Goal: Transaction & Acquisition: Purchase product/service

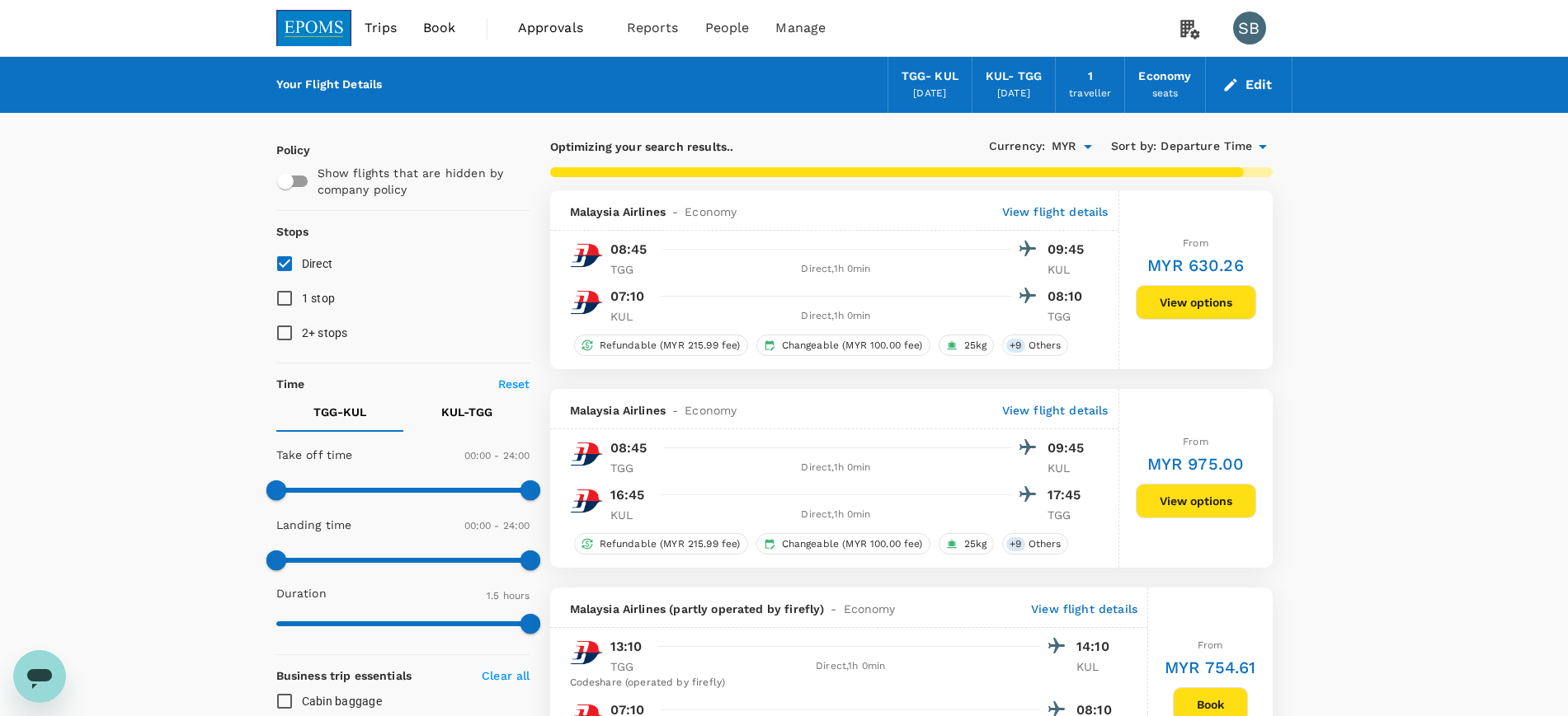
checkbox input "false"
click at [304, 19] on img at bounding box center [314, 27] width 76 height 36
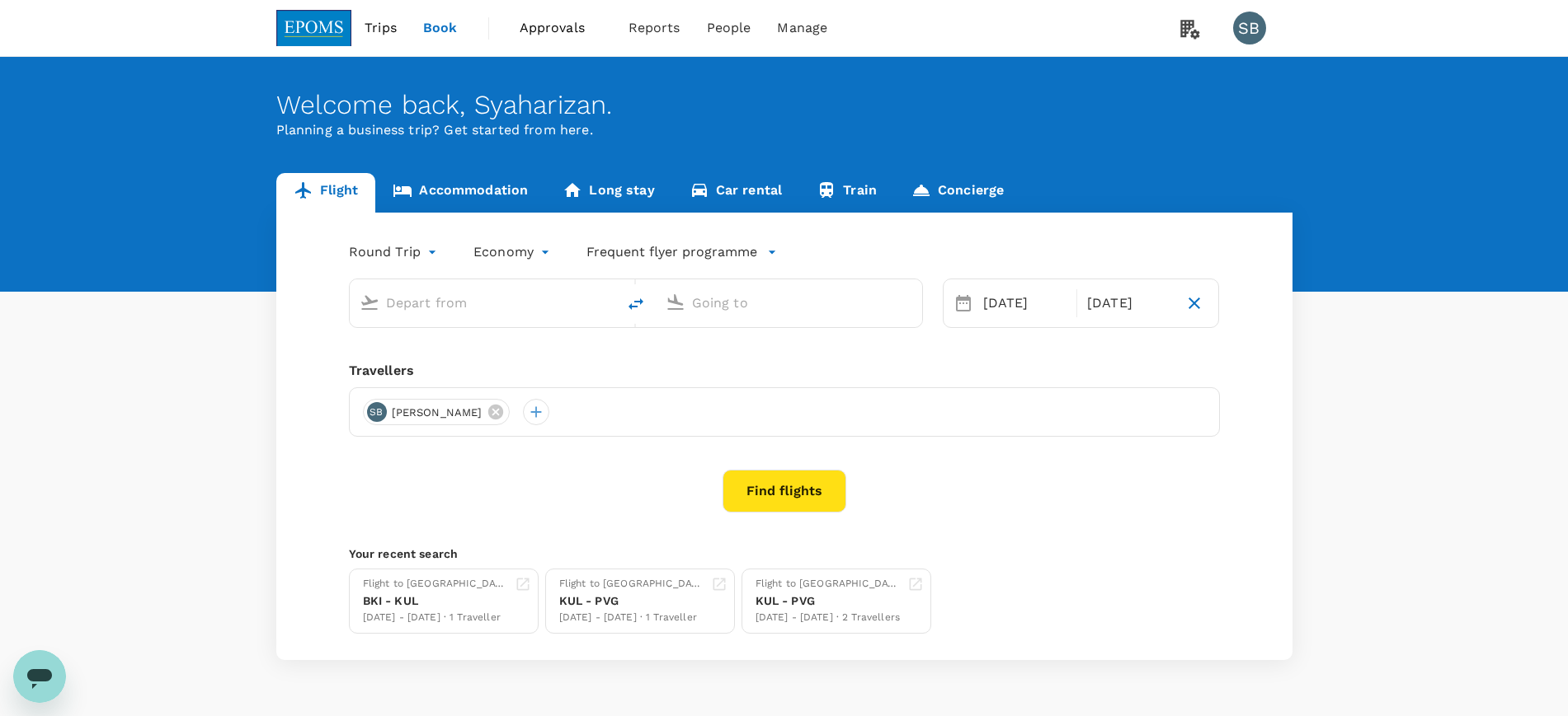
type input "Kuala Terengganu (TGG)"
type input "Kuala Lumpur Intl (KUL)"
type input "Kuala Terengganu (TGG)"
type input "Kuala Lumpur Intl (KUL)"
click at [457, 187] on link "Accommodation" at bounding box center [461, 193] width 170 height 39
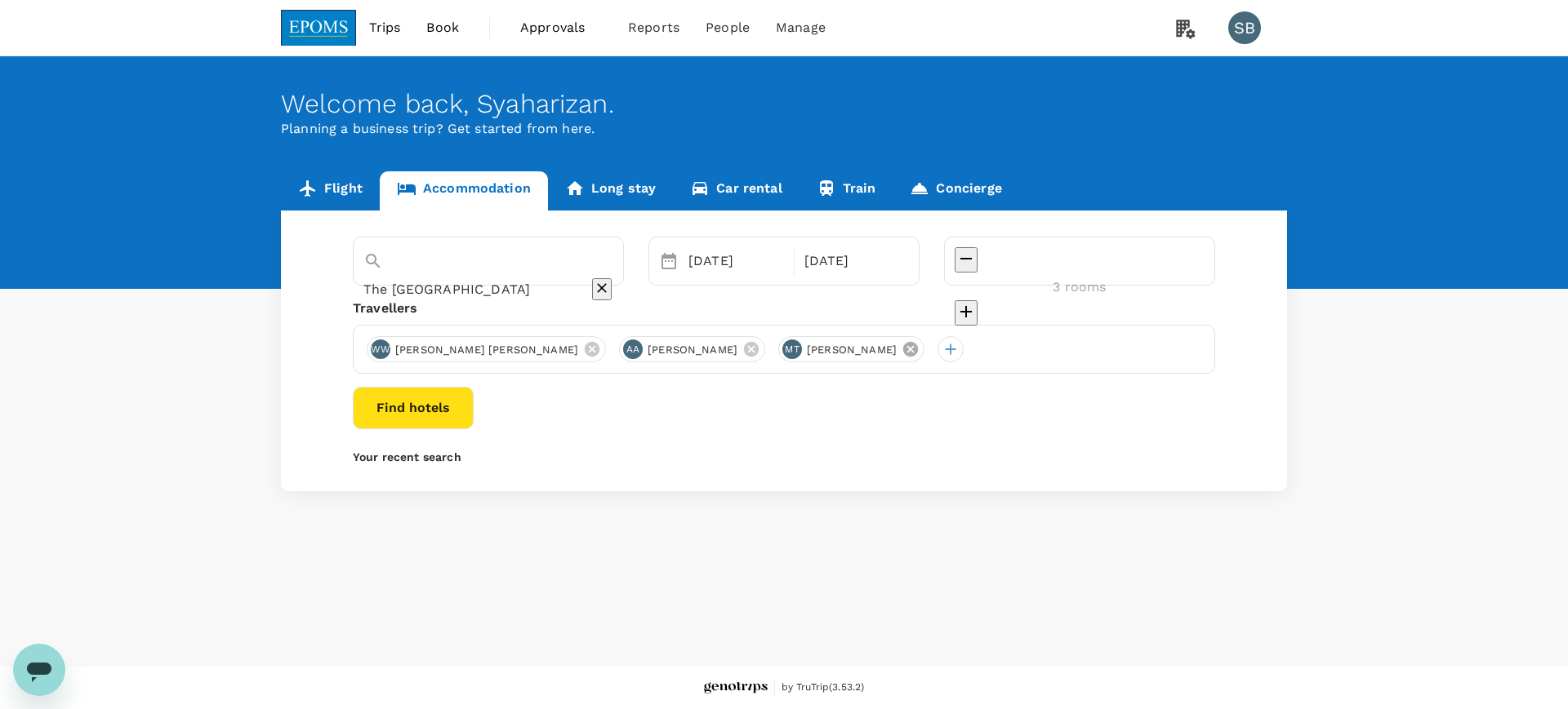
click at [920, 351] on icon at bounding box center [911, 349] width 18 height 18
click at [759, 345] on icon at bounding box center [751, 349] width 15 height 15
click at [584, 350] on icon at bounding box center [591, 349] width 15 height 15
click at [384, 343] on div at bounding box center [379, 349] width 26 height 26
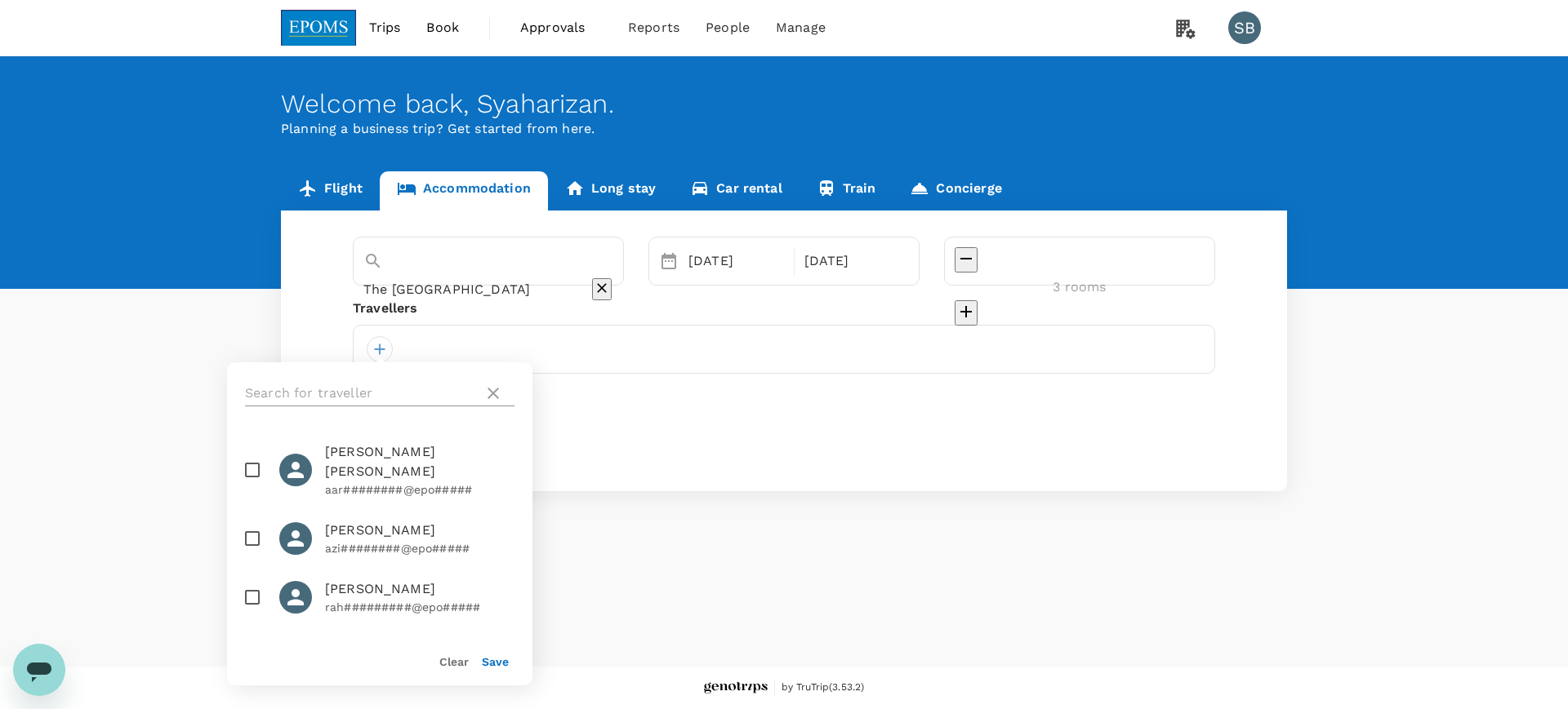
click at [383, 392] on input "text" at bounding box center [361, 393] width 232 height 26
paste input "MOHAMAD AMIRULNIZAM"
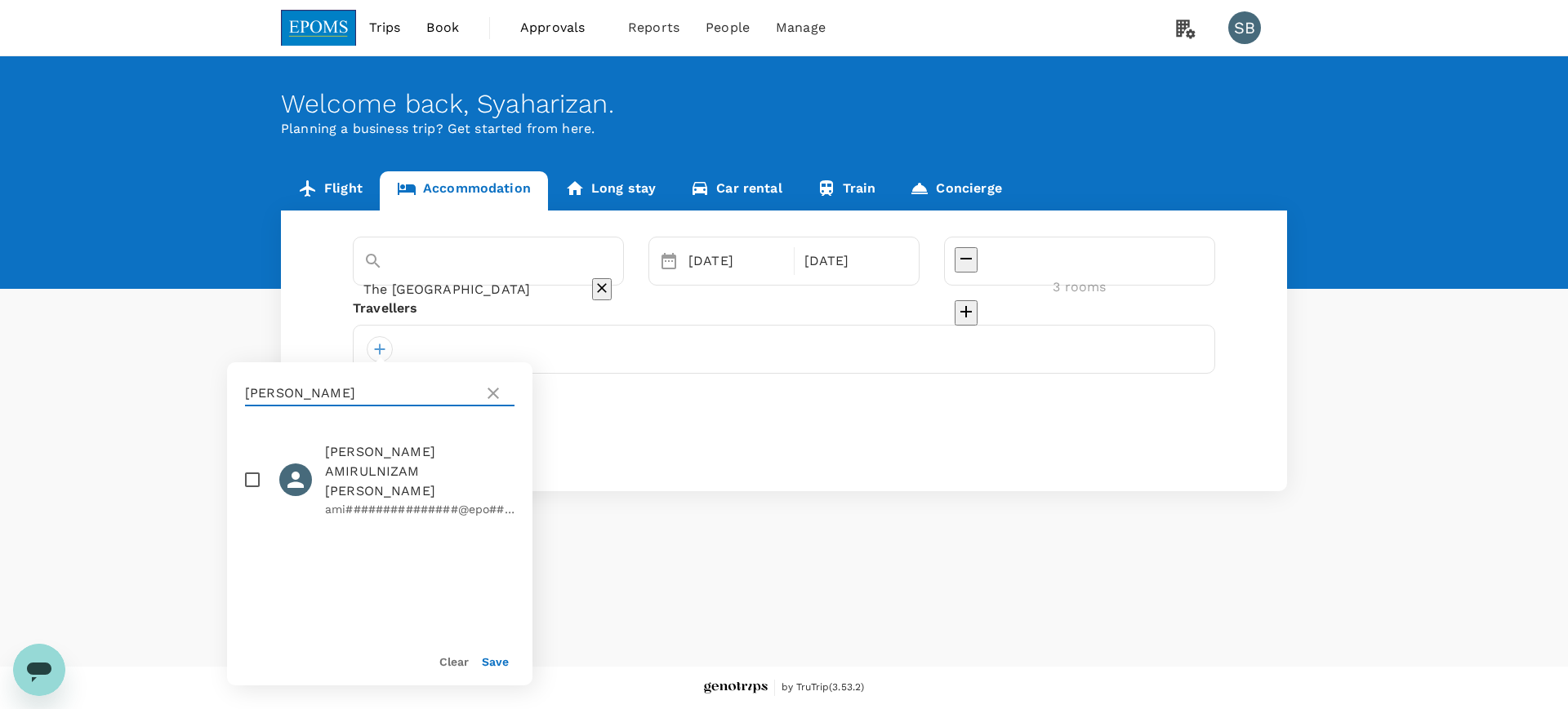
type input "MOHAMAD AMIRULNIZAM"
click at [252, 468] on input "checkbox" at bounding box center [252, 479] width 34 height 34
checkbox input "true"
click at [501, 658] on button "Save" at bounding box center [495, 662] width 27 height 13
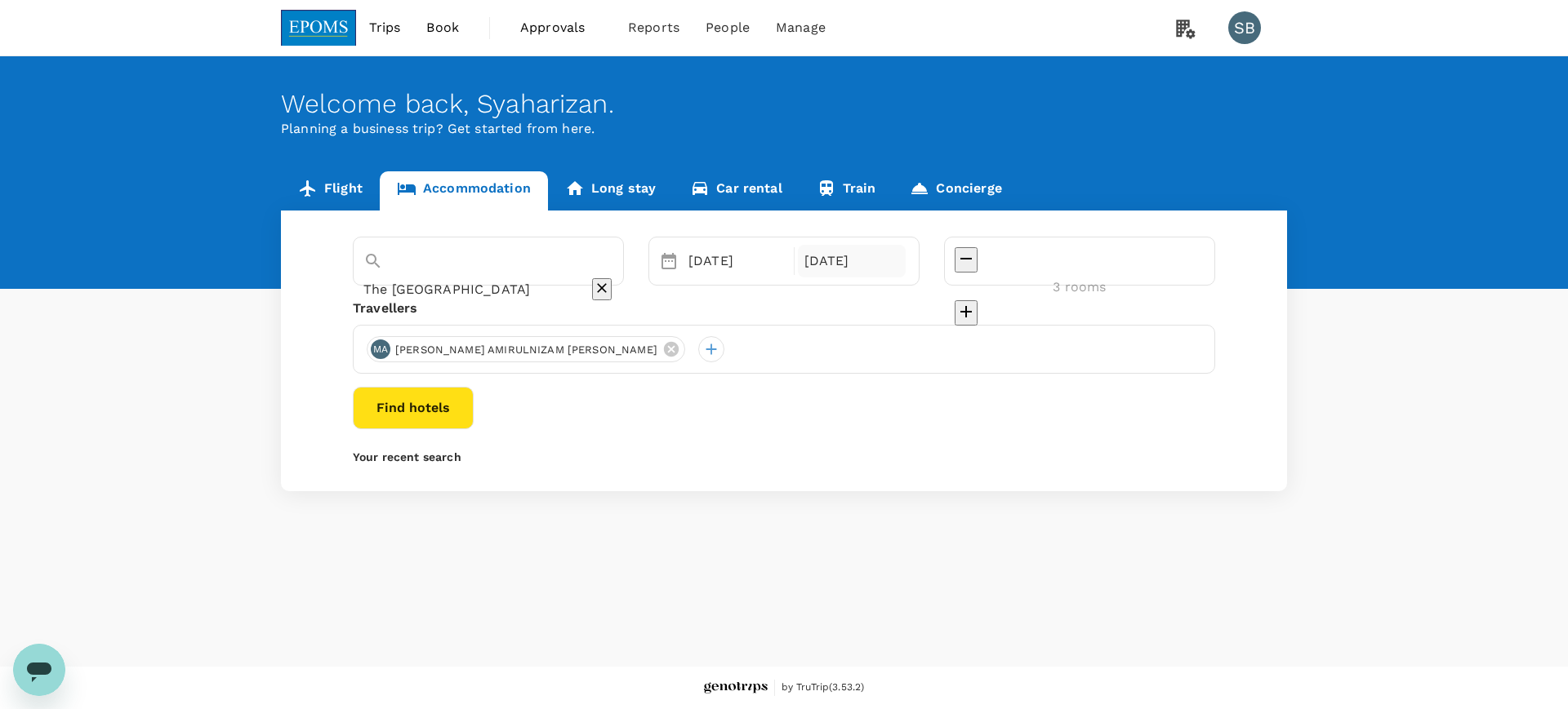
click at [907, 259] on div "[DATE]" at bounding box center [852, 262] width 109 height 33
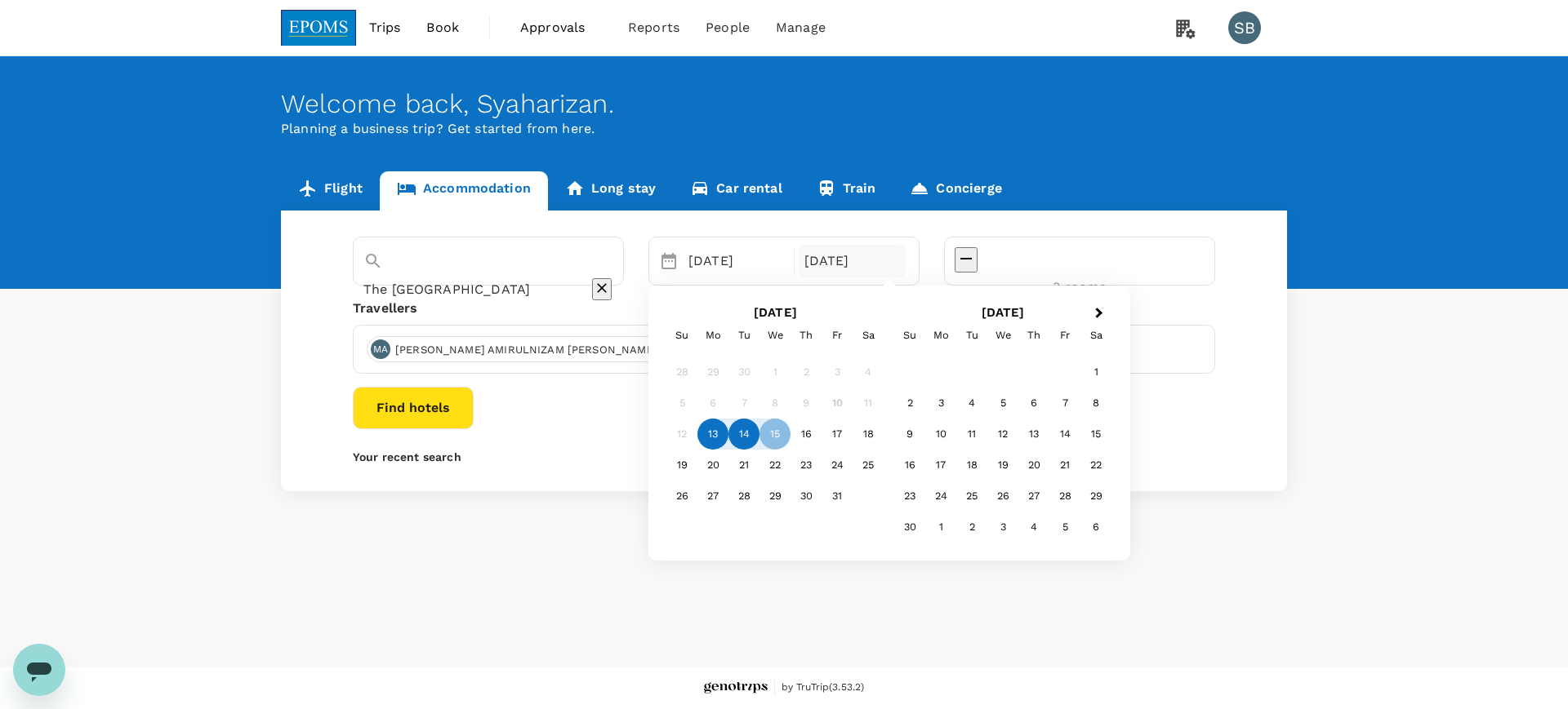
click at [760, 430] on div "14" at bounding box center [744, 434] width 31 height 31
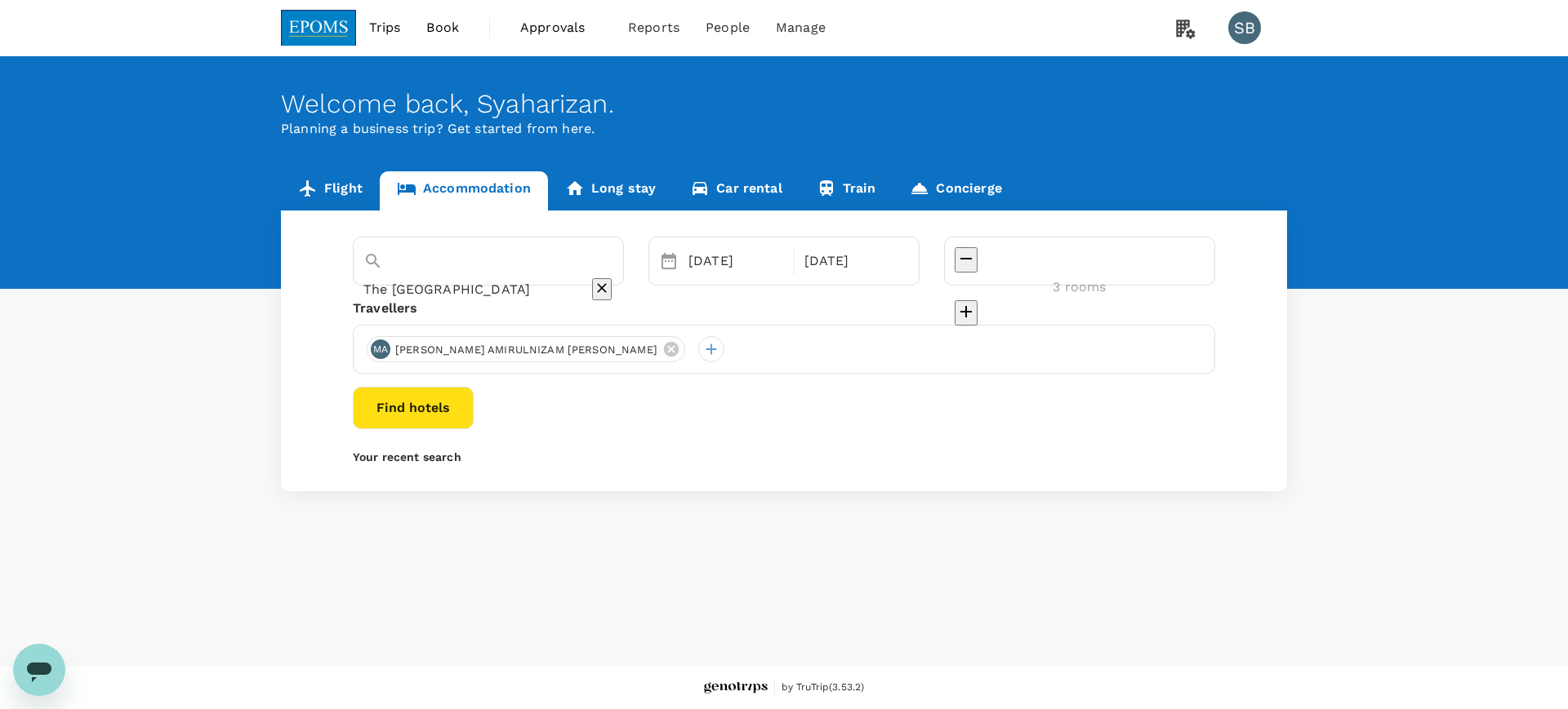
click at [972, 260] on icon "decrease" at bounding box center [966, 259] width 12 height 2
type input "1 room"
click at [474, 387] on button "Find hotels" at bounding box center [413, 409] width 121 height 43
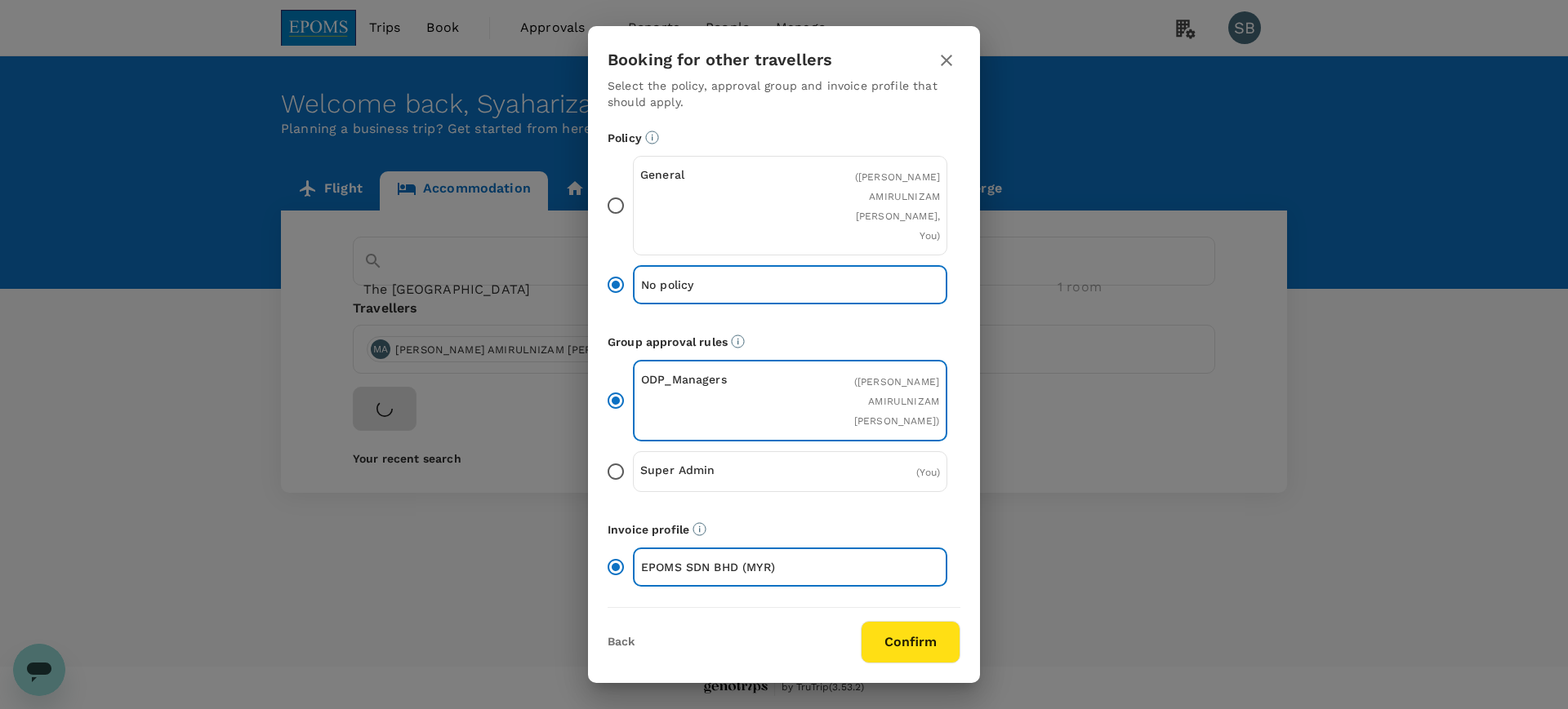
click at [915, 638] on button "Confirm" at bounding box center [910, 642] width 100 height 43
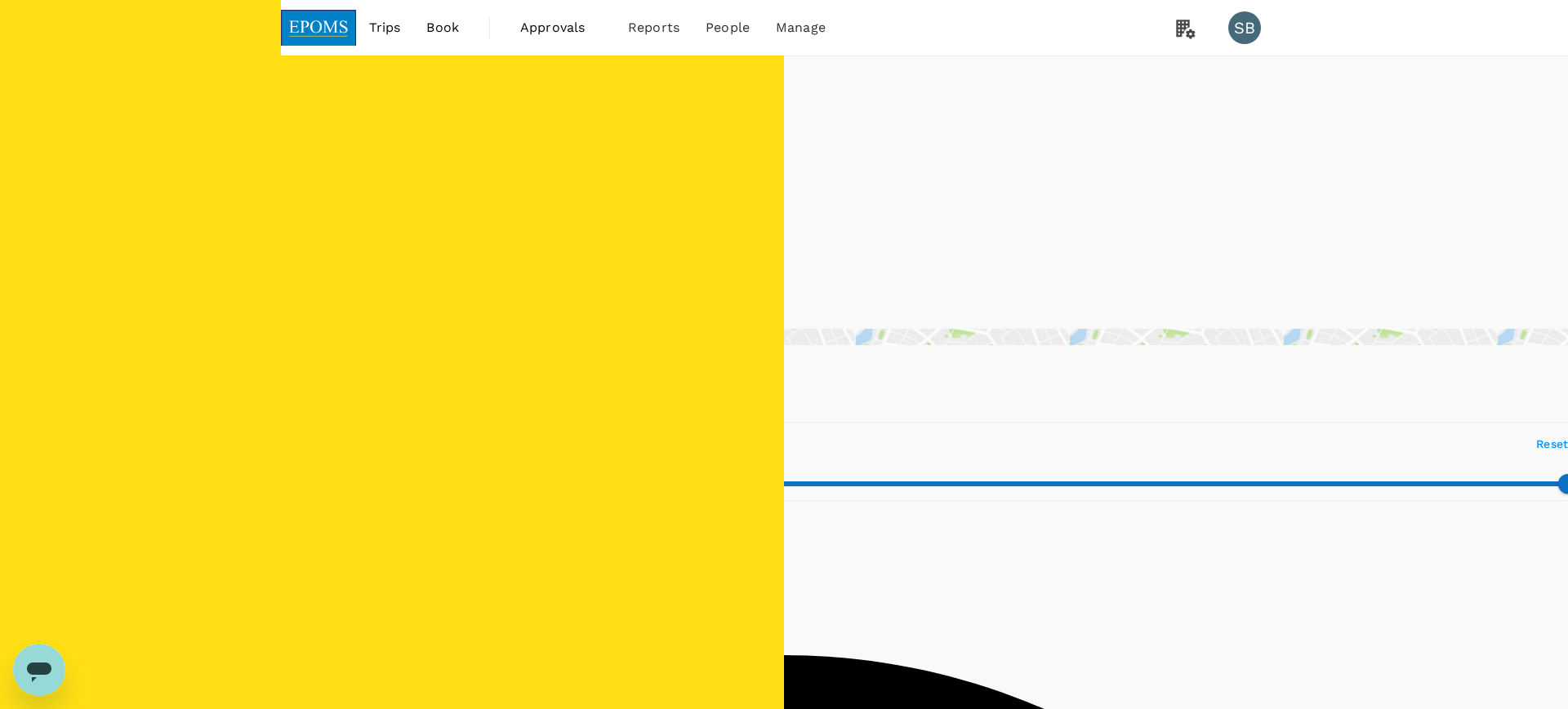
type input "570.96"
type input "424.31"
type input "571.31"
type input "125.31"
type input "571.46"
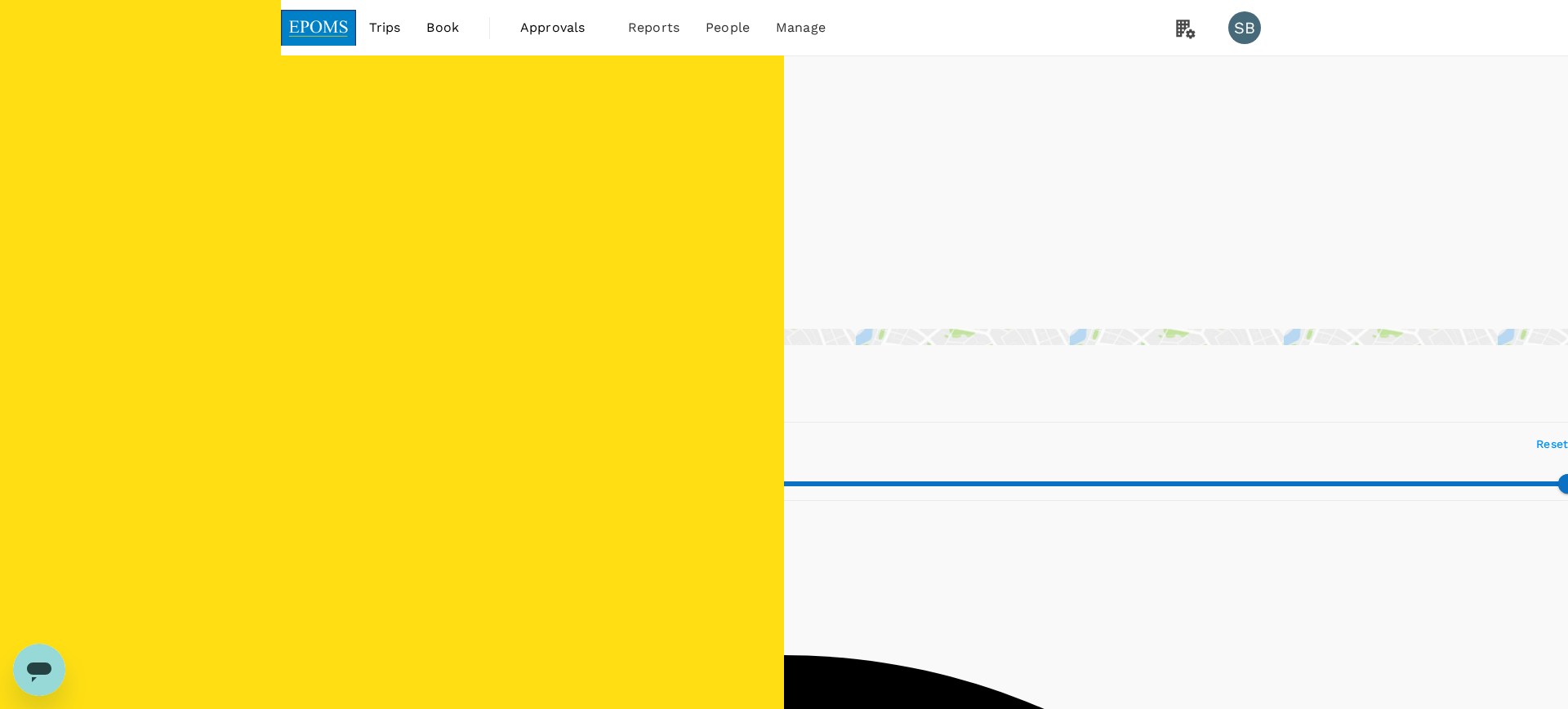
type input "65.46"
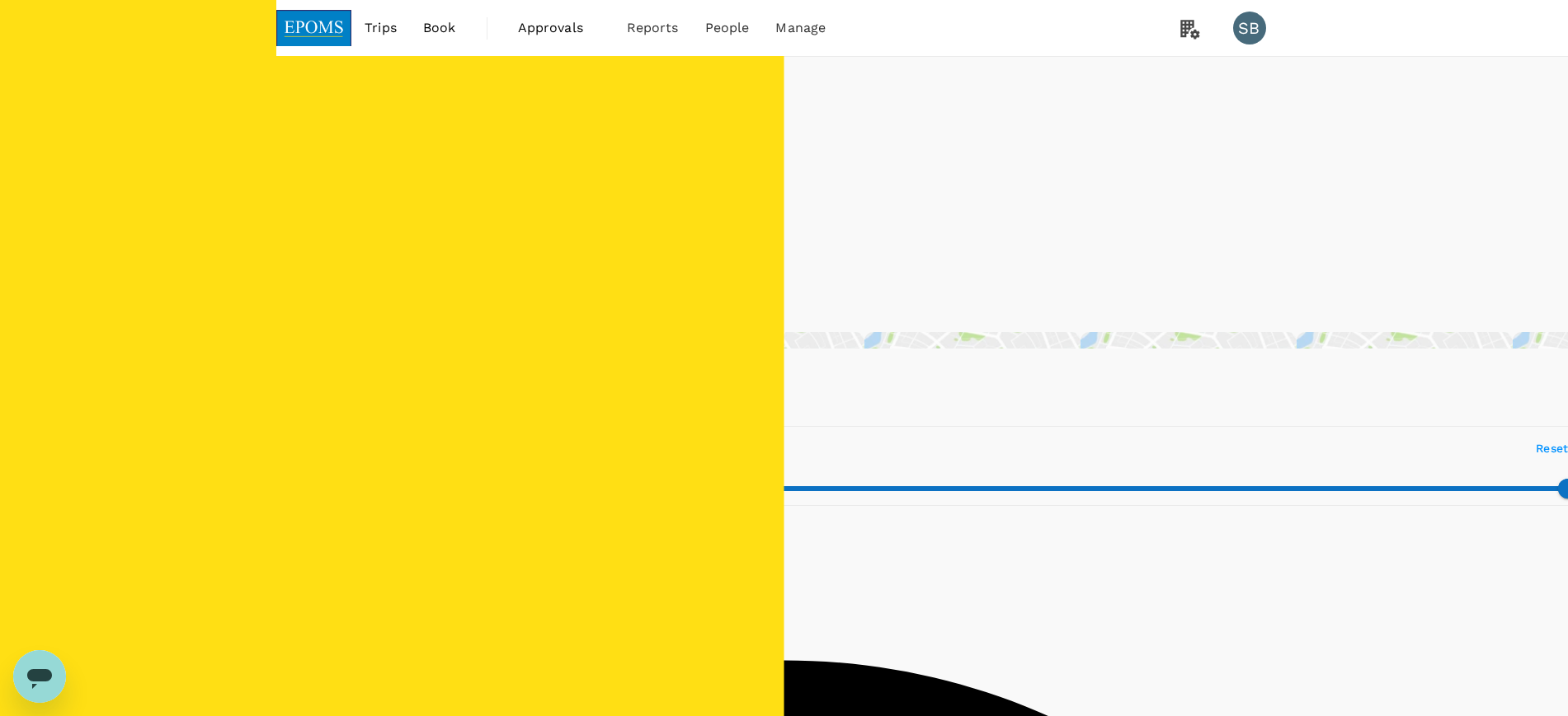
type input "370.46"
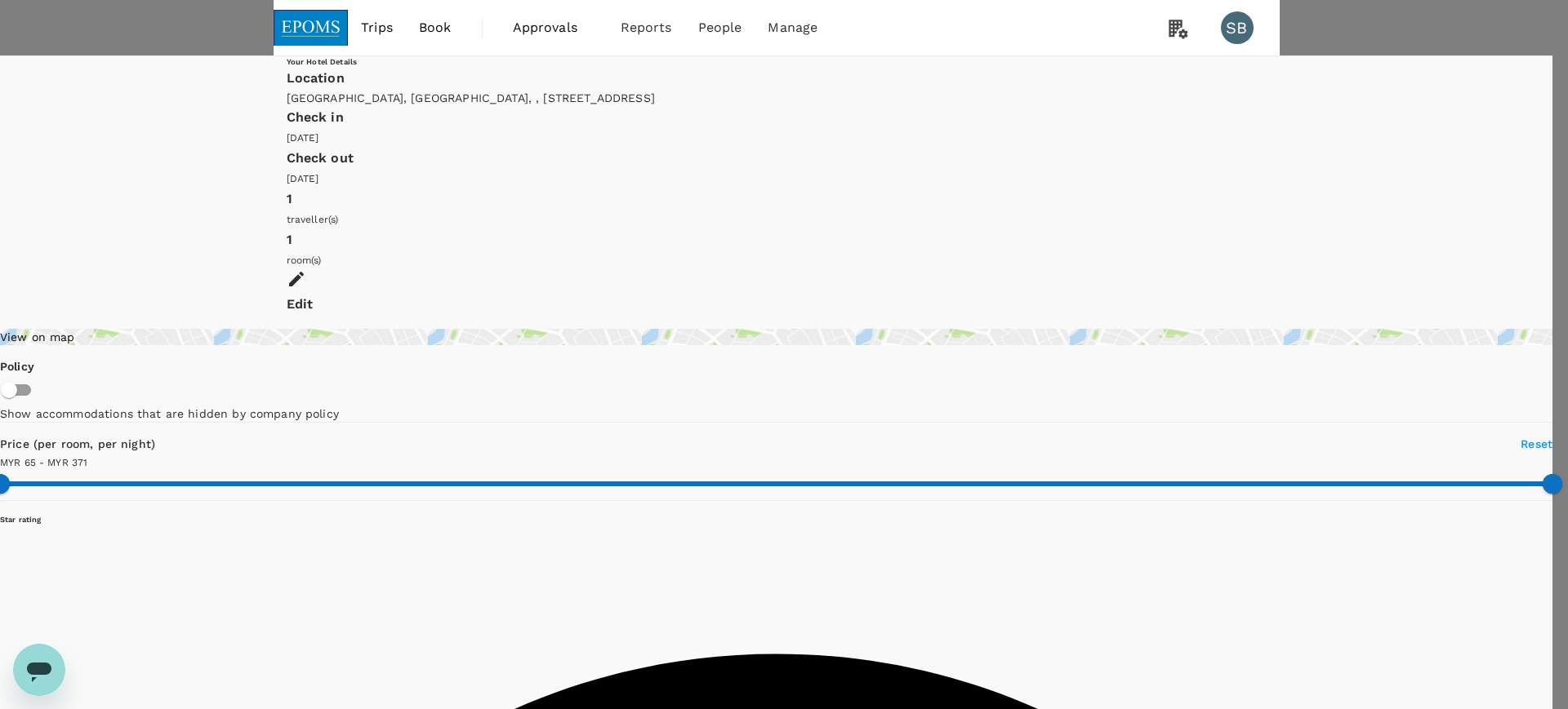
type input "izan+epomsmaster@genotrips.com.my"
type input "60"
type input "132278411"
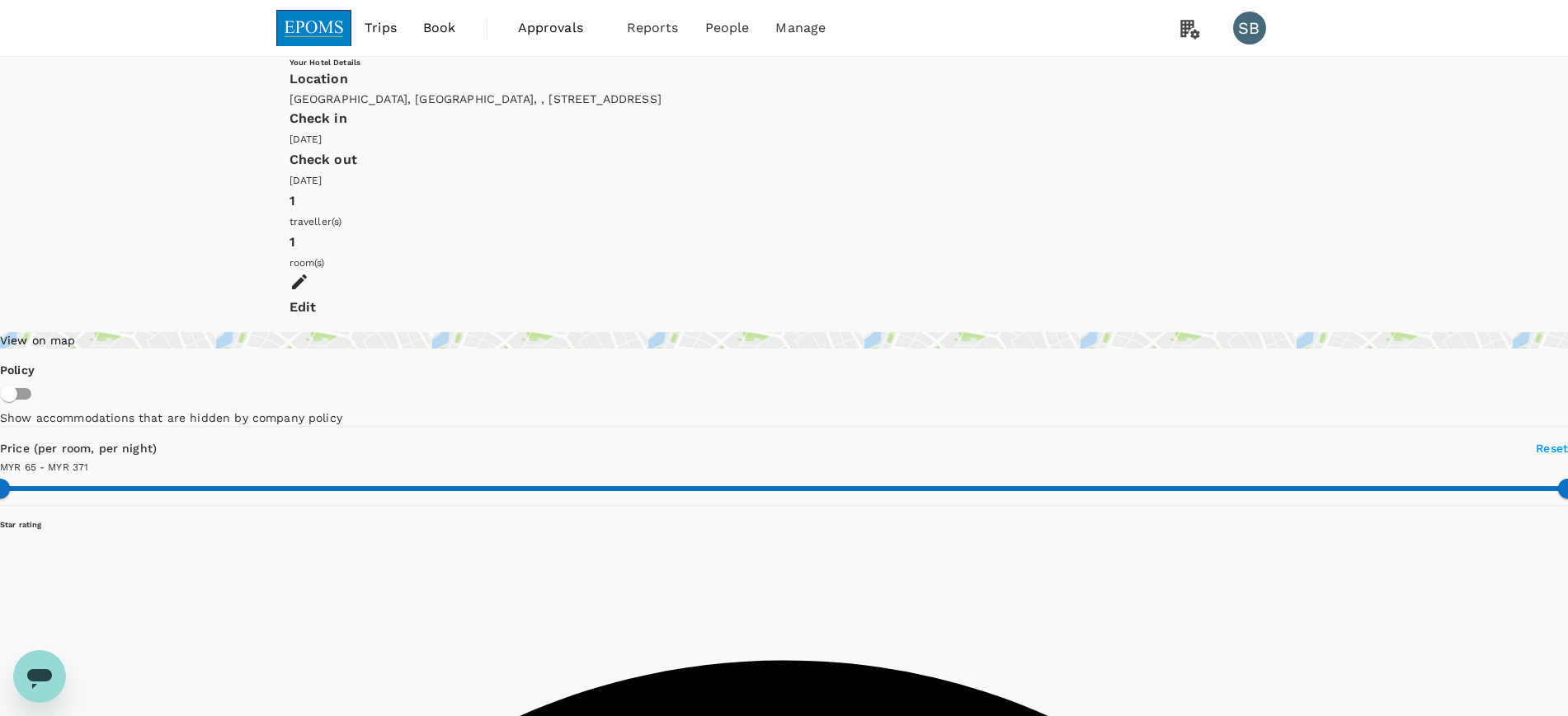
click at [296, 11] on img at bounding box center [314, 27] width 76 height 36
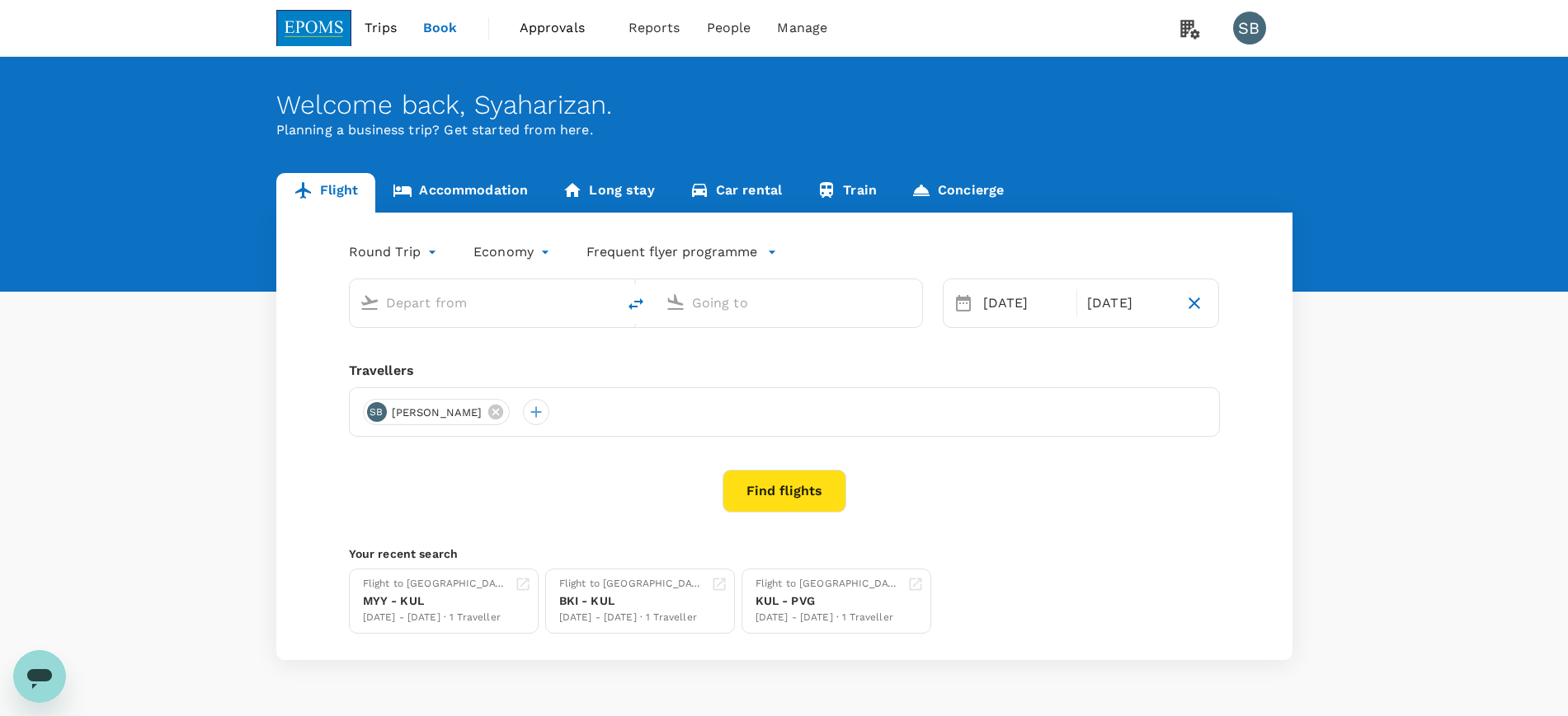
type input "Kuala Terengganu (TGG)"
type input "Kuala Lumpur Intl (KUL)"
type input "Kuala Terengganu (TGG)"
type input "Kuala Lumpur Intl (KUL)"
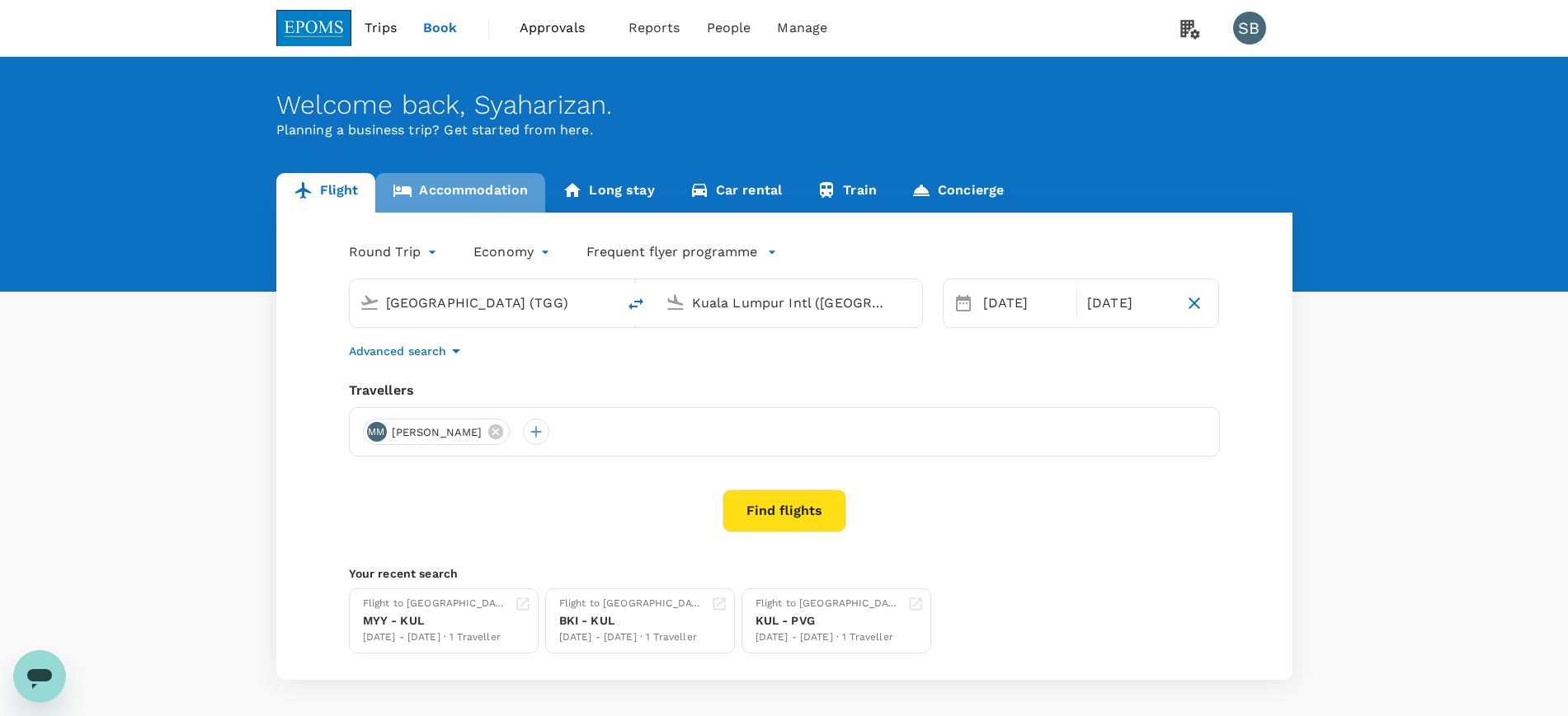
click at [444, 186] on link "Accommodation" at bounding box center [461, 193] width 170 height 39
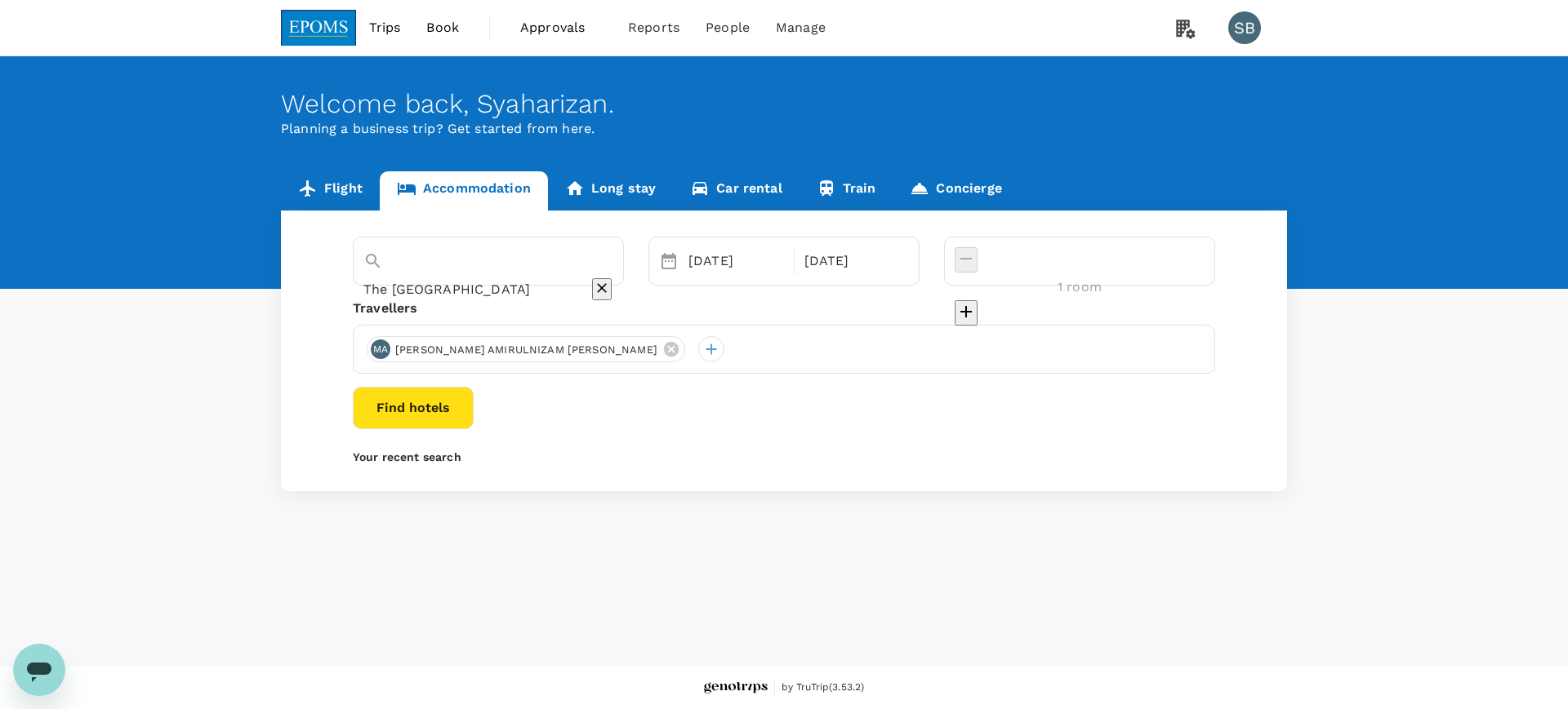
click at [474, 410] on button "Find hotels" at bounding box center [413, 409] width 121 height 43
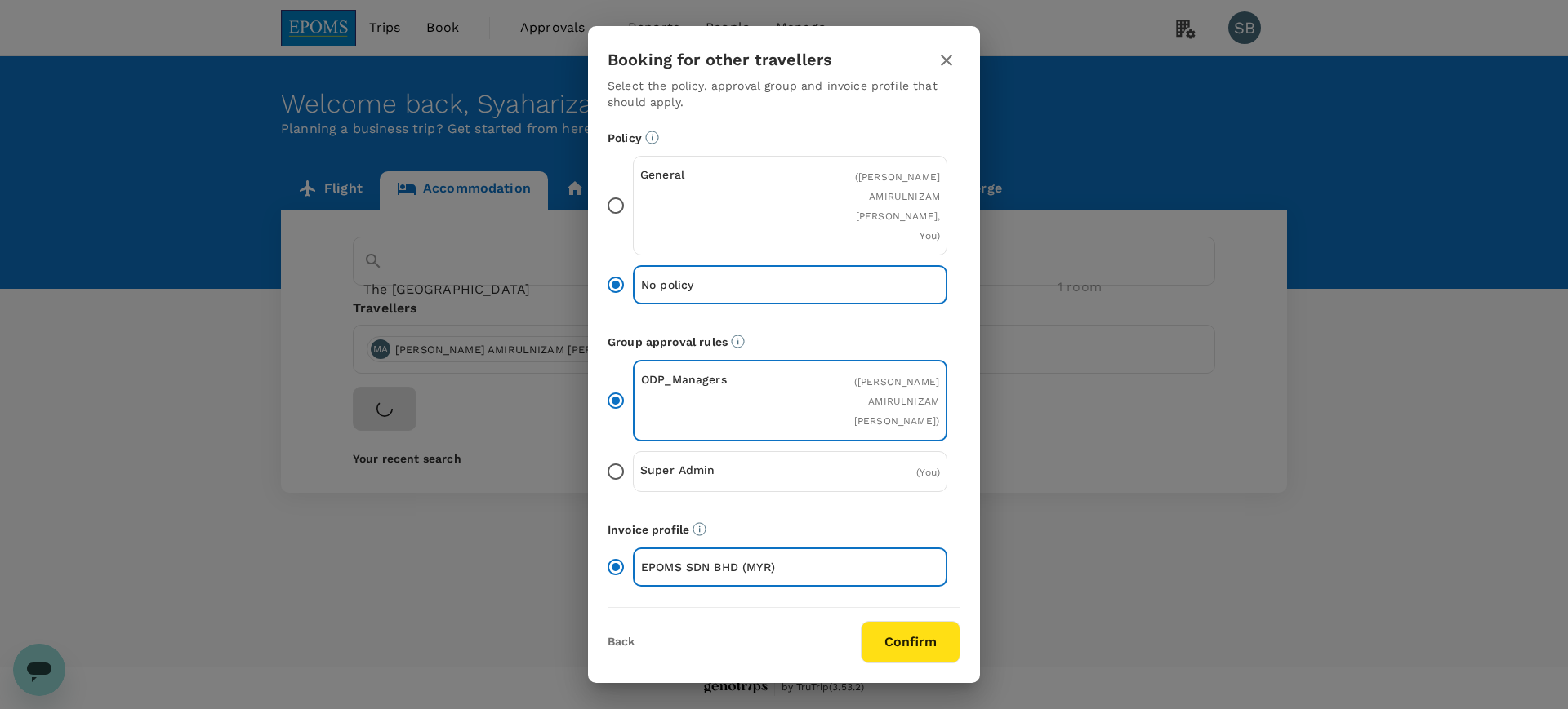
click at [935, 646] on button "Confirm" at bounding box center [910, 642] width 100 height 43
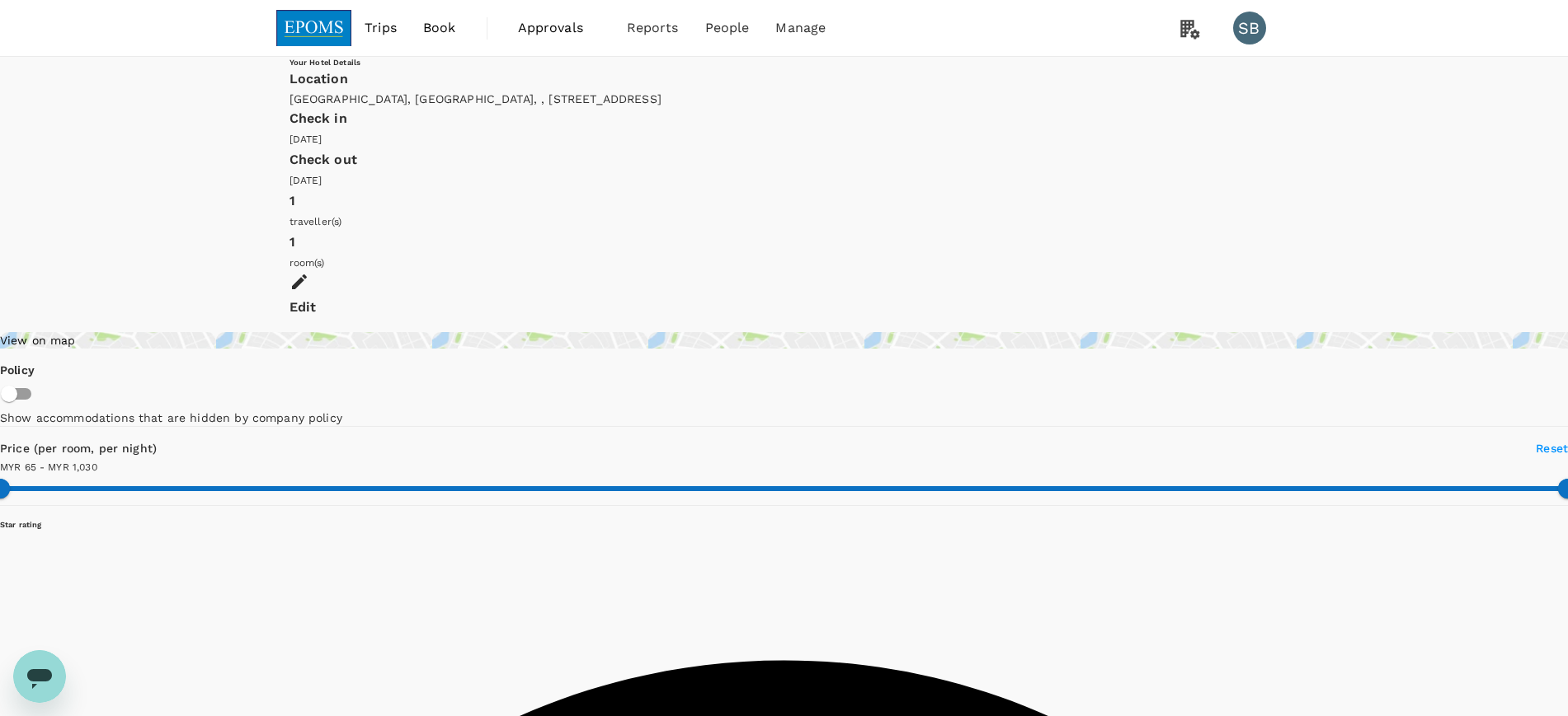
type input "1029.46"
click at [318, 22] on img at bounding box center [314, 27] width 76 height 36
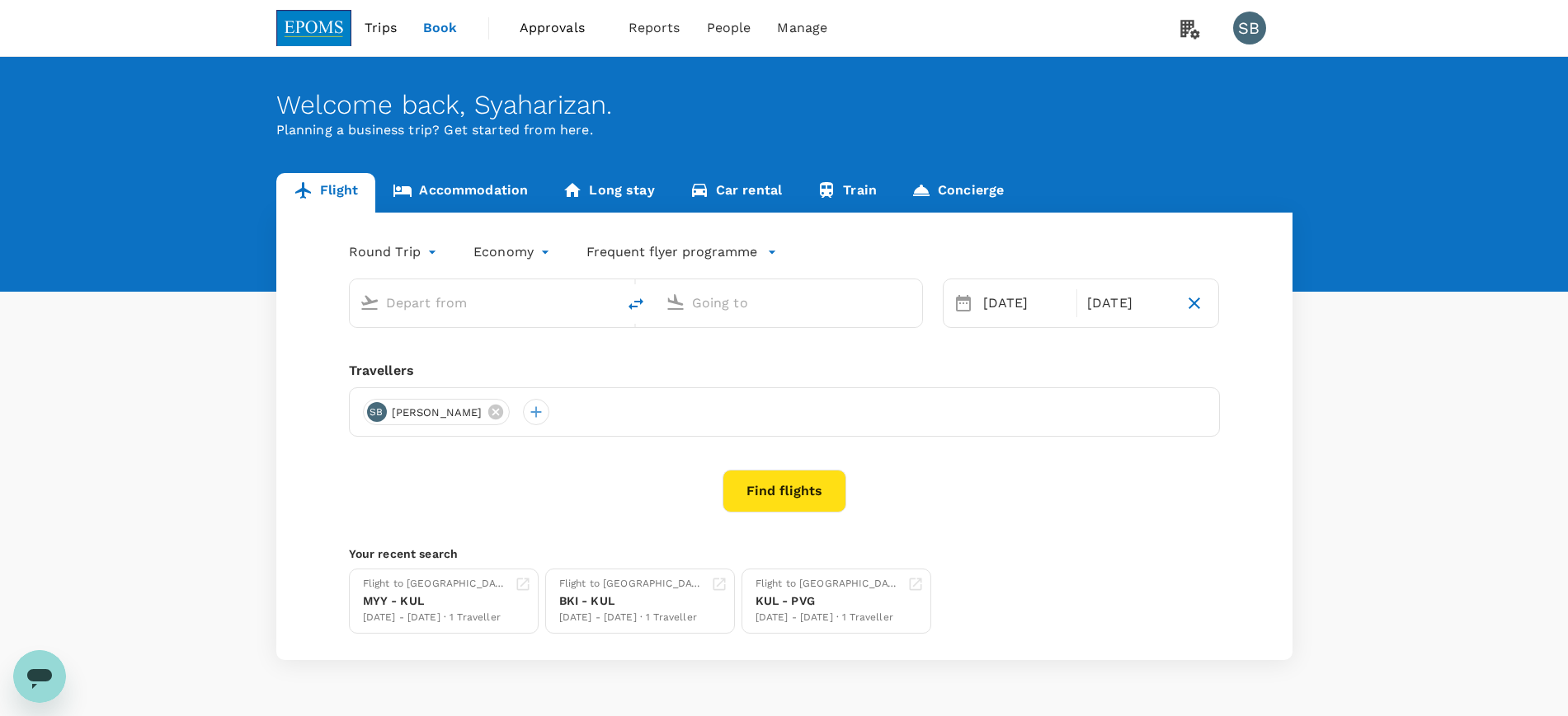
type input "[GEOGRAPHIC_DATA] (TGG)"
type input "Kuala Lumpur Intl ([GEOGRAPHIC_DATA])"
type input "[GEOGRAPHIC_DATA] (TGG)"
type input "Kuala Lumpur Intl ([GEOGRAPHIC_DATA])"
click at [491, 192] on link "Accommodation" at bounding box center [461, 193] width 170 height 39
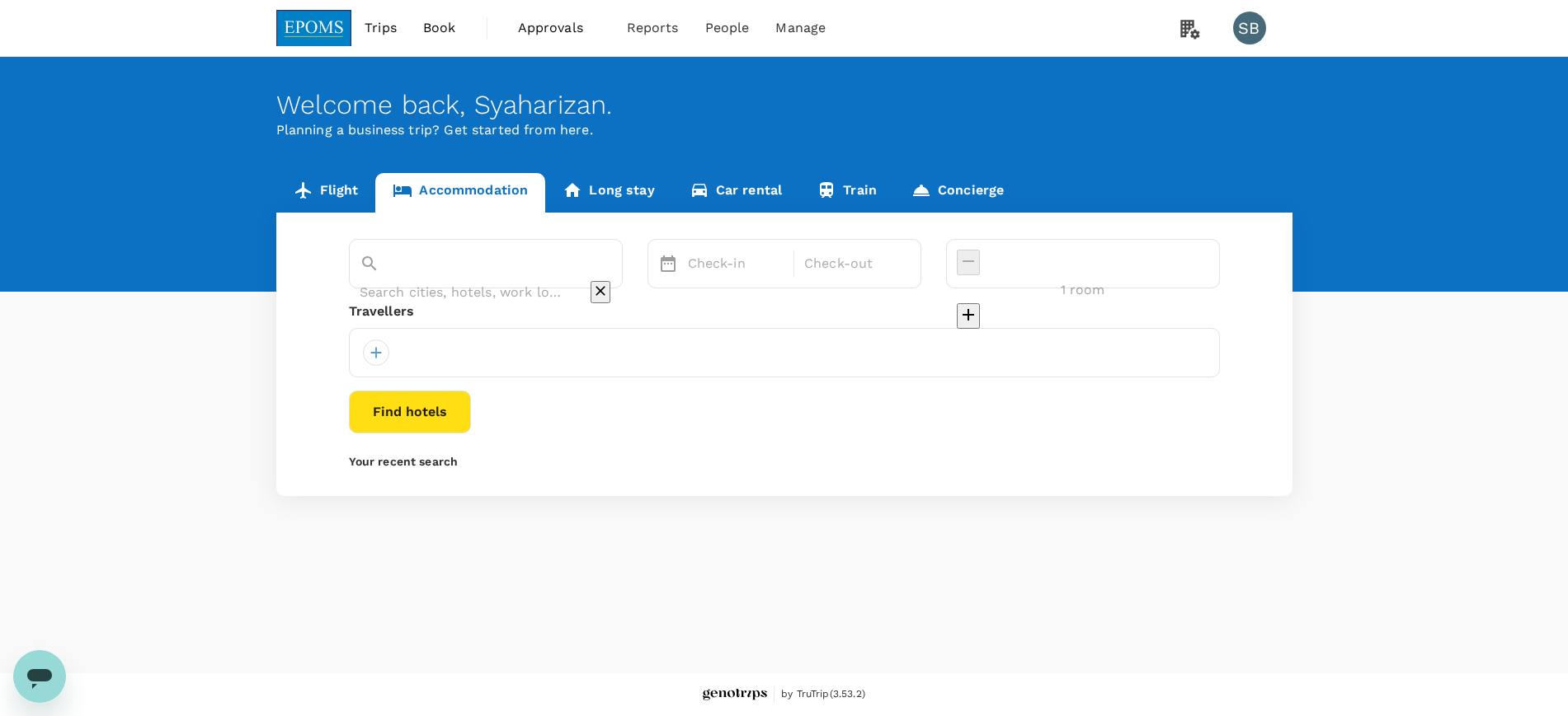
type input "The [GEOGRAPHIC_DATA]"
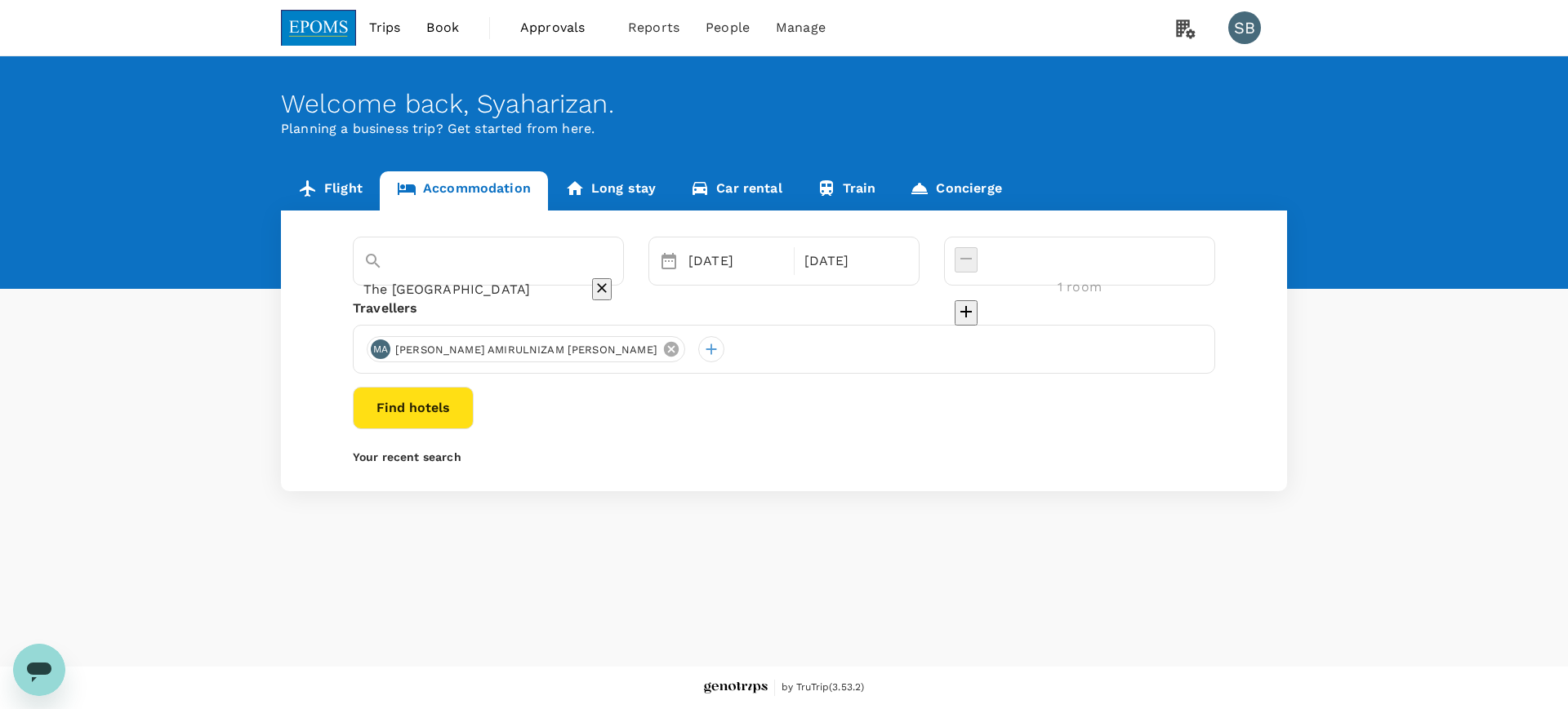
click at [664, 354] on icon at bounding box center [671, 349] width 15 height 15
click at [388, 351] on div at bounding box center [379, 349] width 26 height 26
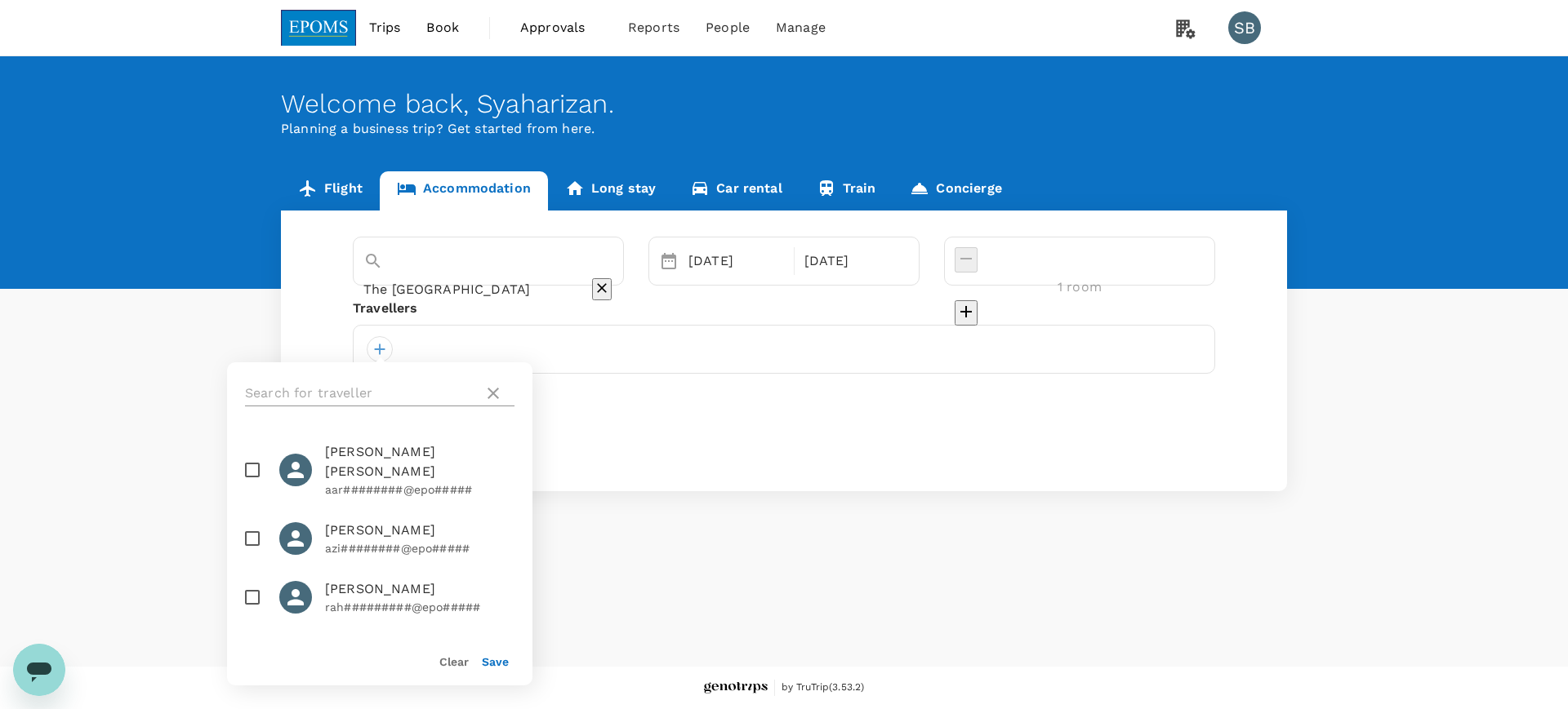
click at [376, 390] on input "text" at bounding box center [361, 393] width 232 height 26
paste input "WAN ZAINALARIFFIN"
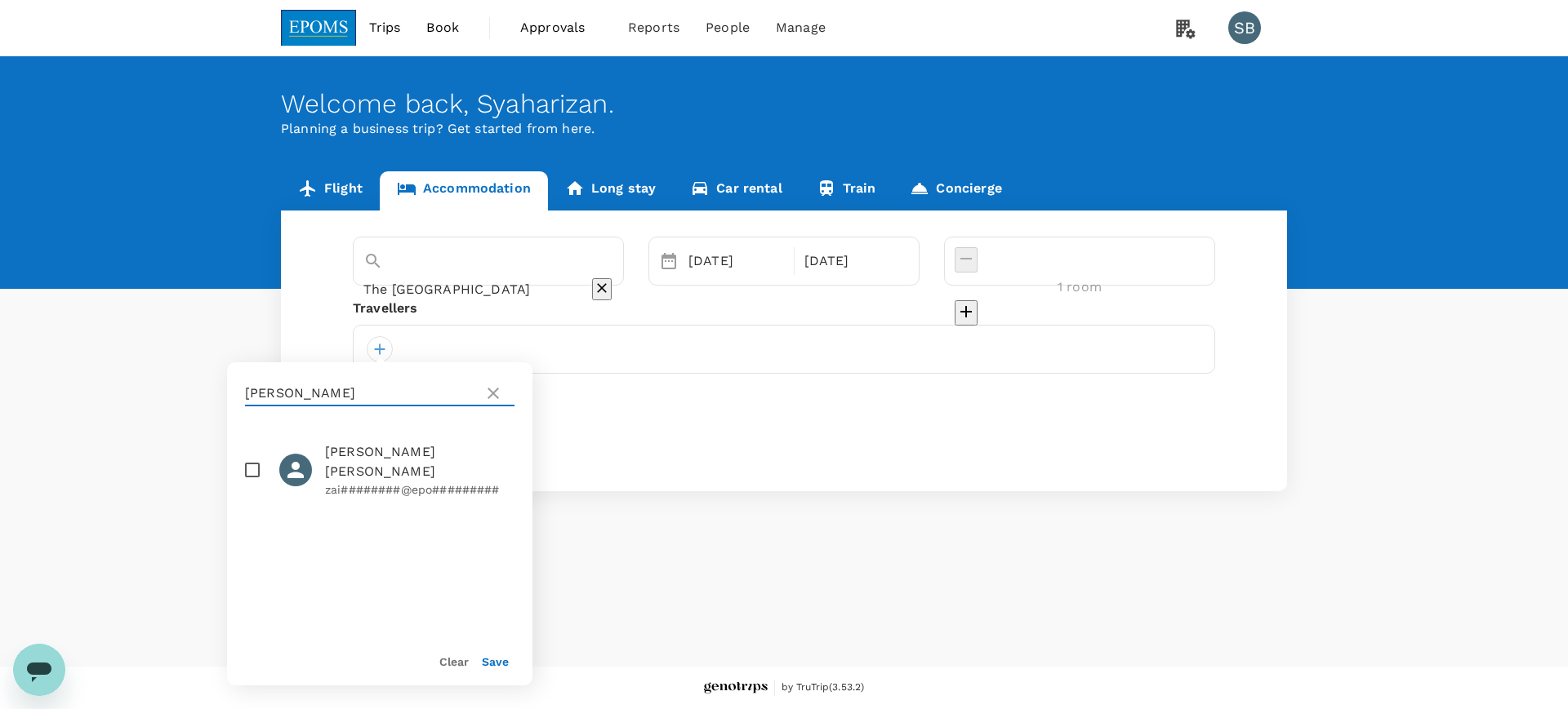
type input "WAN ZAINALARIFFIN"
click at [254, 472] on input "checkbox" at bounding box center [252, 470] width 34 height 34
checkbox input "true"
click at [491, 393] on icon at bounding box center [493, 393] width 12 height 12
click at [404, 392] on input "text" at bounding box center [361, 393] width 232 height 26
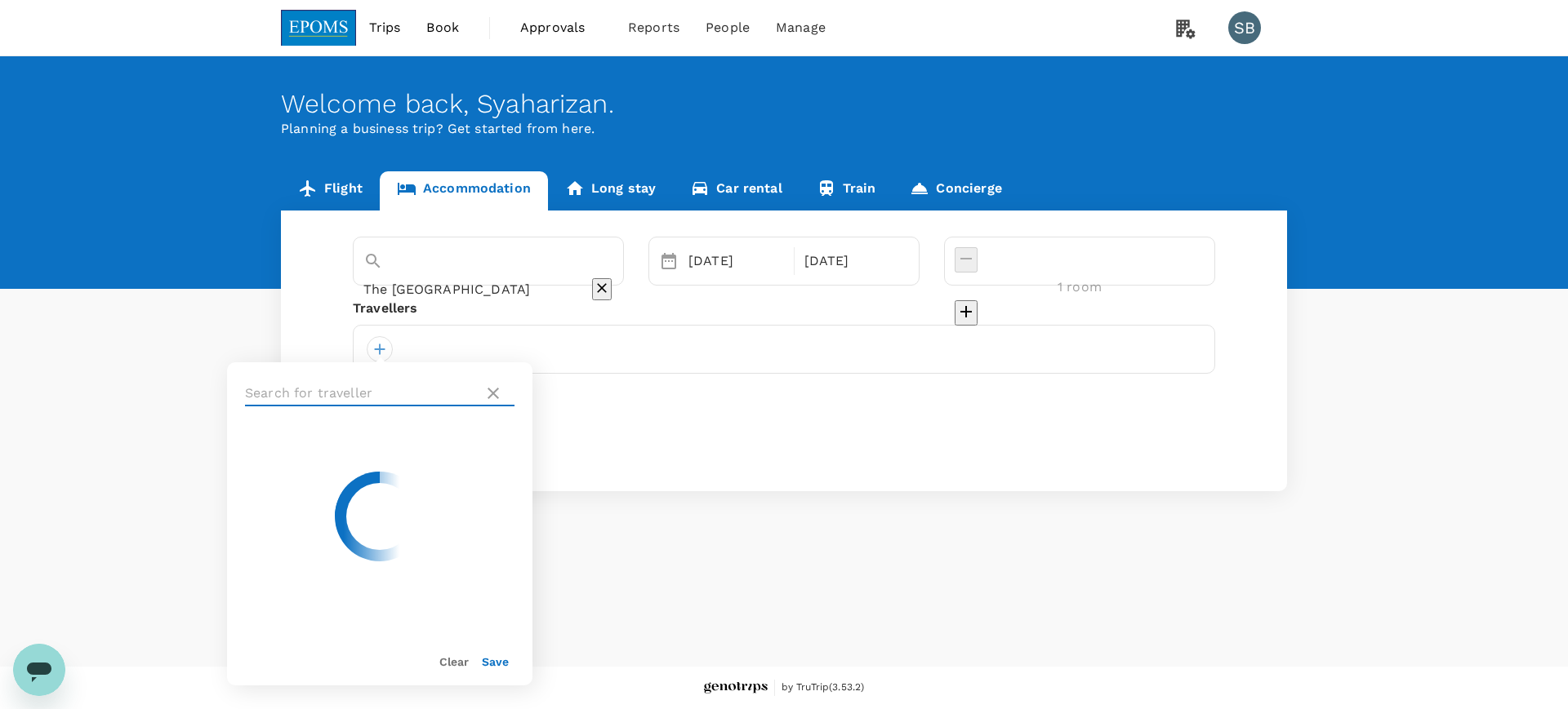
paste input "AIDIE YUSRI BIN"
type input "AIDIE YUSRI"
click at [250, 460] on input "checkbox" at bounding box center [252, 460] width 34 height 34
checkbox input "true"
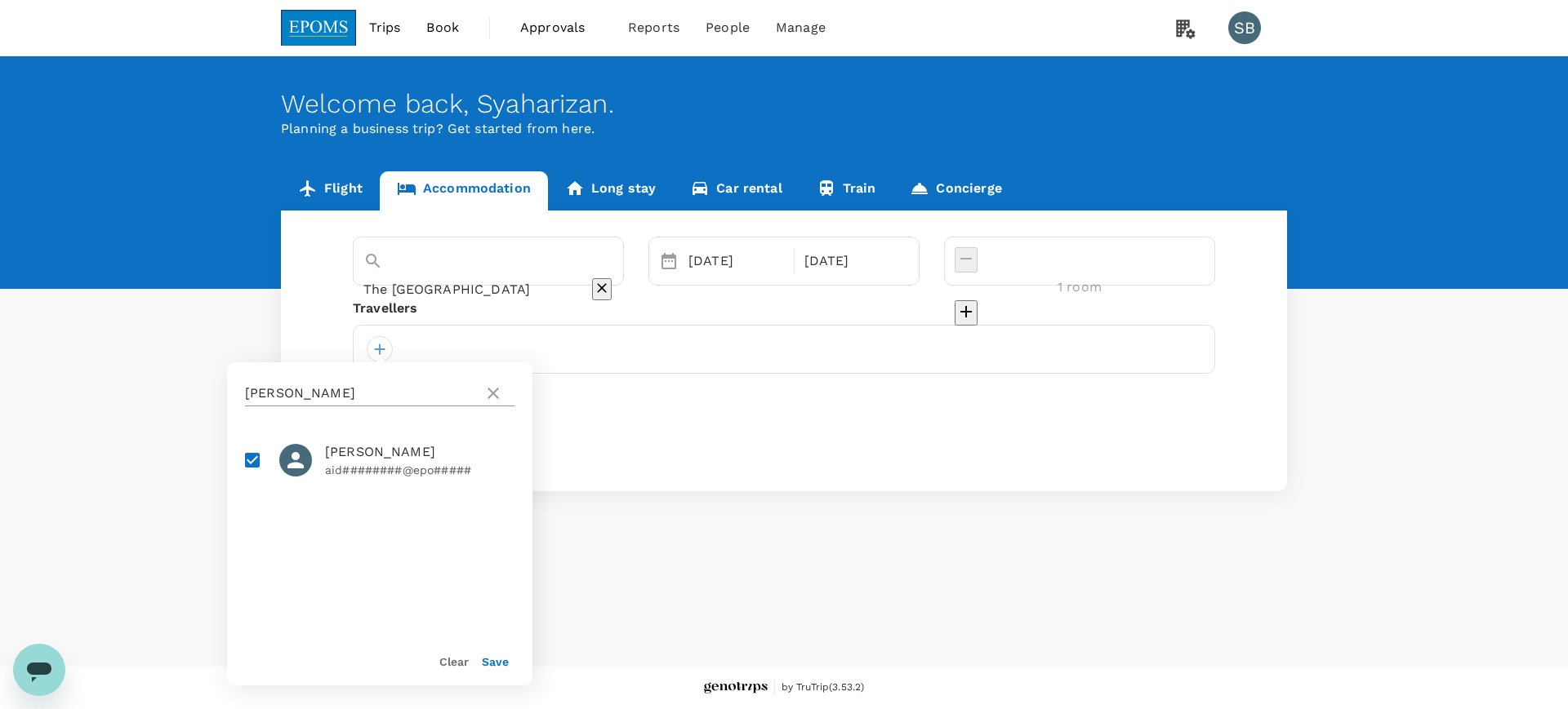
click at [465, 398] on input "AIDIE YUSRI" at bounding box center [361, 393] width 232 height 26
click at [493, 392] on icon at bounding box center [493, 393] width 12 height 12
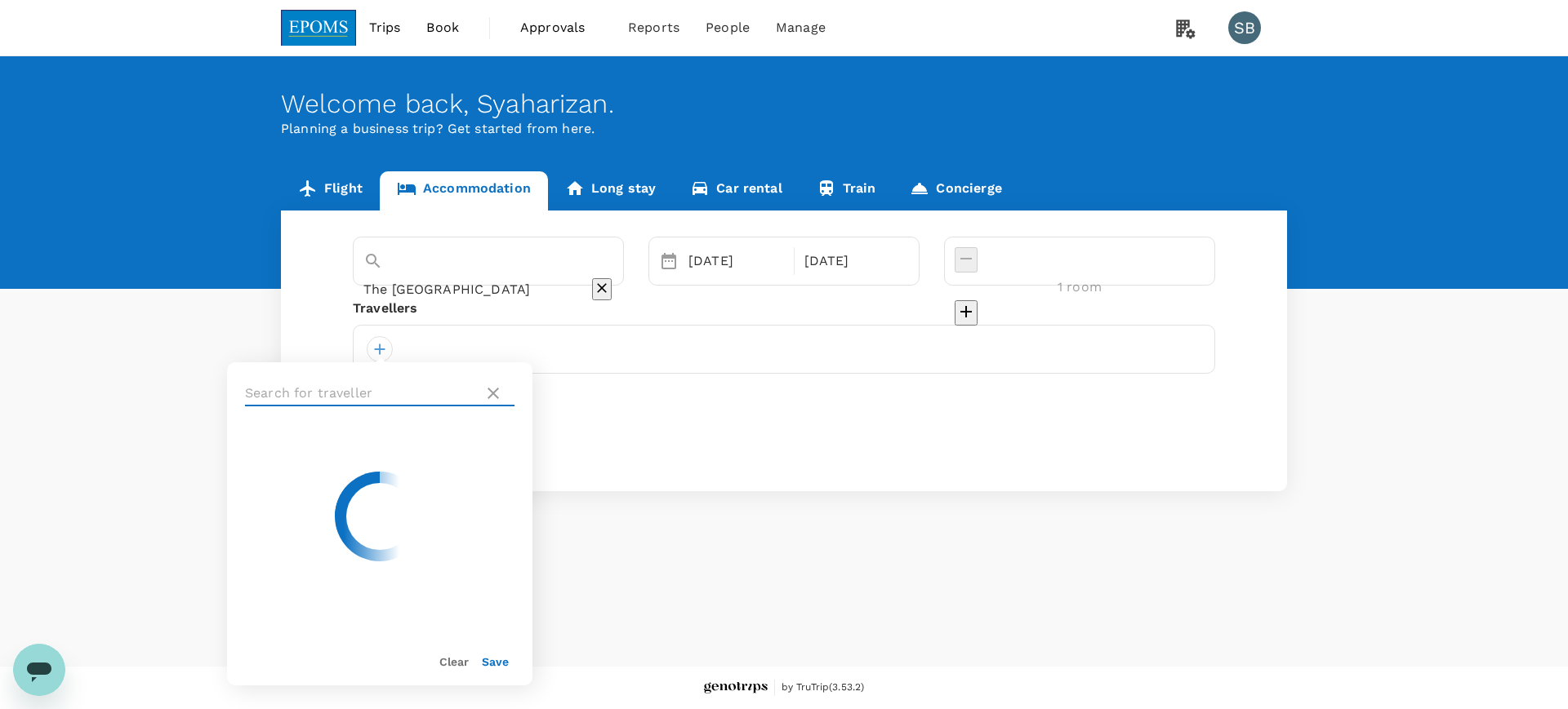
click at [322, 381] on input "text" at bounding box center [361, 393] width 232 height 26
paste input "MUHAMMAD FAIZ"
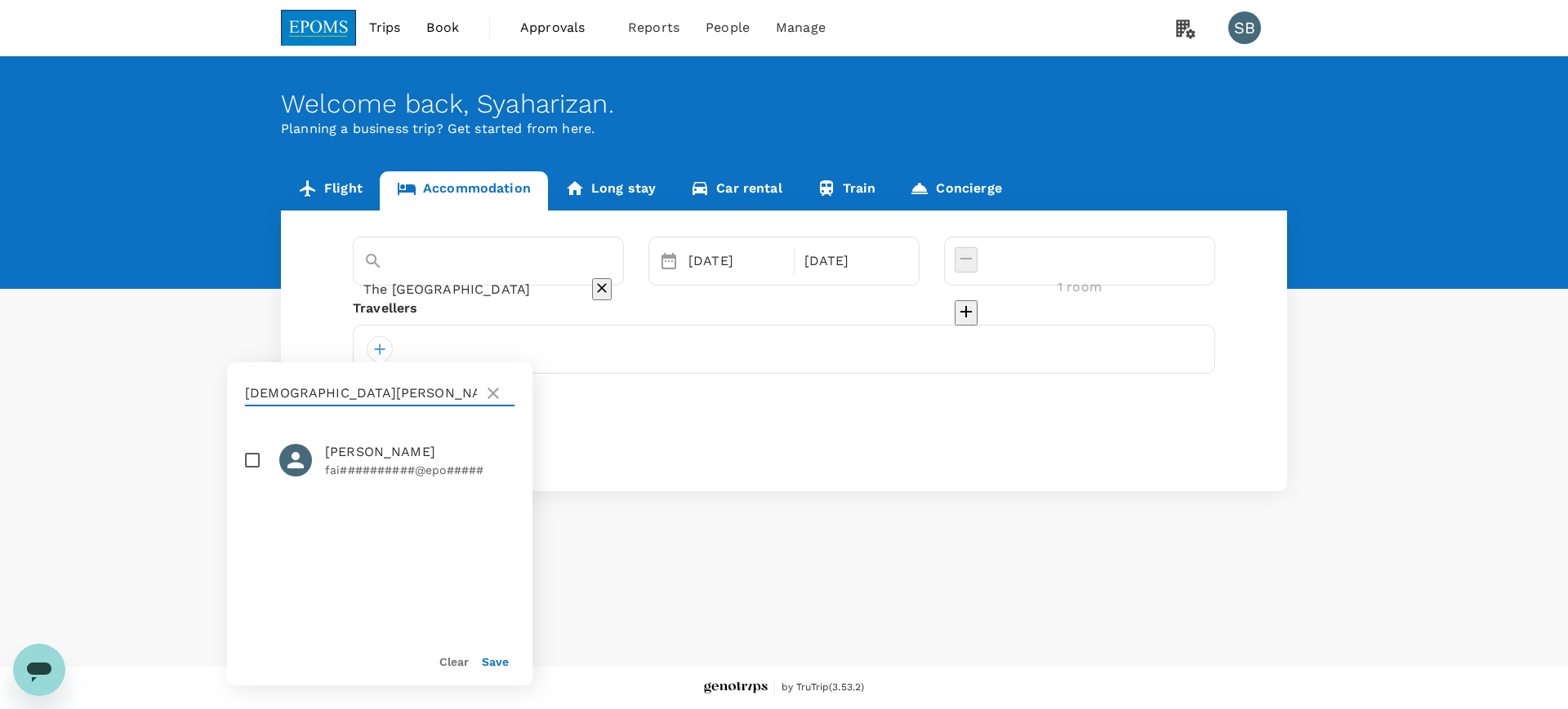
type input "MUHAMMAD FAIZ"
click at [258, 457] on input "checkbox" at bounding box center [252, 460] width 34 height 34
checkbox input "true"
click at [499, 665] on button "Save" at bounding box center [495, 662] width 27 height 13
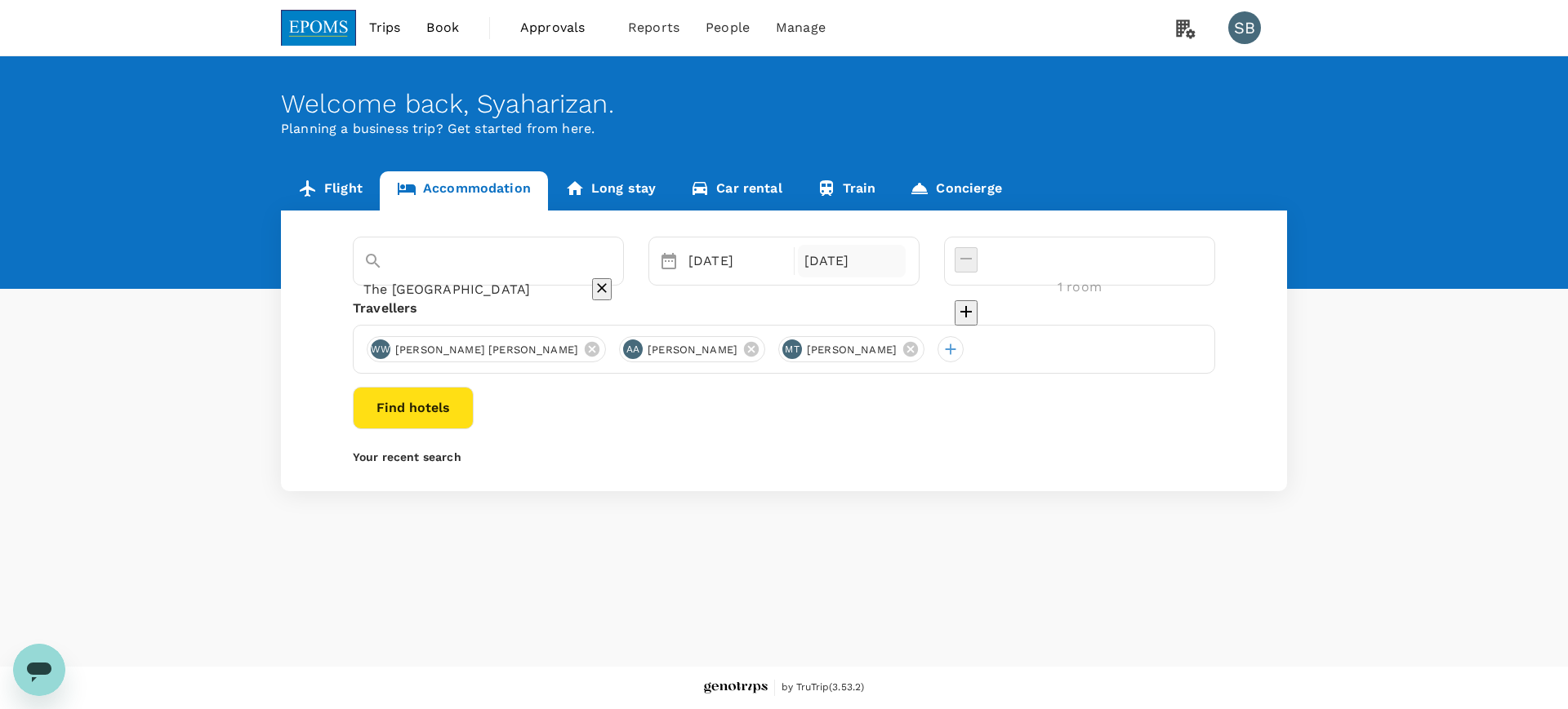
click at [907, 259] on div "14 Oct" at bounding box center [852, 262] width 109 height 33
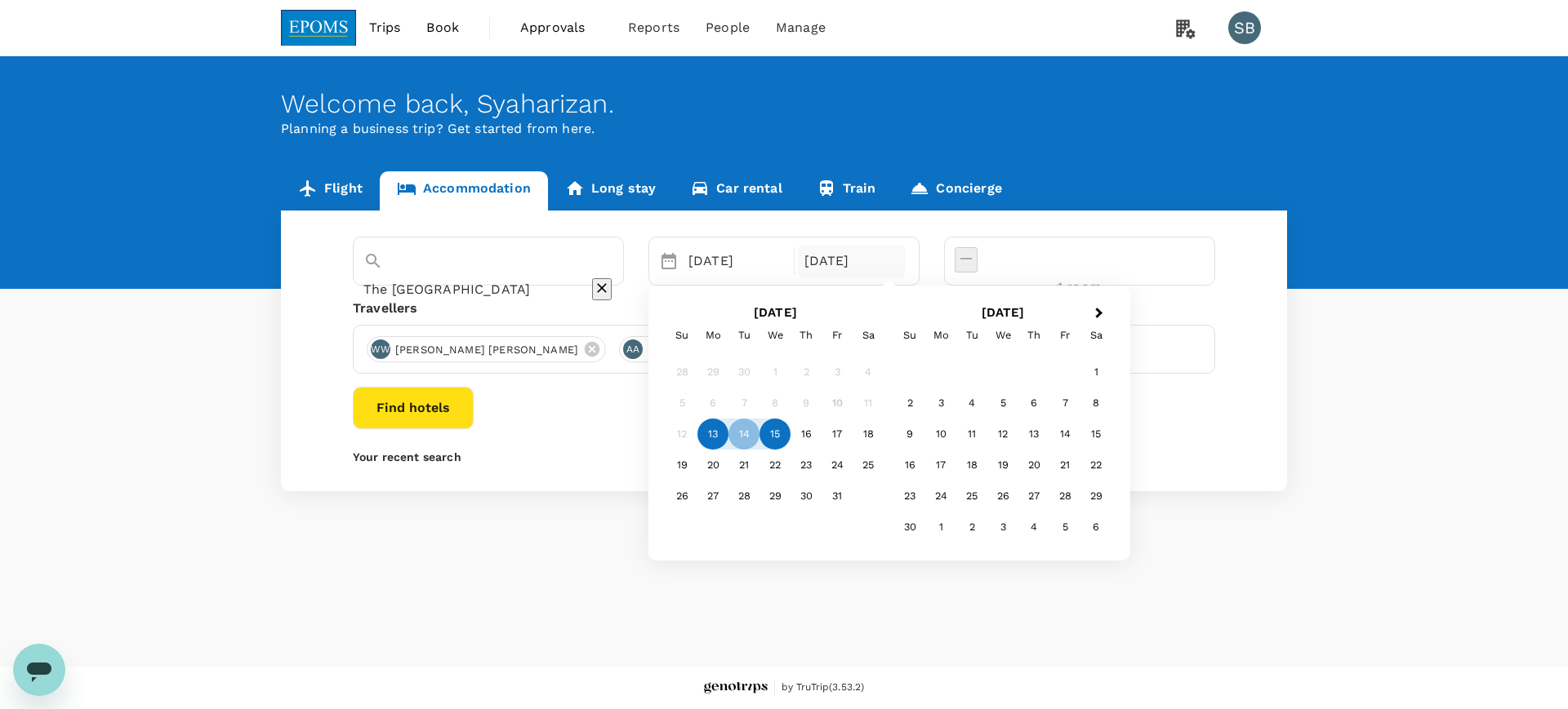
click at [791, 429] on div "15" at bounding box center [775, 434] width 31 height 31
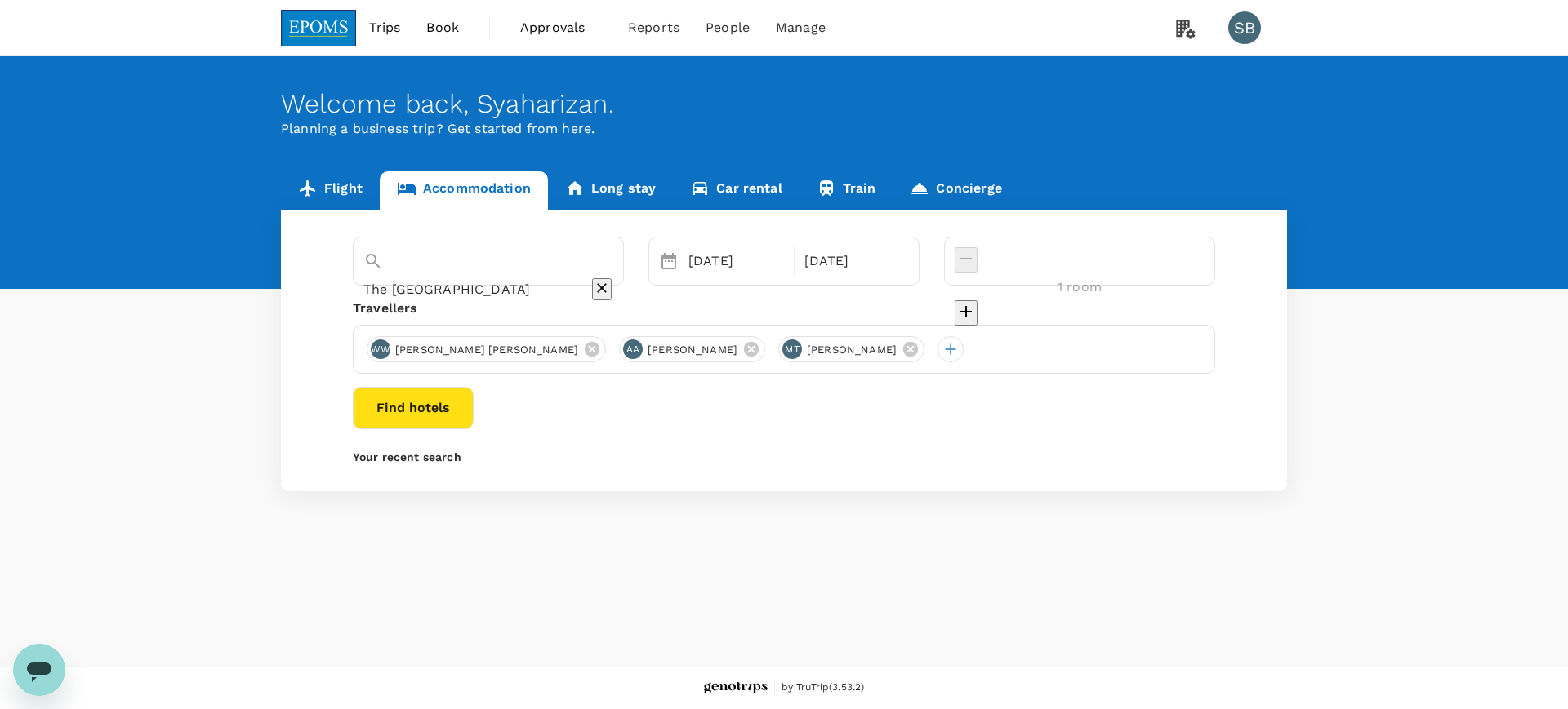
click at [976, 302] on icon "decrease" at bounding box center [966, 312] width 19 height 19
type input "3 rooms"
click at [474, 402] on button "Find hotels" at bounding box center [413, 409] width 121 height 43
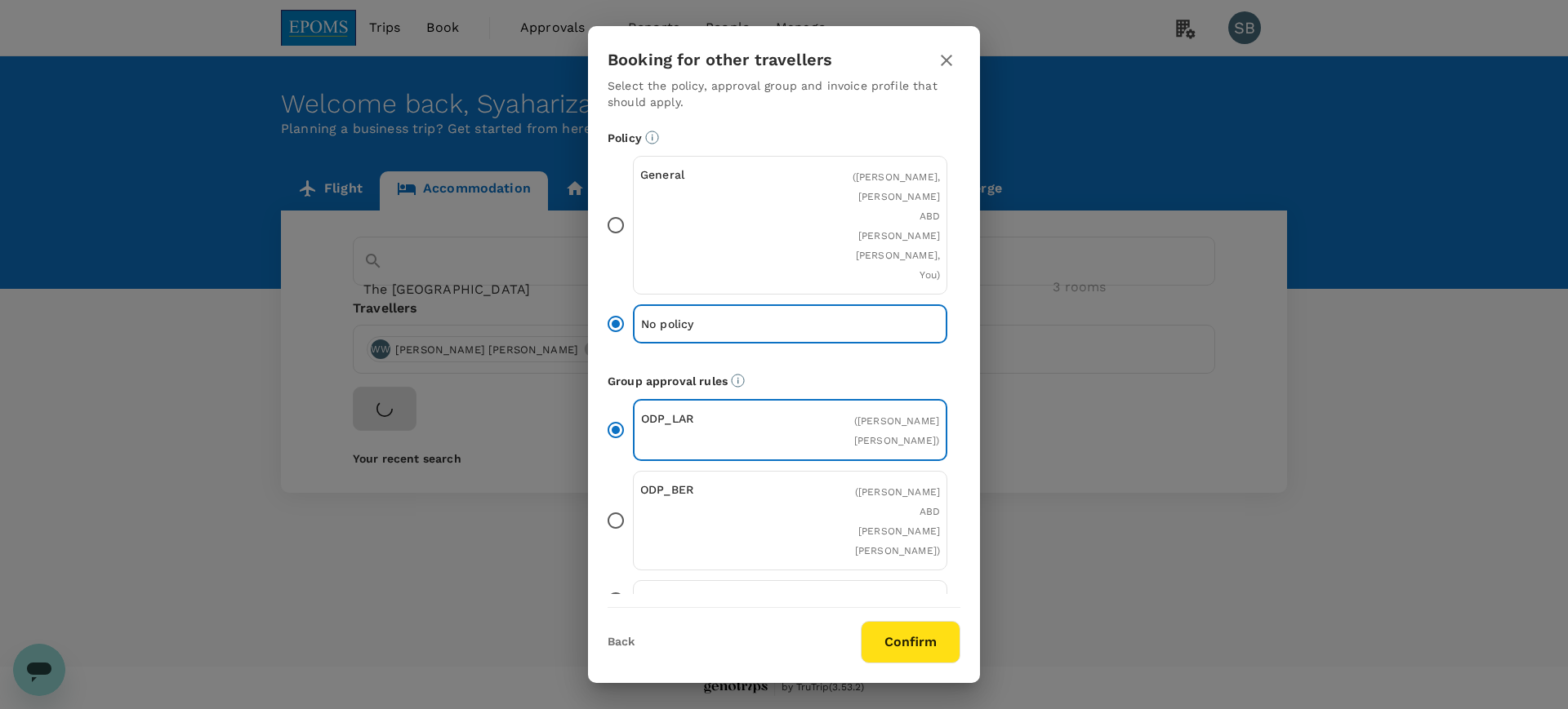
click at [934, 626] on button "Confirm" at bounding box center [910, 642] width 100 height 43
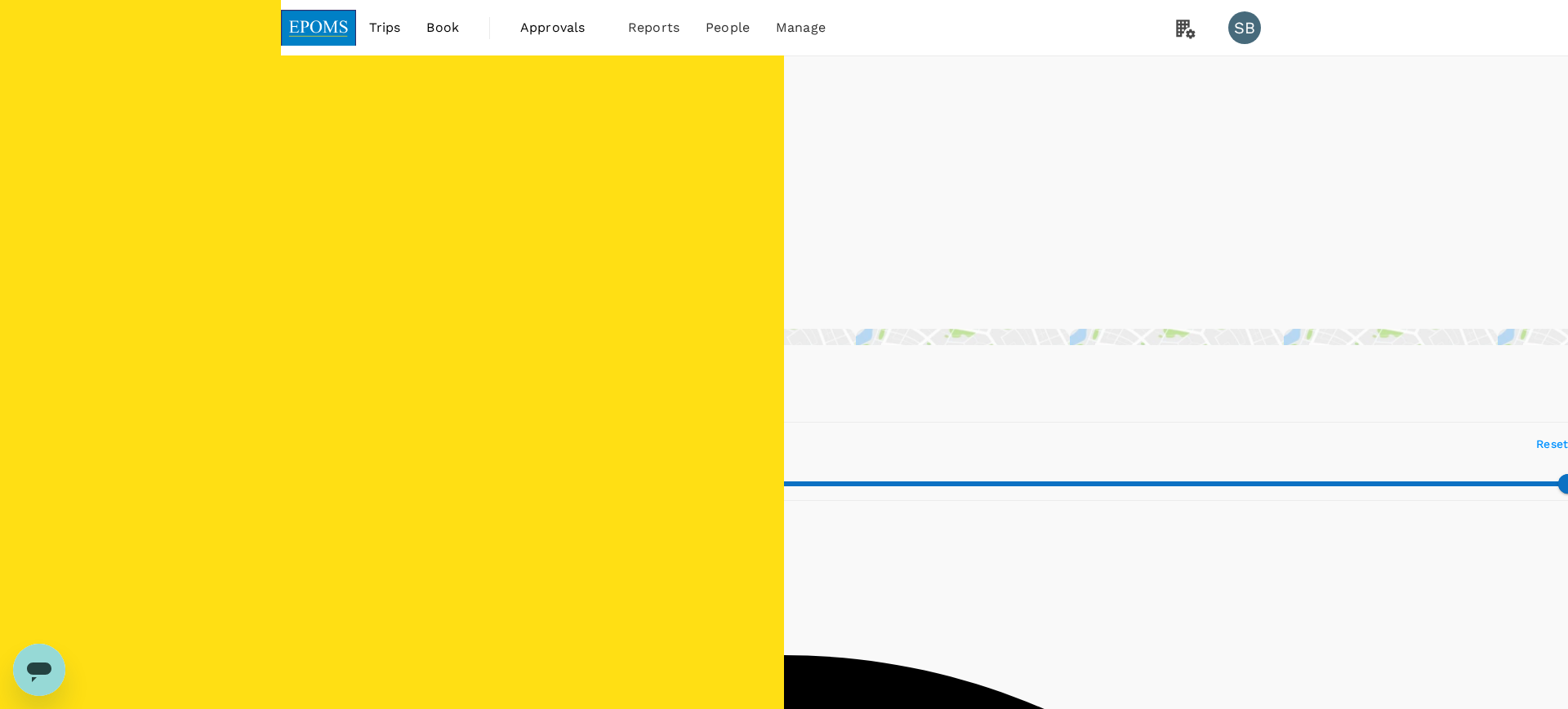
type input "566.79"
type input "61"
type input "177"
type input "0"
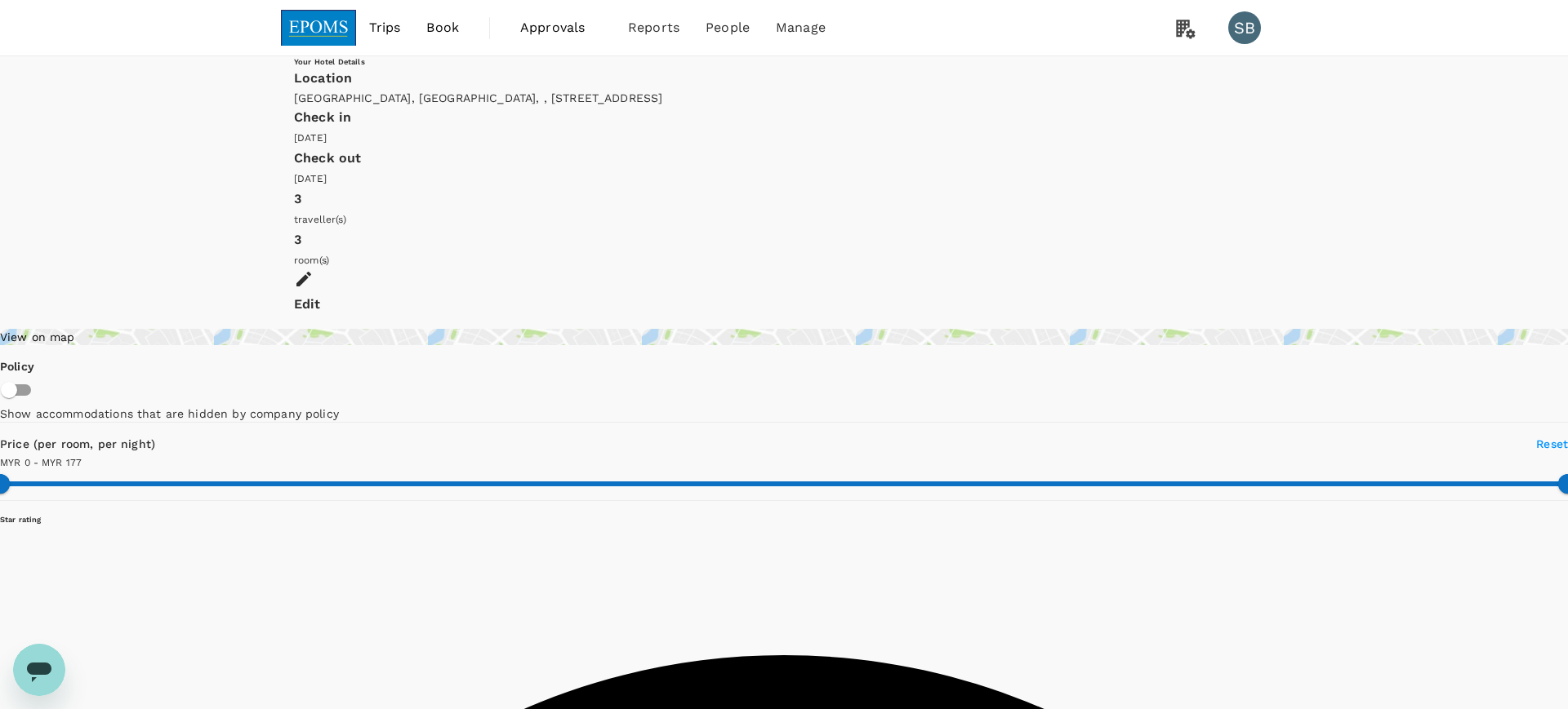
type input "177"
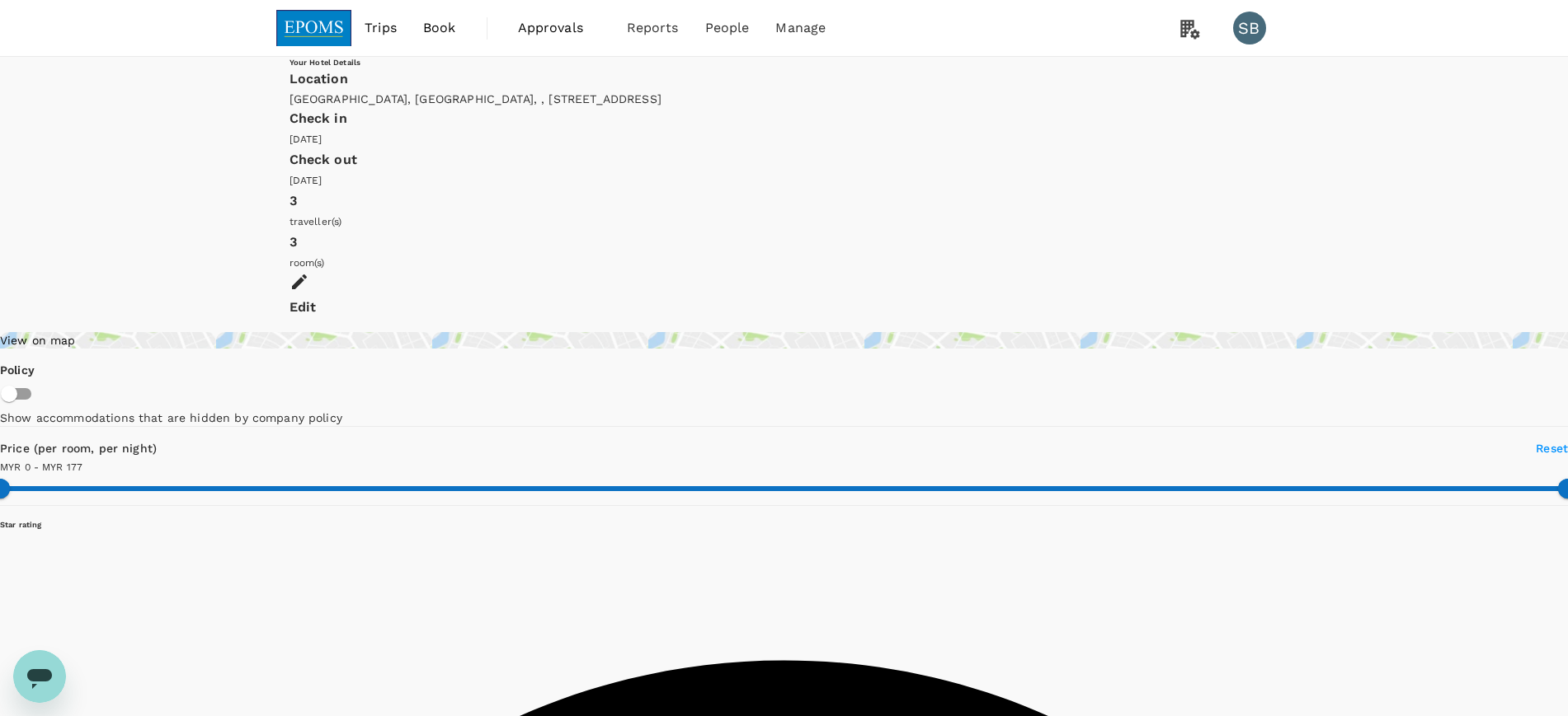
click at [306, 41] on img at bounding box center [314, 27] width 76 height 36
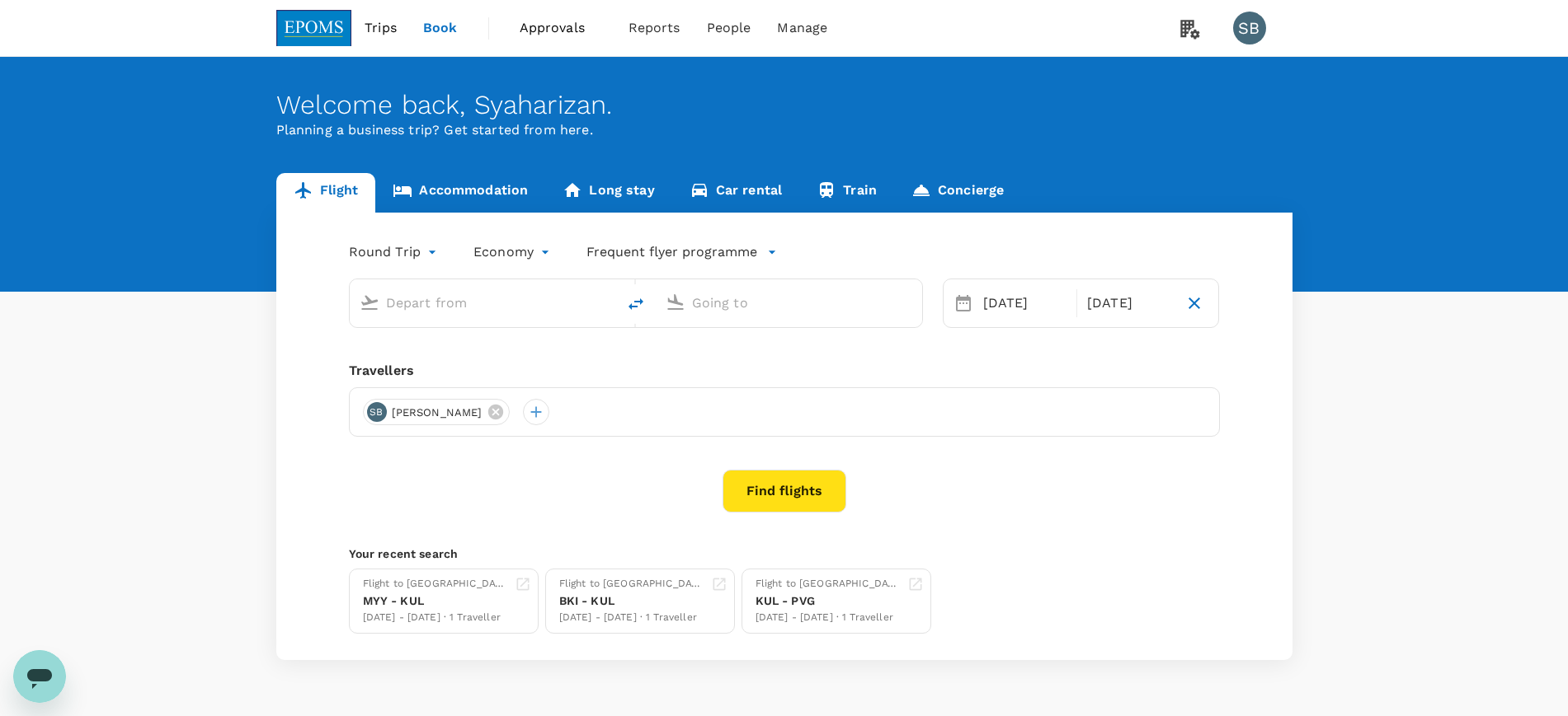
type input "[GEOGRAPHIC_DATA] (TGG)"
type input "Kuala Lumpur Intl ([GEOGRAPHIC_DATA])"
type input "[GEOGRAPHIC_DATA] (TGG)"
type input "Kuala Lumpur Intl ([GEOGRAPHIC_DATA])"
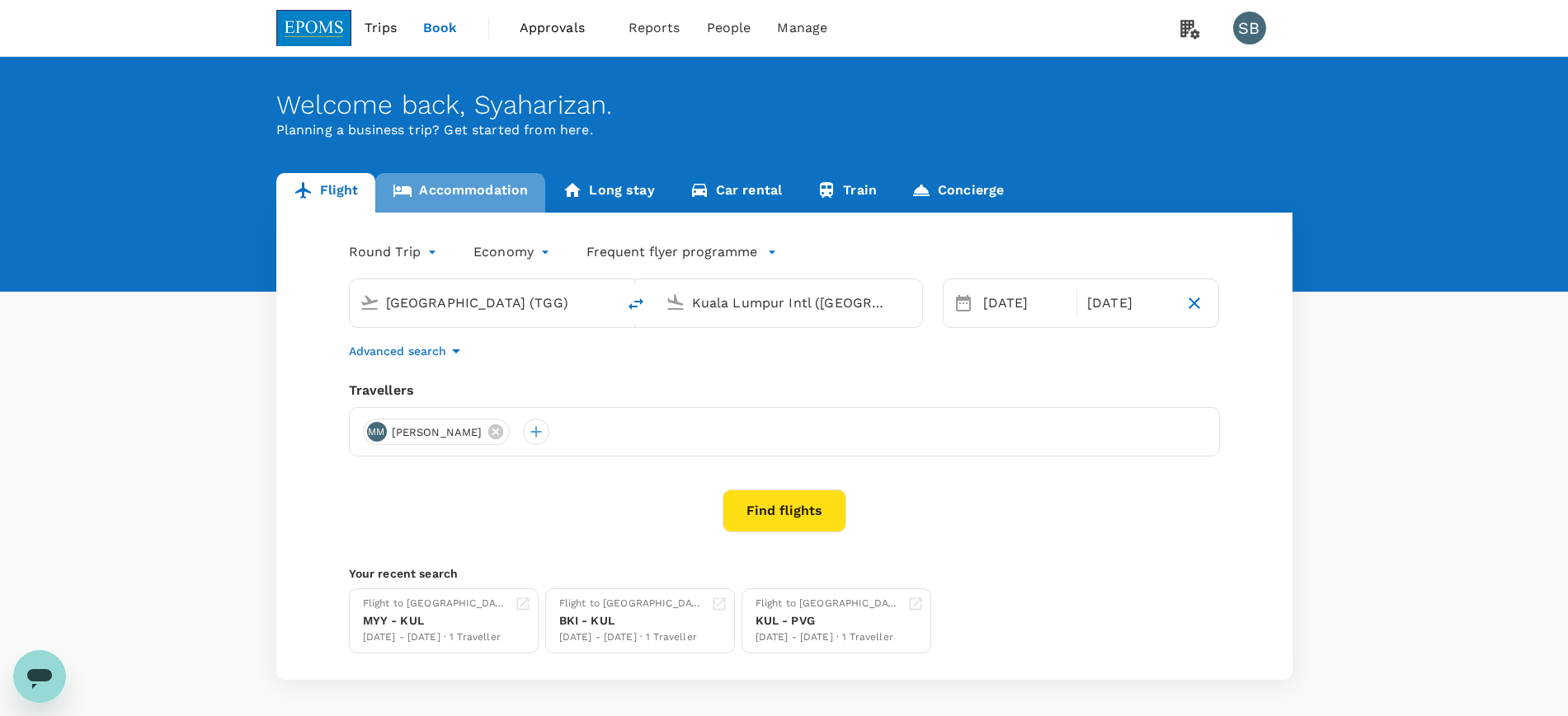
click at [460, 191] on link "Accommodation" at bounding box center [461, 193] width 170 height 39
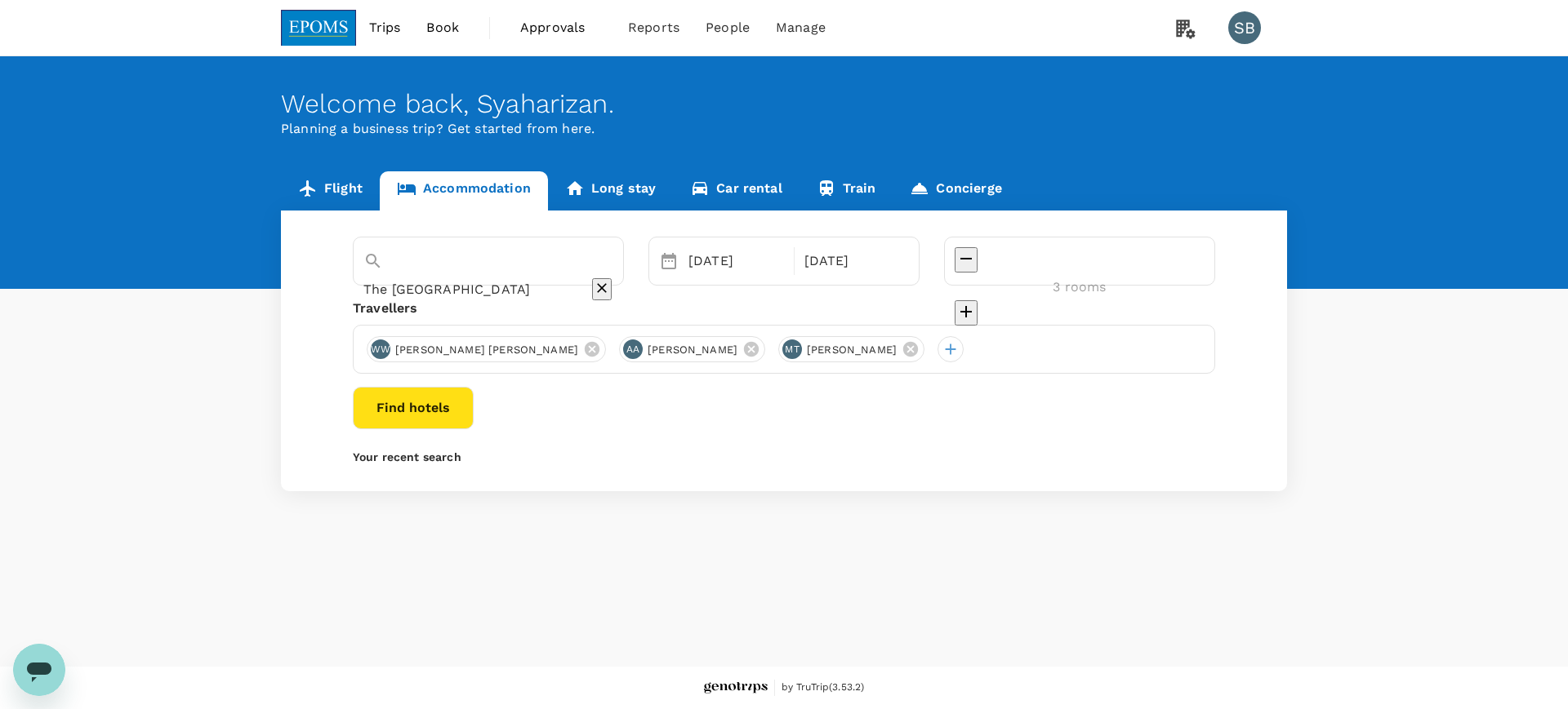
click at [474, 413] on button "Find hotels" at bounding box center [413, 409] width 121 height 43
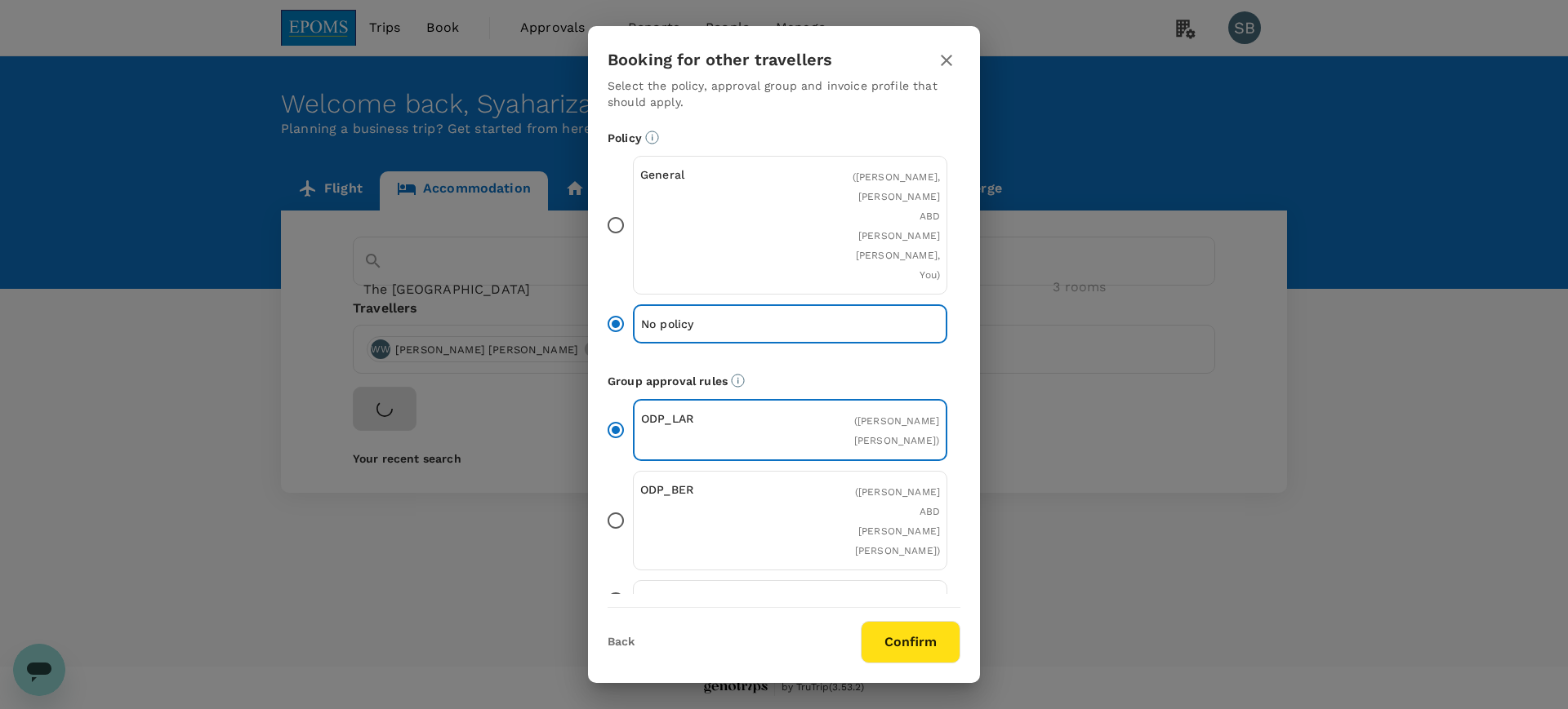
click at [918, 640] on button "Confirm" at bounding box center [910, 642] width 100 height 43
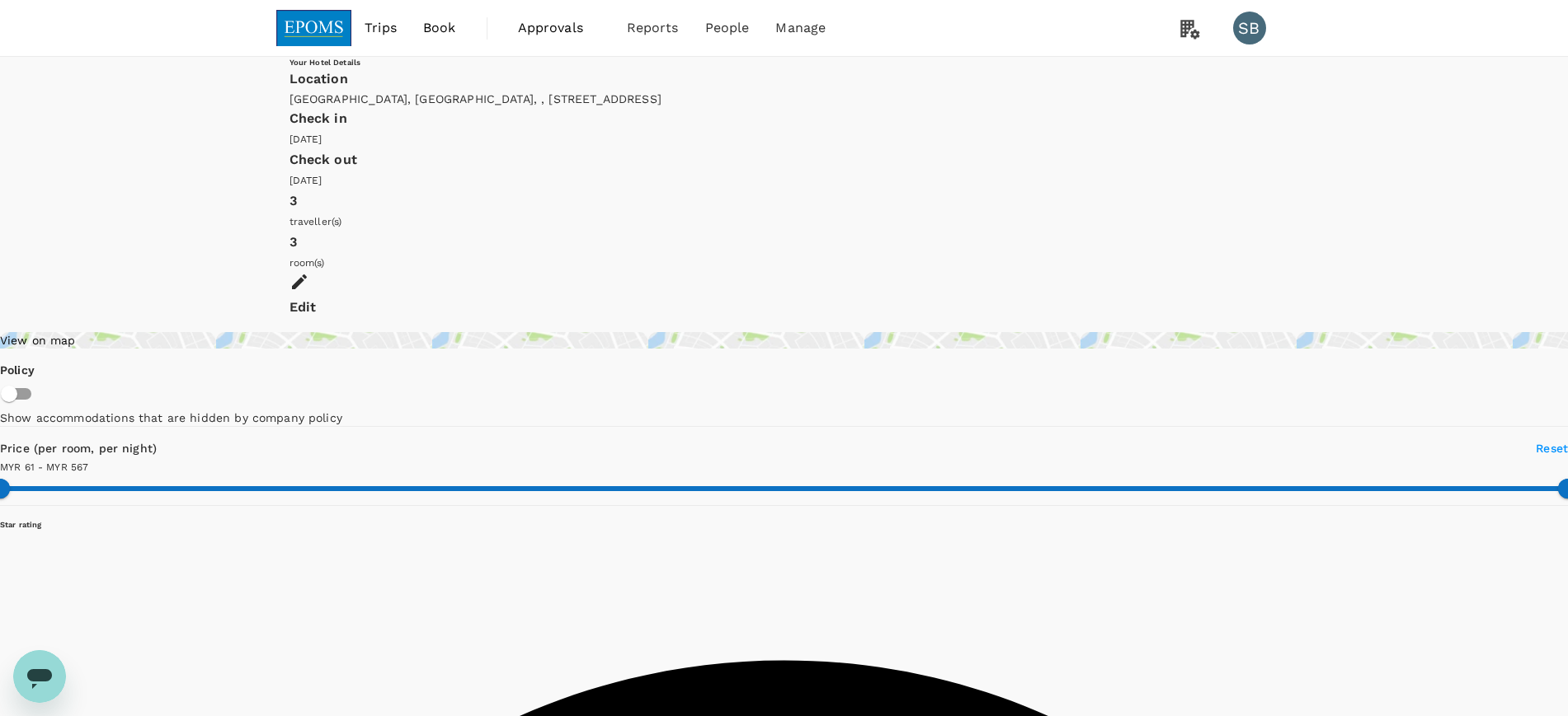
type input "566.79"
click at [305, 16] on img at bounding box center [314, 27] width 76 height 36
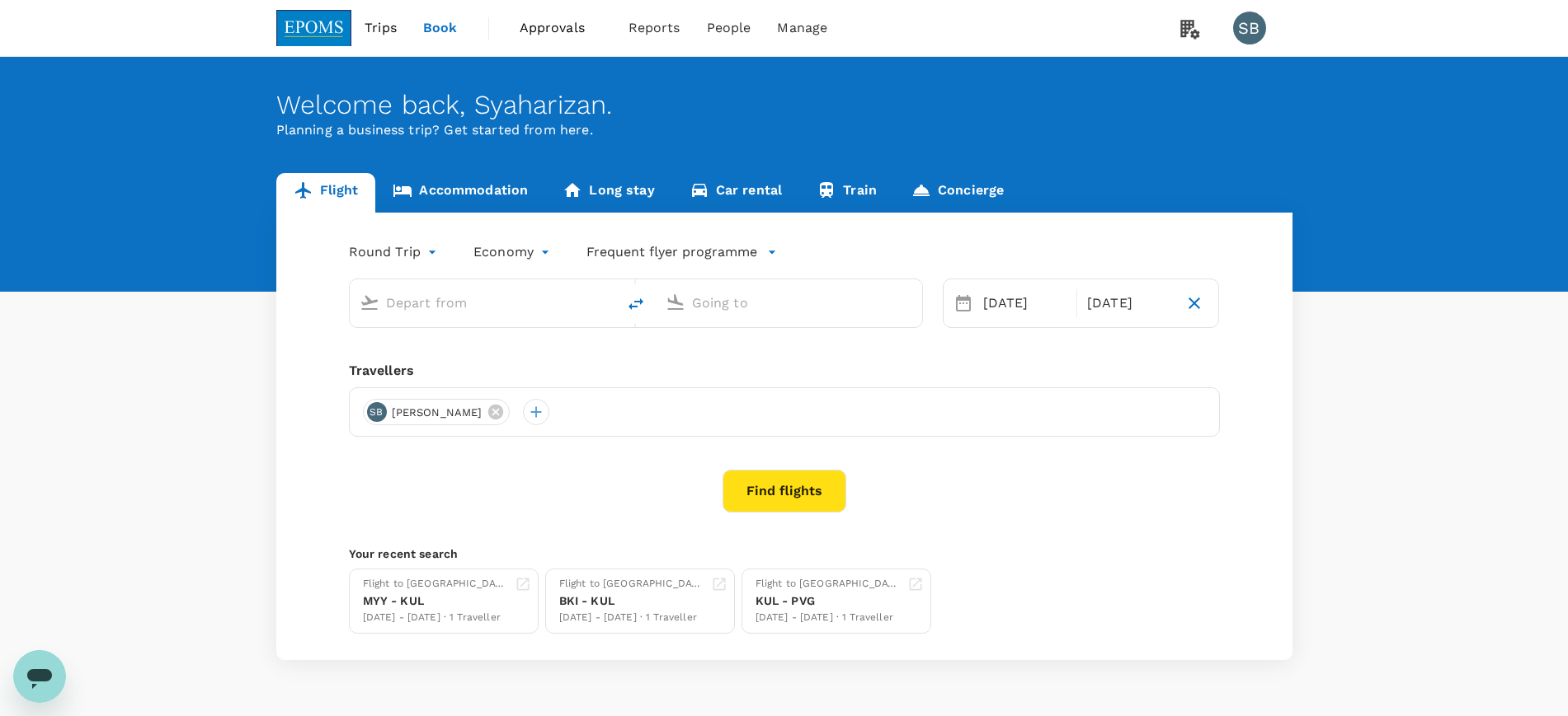
type input "[GEOGRAPHIC_DATA] (TGG)"
type input "Kuala Lumpur Intl ([GEOGRAPHIC_DATA])"
type input "[GEOGRAPHIC_DATA] (TGG)"
type input "Kuala Lumpur Intl ([GEOGRAPHIC_DATA])"
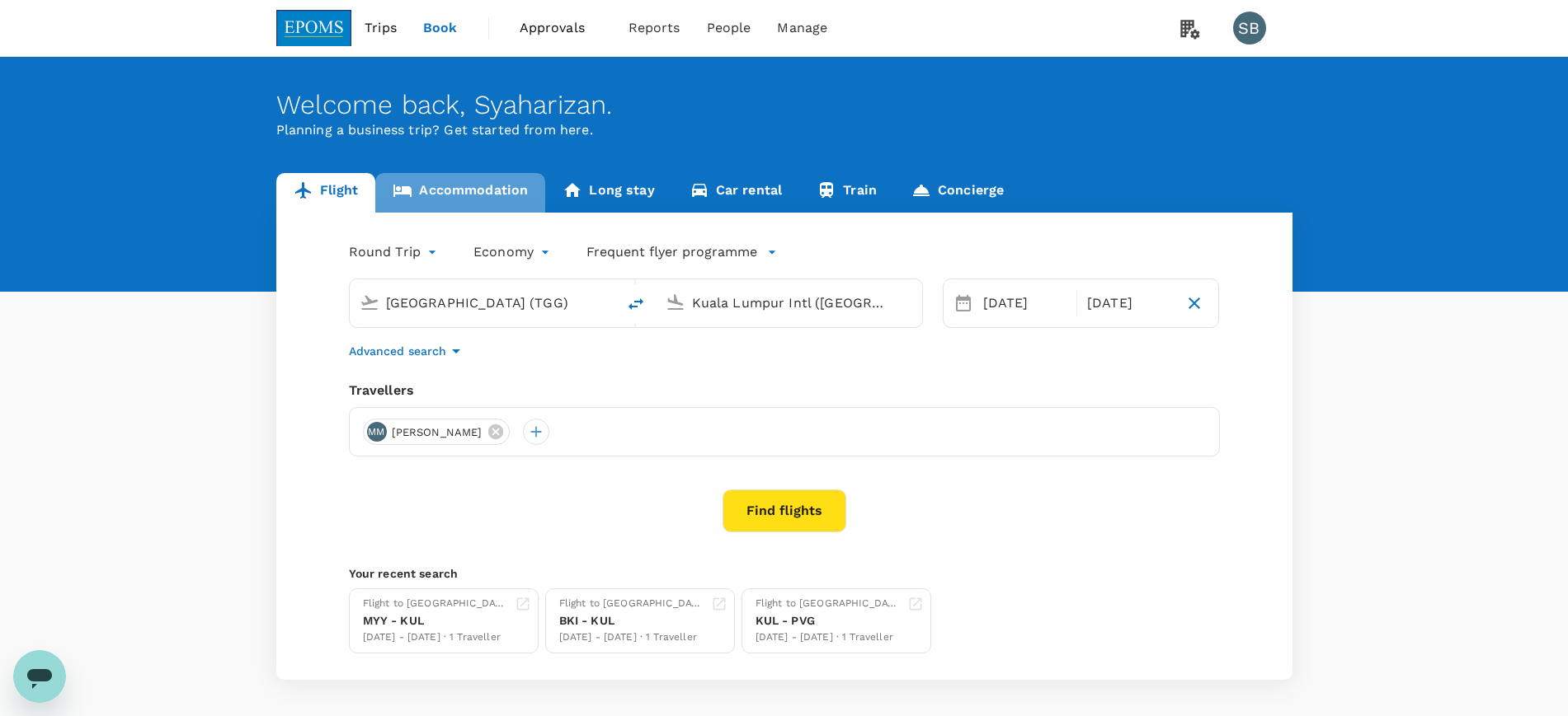
click at [477, 189] on link "Accommodation" at bounding box center [461, 193] width 170 height 39
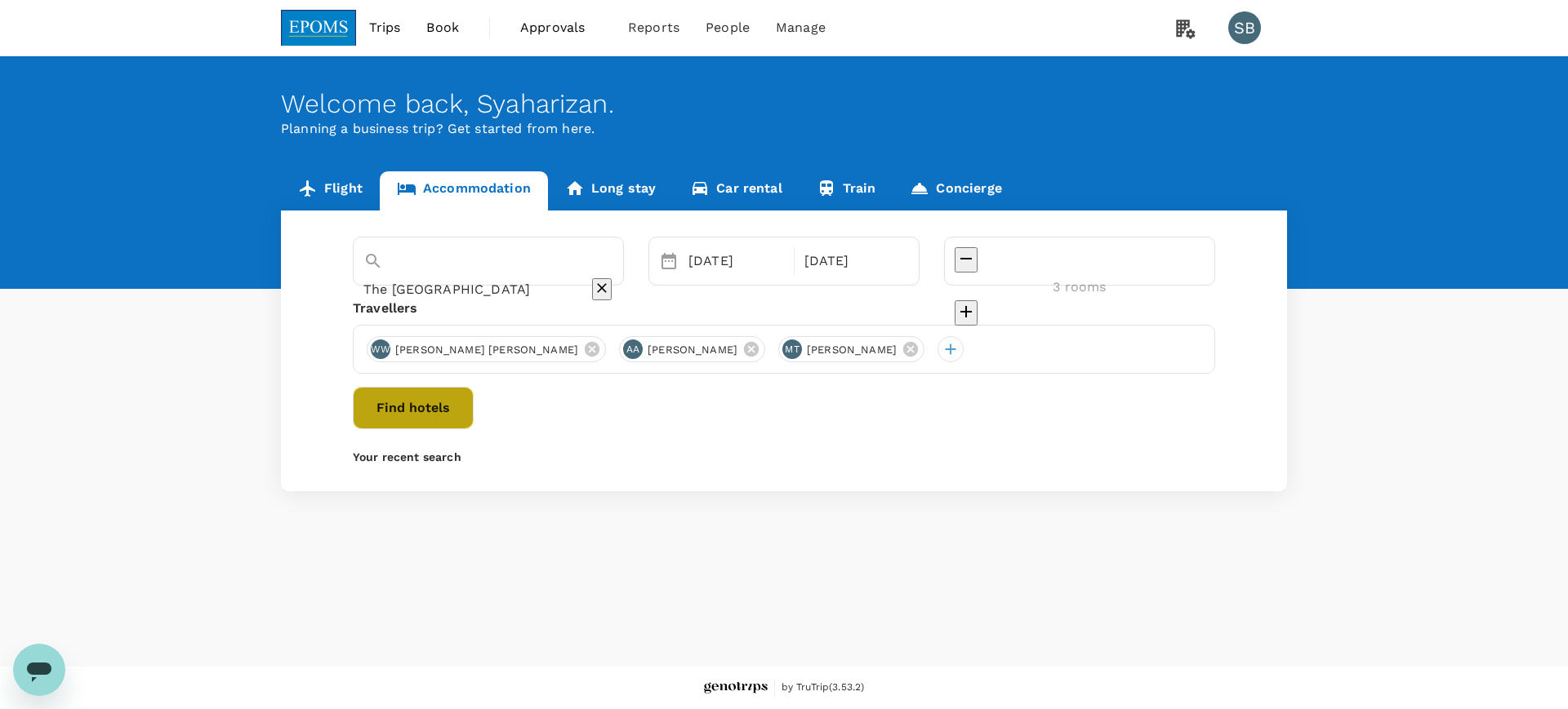
click at [474, 416] on button "Find hotels" at bounding box center [413, 409] width 121 height 43
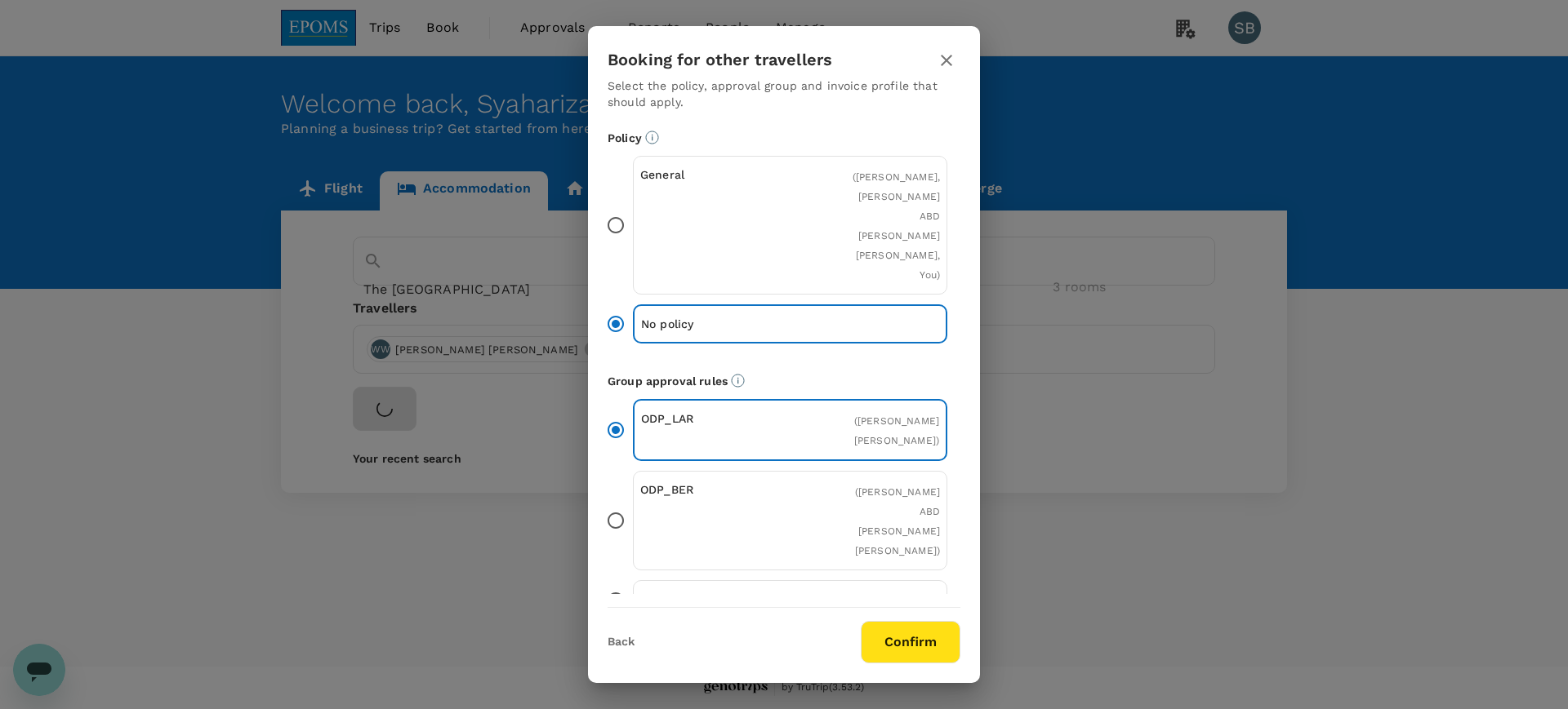
click at [932, 628] on button "Confirm" at bounding box center [910, 642] width 100 height 43
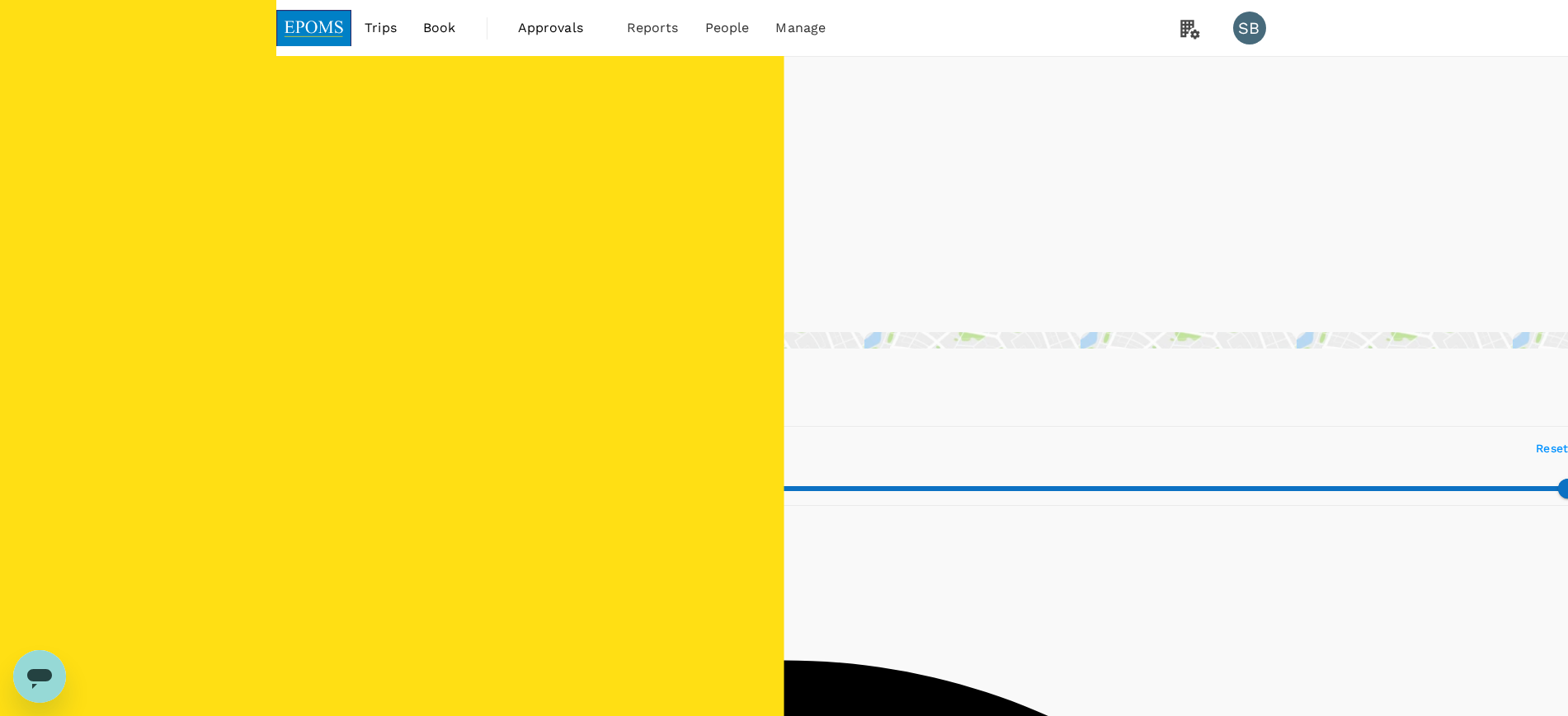
type input "177"
type input "0"
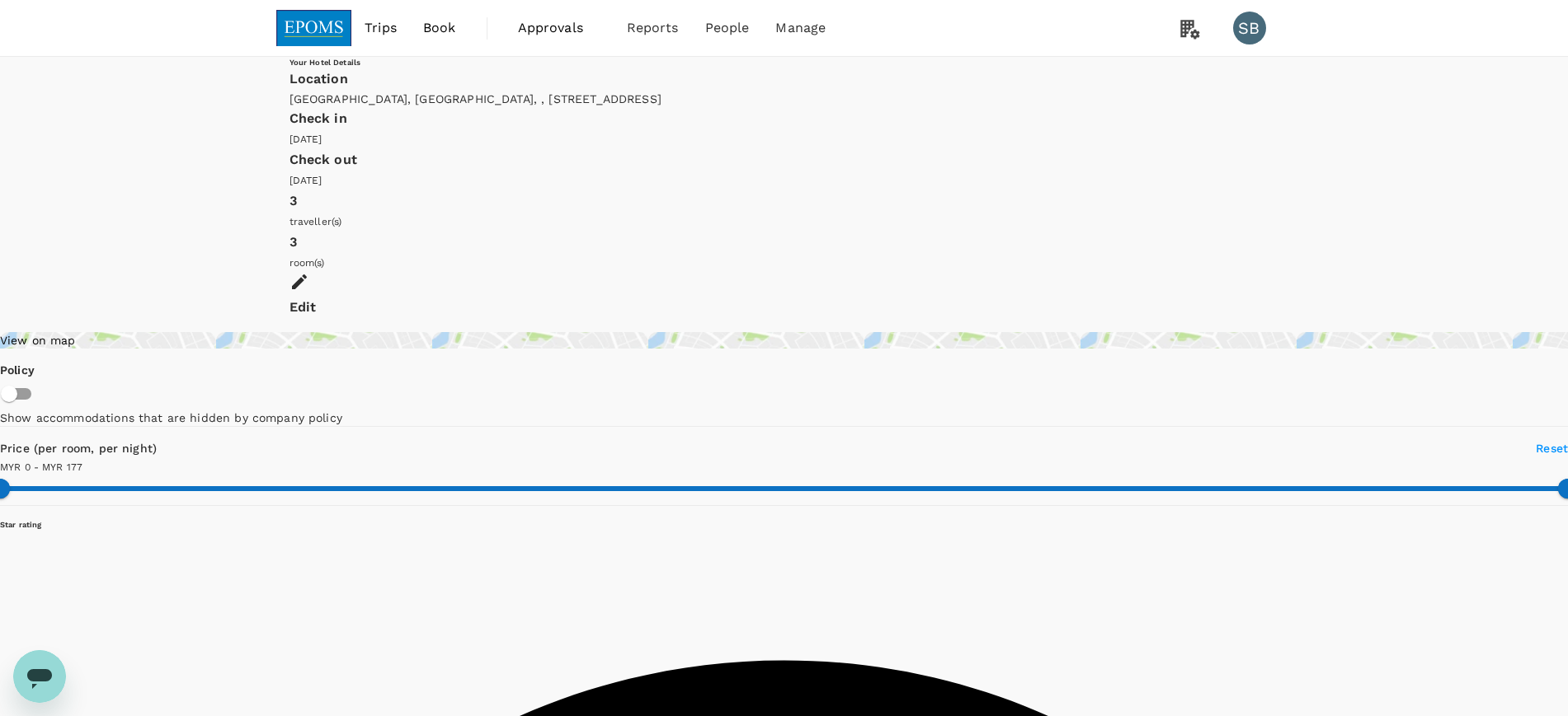
type input "177"
click at [314, 33] on img at bounding box center [314, 27] width 76 height 36
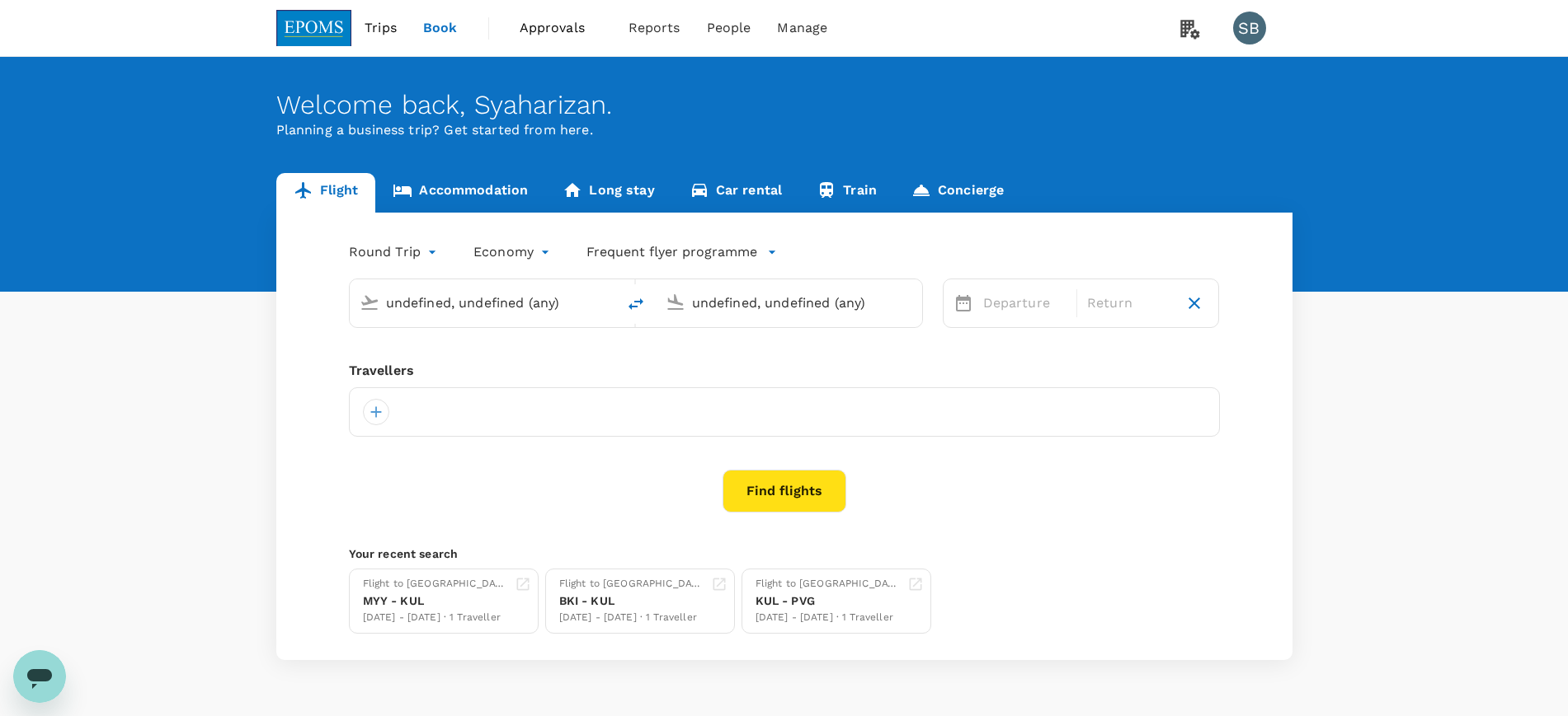
type input "[GEOGRAPHIC_DATA] (TGG)"
type input "Kuala Lumpur Intl ([GEOGRAPHIC_DATA])"
type input "[GEOGRAPHIC_DATA] (TGG)"
type input "Kuala Lumpur Intl ([GEOGRAPHIC_DATA])"
type input "[GEOGRAPHIC_DATA] (TGG)"
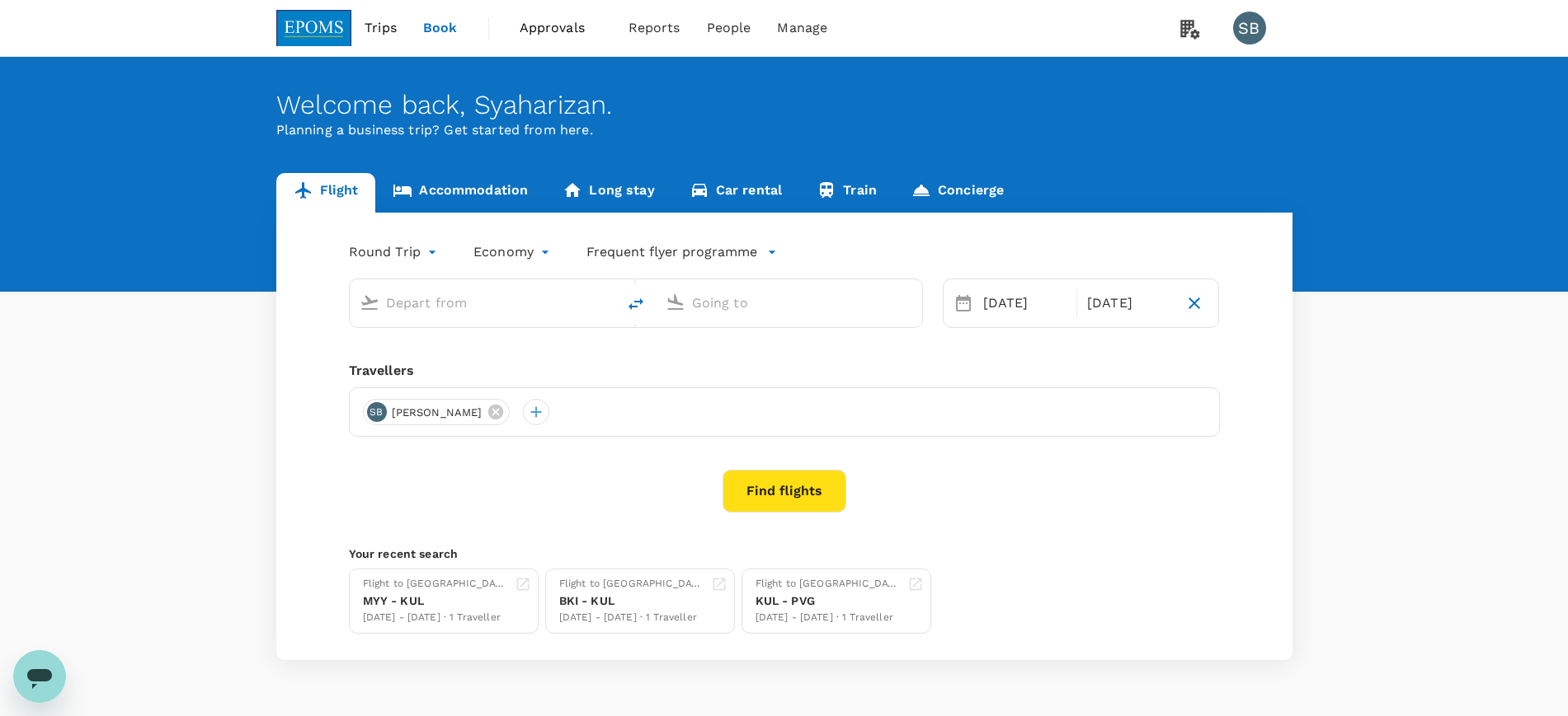
type input "Kuala Lumpur Intl ([GEOGRAPHIC_DATA])"
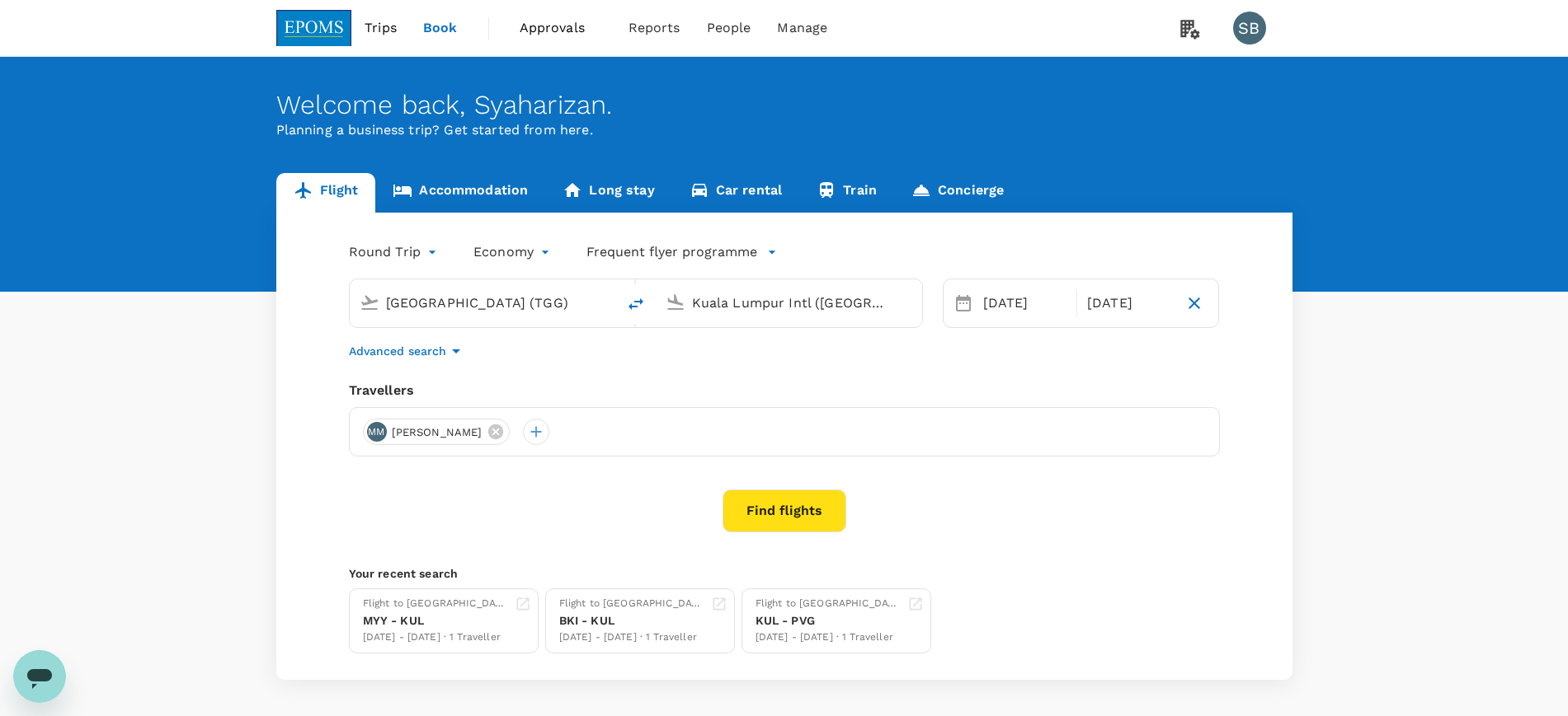
click at [485, 196] on link "Accommodation" at bounding box center [461, 193] width 170 height 39
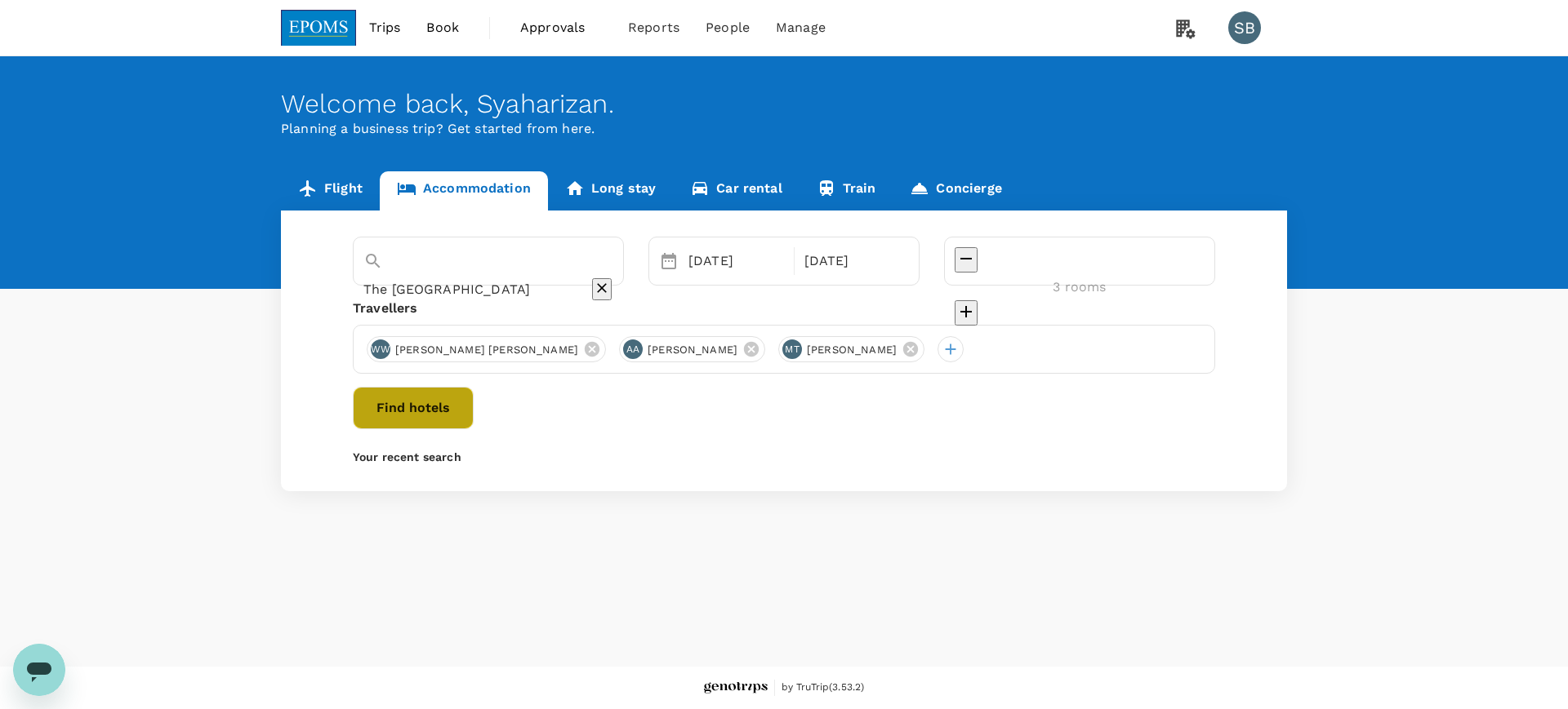
click at [474, 405] on button "Find hotels" at bounding box center [413, 409] width 121 height 43
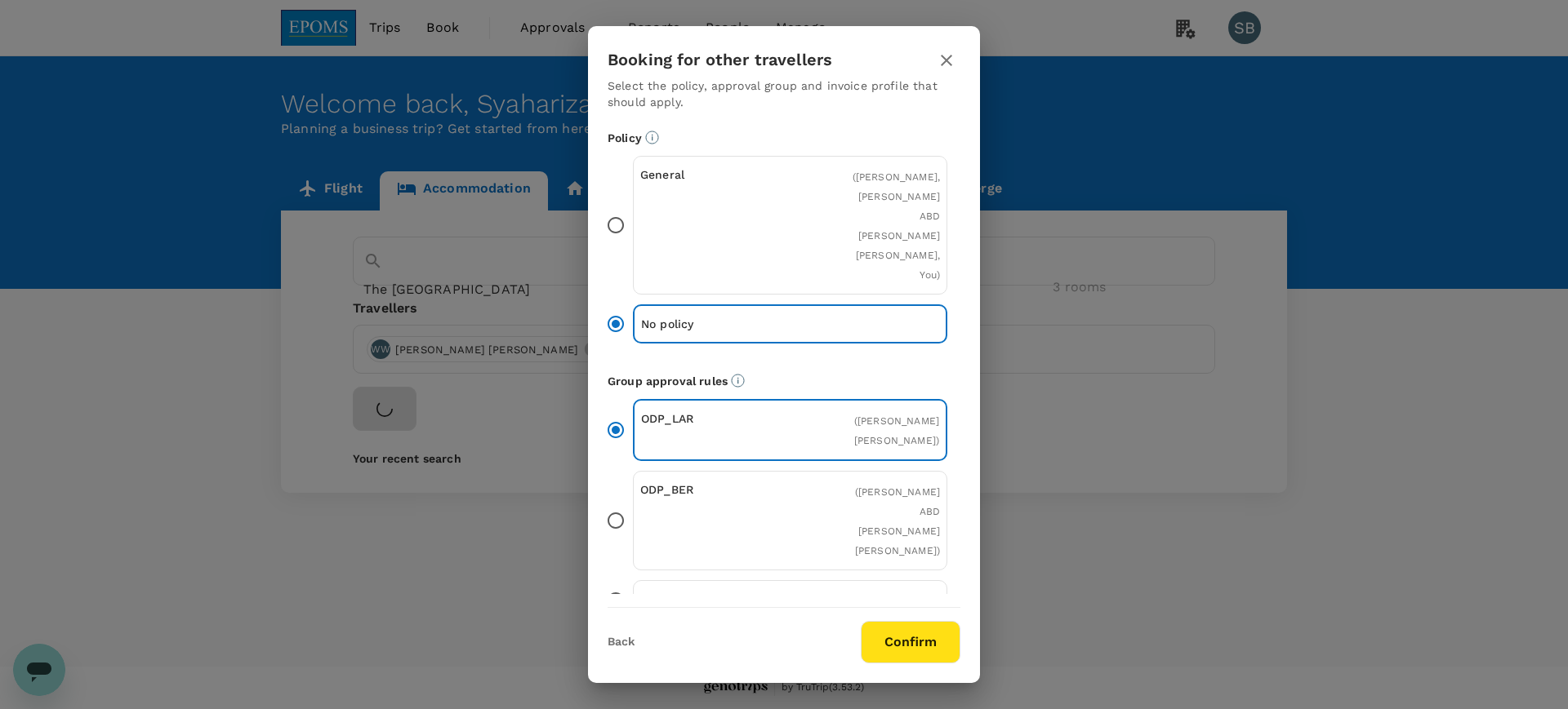
click at [907, 623] on button "Confirm" at bounding box center [910, 642] width 100 height 43
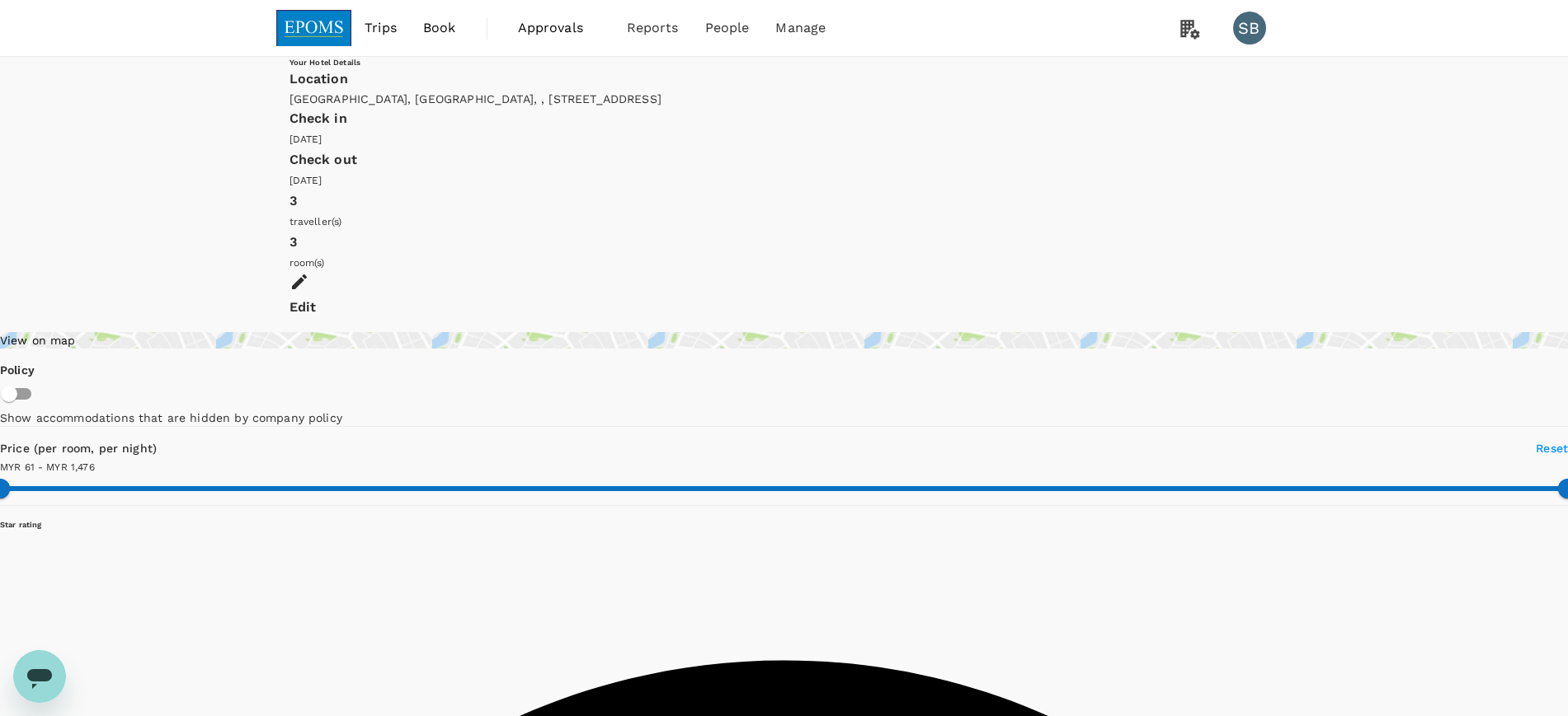
click at [339, 19] on img at bounding box center [314, 27] width 76 height 36
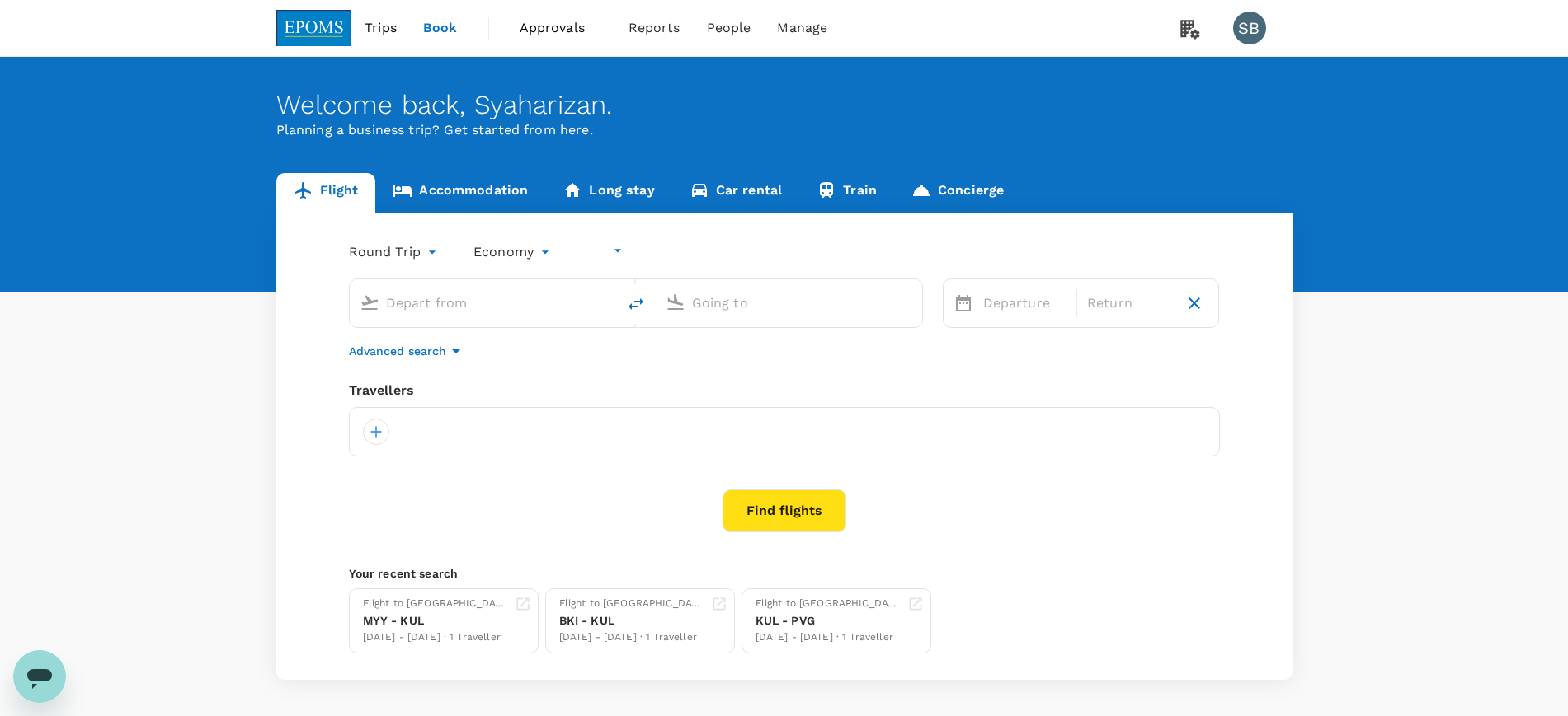
type input "undefined, undefined (any)"
type input "[GEOGRAPHIC_DATA] (TGG)"
type input "Kuala Lumpur Intl ([GEOGRAPHIC_DATA])"
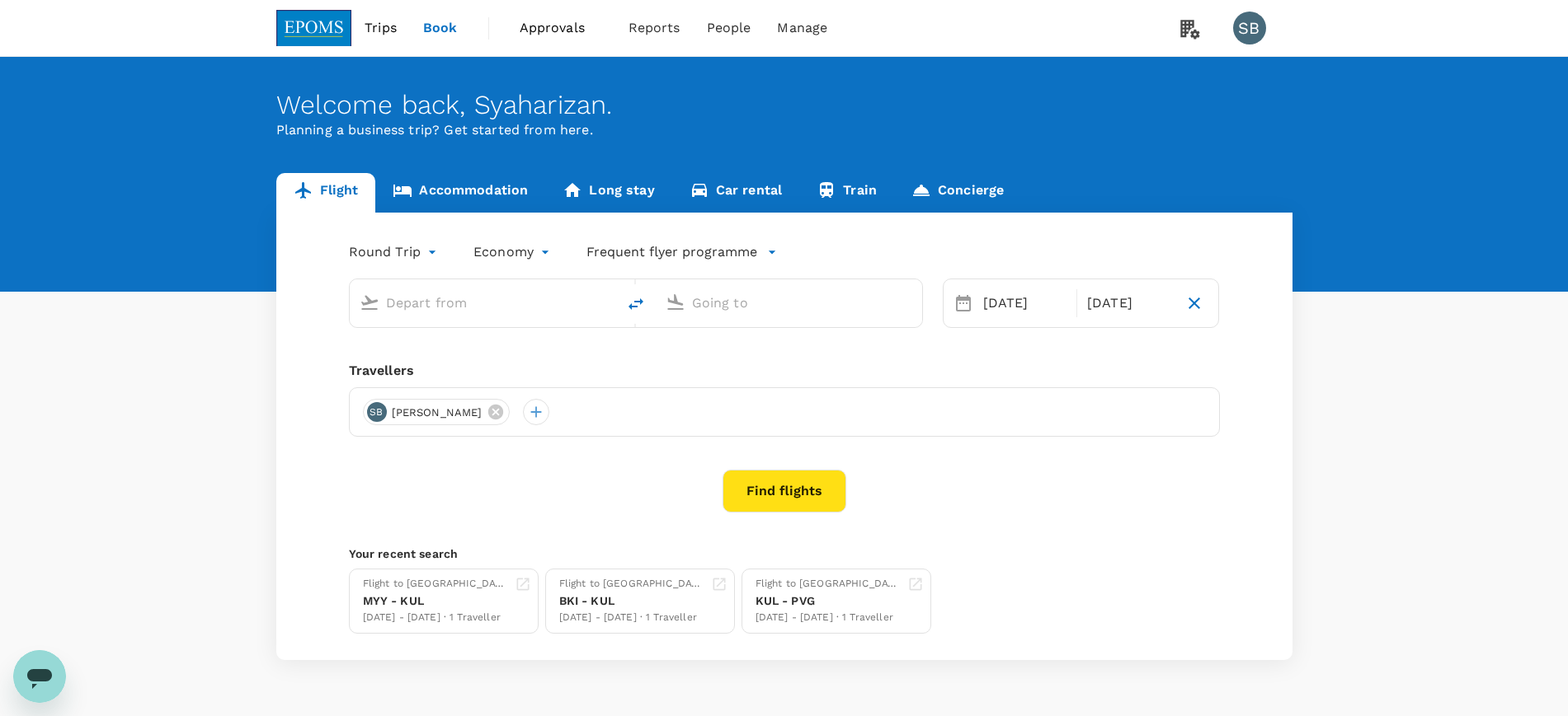
type input "[GEOGRAPHIC_DATA] (TGG)"
type input "Kuala Lumpur Intl ([GEOGRAPHIC_DATA])"
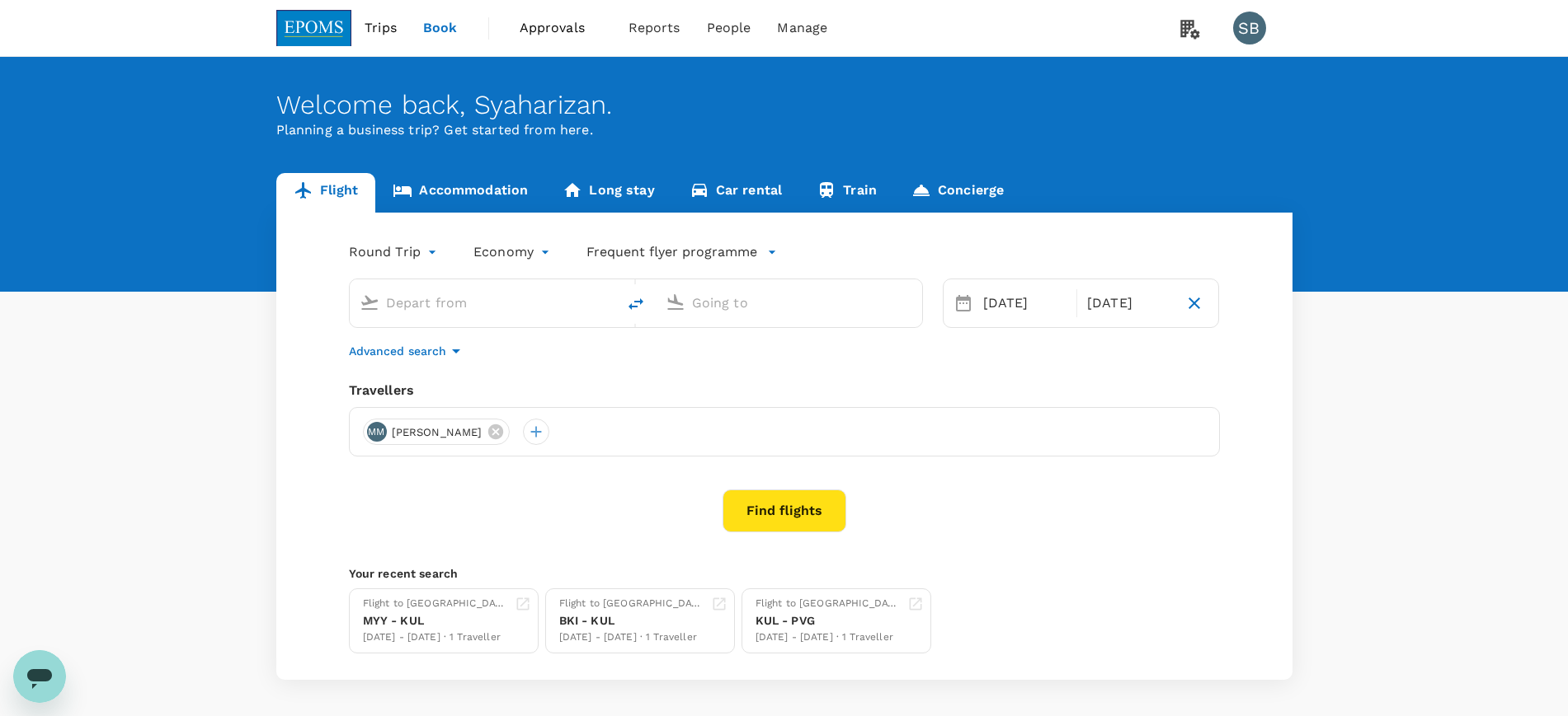
click at [514, 196] on link "Accommodation" at bounding box center [461, 193] width 170 height 39
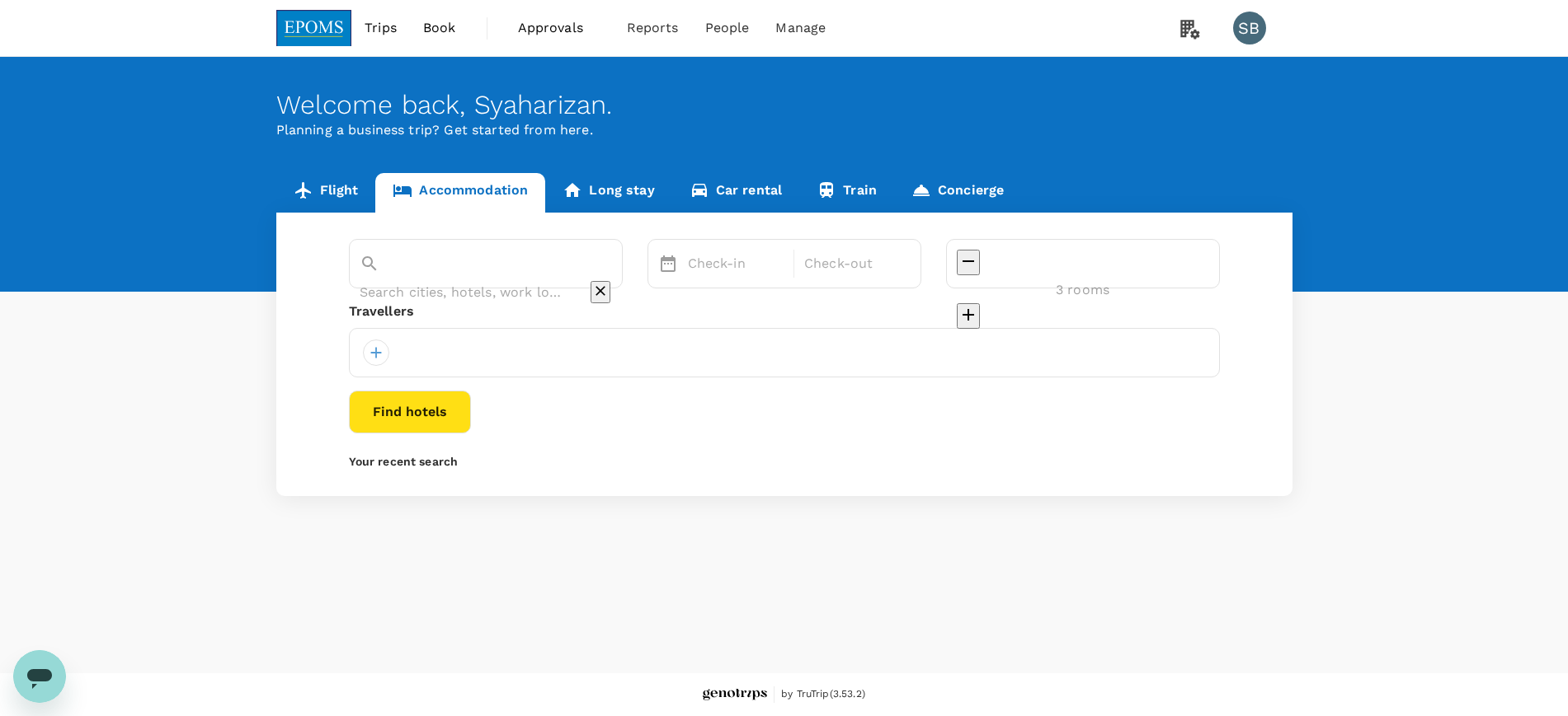
type input "The [GEOGRAPHIC_DATA]"
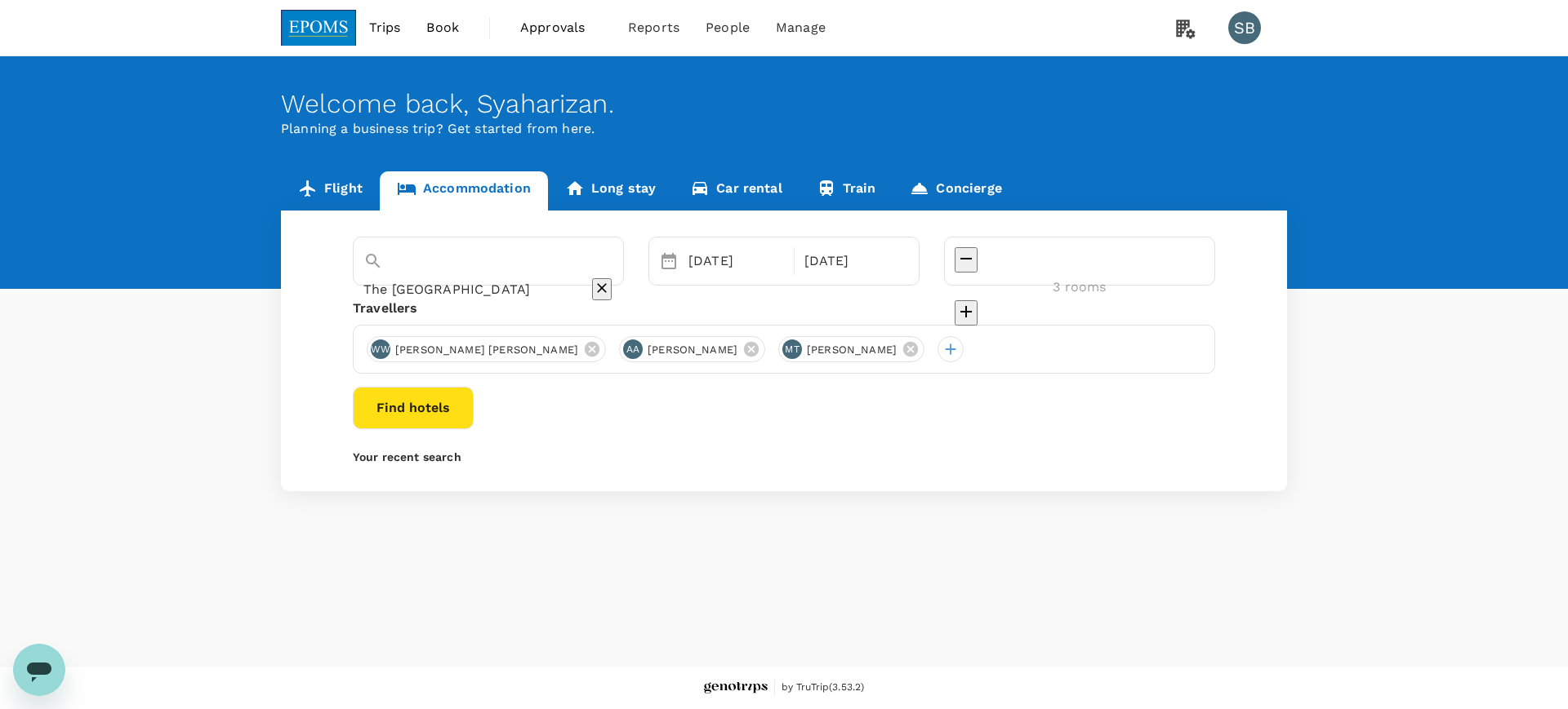
click at [474, 404] on button "Find hotels" at bounding box center [413, 409] width 121 height 43
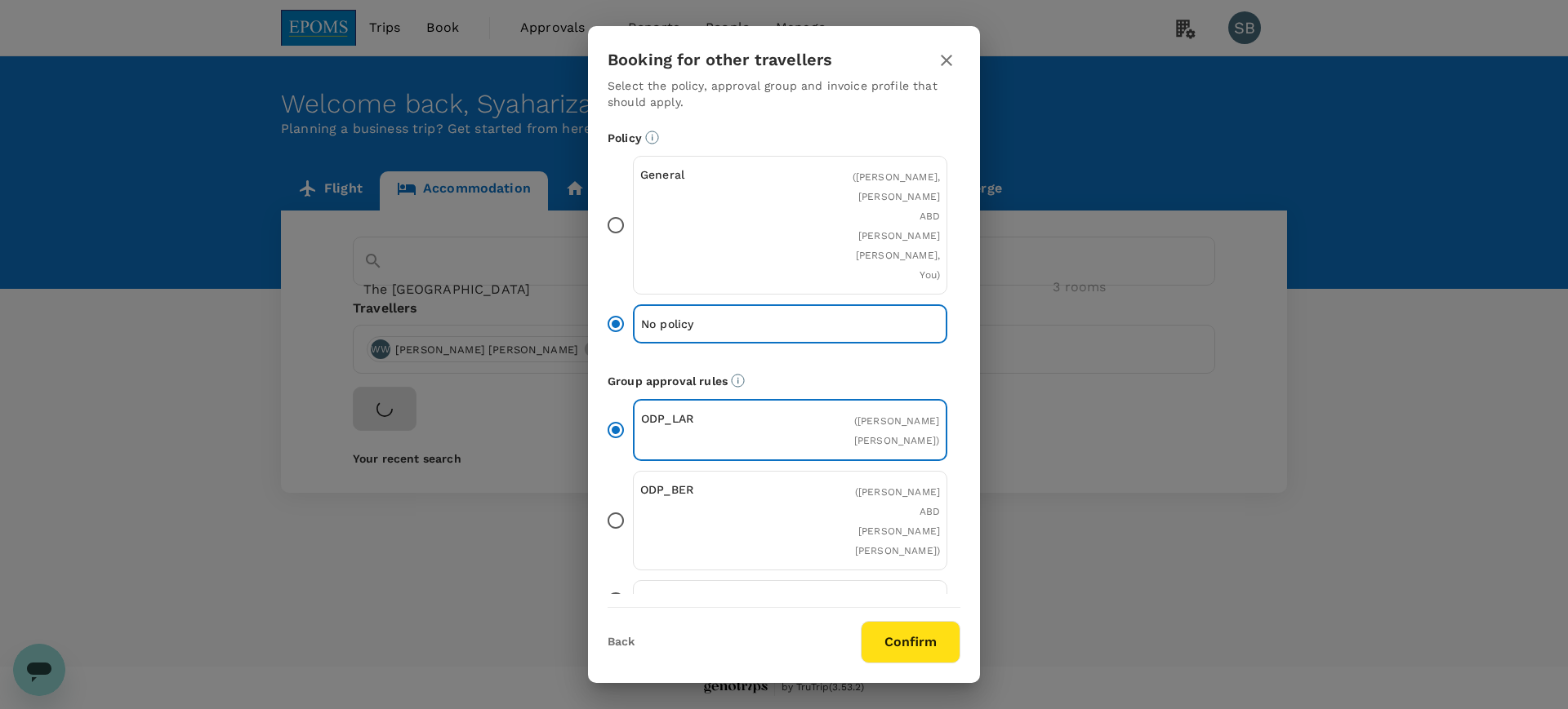
click at [900, 636] on button "Confirm" at bounding box center [910, 642] width 100 height 43
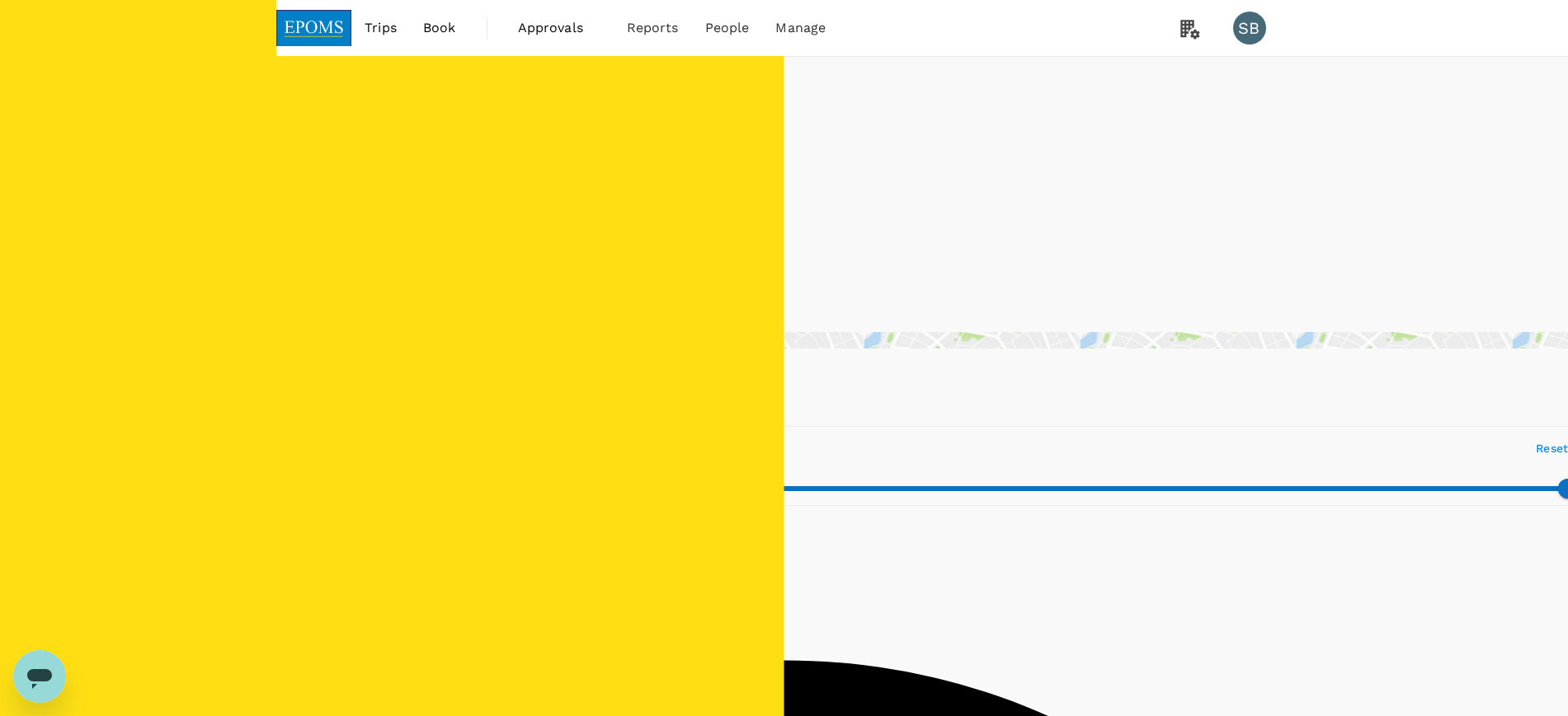
type input "177"
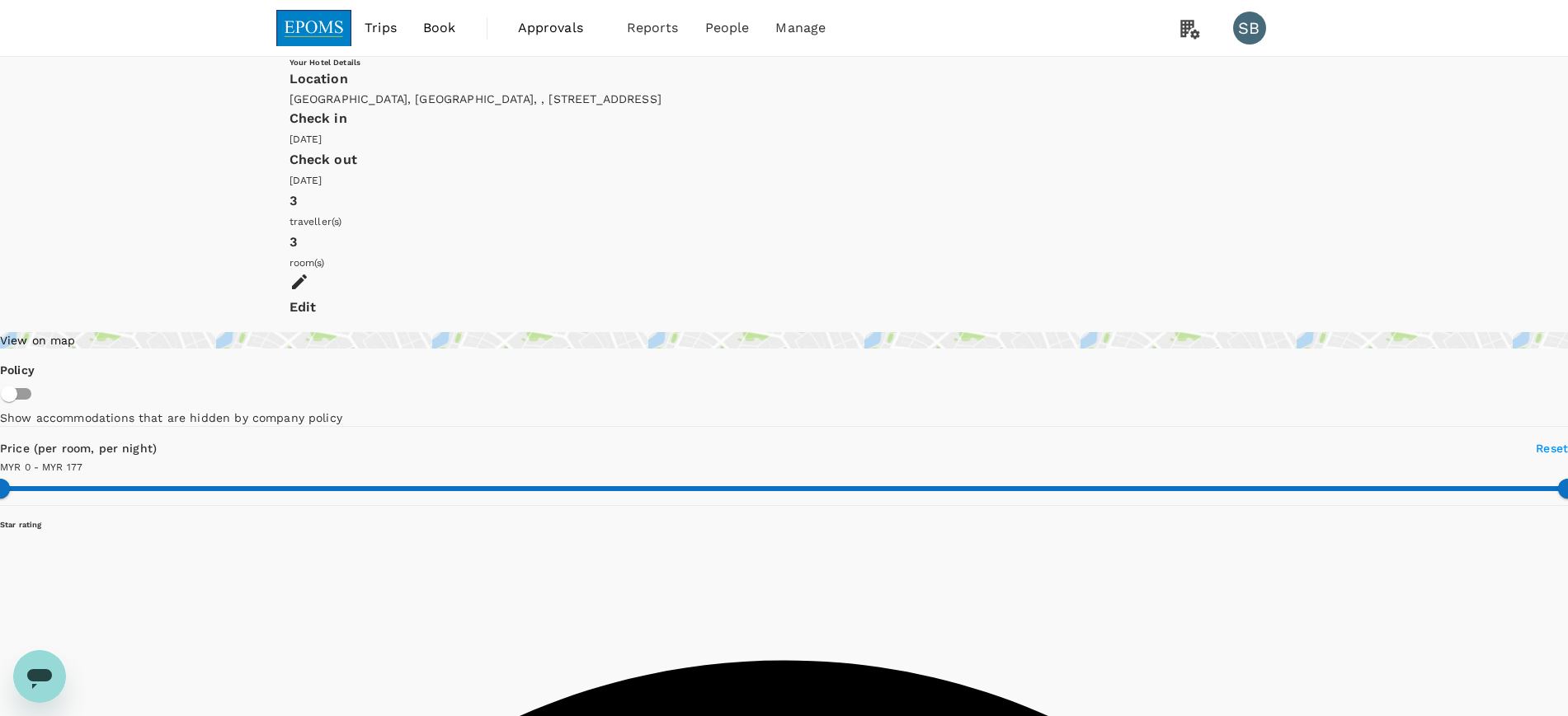
type input "0"
type input "177"
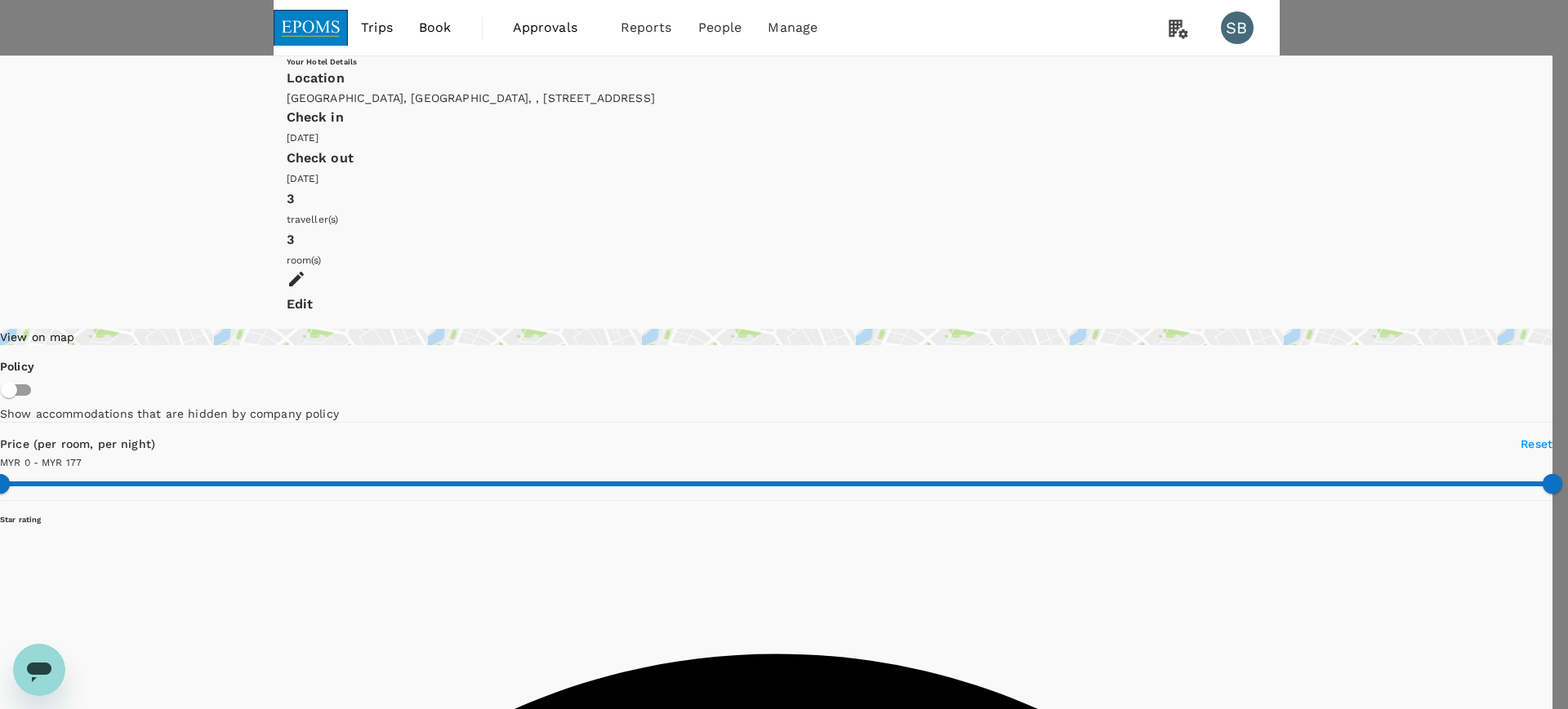
type input "100"
type textarea "Please quote single room with breakfast. I have try a few time in portal but ei…"
type input "177"
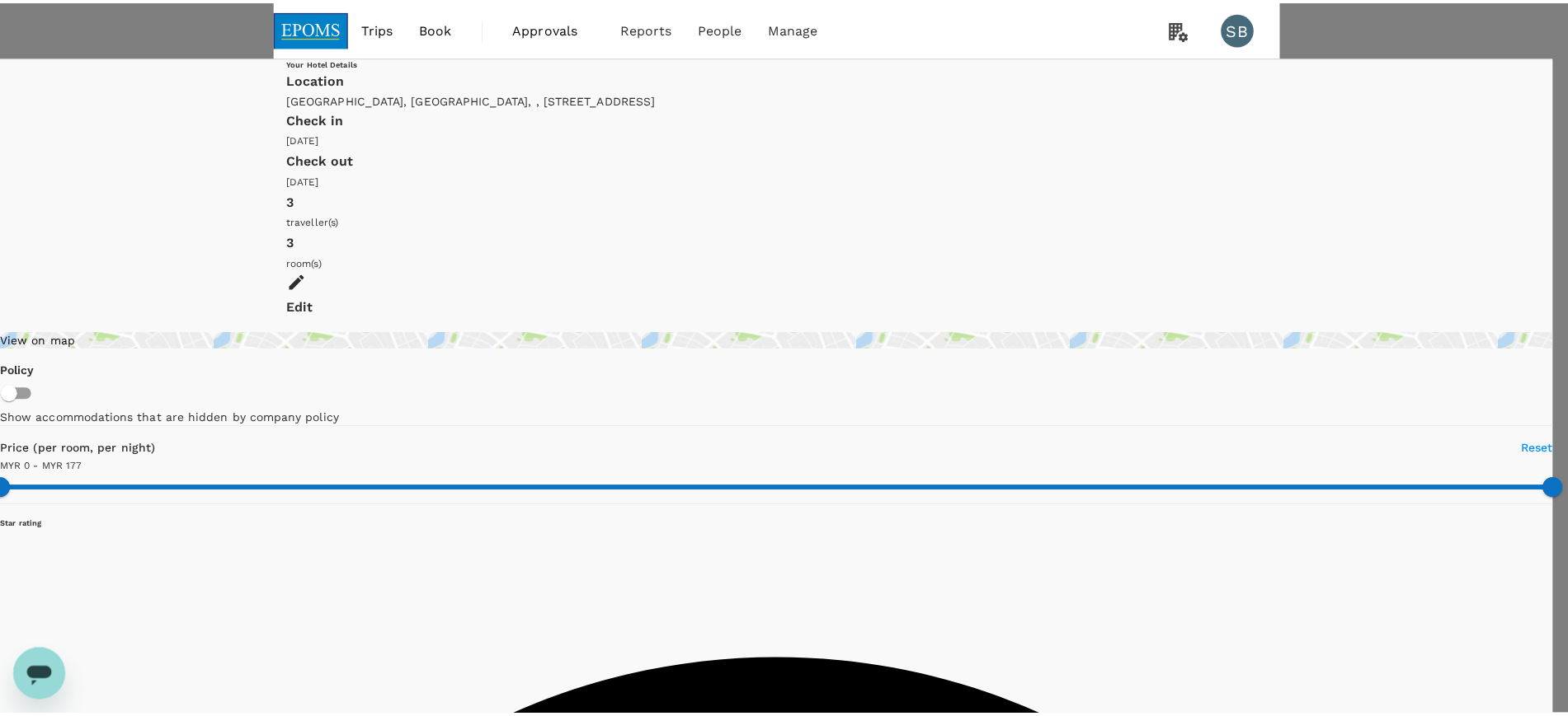
scroll to position [336, 0]
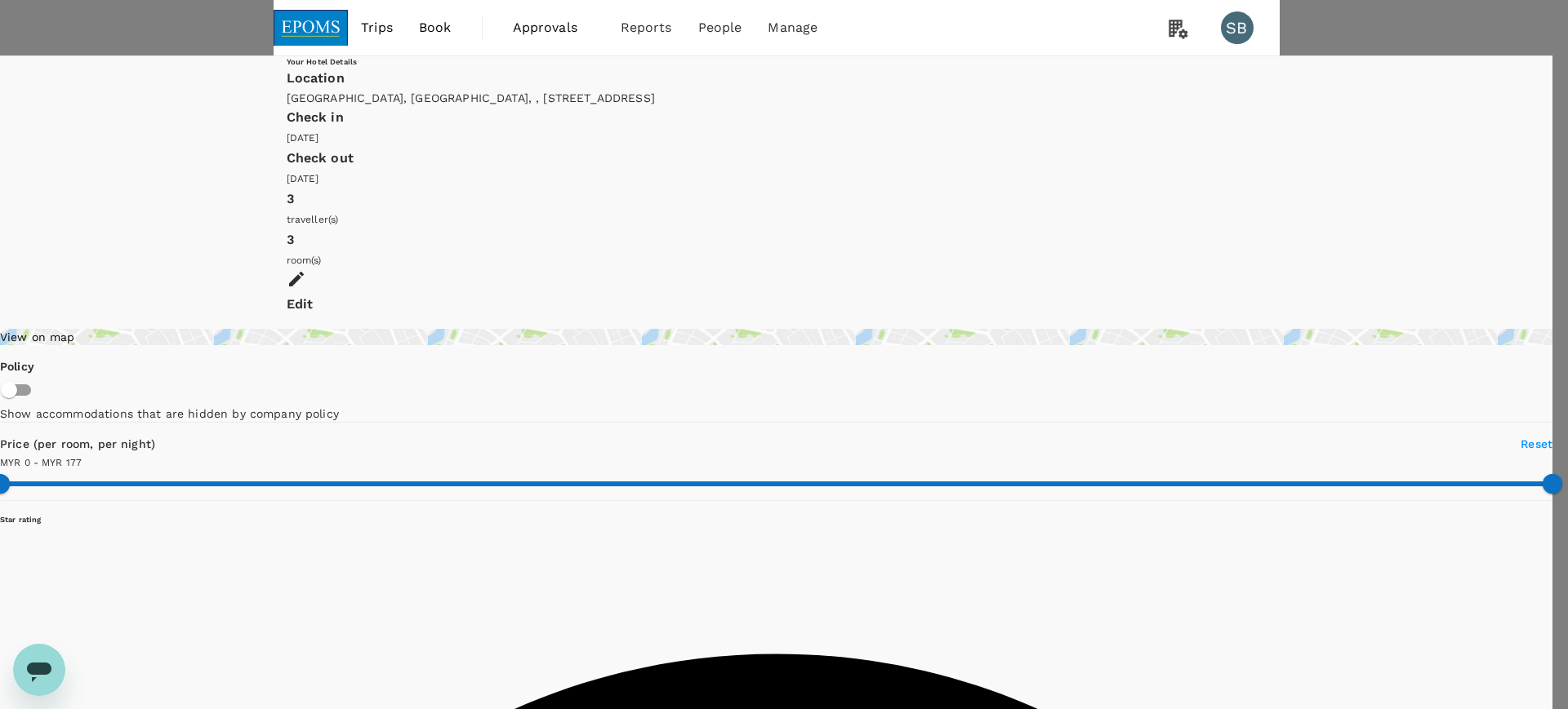
type textarea "Please quote single room with breakfast. I have try a few time in portal but ei…"
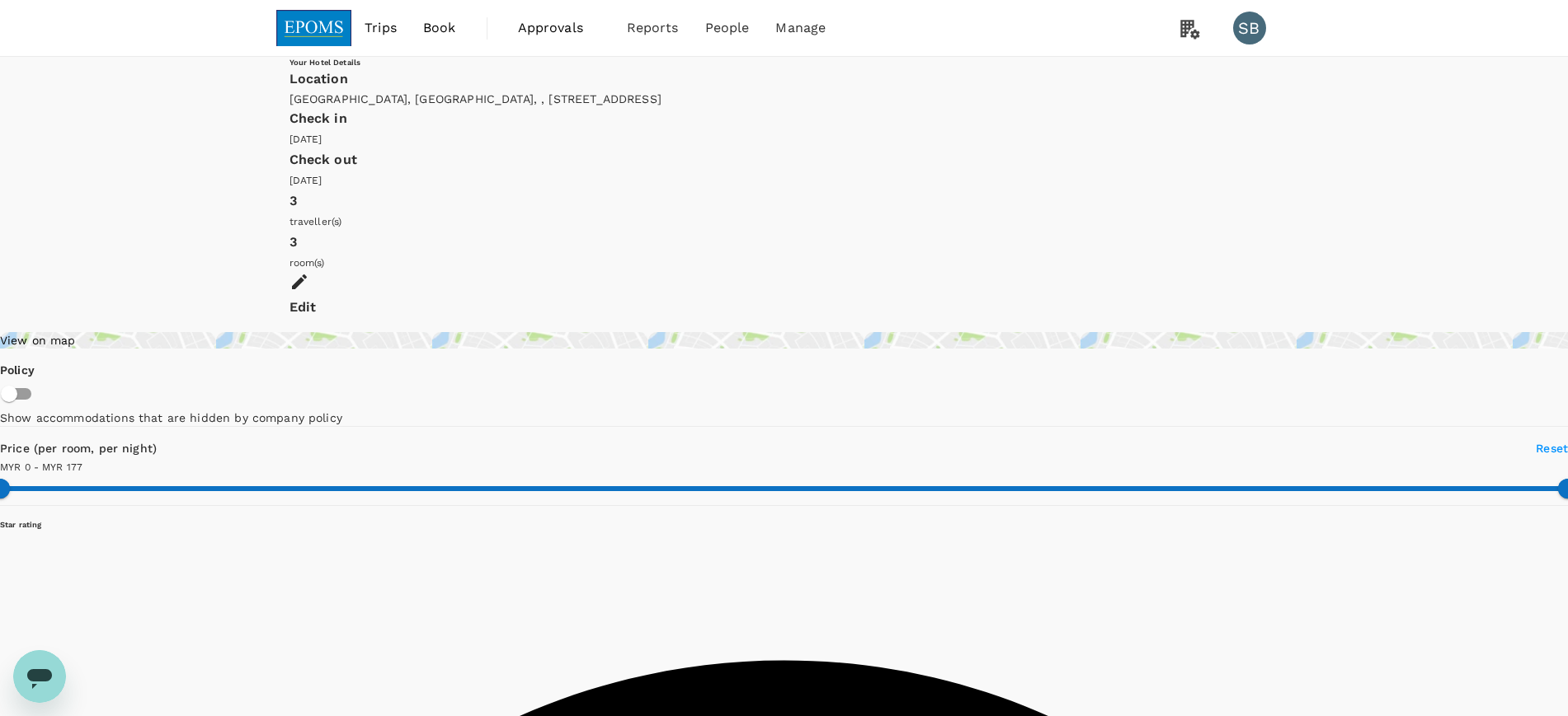
click at [324, 19] on img at bounding box center [314, 27] width 76 height 36
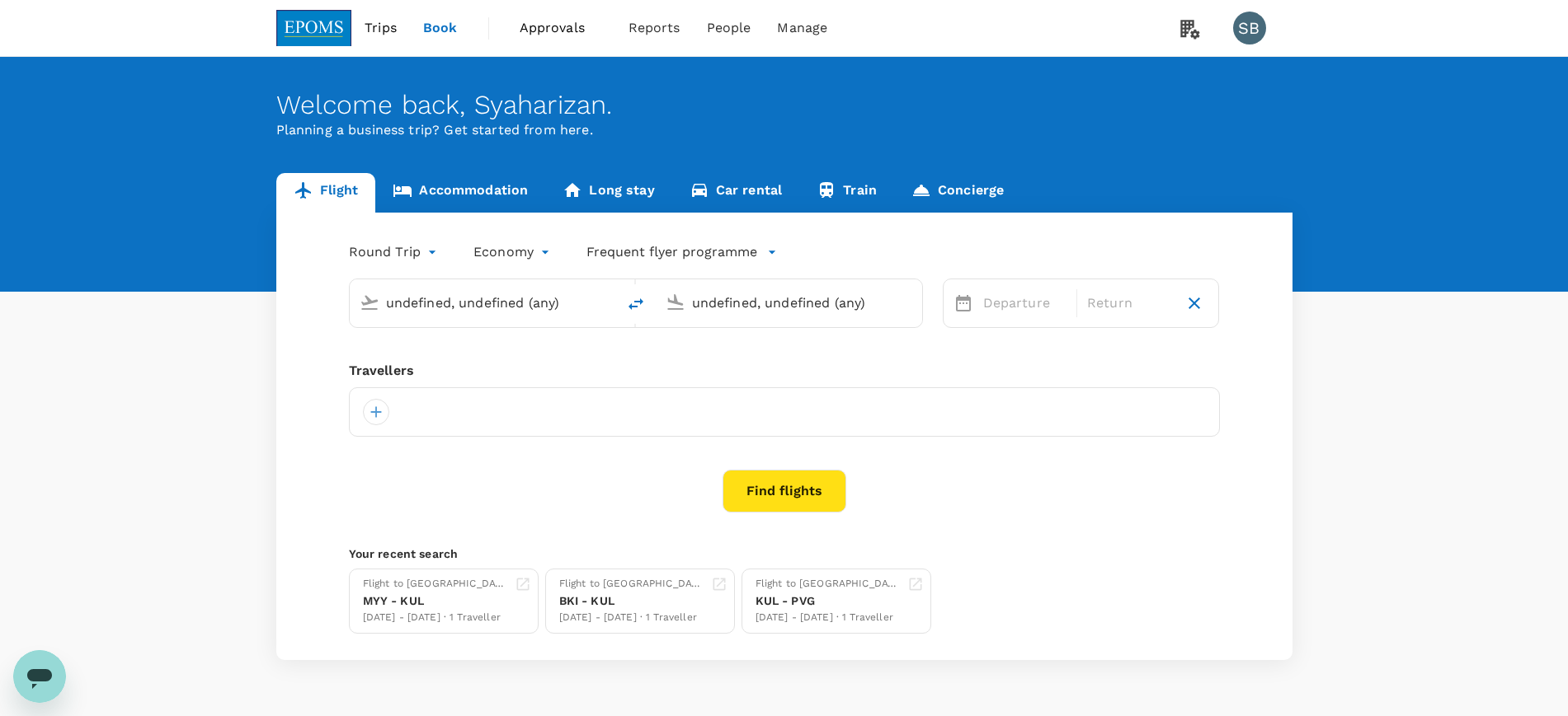
type input "[GEOGRAPHIC_DATA] (TGG)"
type input "Kuala Lumpur Intl ([GEOGRAPHIC_DATA])"
type input "[GEOGRAPHIC_DATA] (TGG)"
type input "Kuala Lumpur Intl ([GEOGRAPHIC_DATA])"
type input "[GEOGRAPHIC_DATA] (TGG)"
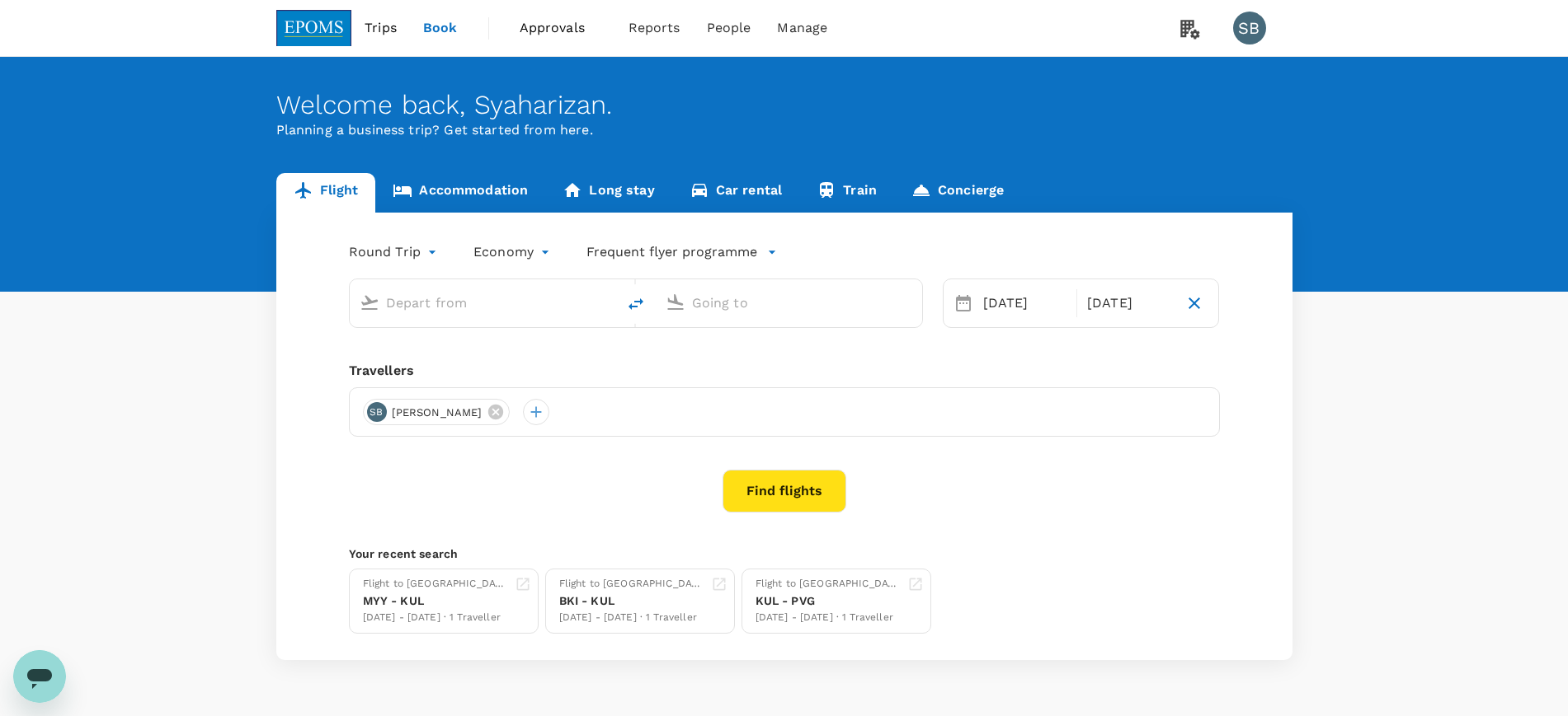
type input "Kuala Lumpur Intl ([GEOGRAPHIC_DATA])"
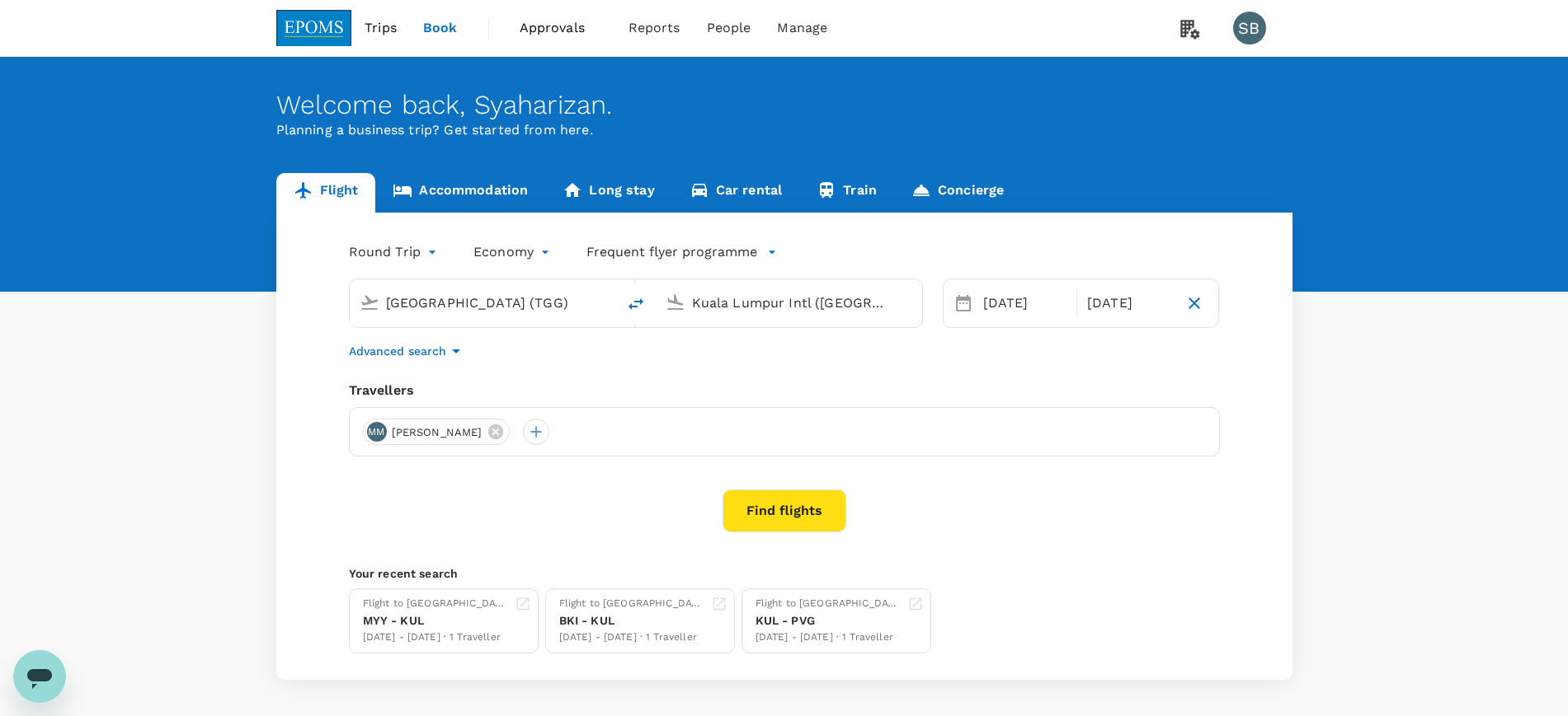
click at [495, 191] on link "Accommodation" at bounding box center [461, 193] width 170 height 39
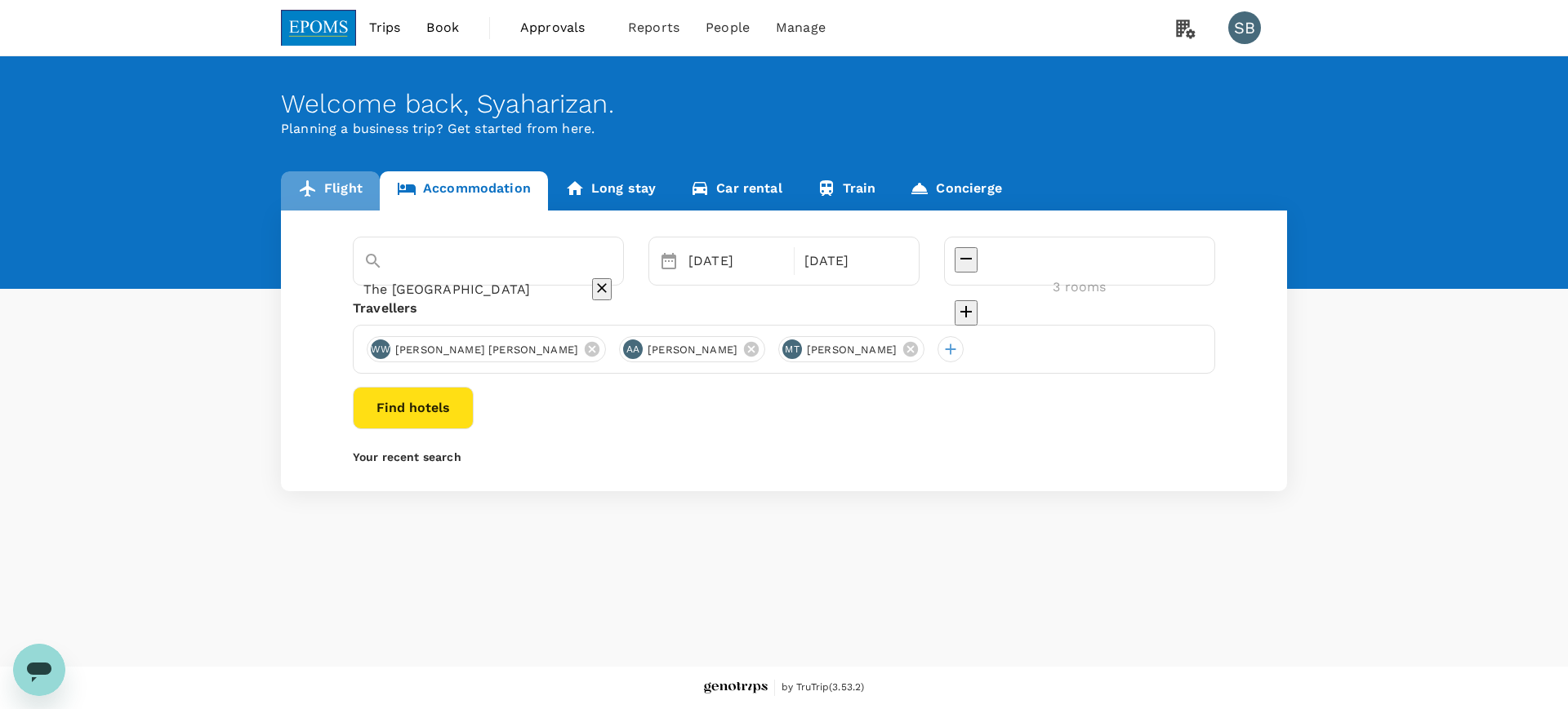
click at [360, 182] on link "Flight" at bounding box center [330, 191] width 99 height 39
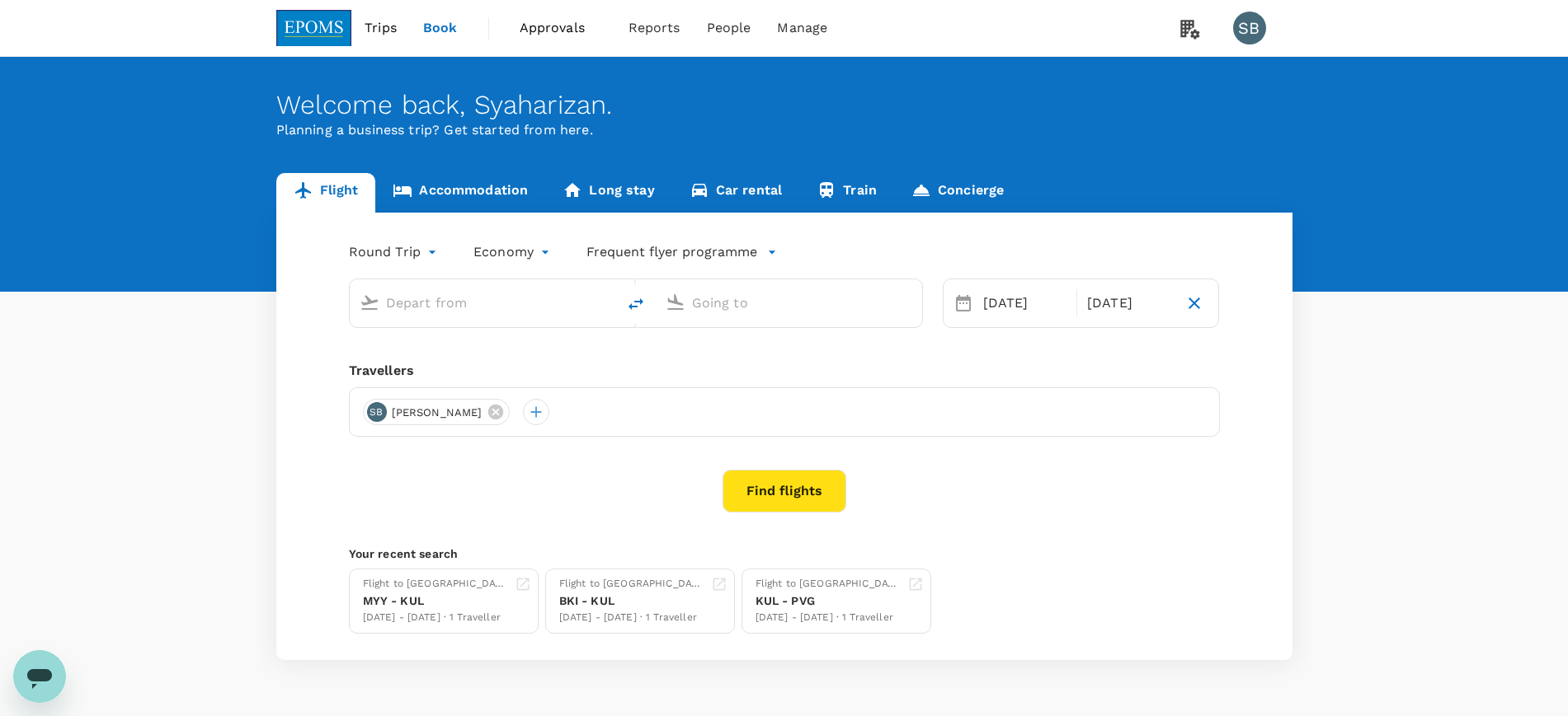
type input "[GEOGRAPHIC_DATA] (TGG)"
type input "Kuala Lumpur Intl ([GEOGRAPHIC_DATA])"
type input "[GEOGRAPHIC_DATA] (TGG)"
type input "Kuala Lumpur Intl ([GEOGRAPHIC_DATA])"
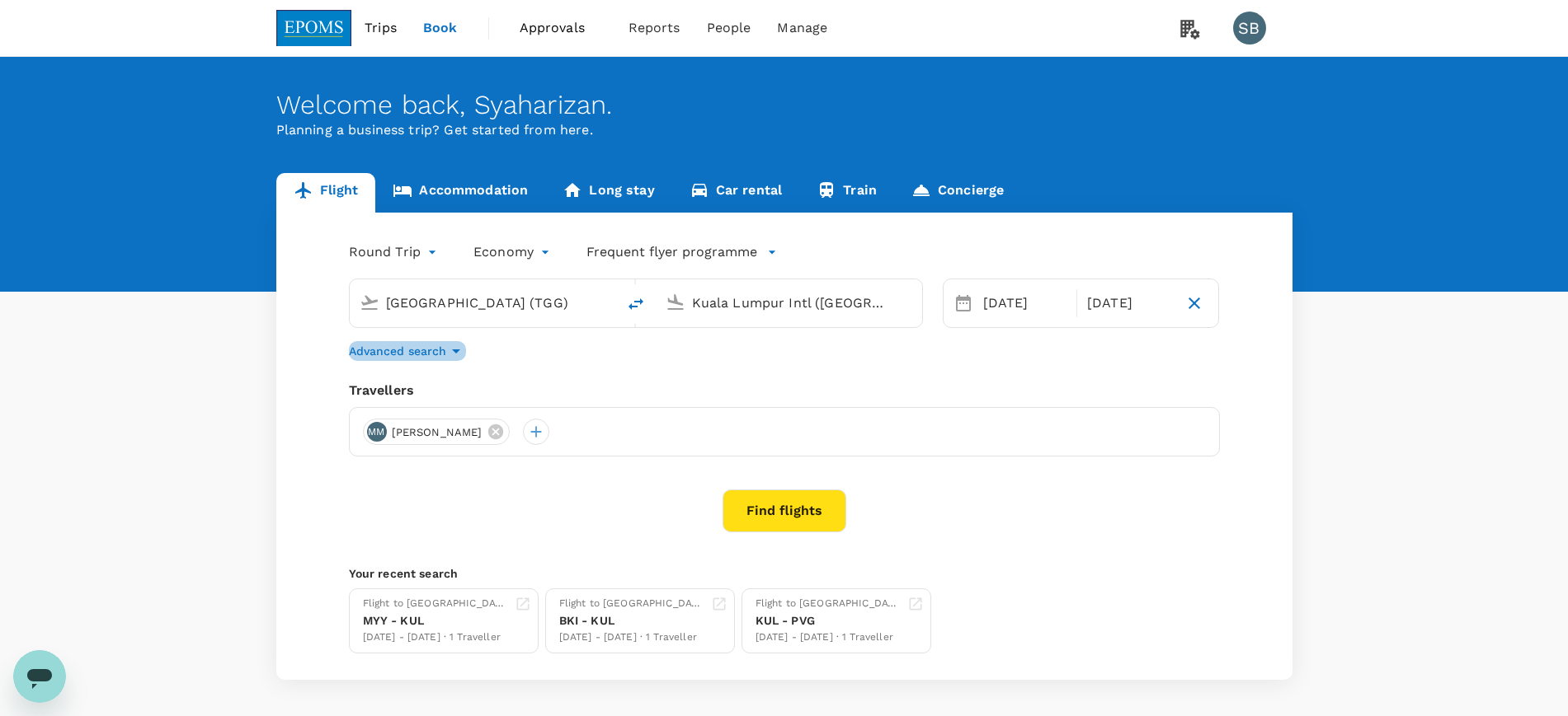
click at [456, 344] on icon "button" at bounding box center [456, 351] width 20 height 20
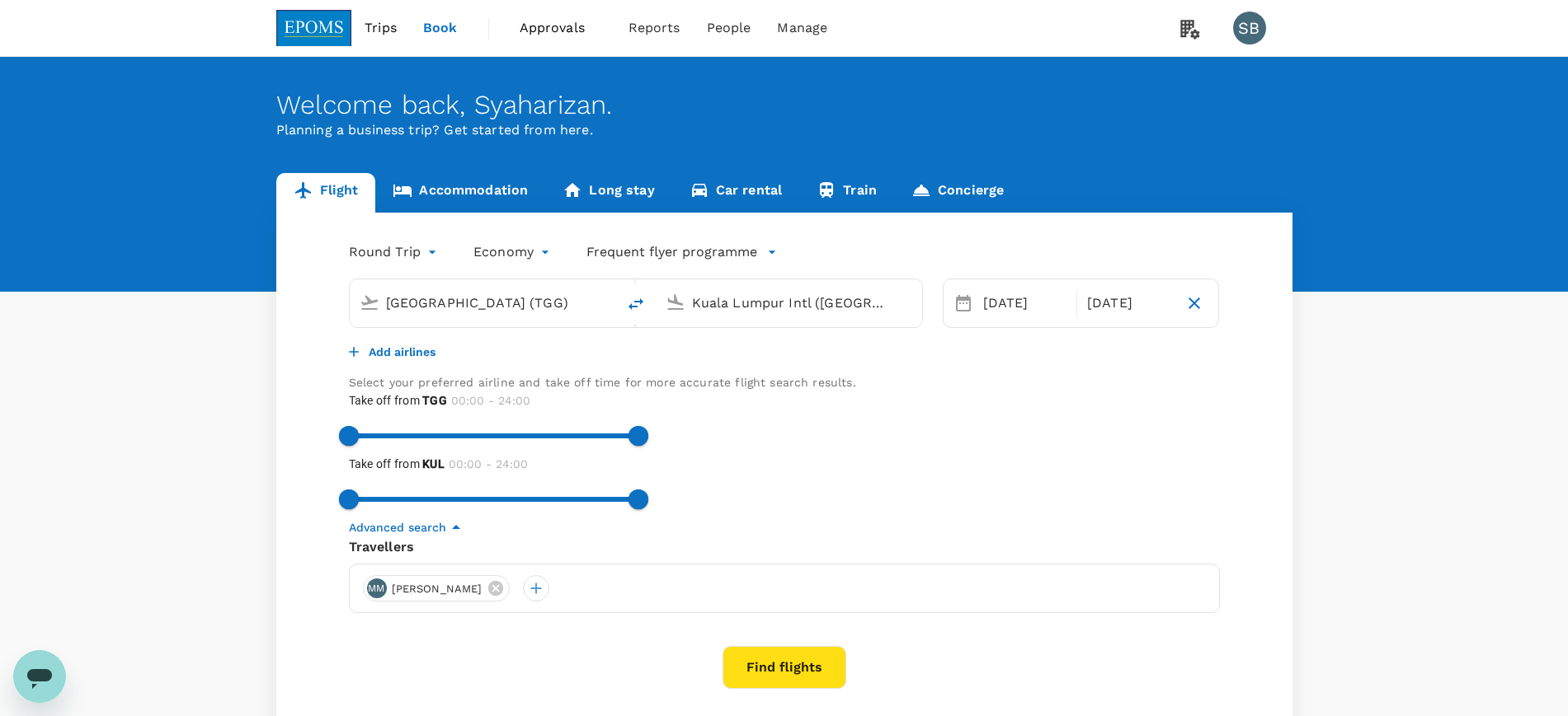
drag, startPoint x: 401, startPoint y: 378, endPoint x: 399, endPoint y: 358, distance: 20.1
click at [401, 360] on p "Add airlines" at bounding box center [402, 351] width 67 height 17
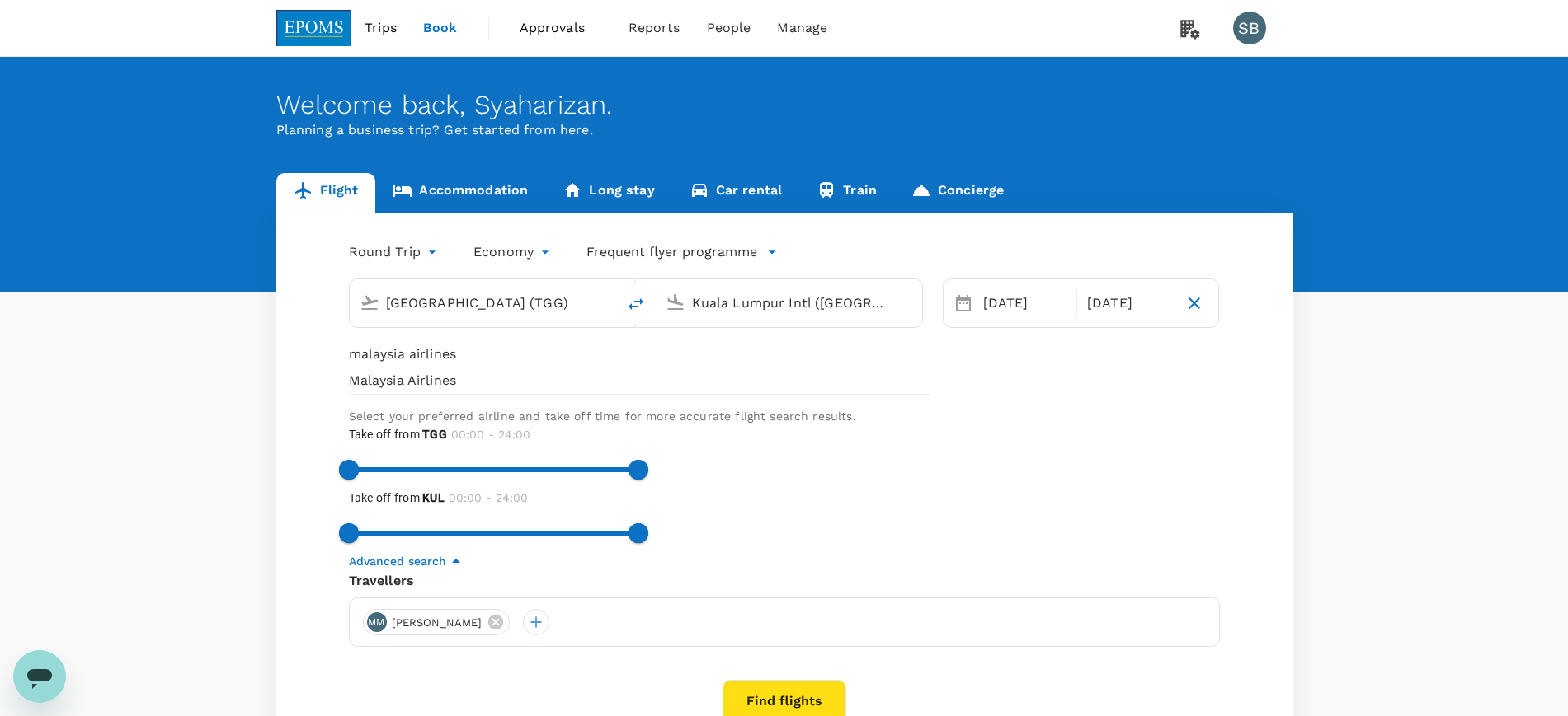
type input "malaysia airlines"
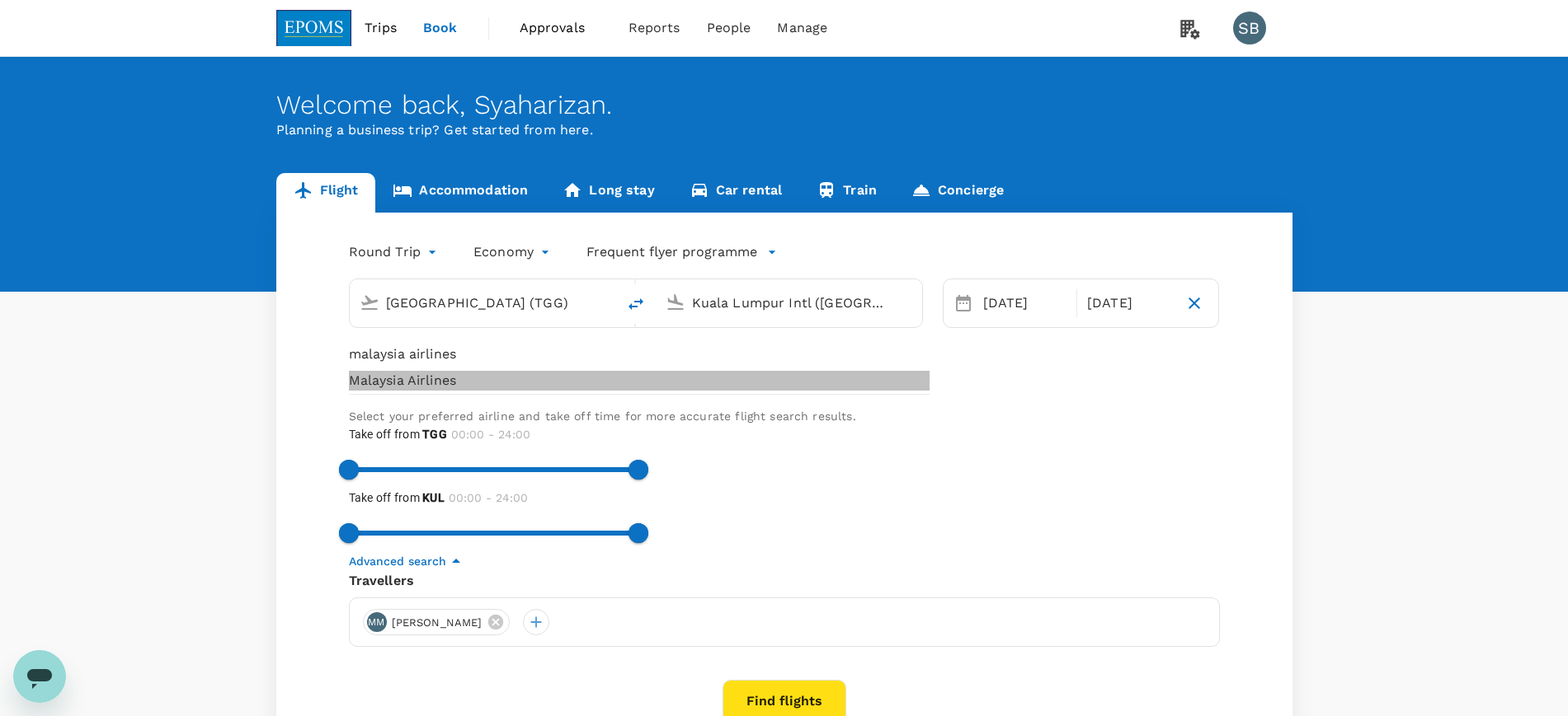
click at [759, 391] on div "Malaysia Airlines" at bounding box center [639, 380] width 580 height 20
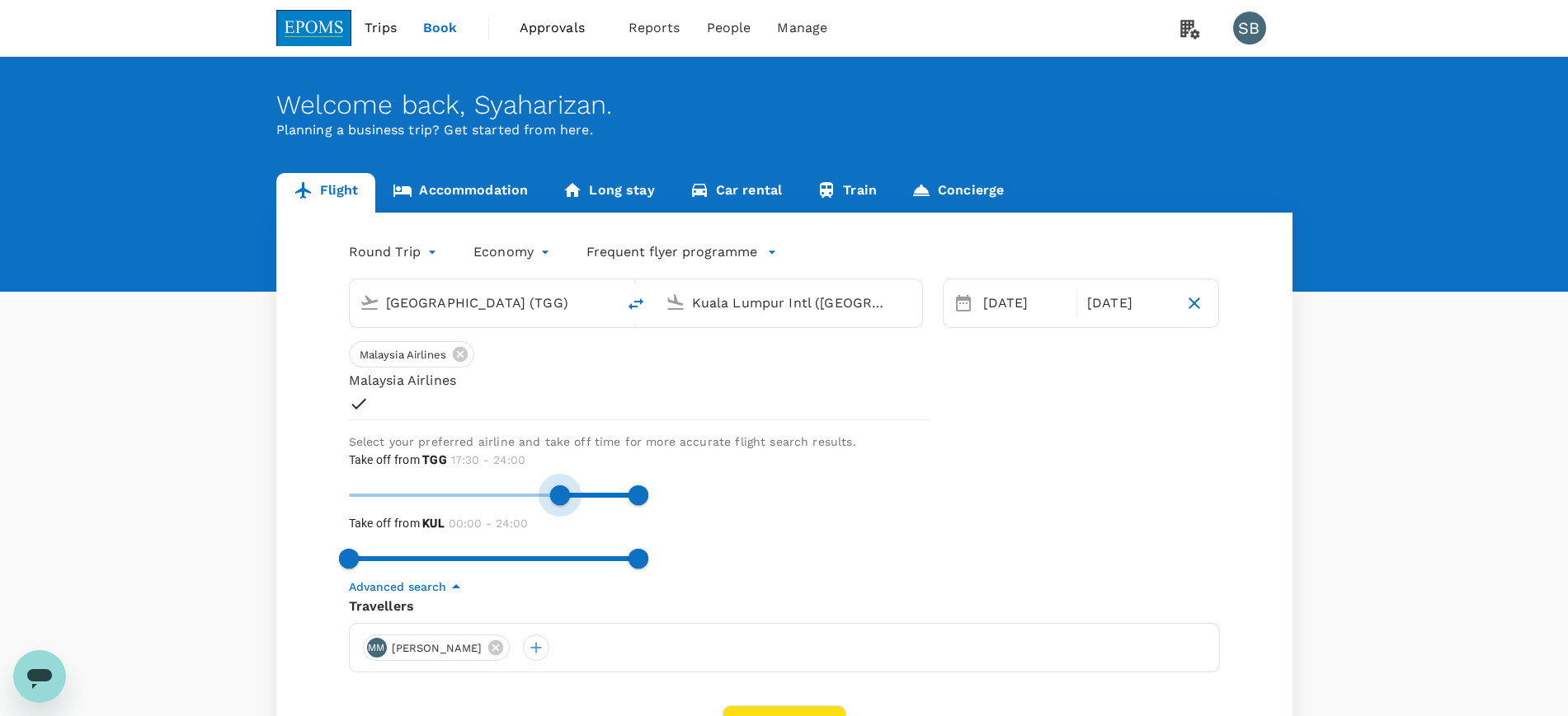
type input "1080"
drag, startPoint x: 1000, startPoint y: 401, endPoint x: 1152, endPoint y: 410, distance: 152.3
click at [576, 485] on span at bounding box center [566, 495] width 20 height 20
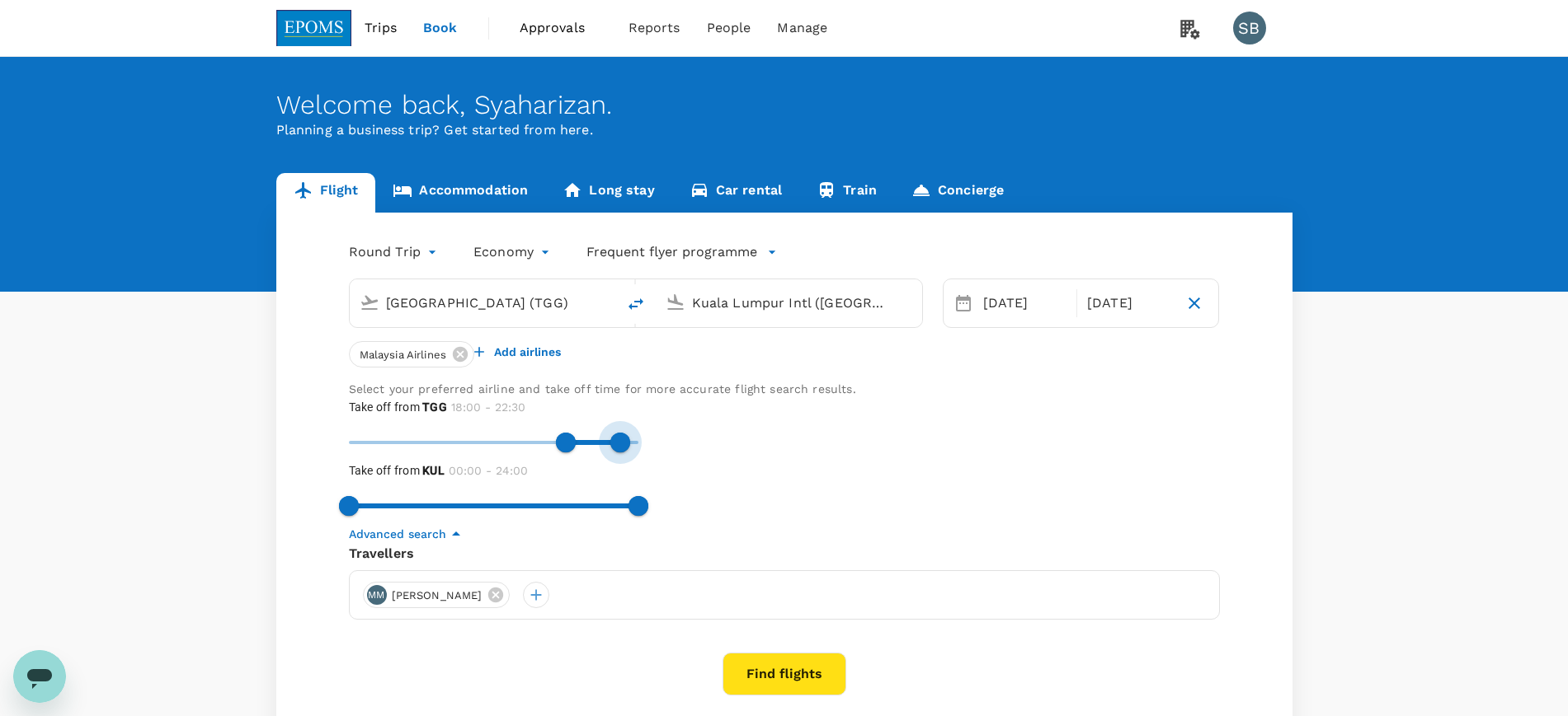
type input "1290"
drag, startPoint x: 1215, startPoint y: 391, endPoint x: 1190, endPoint y: 396, distance: 25.5
click at [619, 433] on span at bounding box center [609, 443] width 20 height 20
type input "390"
drag, startPoint x: 950, startPoint y: 464, endPoint x: 1022, endPoint y: 458, distance: 72.2
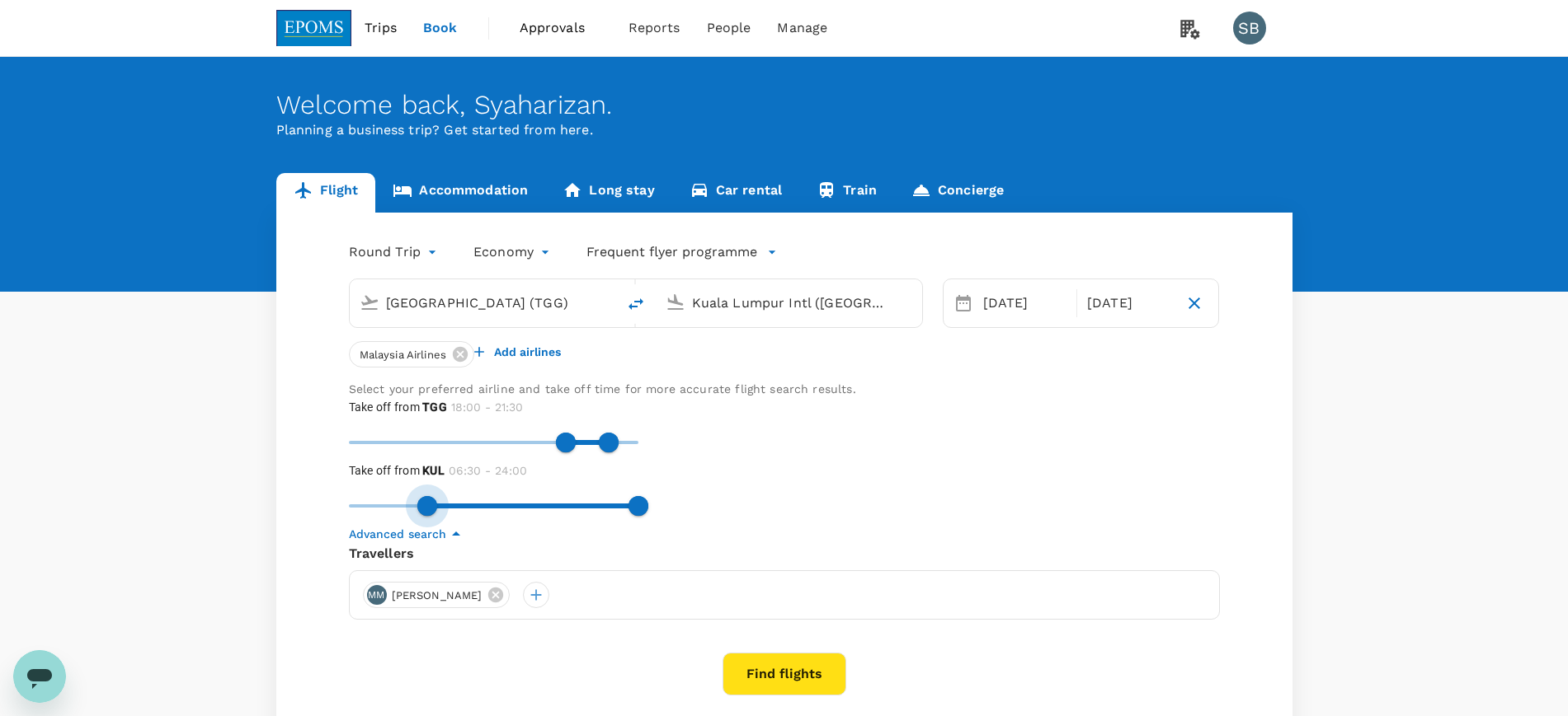
click at [438, 496] on span at bounding box center [427, 506] width 20 height 20
type input "540"
drag, startPoint x: 1210, startPoint y: 462, endPoint x: 1047, endPoint y: 464, distance: 163.0
click at [467, 496] on span at bounding box center [457, 506] width 20 height 20
click at [781, 653] on button "Find flights" at bounding box center [784, 675] width 123 height 43
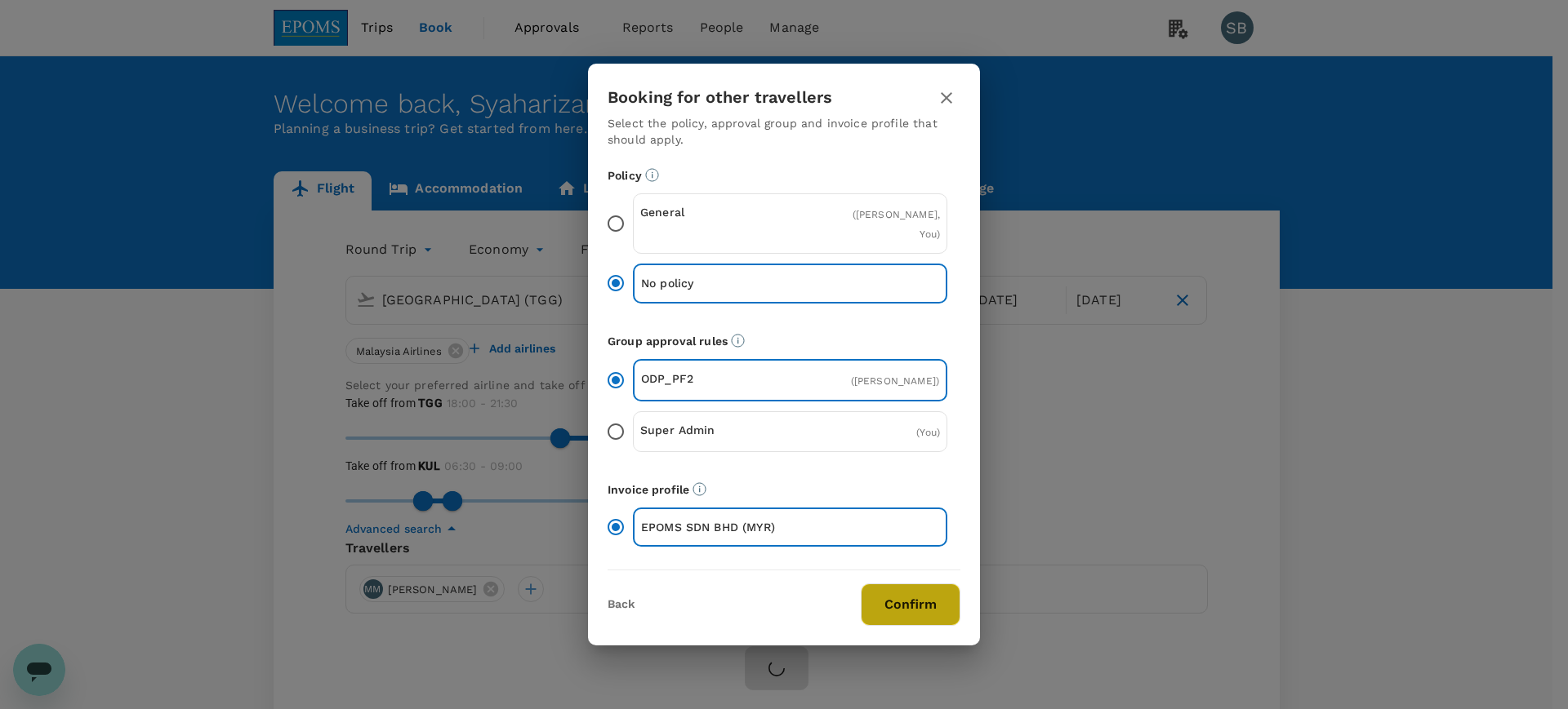
click at [883, 625] on button "Confirm" at bounding box center [910, 605] width 100 height 43
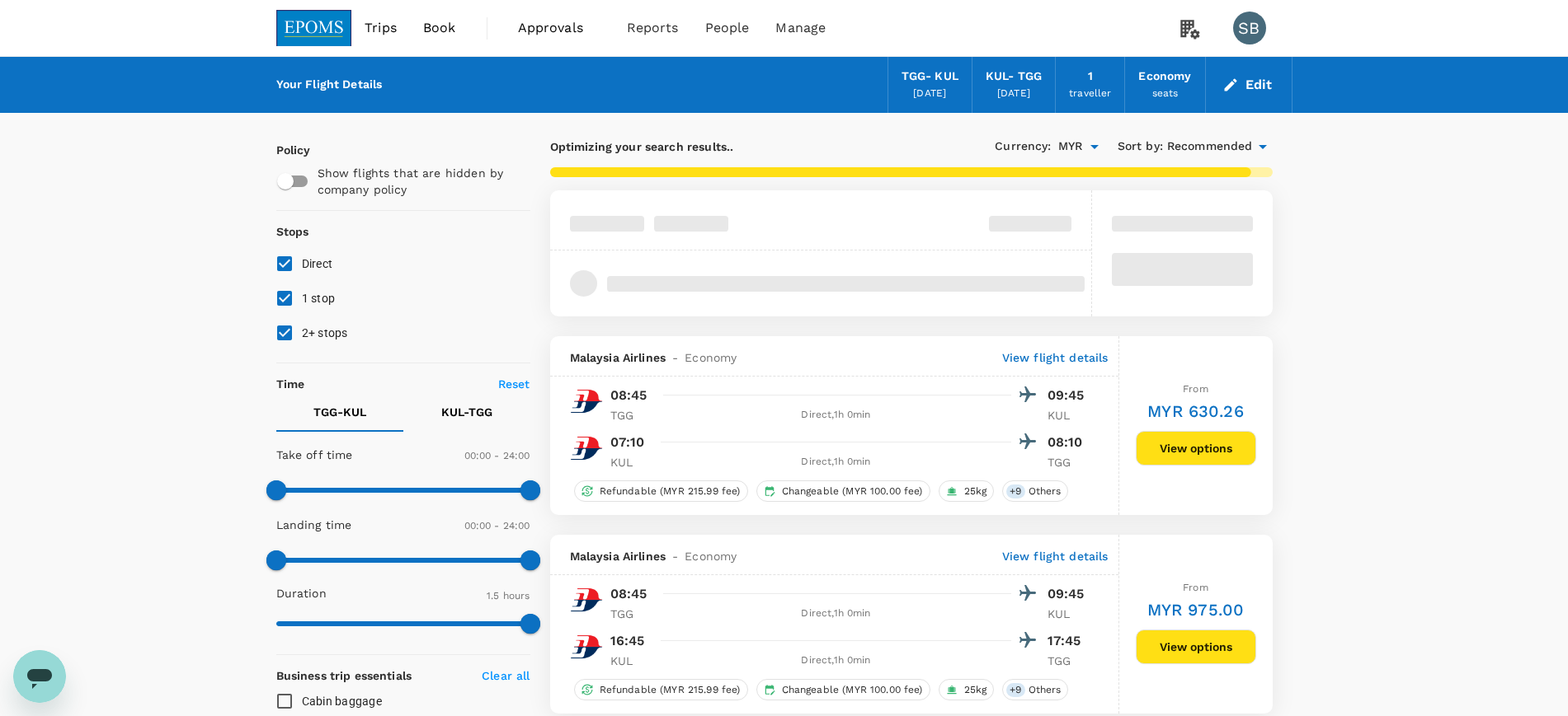
checkbox input "true"
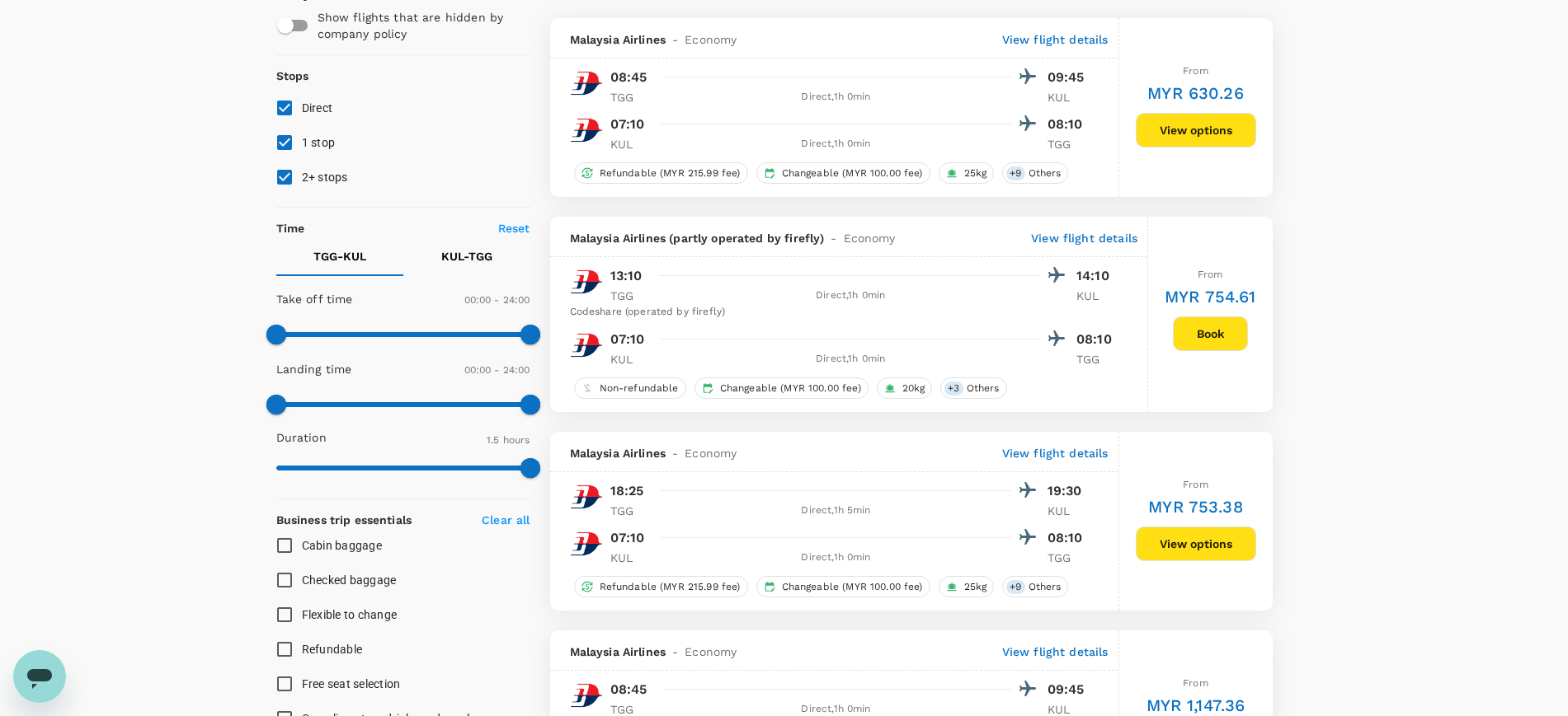
scroll to position [206, 0]
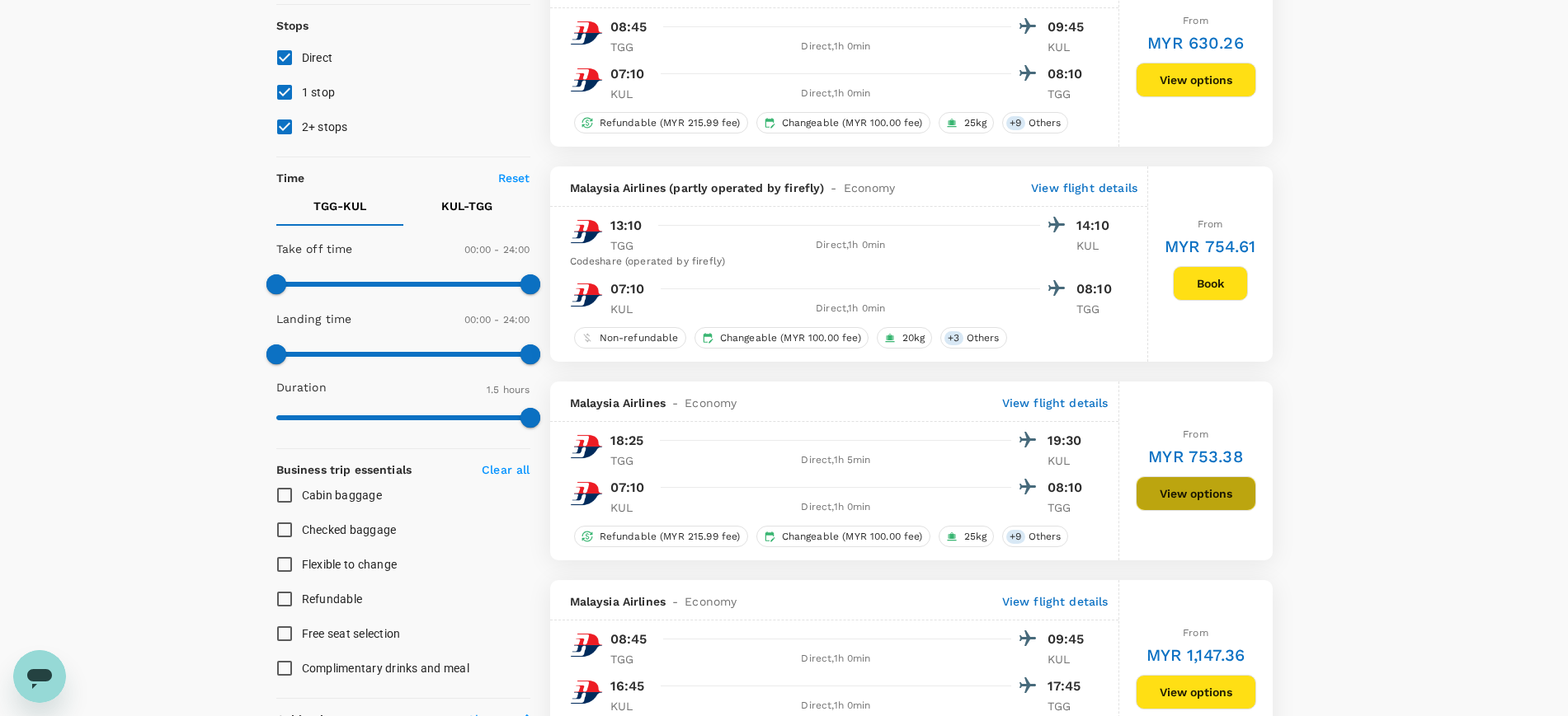
click at [1189, 485] on button "View options" at bounding box center [1196, 493] width 120 height 34
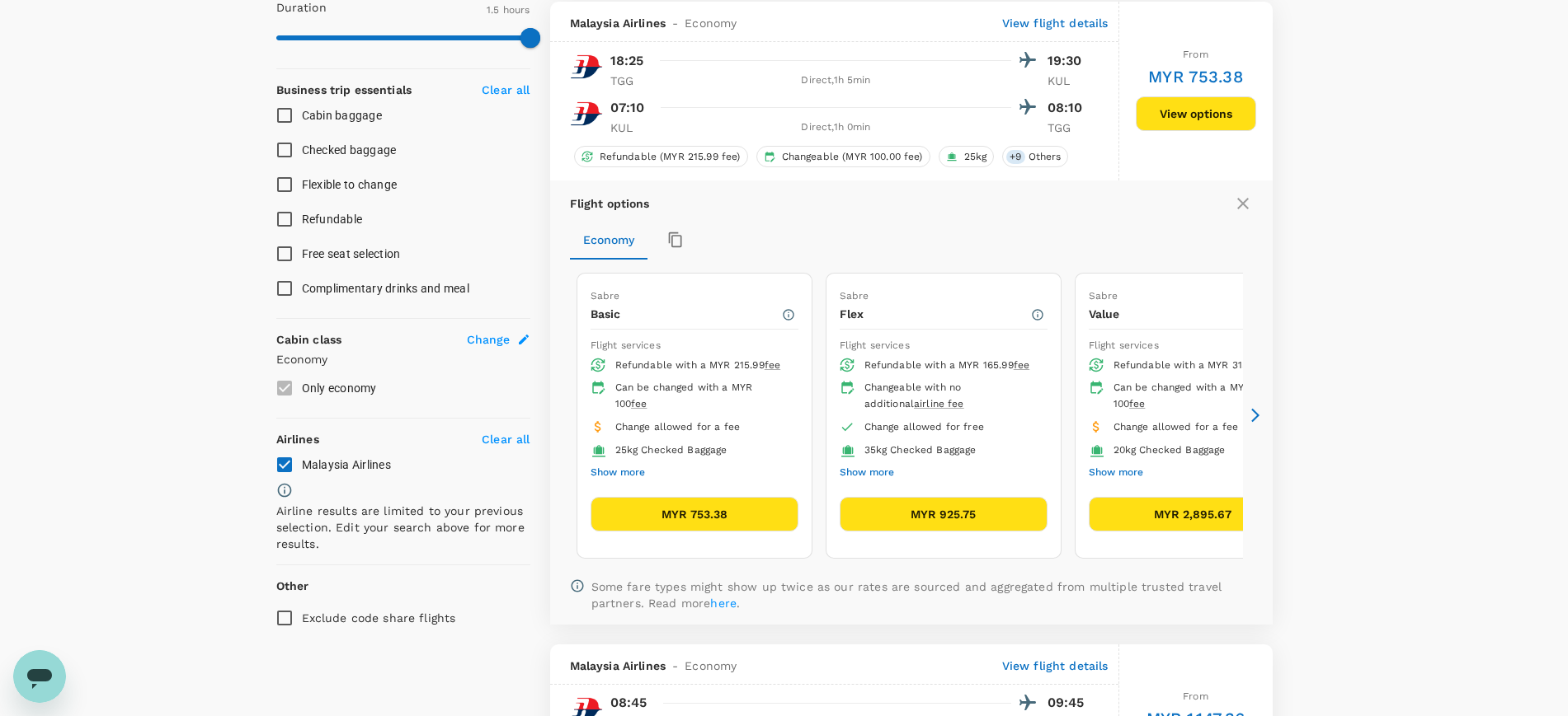
scroll to position [588, 0]
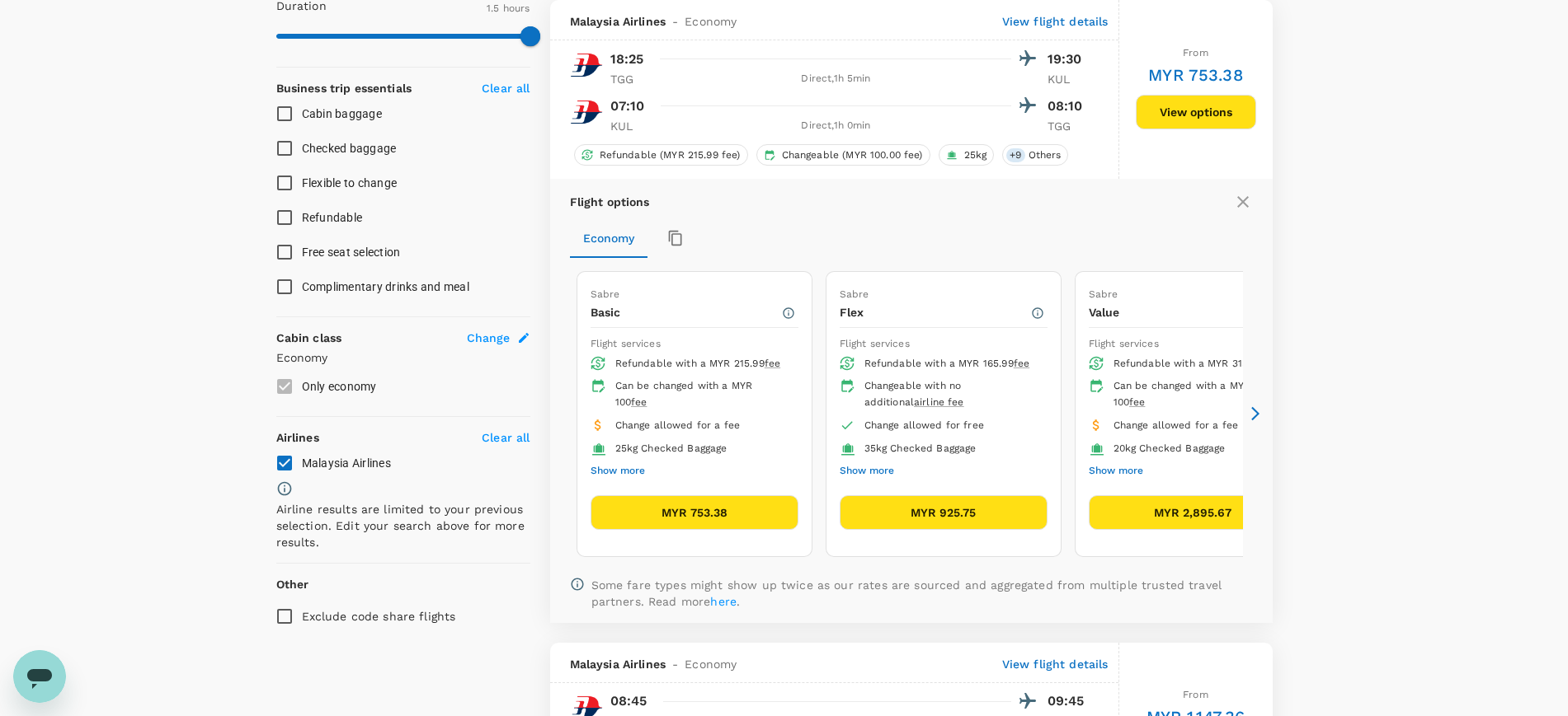
click at [721, 508] on button "MYR 753.38" at bounding box center [694, 513] width 208 height 34
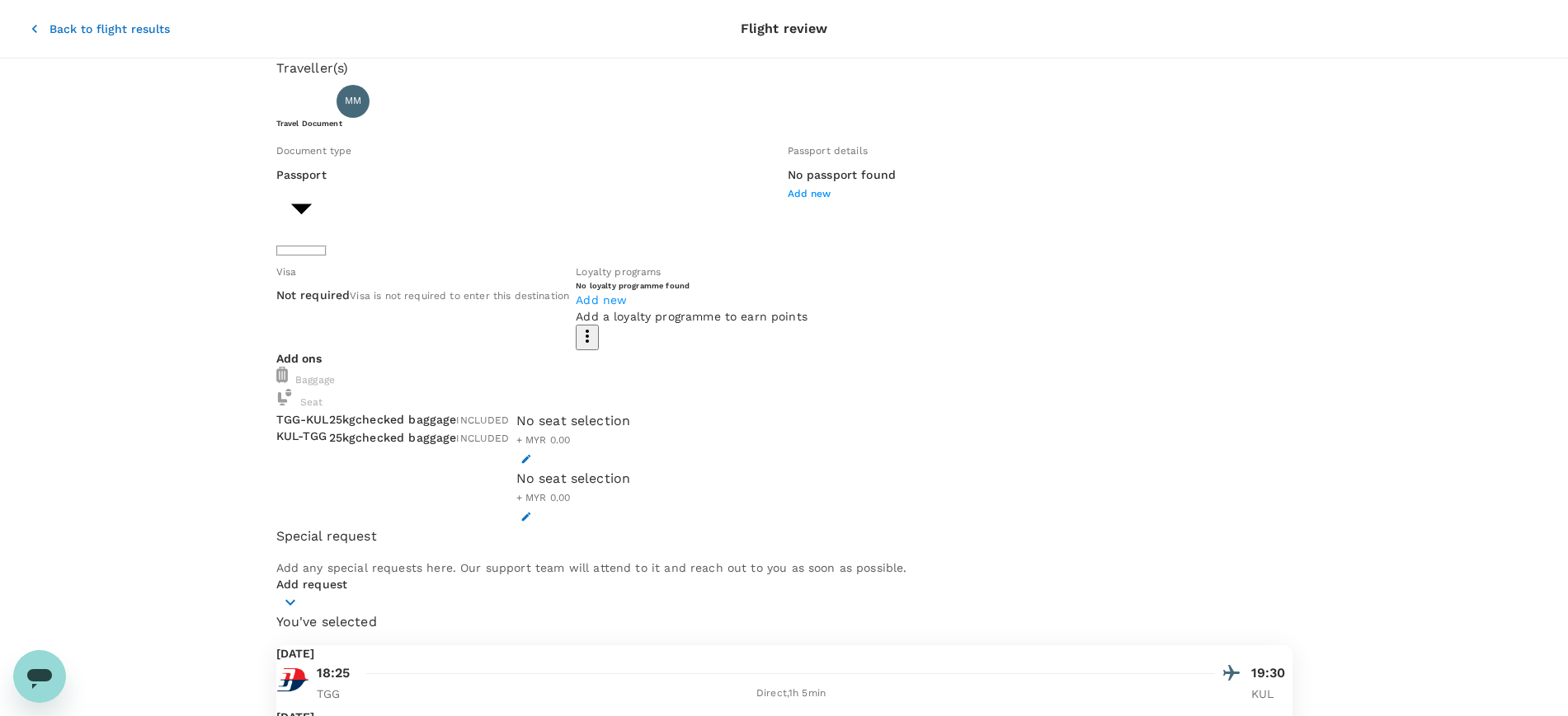
click at [435, 230] on body "Back to flight results Flight review Traveller(s) Traveller 1 : MM MASRI MUHAMM…" at bounding box center [784, 633] width 1568 height 1267
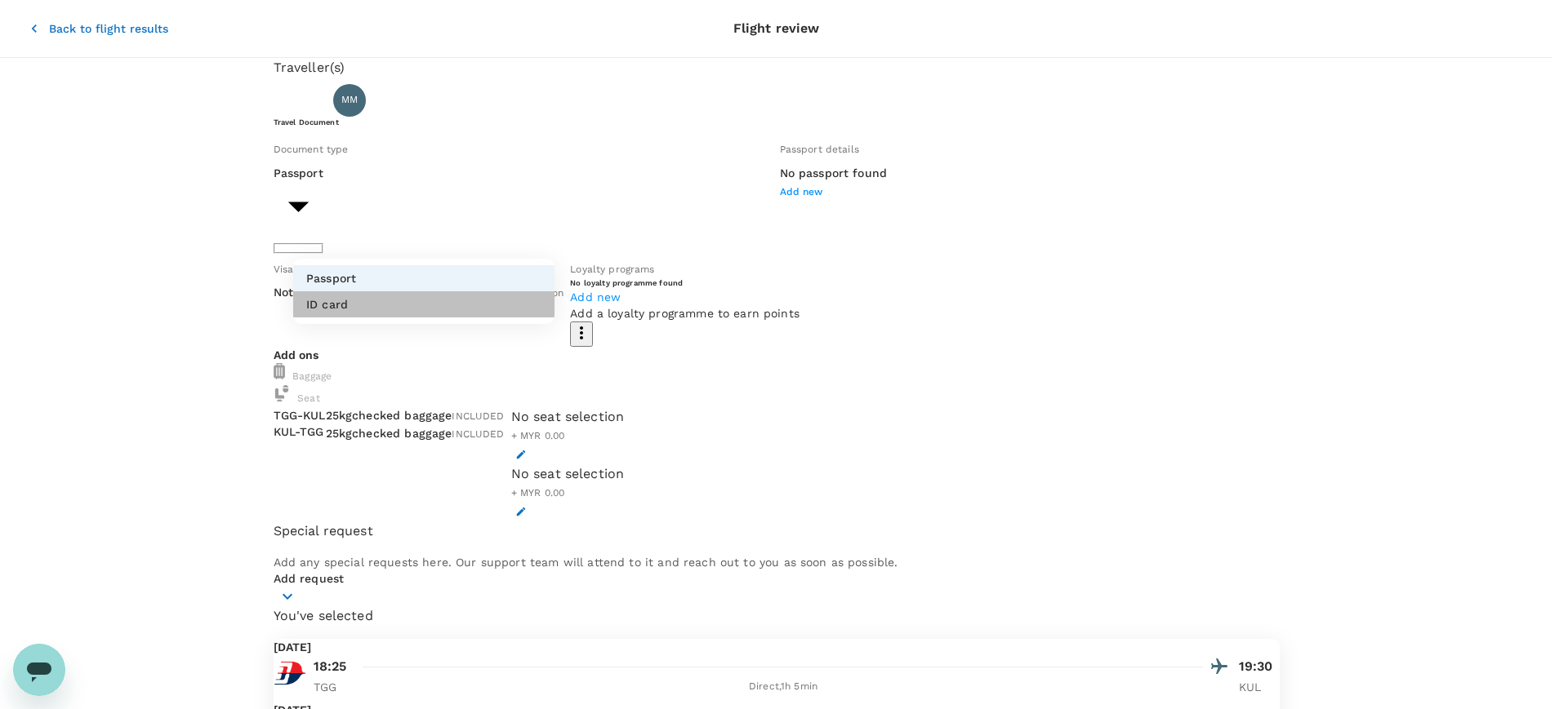
click at [440, 300] on li "ID card" at bounding box center [424, 304] width 262 height 26
type input "Id card"
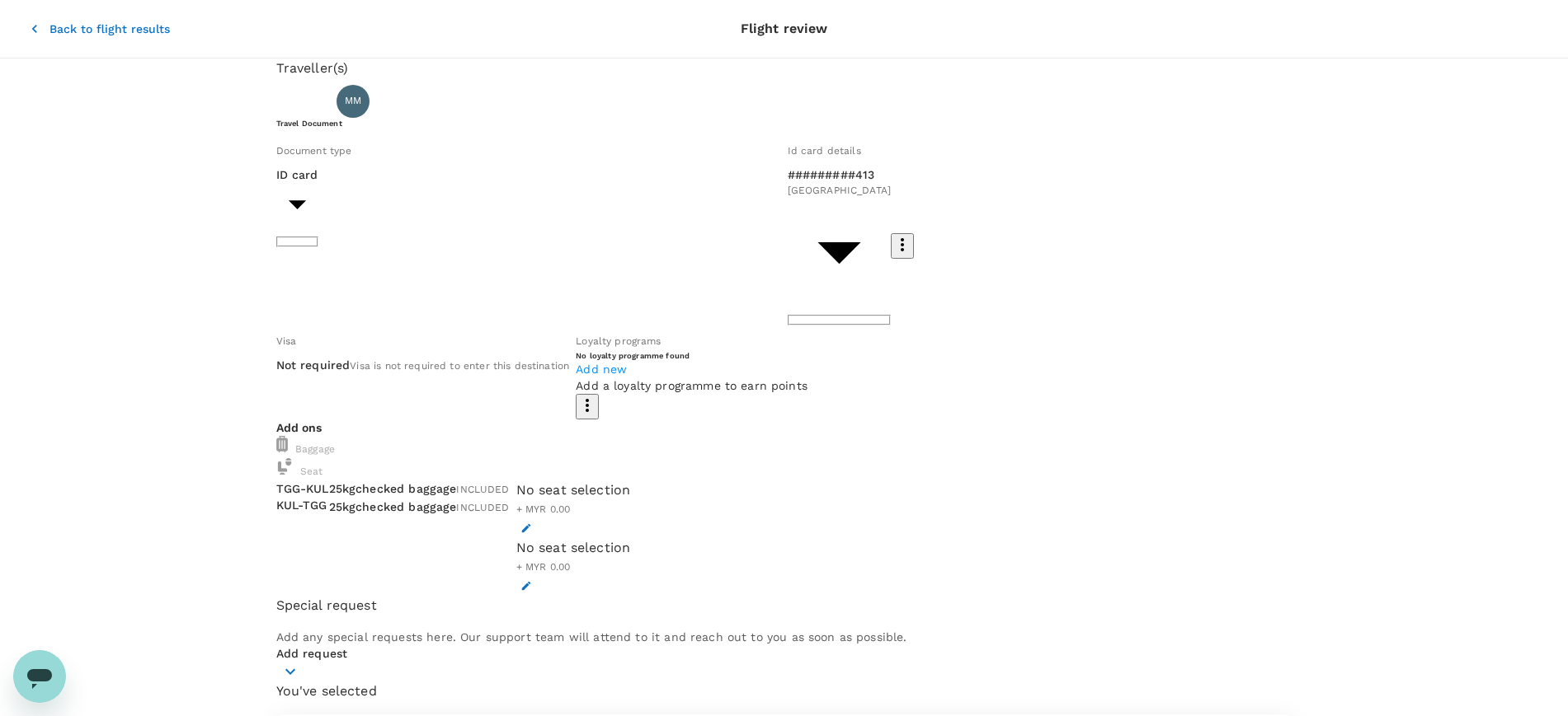
click at [902, 239] on icon "button" at bounding box center [901, 245] width 3 height 13
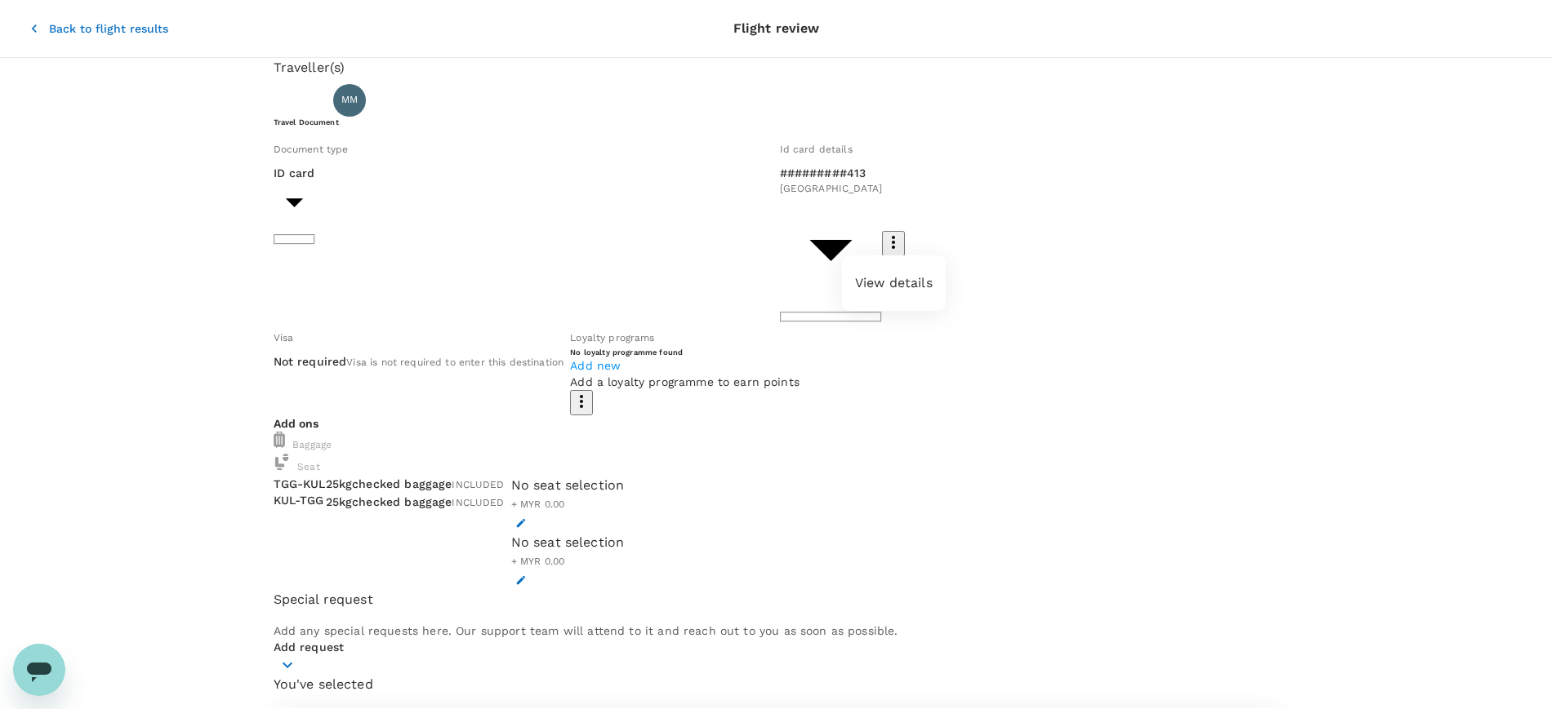
click at [885, 283] on li "View details" at bounding box center [894, 283] width 104 height 29
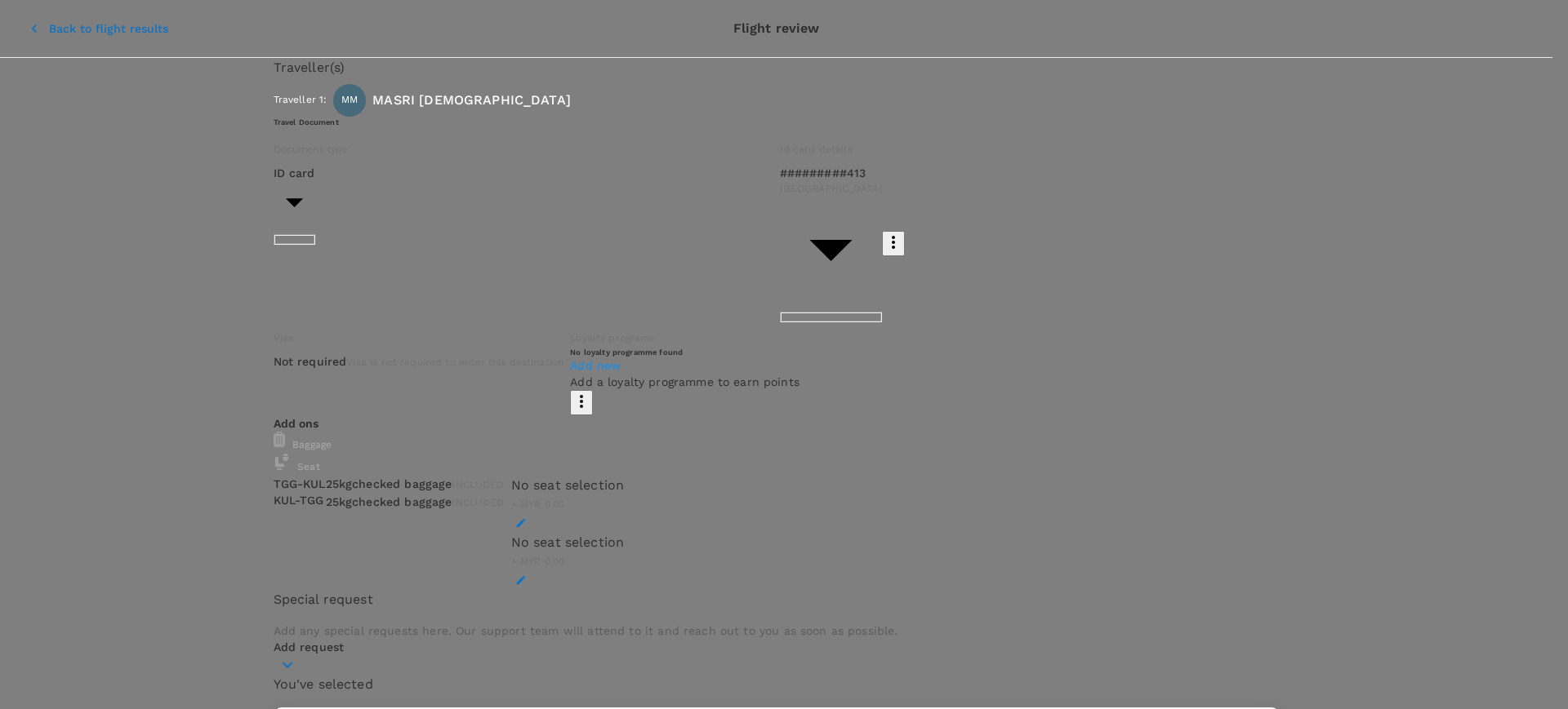
type input "[GEOGRAPHIC_DATA]"
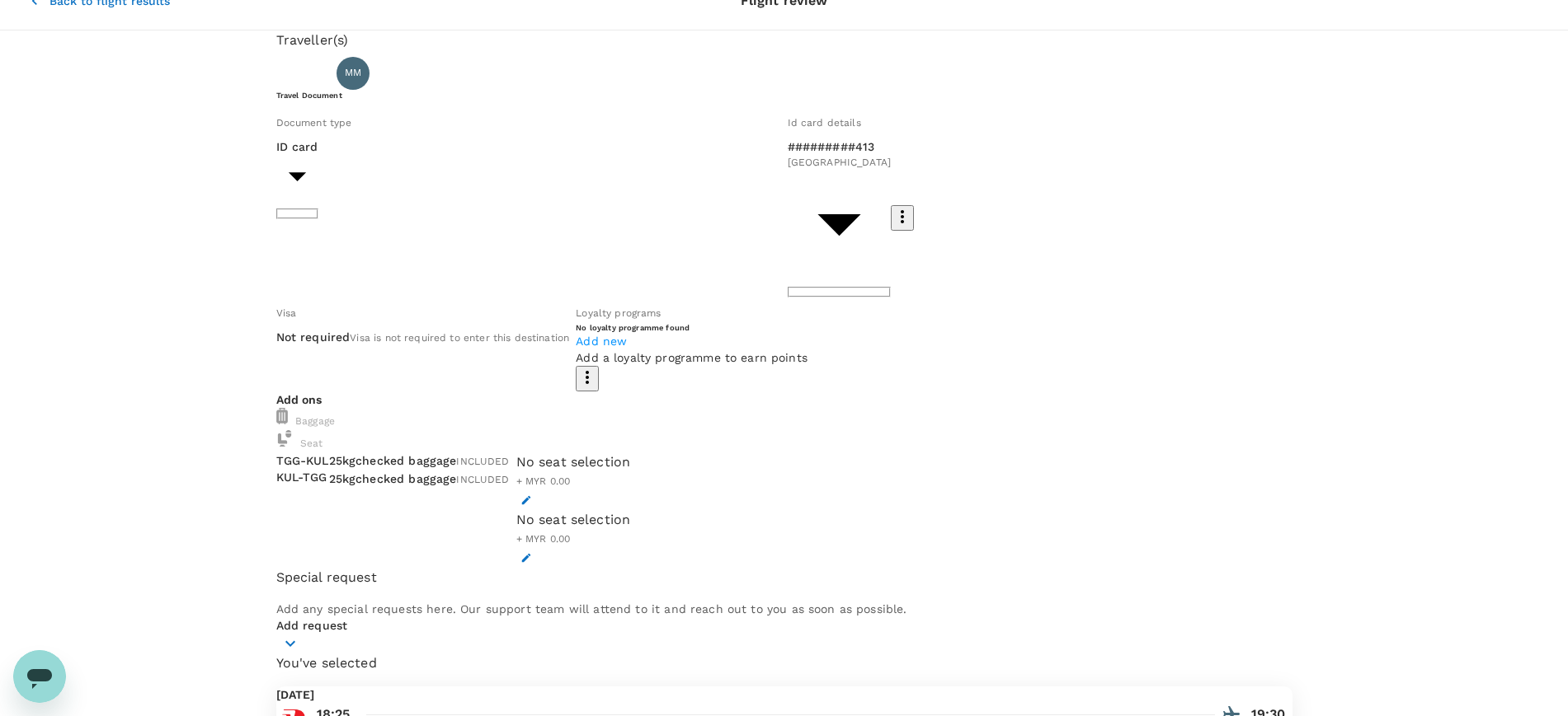
scroll to position [43, 0]
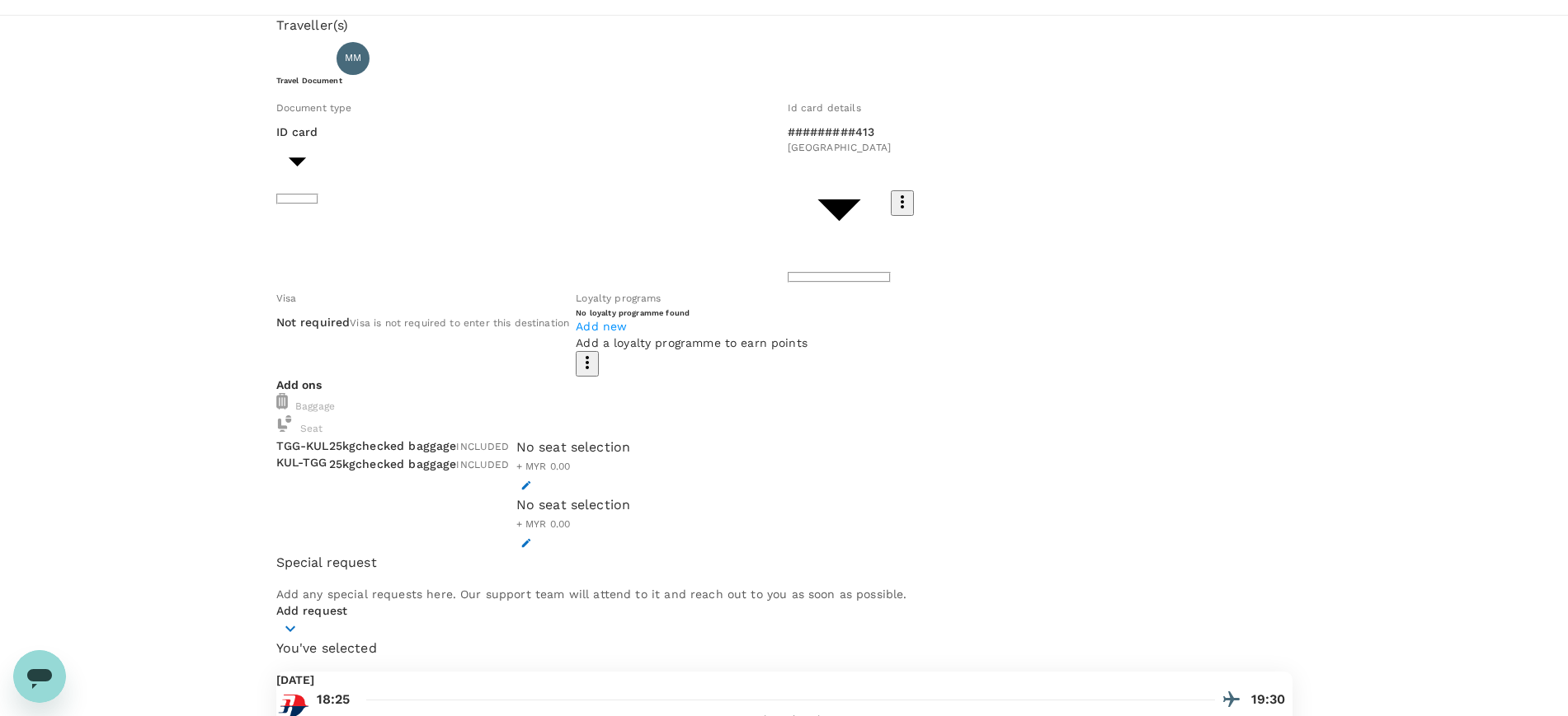
click at [304, 619] on button "button" at bounding box center [290, 629] width 28 height 20
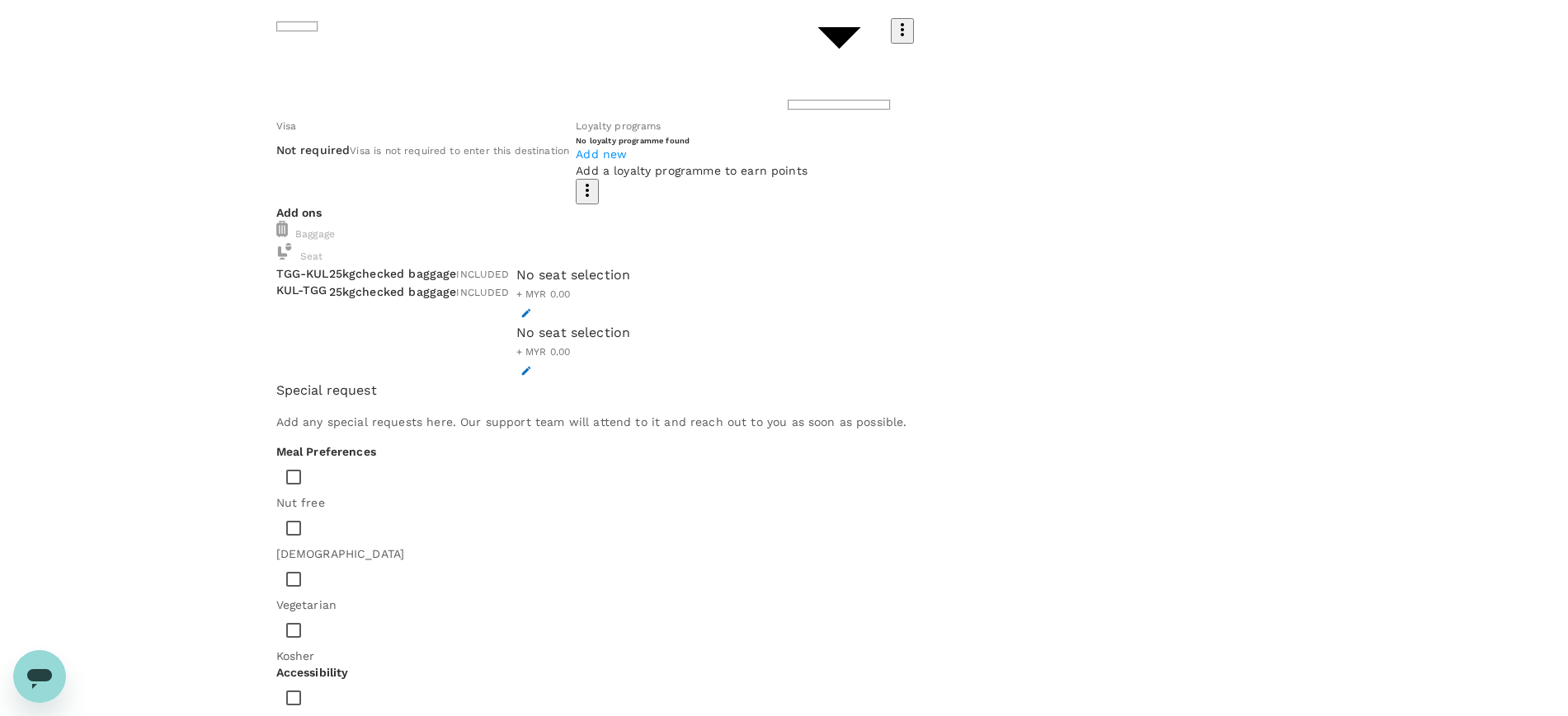
scroll to position [302, 0]
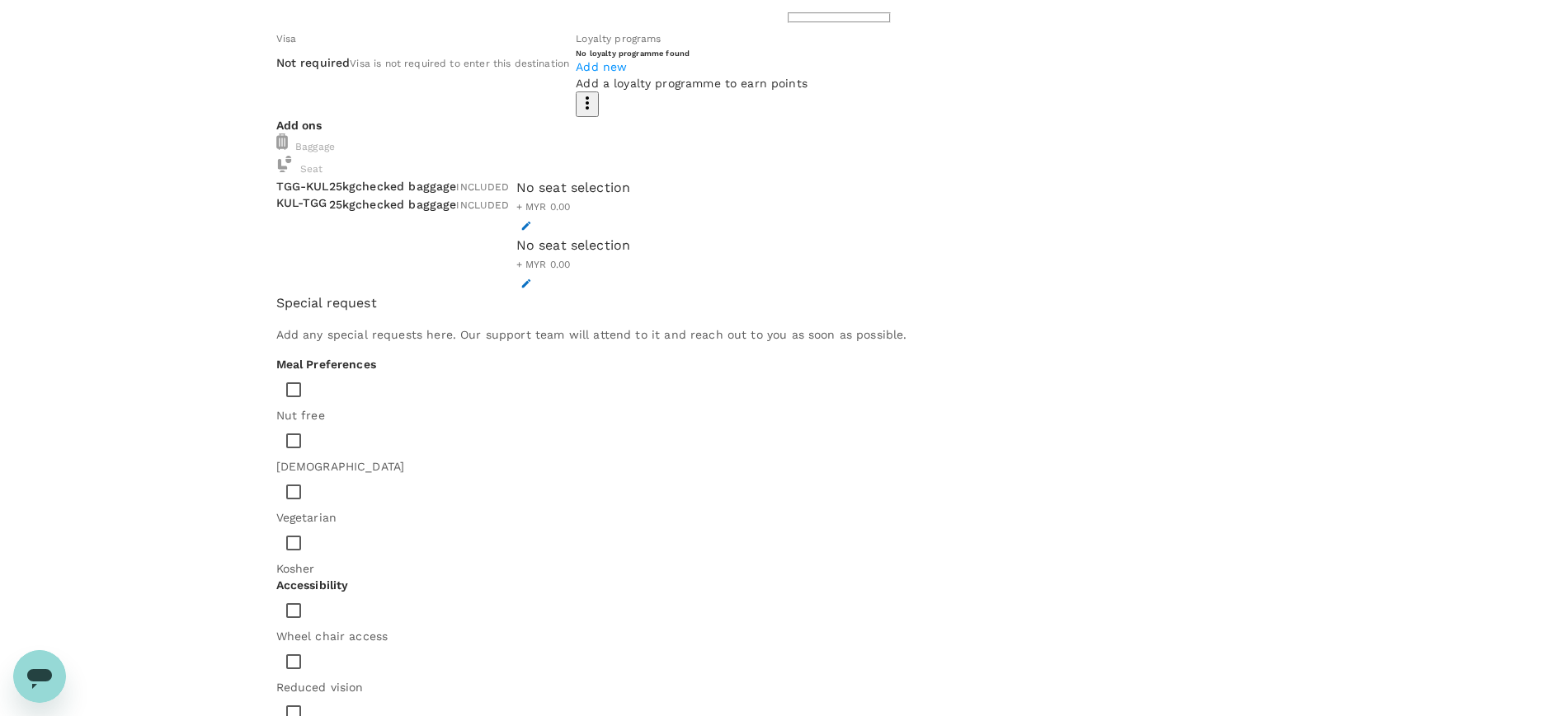
paste textarea "019-983 1719"
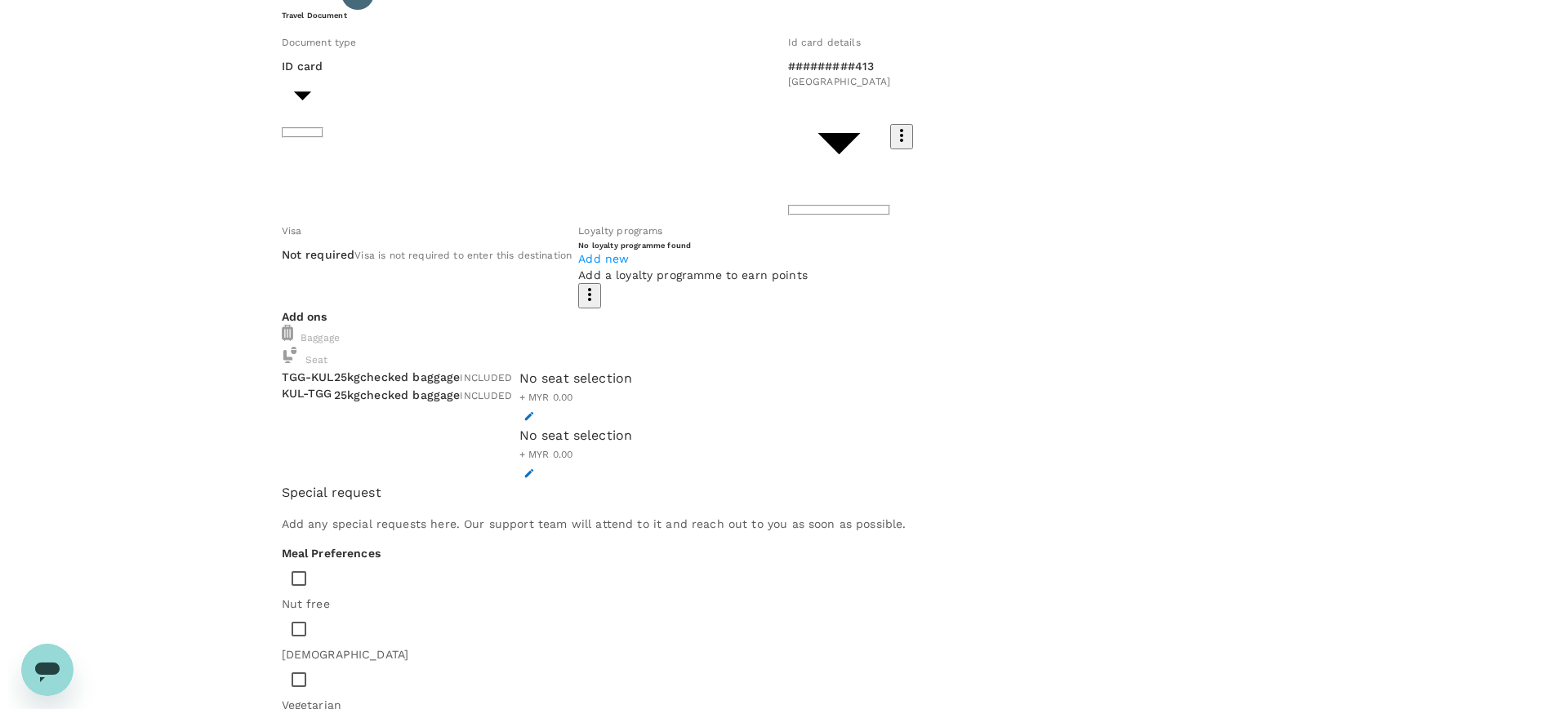
scroll to position [0, 0]
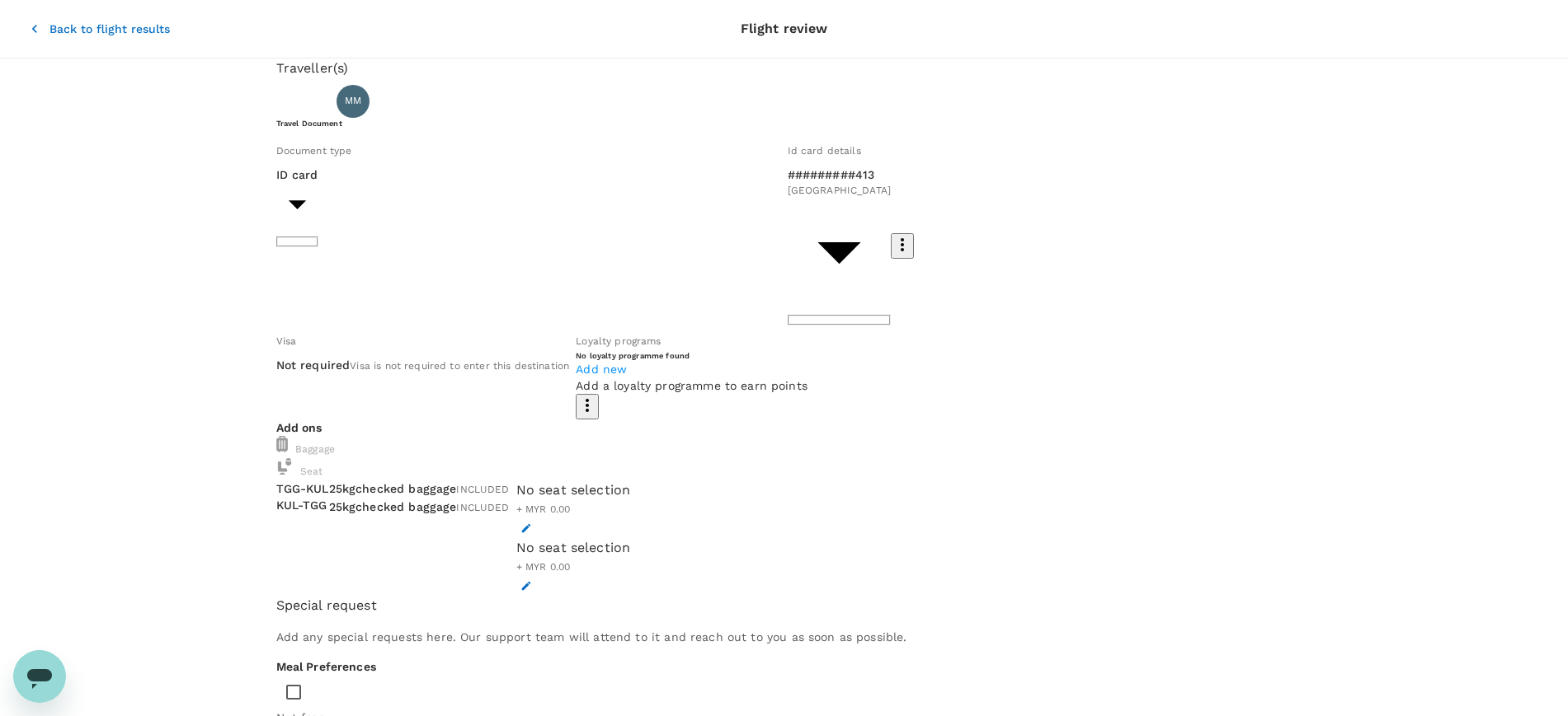
type textarea "Please update traveler mobile number in booking 019-983 1719"
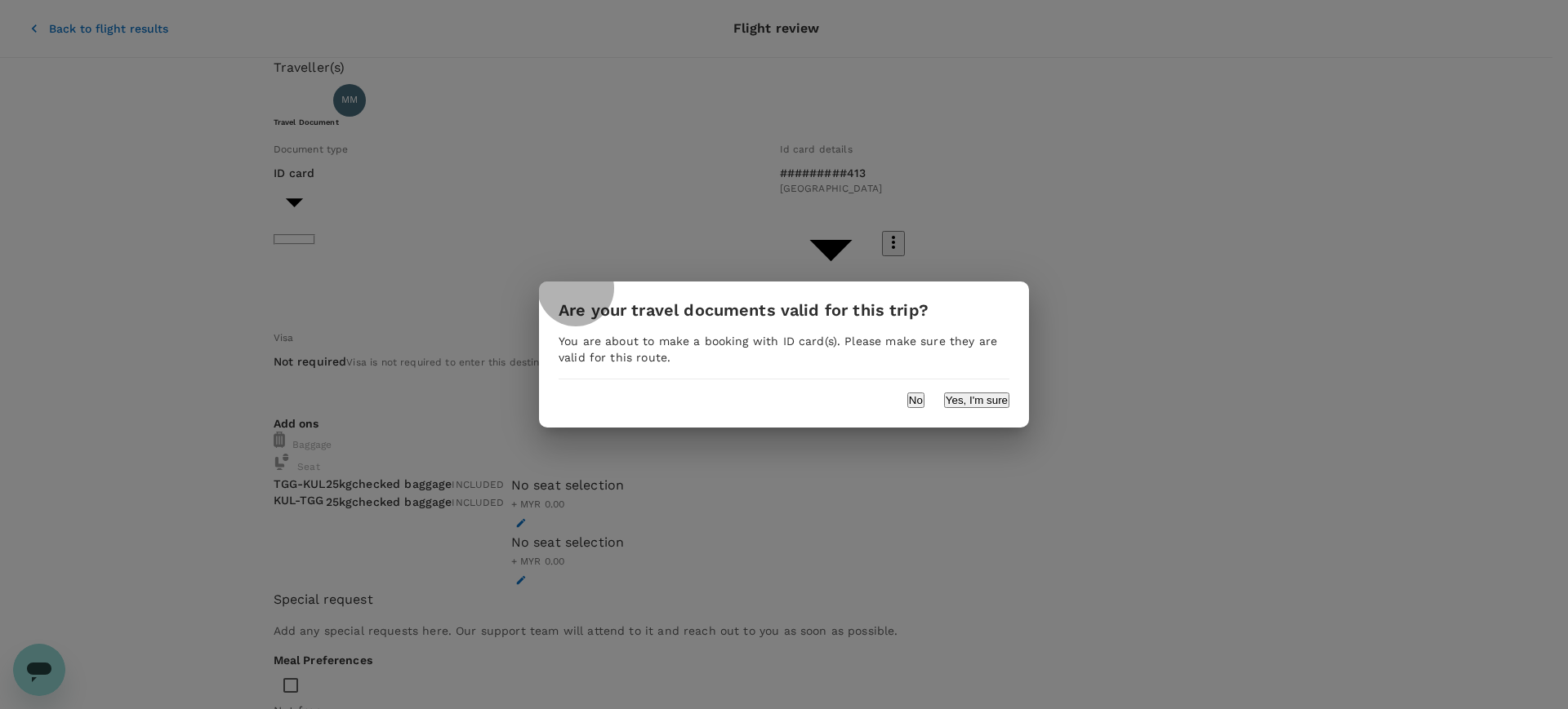
click at [976, 401] on button "Yes, I'm sure" at bounding box center [976, 400] width 65 height 15
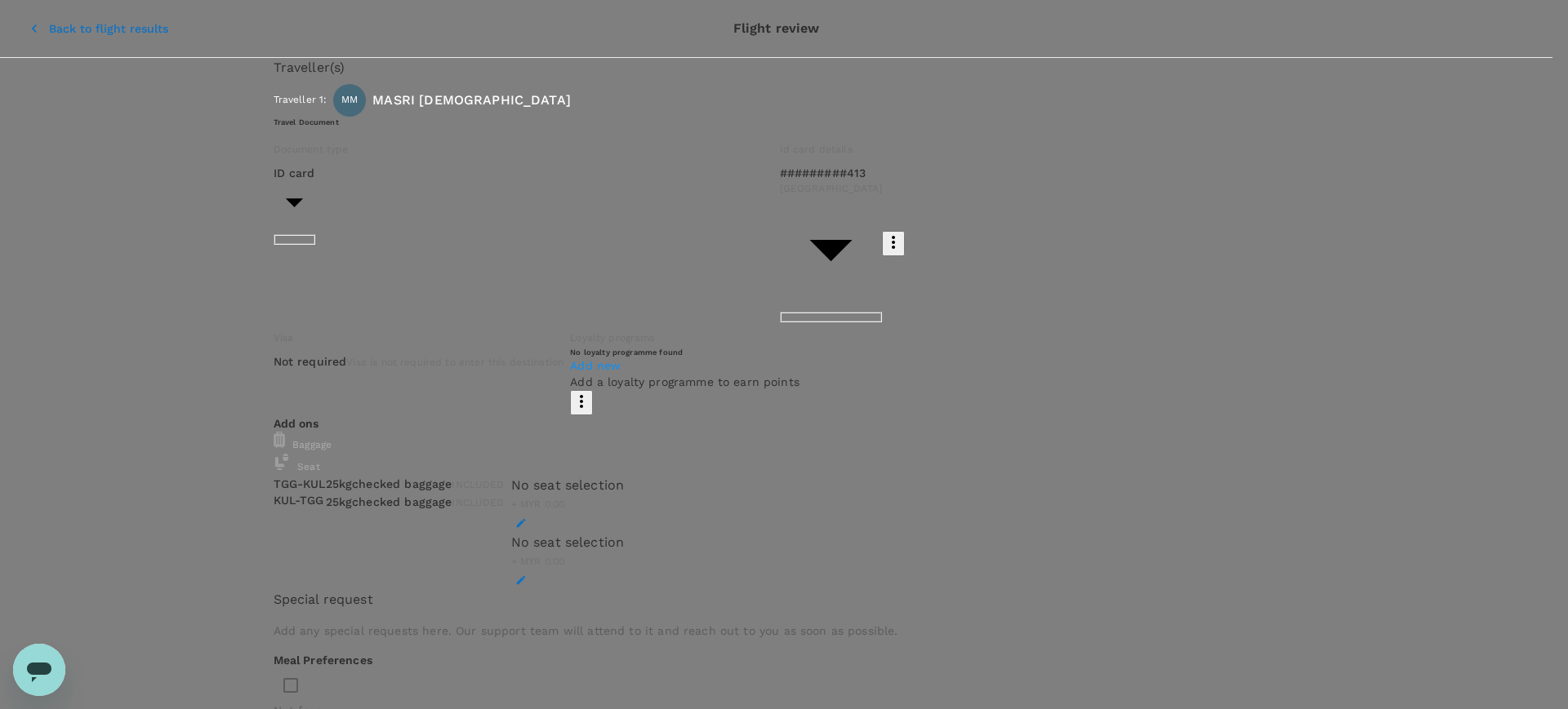
type input "9ea61a02-274a-4f65-9d5b-ca51ac7b2cfc"
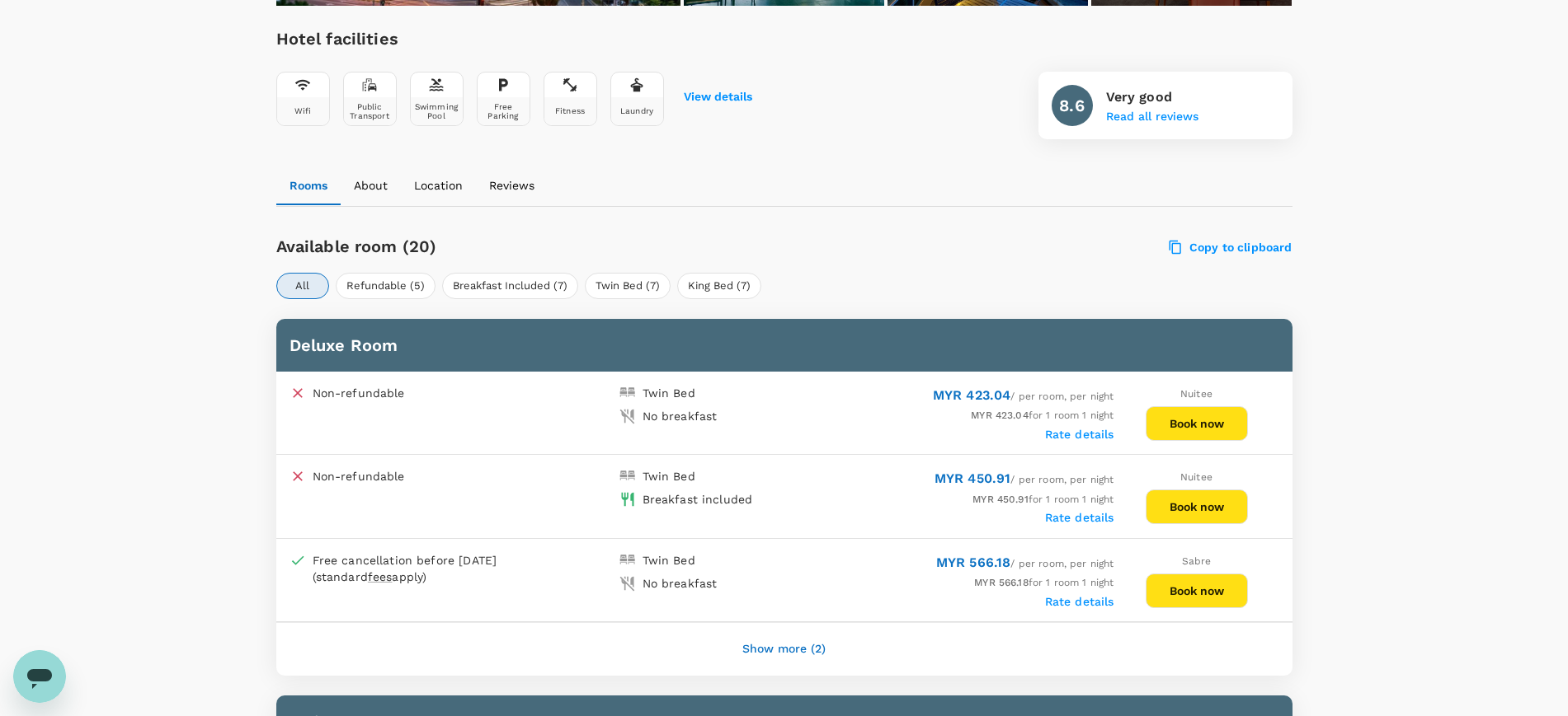
scroll to position [618, 0]
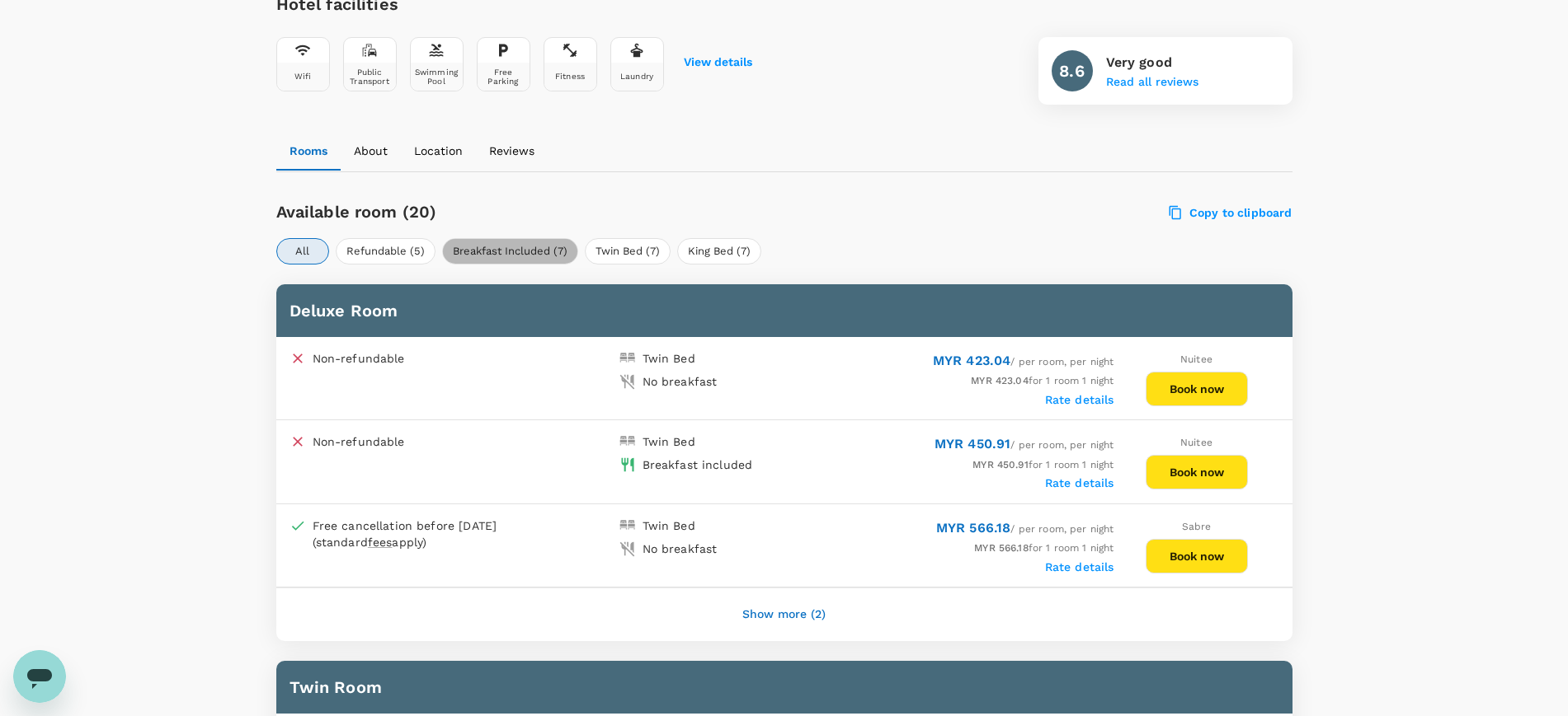
click at [528, 254] on button "Breakfast Included (7)" at bounding box center [510, 251] width 136 height 26
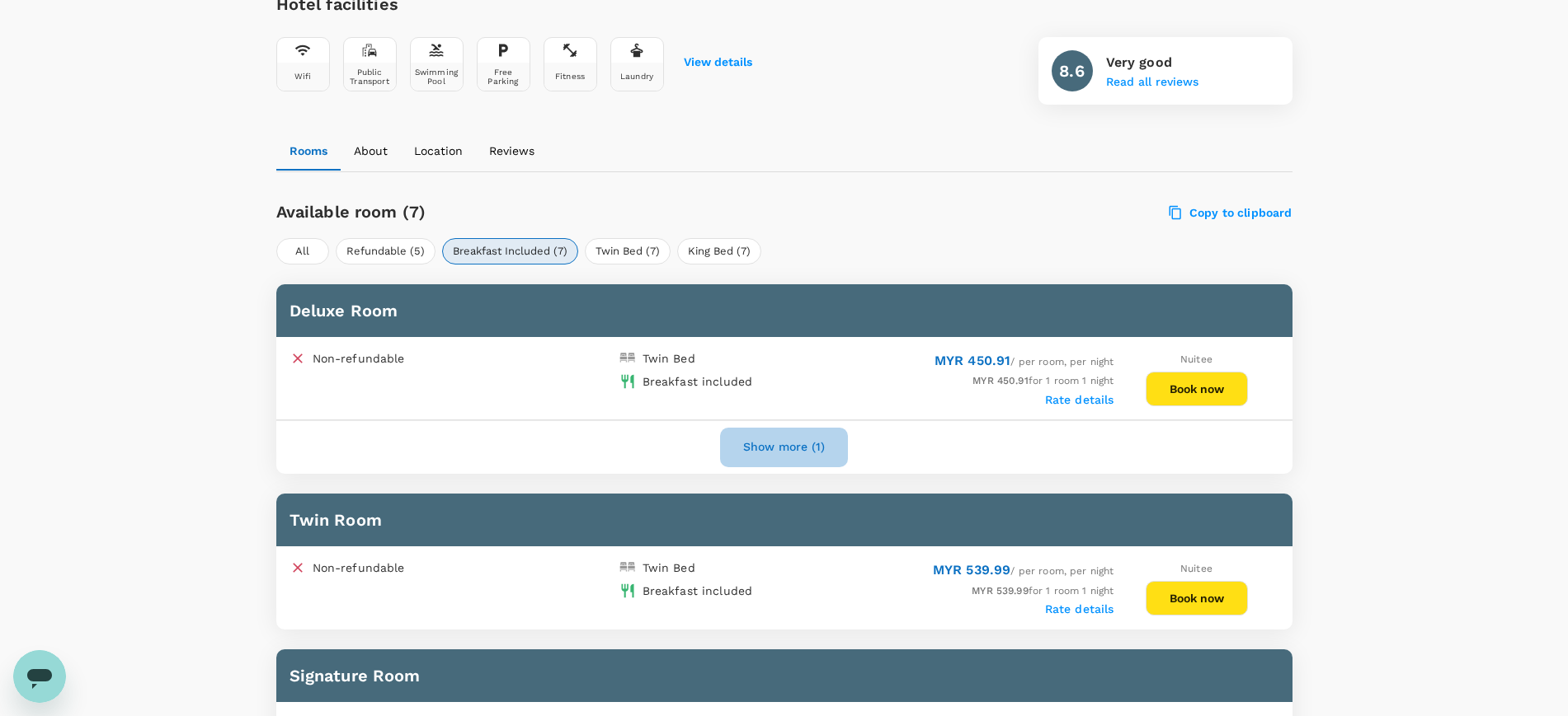
click at [785, 449] on button "Show more (1)" at bounding box center [784, 447] width 128 height 39
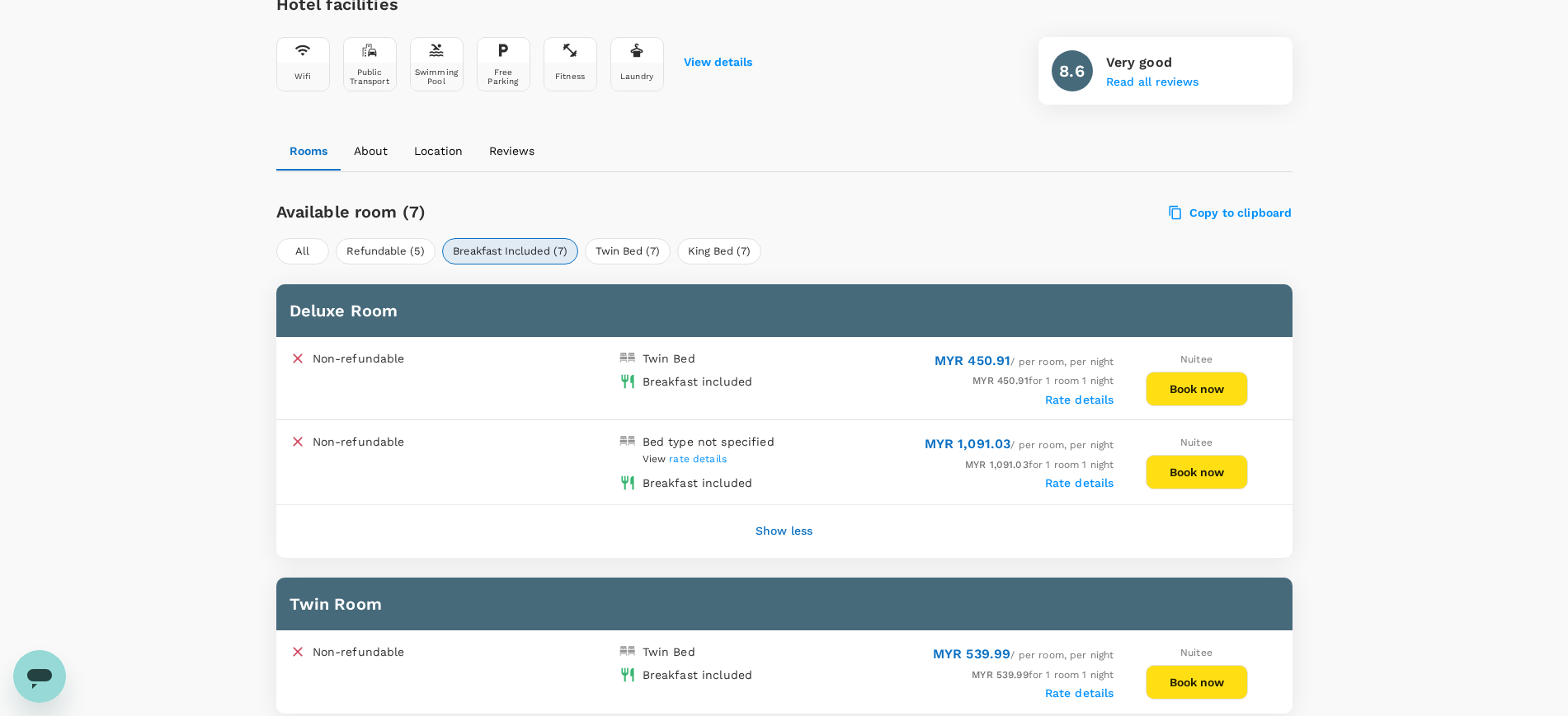
click at [1207, 389] on button "Book now" at bounding box center [1197, 388] width 103 height 34
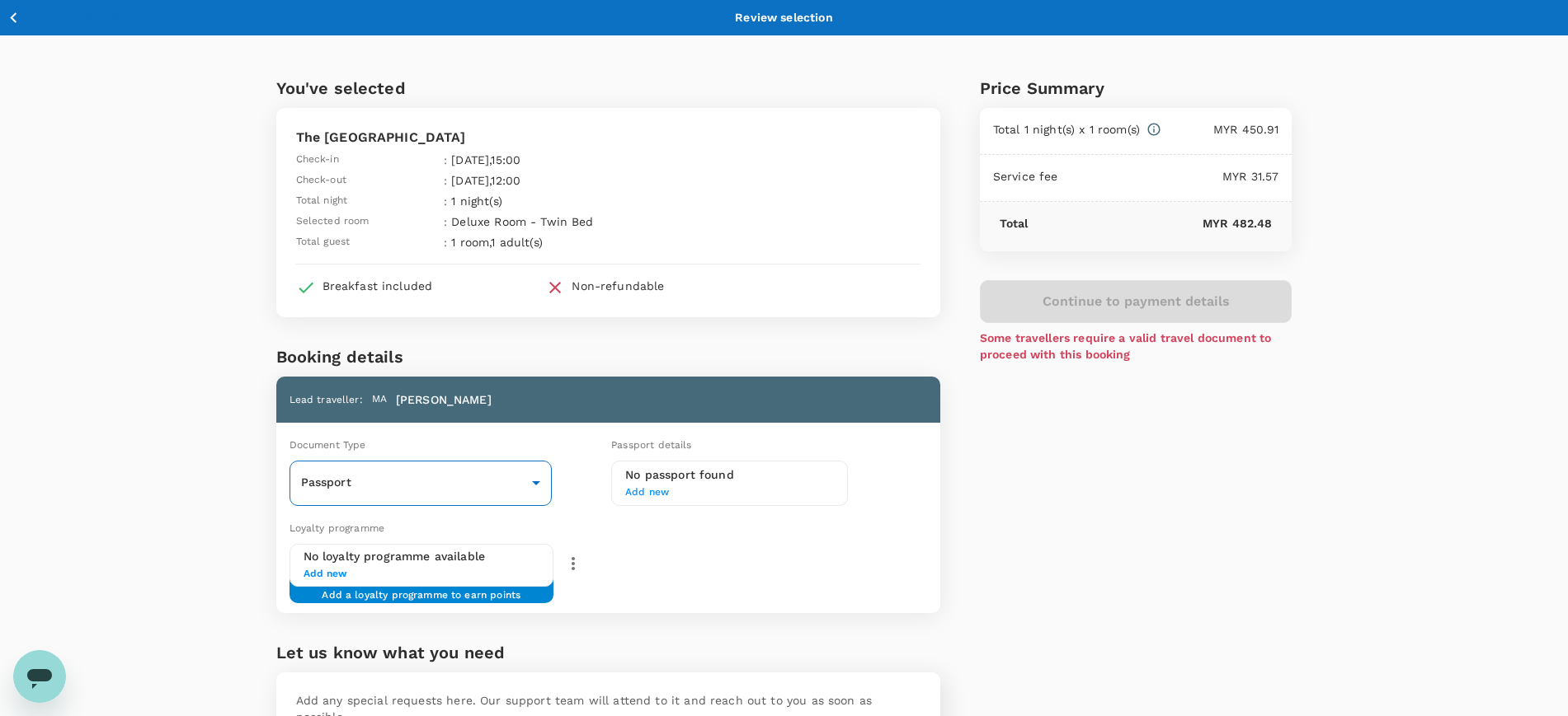
click at [538, 480] on body "Back to hotel details Review selection You've selected The Zenith Hotel Kuantan…" at bounding box center [784, 444] width 1568 height 888
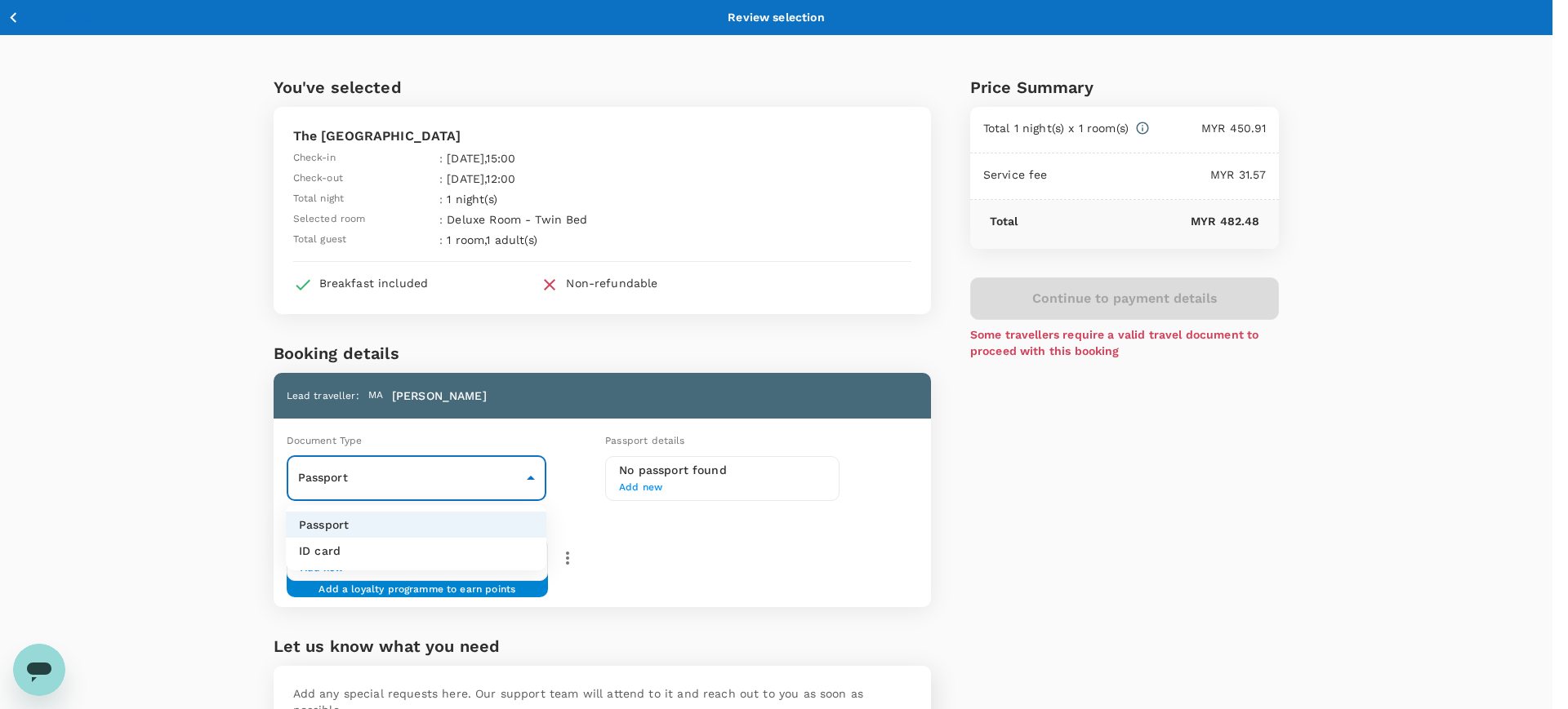
click at [473, 559] on li "ID card" at bounding box center [416, 550] width 261 height 26
type input "Id card"
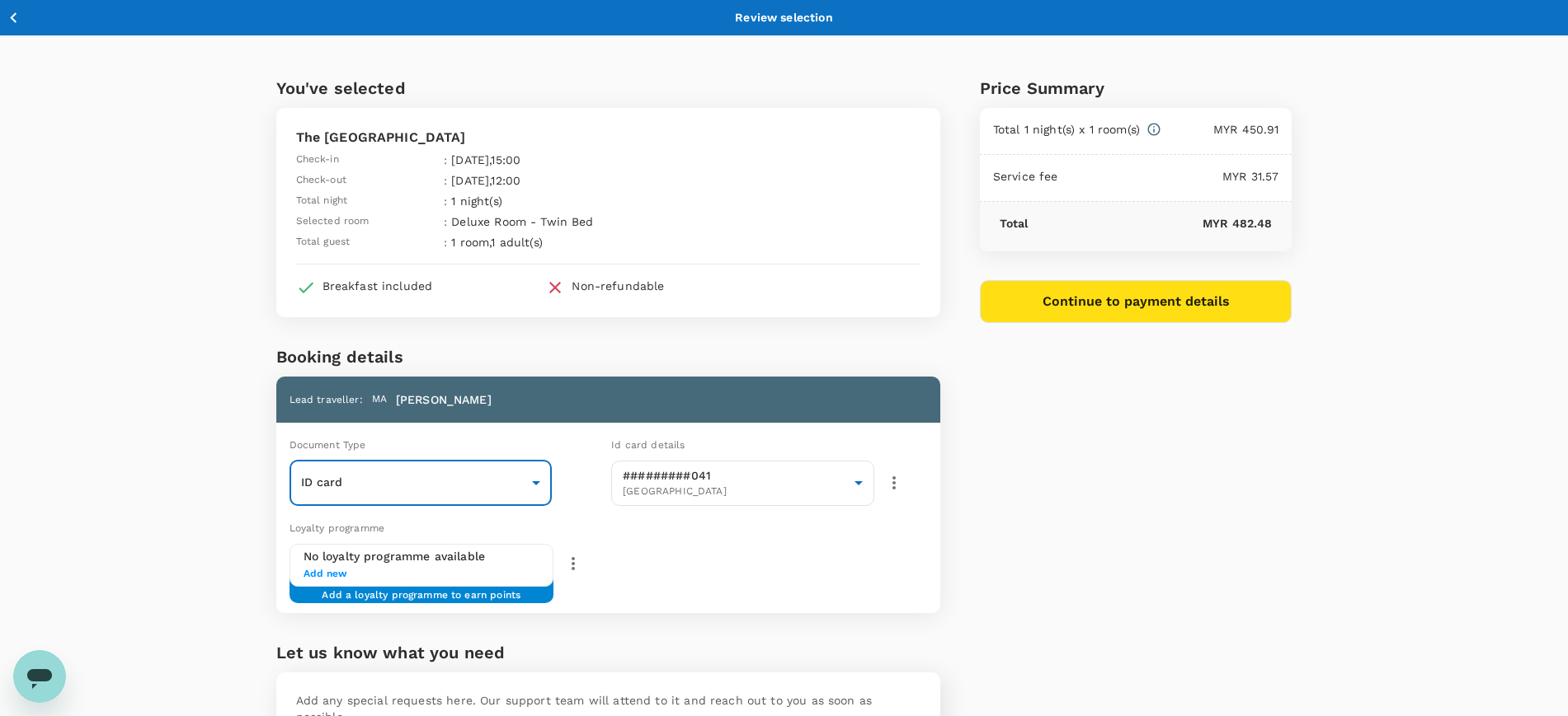
click at [894, 482] on icon "button" at bounding box center [894, 482] width 3 height 13
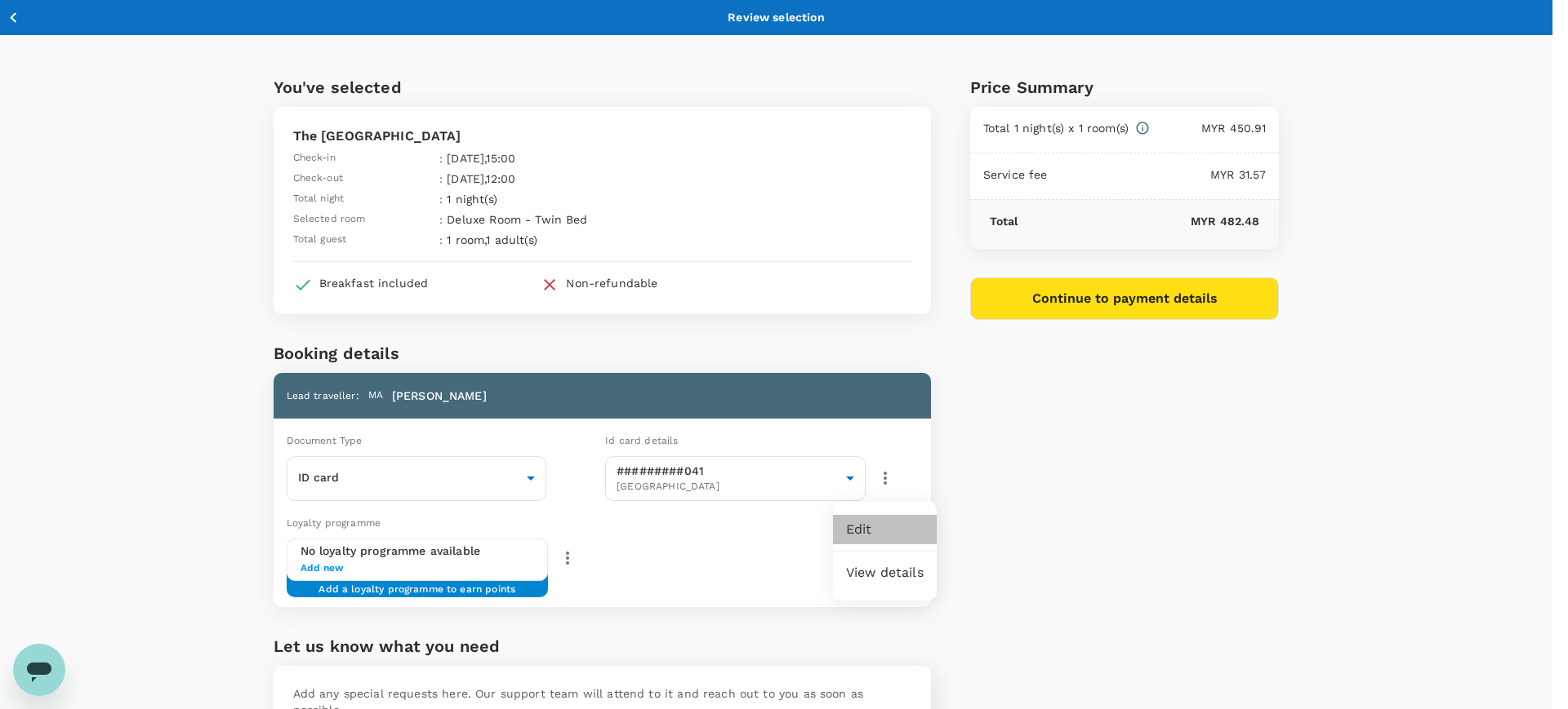
click at [888, 529] on li "Edit" at bounding box center [885, 530] width 104 height 29
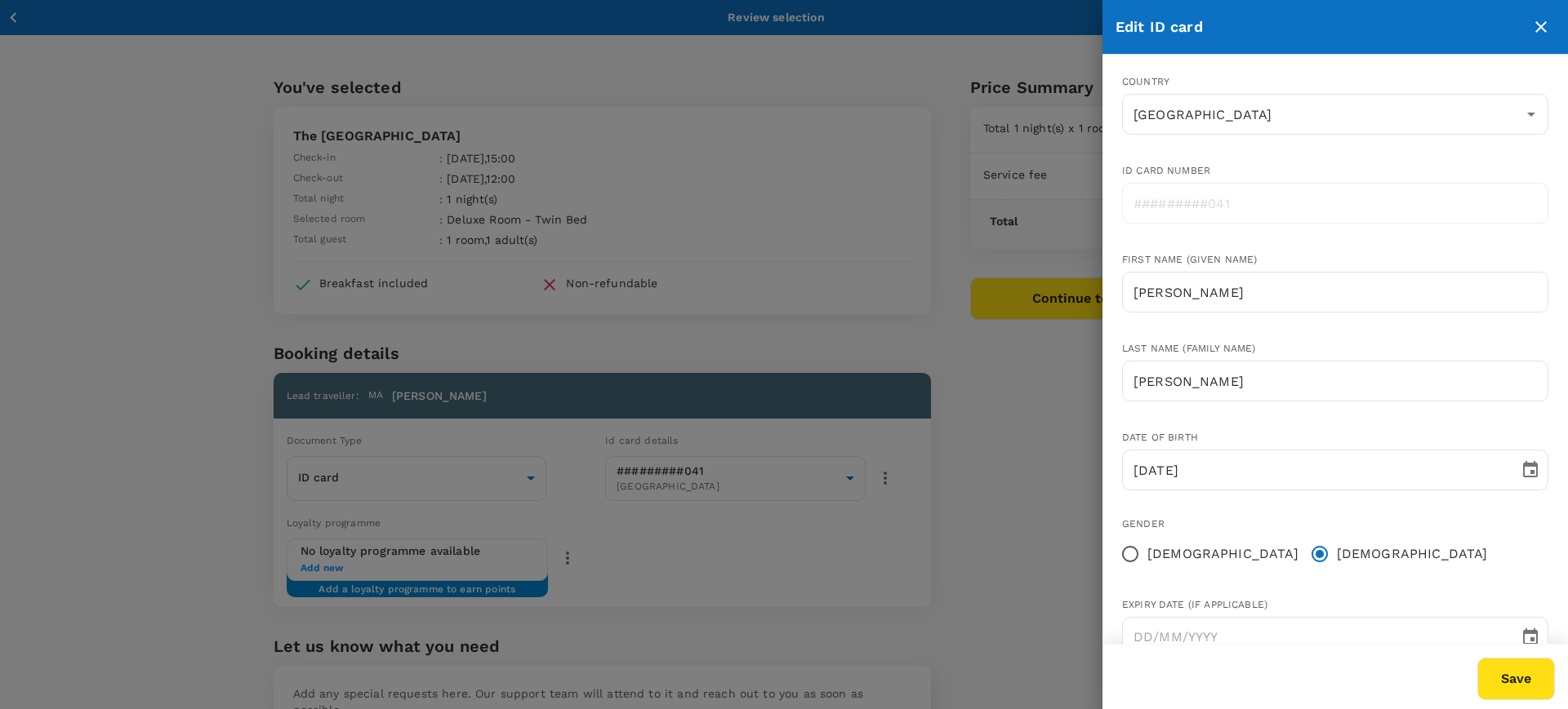
click at [1517, 688] on button "Save" at bounding box center [1517, 679] width 78 height 43
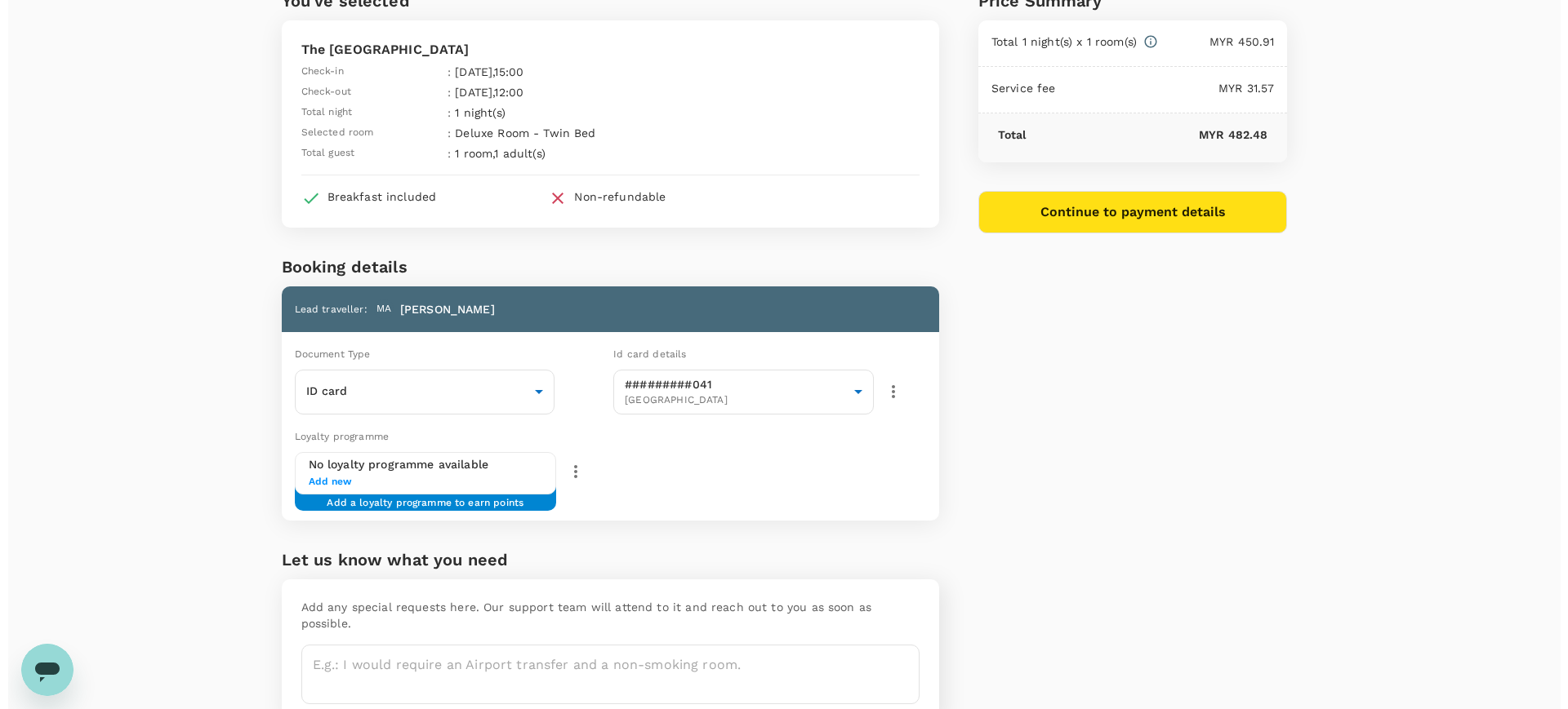
scroll to position [51, 0]
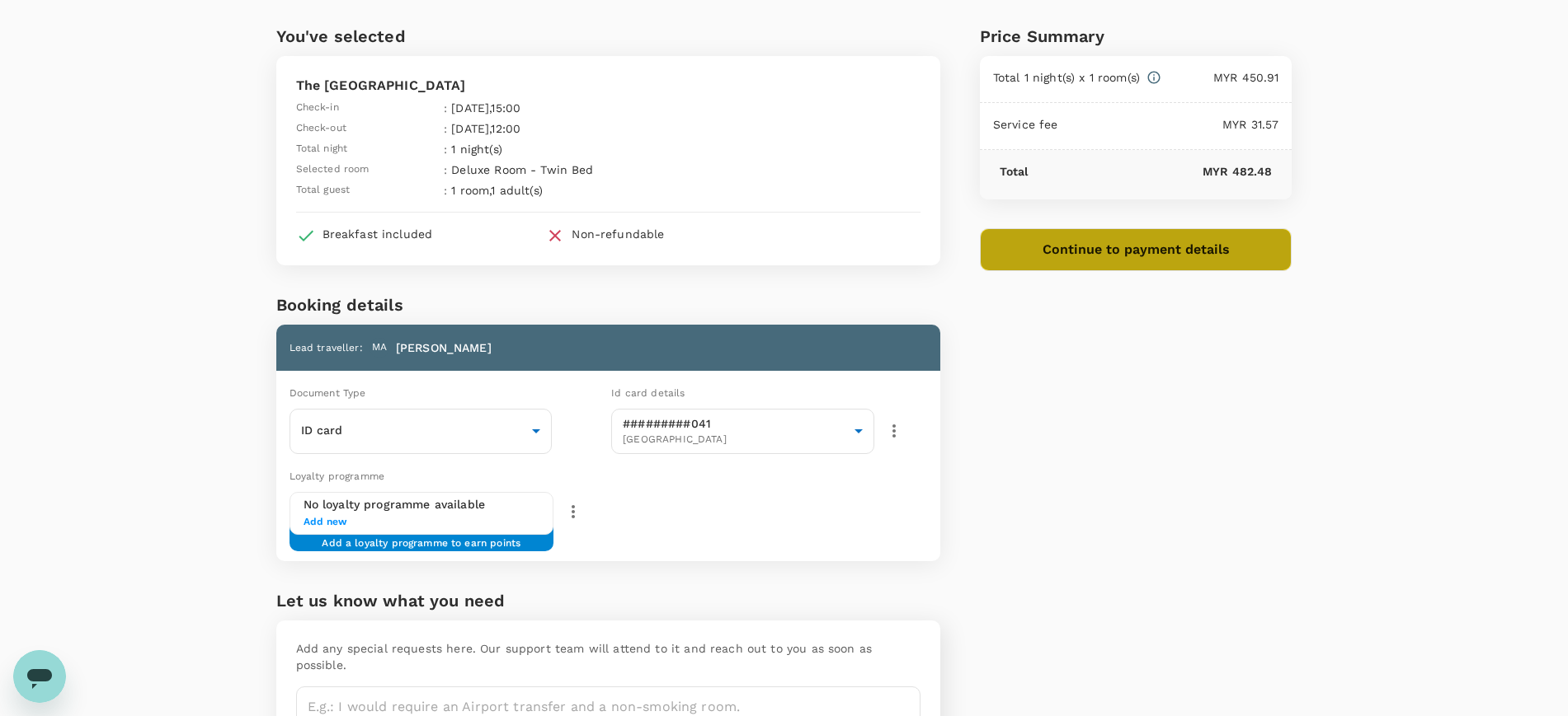
click at [1089, 240] on button "Continue to payment details" at bounding box center [1135, 249] width 312 height 43
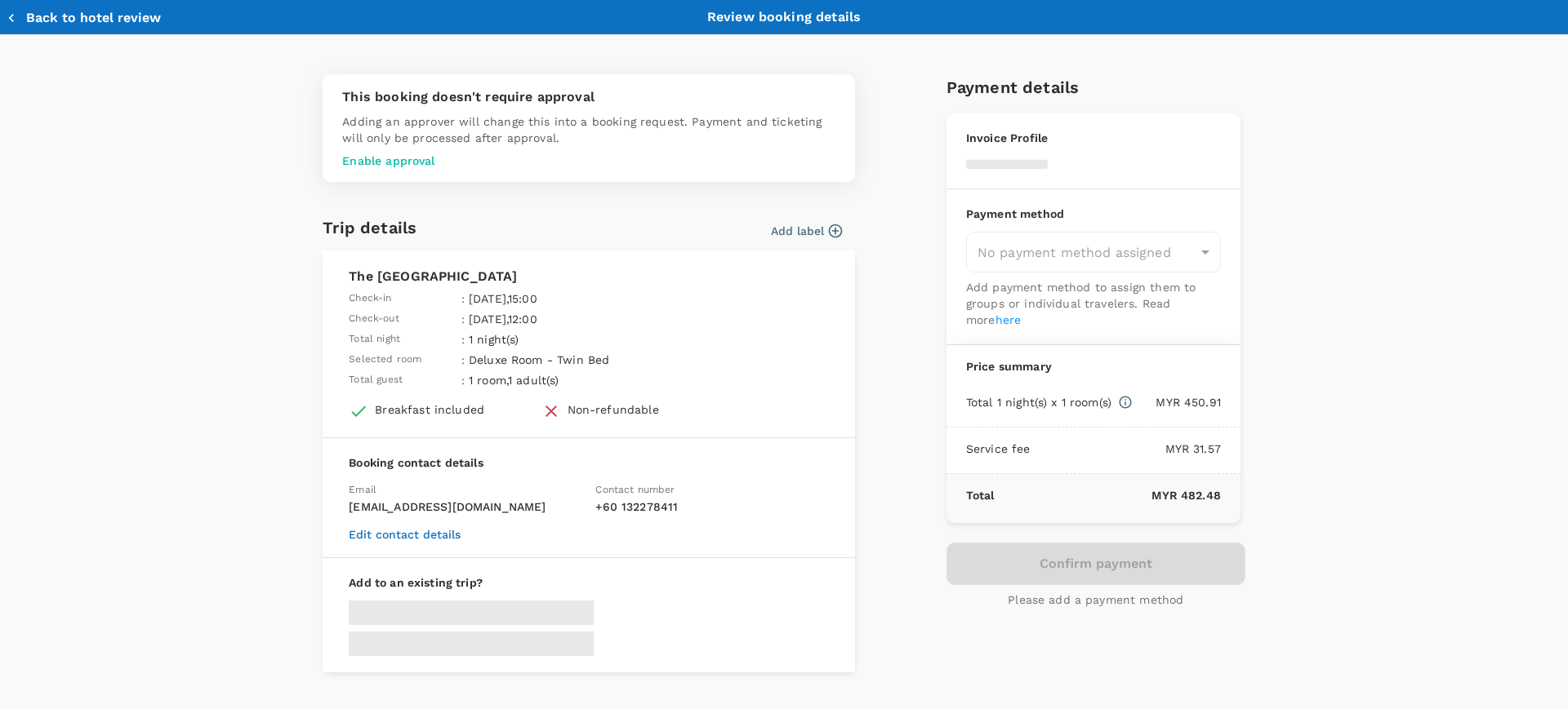
type input "9ea61a02-274a-4f65-9d5b-ca51ac7b2cfc"
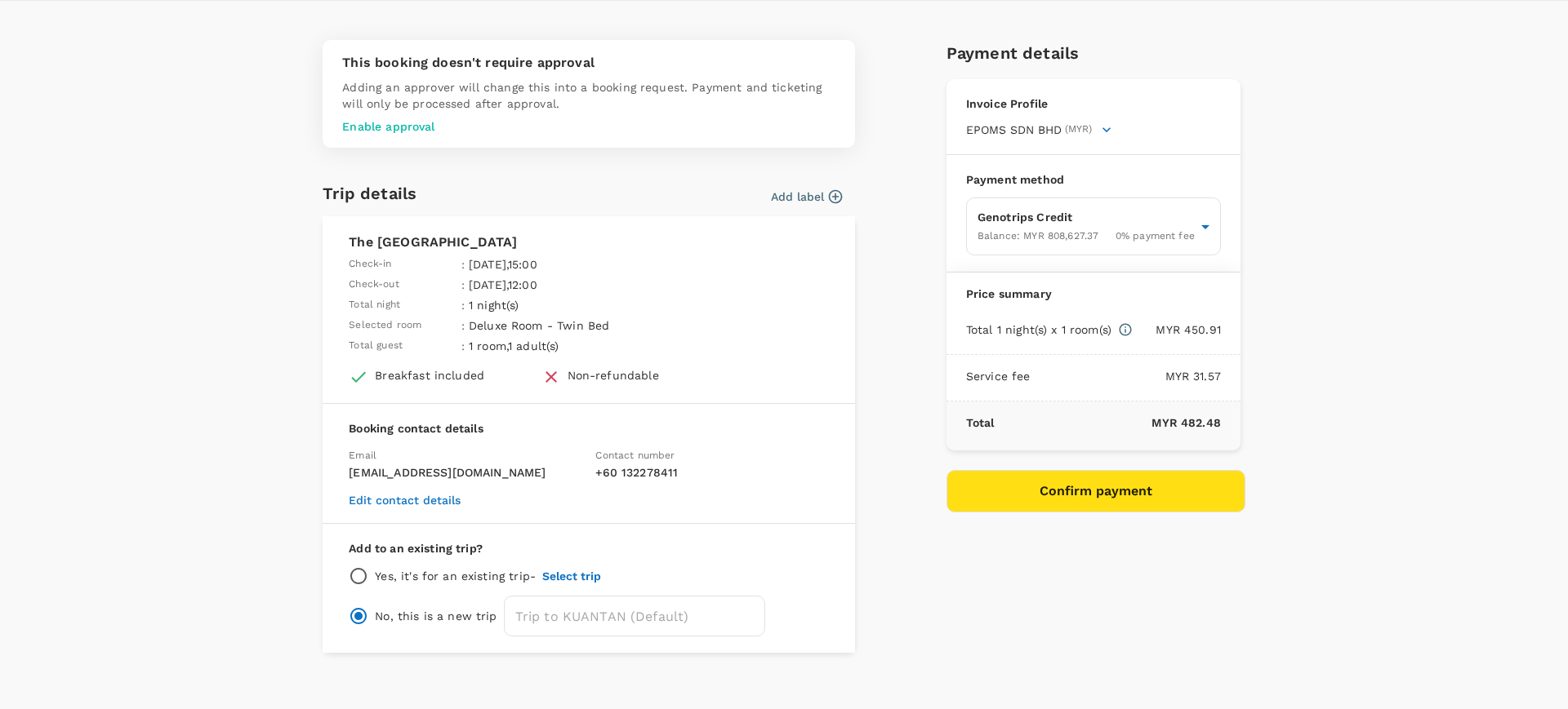
scroll to position [52, 0]
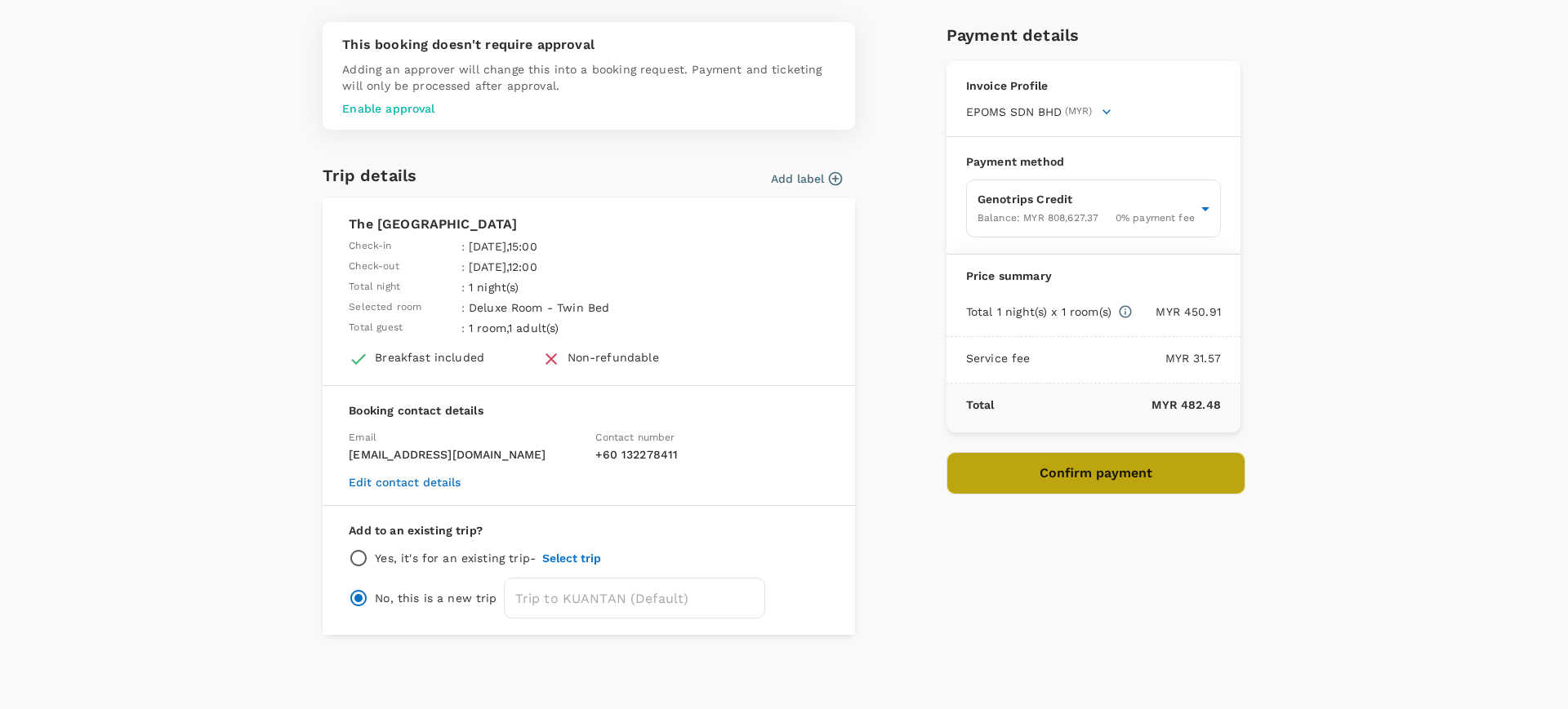
click at [1045, 471] on button "Confirm payment" at bounding box center [1096, 474] width 298 height 43
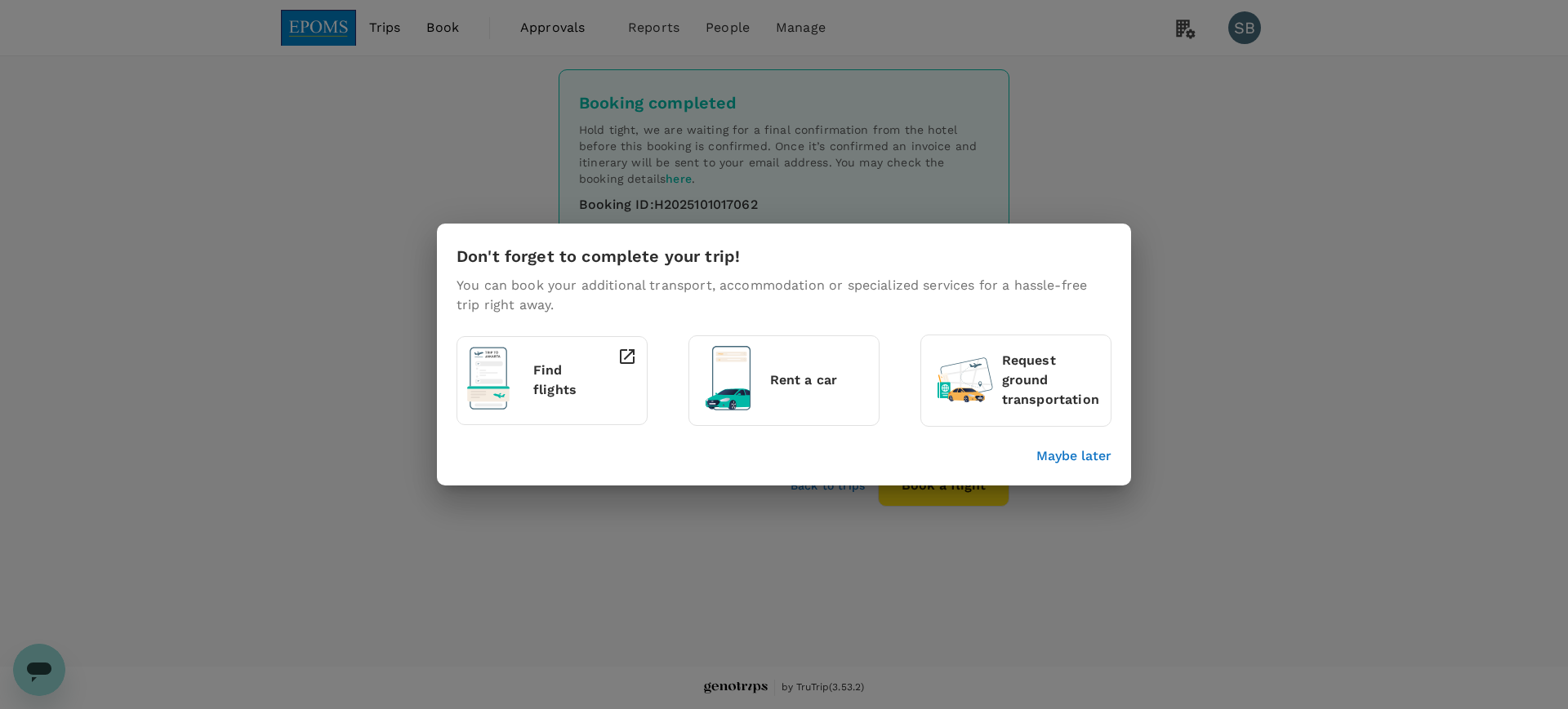
click at [1048, 455] on p "Maybe later" at bounding box center [1075, 456] width 76 height 19
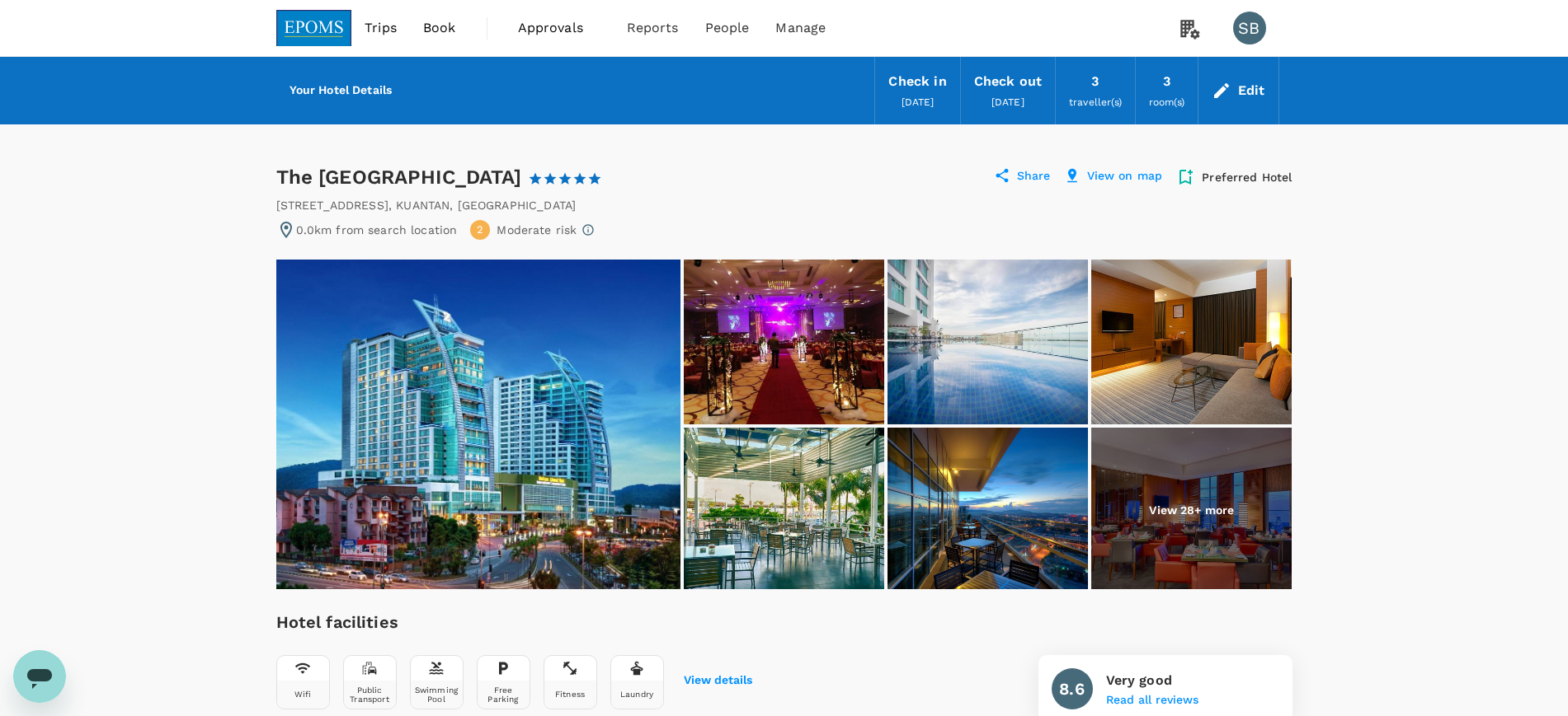
click at [320, 31] on img at bounding box center [314, 27] width 76 height 36
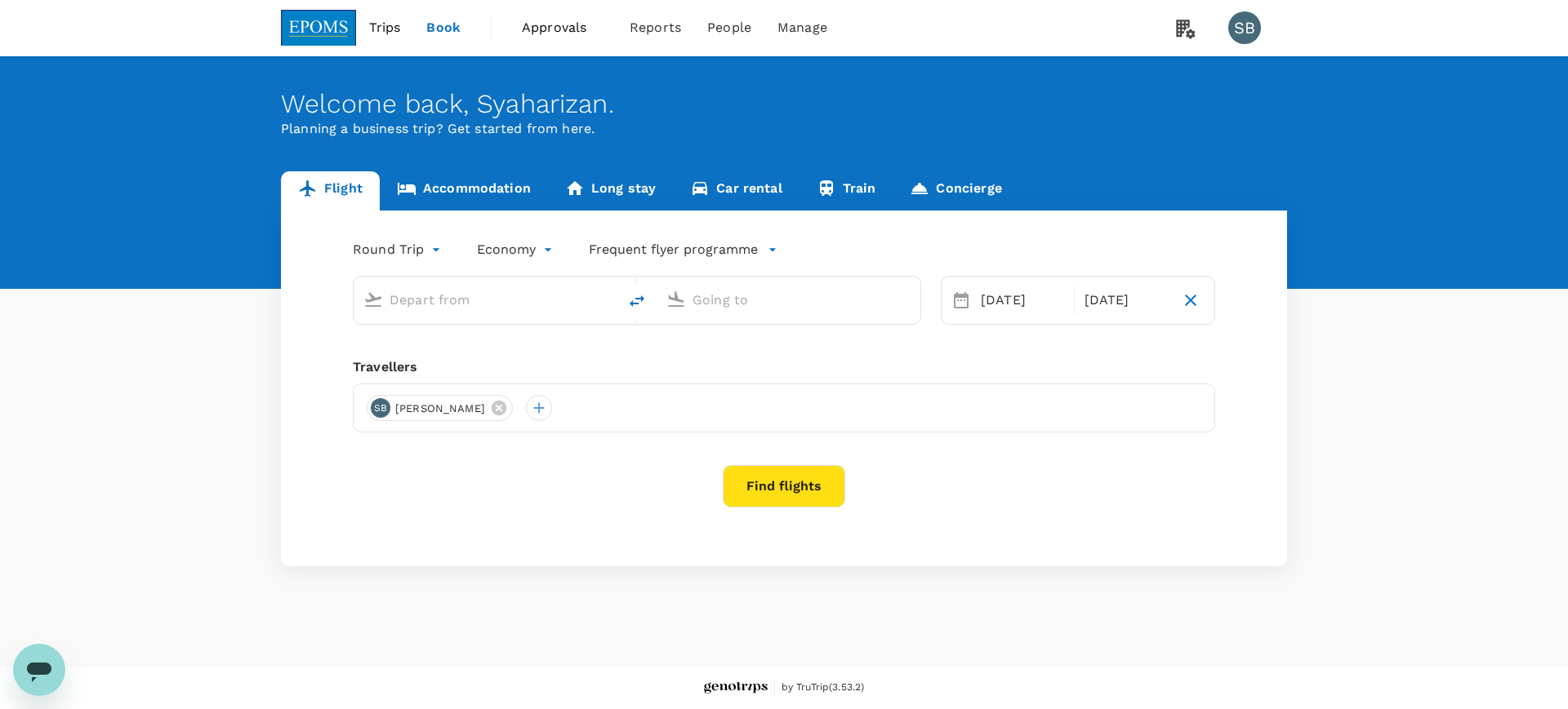
type input "[GEOGRAPHIC_DATA] (TGG)"
type input "Kuala Lumpur Intl ([GEOGRAPHIC_DATA])"
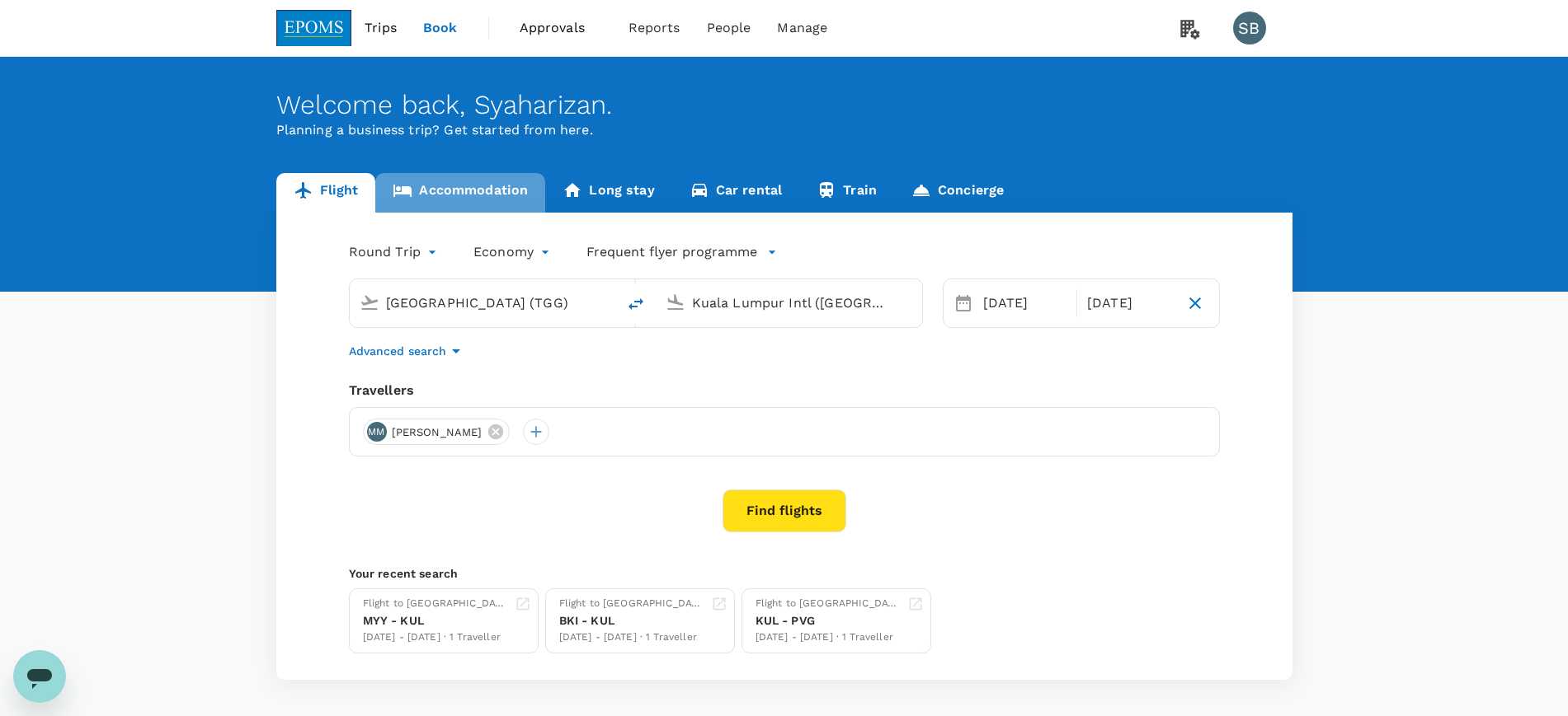
click at [499, 196] on link "Accommodation" at bounding box center [461, 193] width 170 height 39
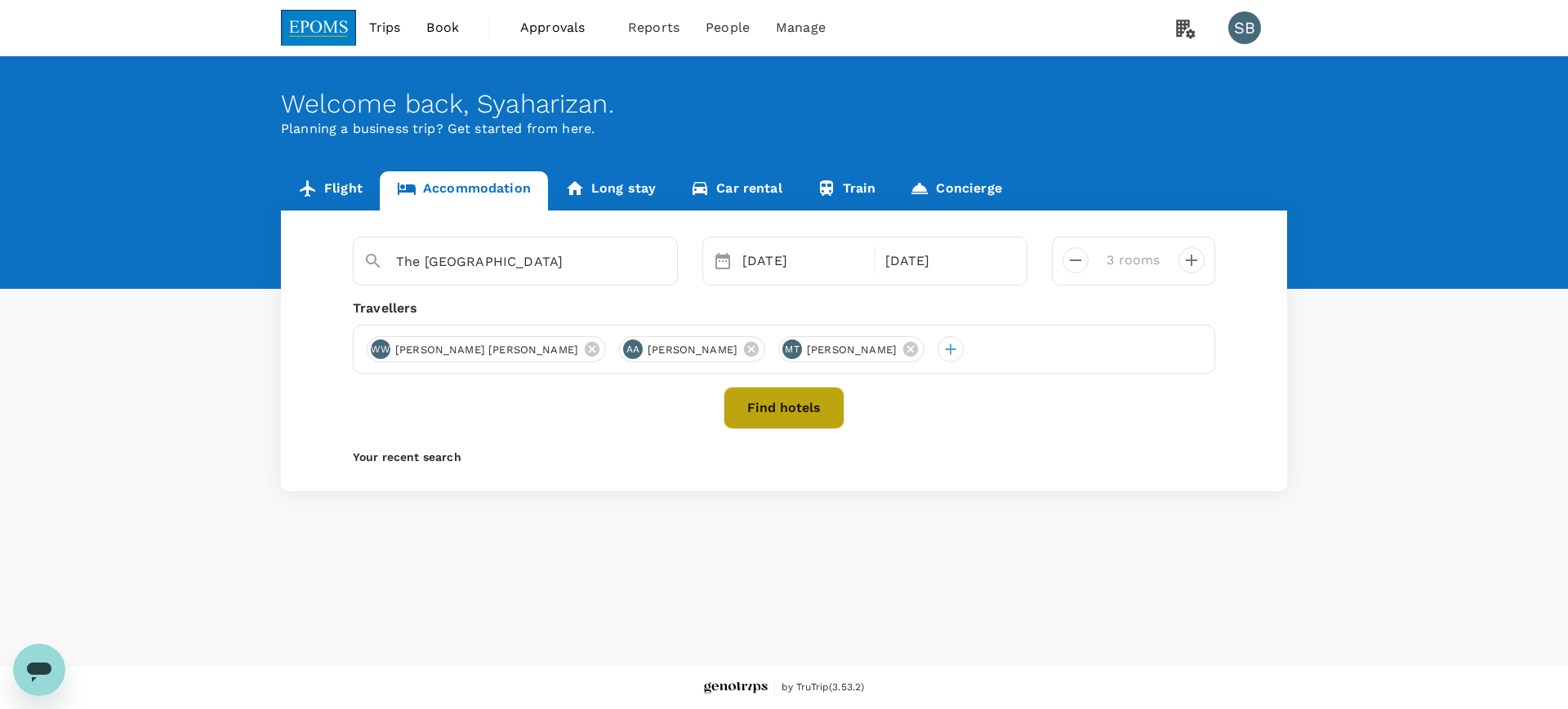
click at [790, 412] on button "Find hotels" at bounding box center [784, 409] width 121 height 43
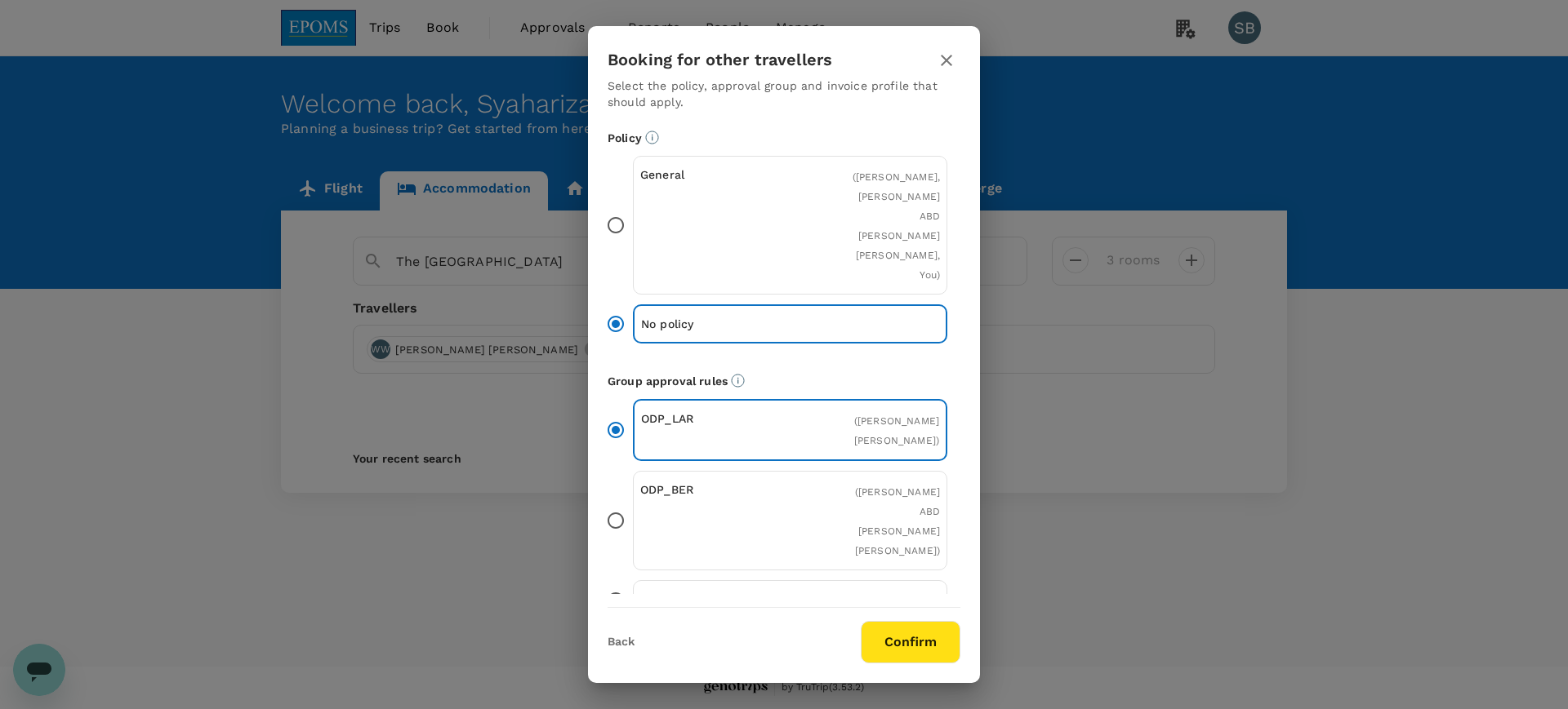
click at [938, 632] on button "Confirm" at bounding box center [910, 642] width 100 height 43
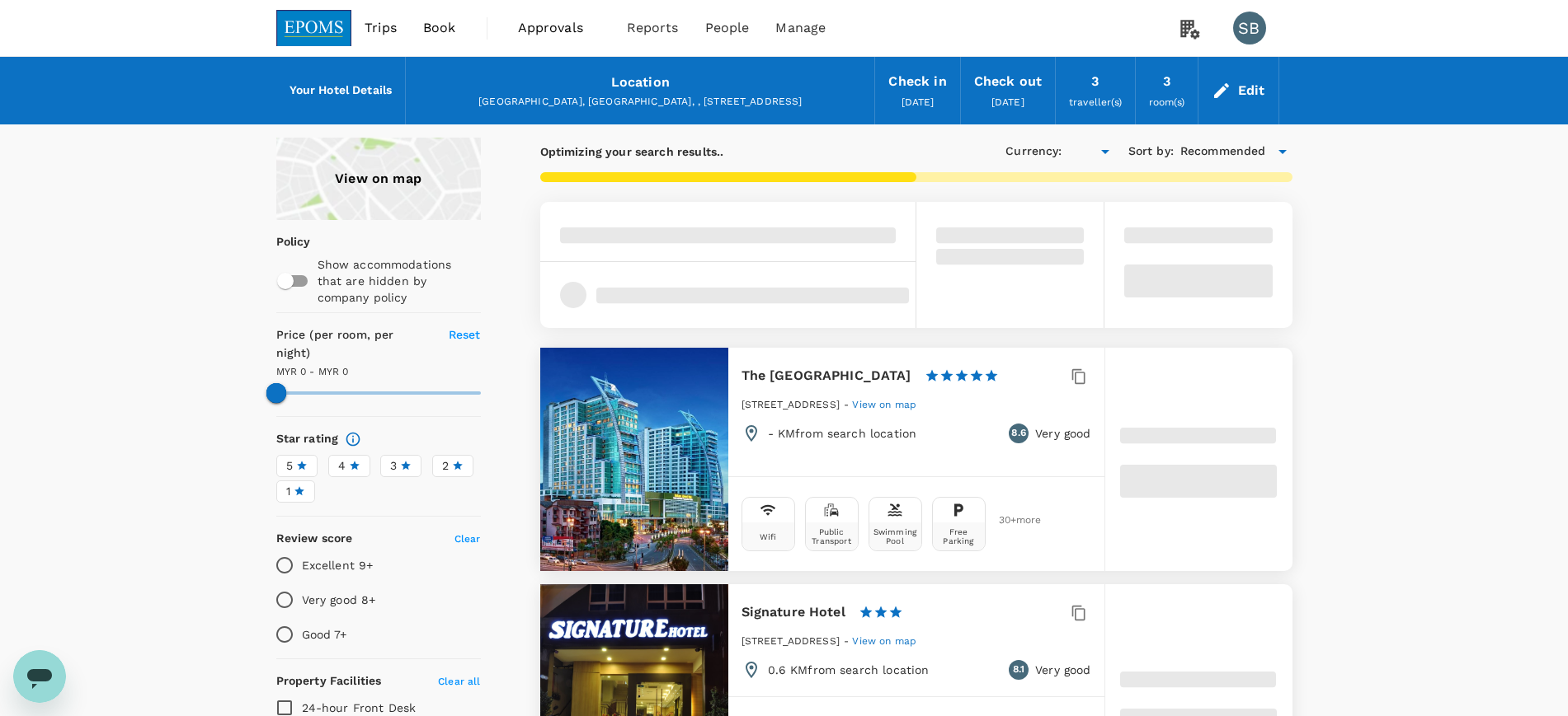
type input "566.79"
type input "MYR"
type input "177"
type input "0"
type input "177"
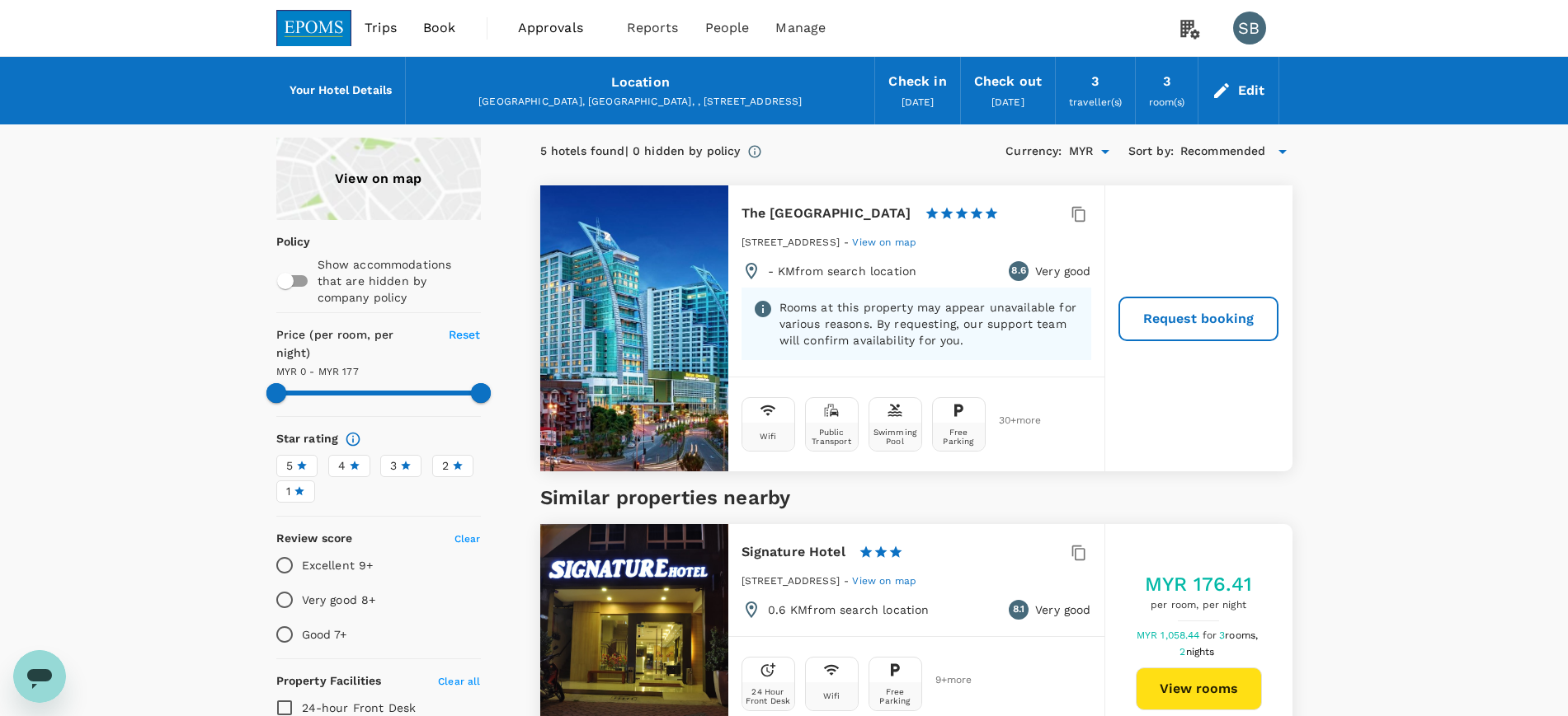
click at [303, 28] on img at bounding box center [314, 27] width 76 height 36
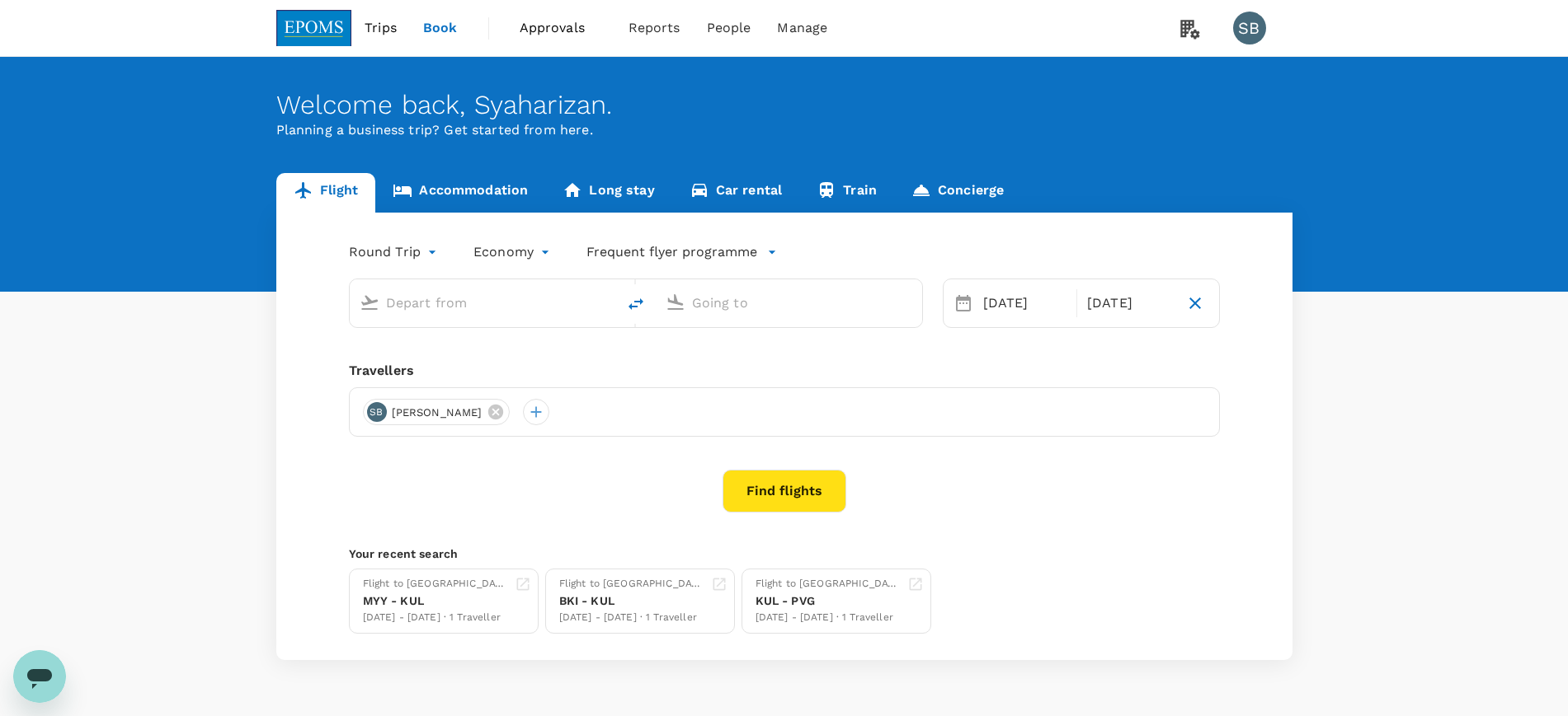
type input "[GEOGRAPHIC_DATA] (TGG)"
type input "Kuala Lumpur Intl ([GEOGRAPHIC_DATA])"
type input "[GEOGRAPHIC_DATA] (TGG)"
type input "Kuala Lumpur Intl ([GEOGRAPHIC_DATA])"
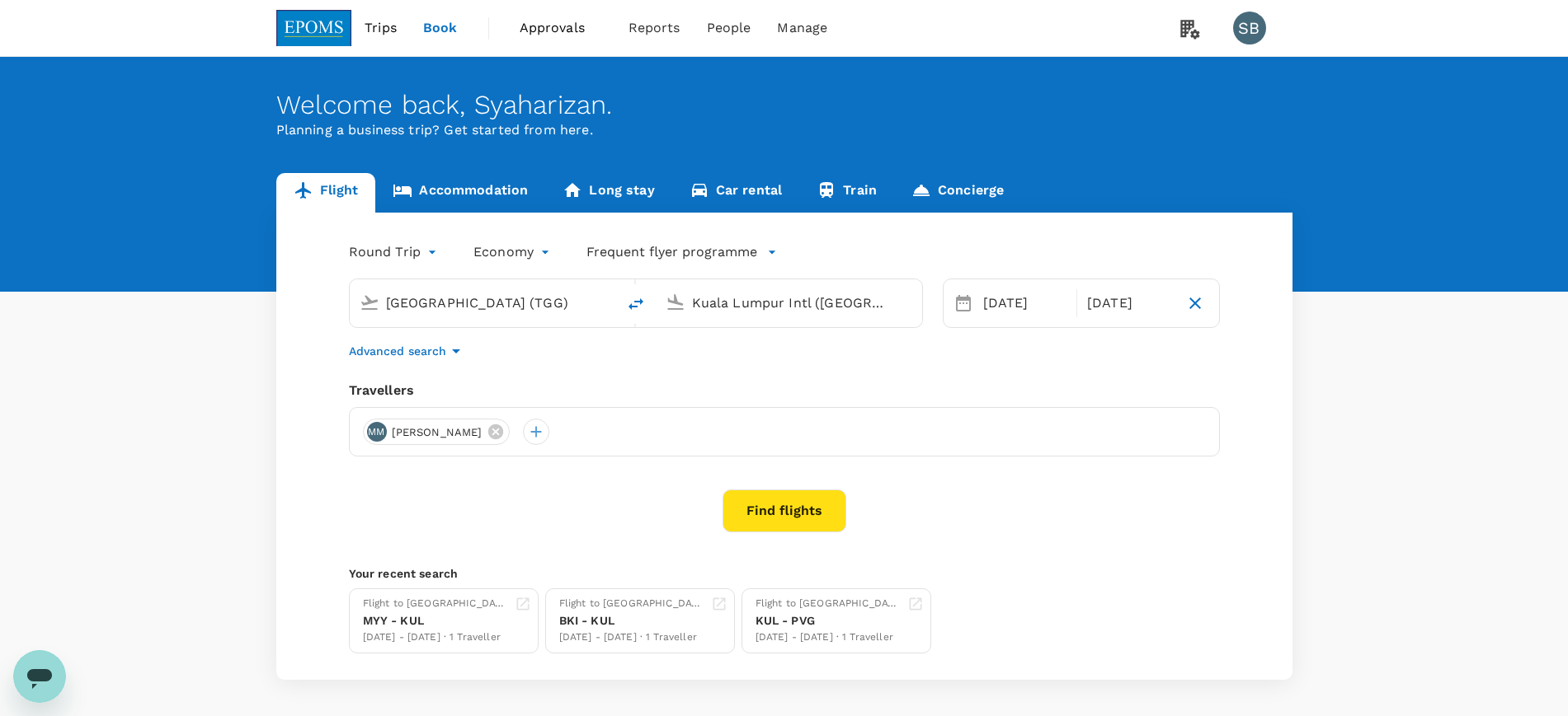
click at [481, 188] on link "Accommodation" at bounding box center [461, 193] width 170 height 39
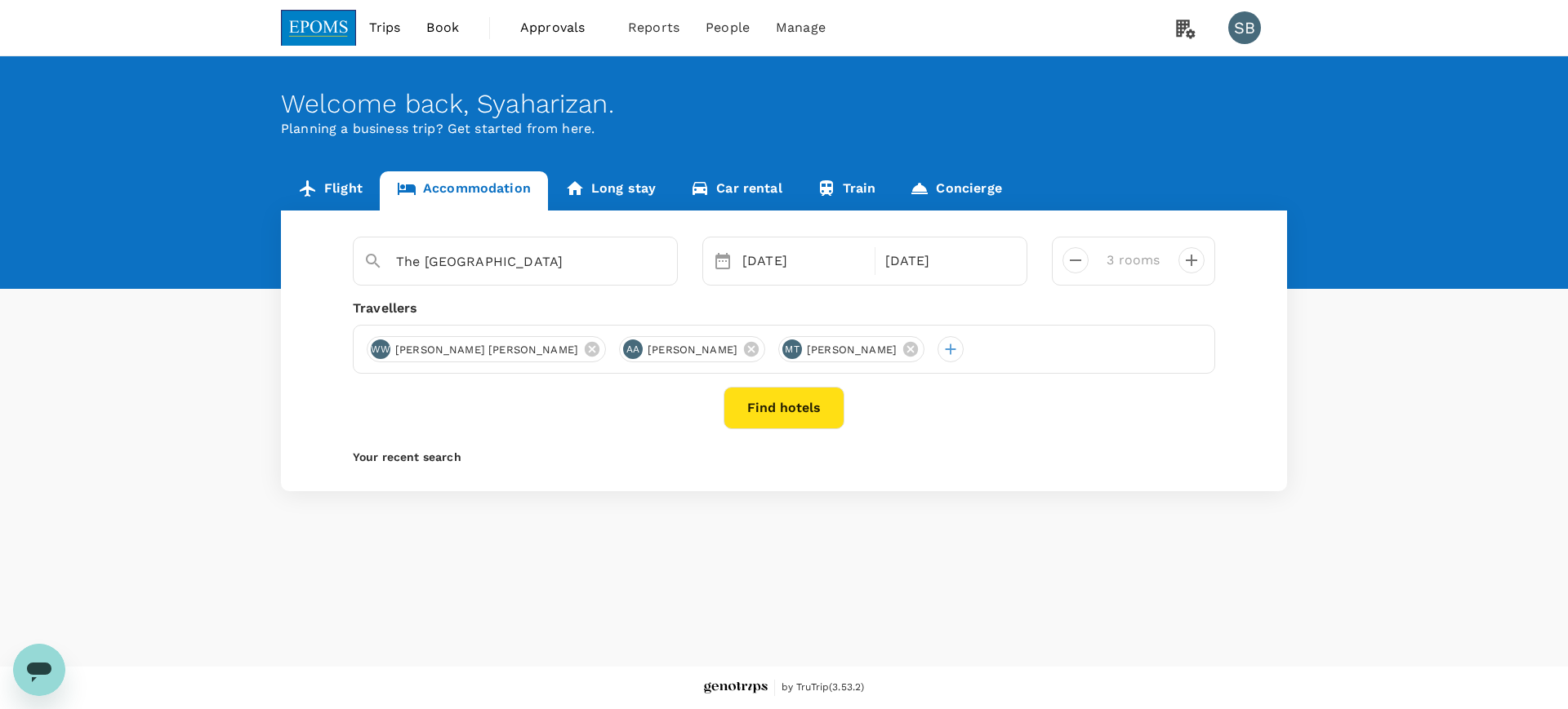
click at [805, 405] on button "Find hotels" at bounding box center [784, 409] width 121 height 43
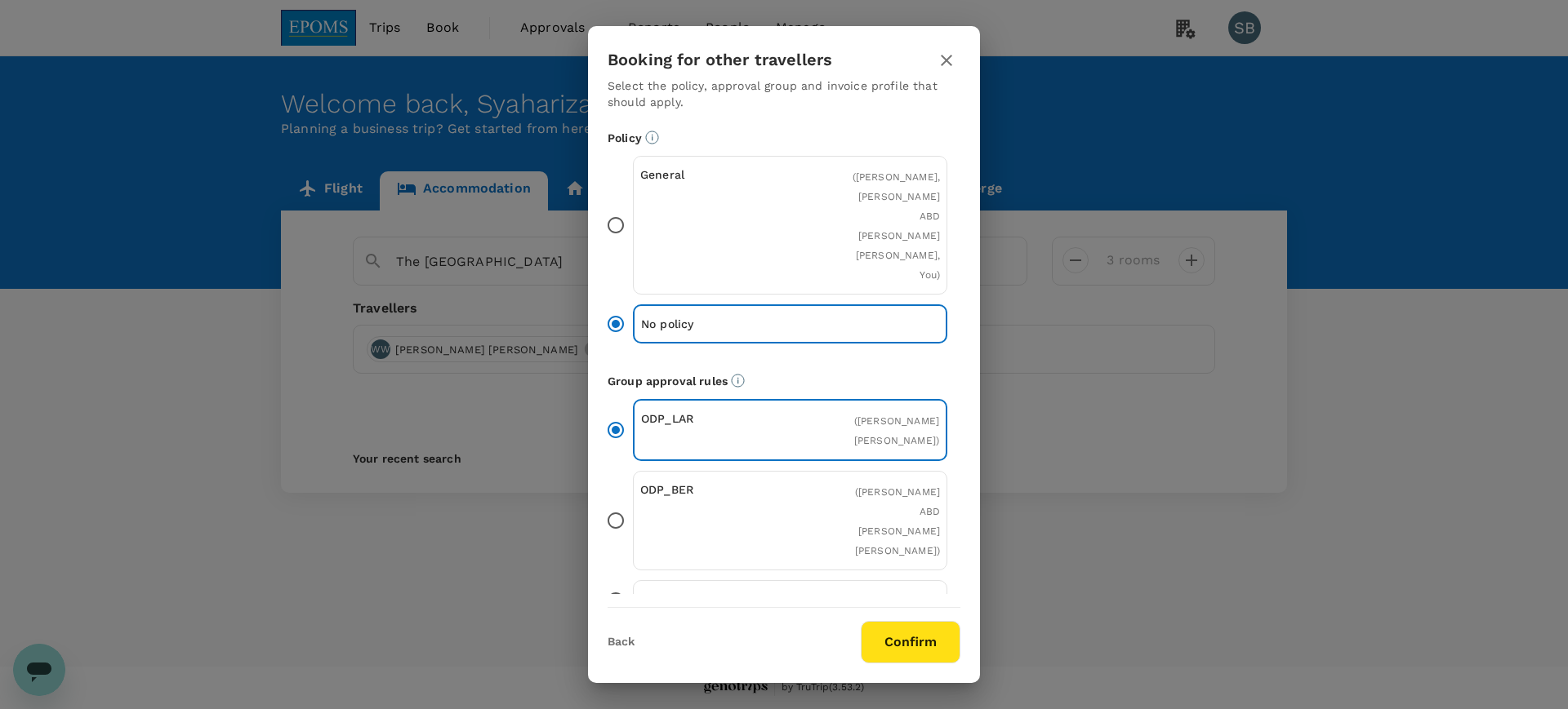
click at [892, 641] on button "Confirm" at bounding box center [910, 642] width 100 height 43
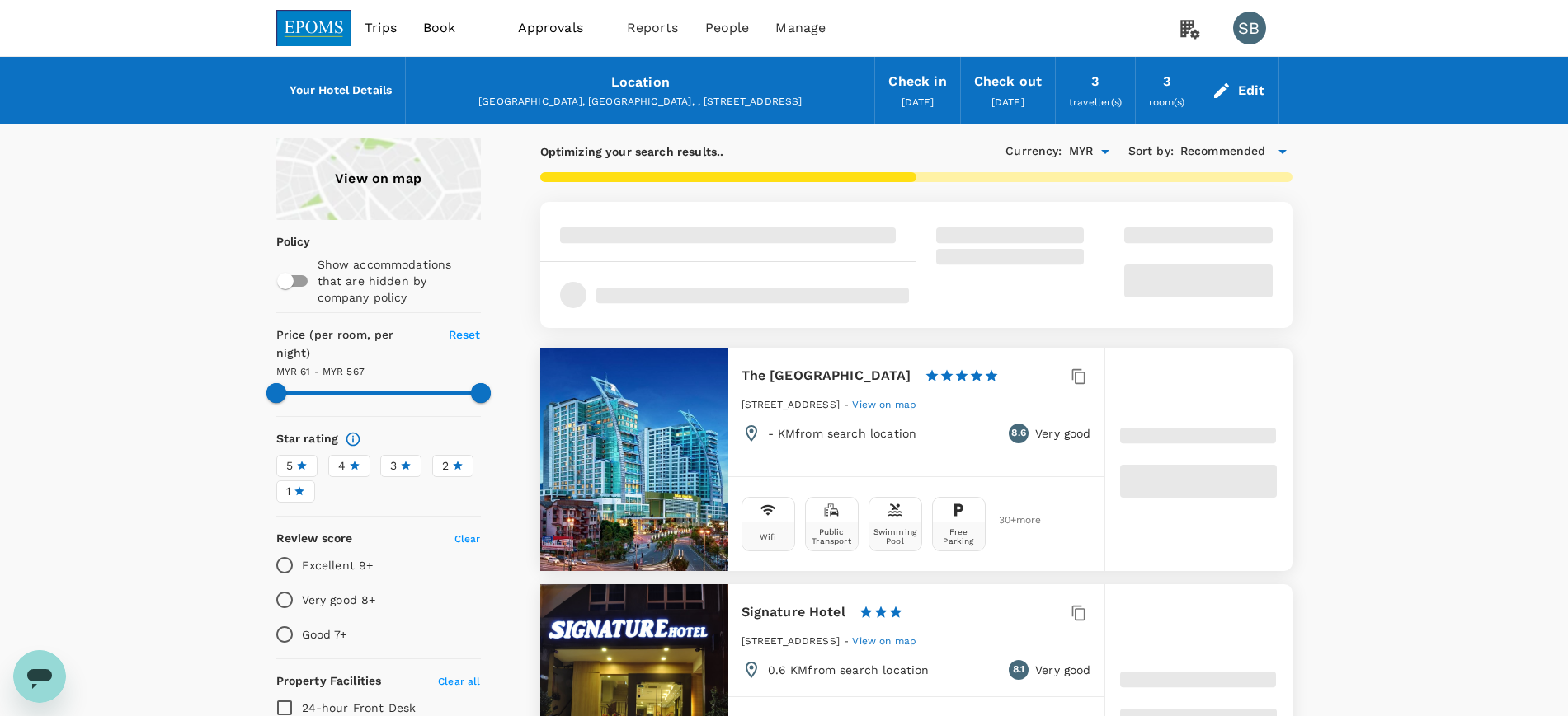
type input "177"
type input "0"
type input "177"
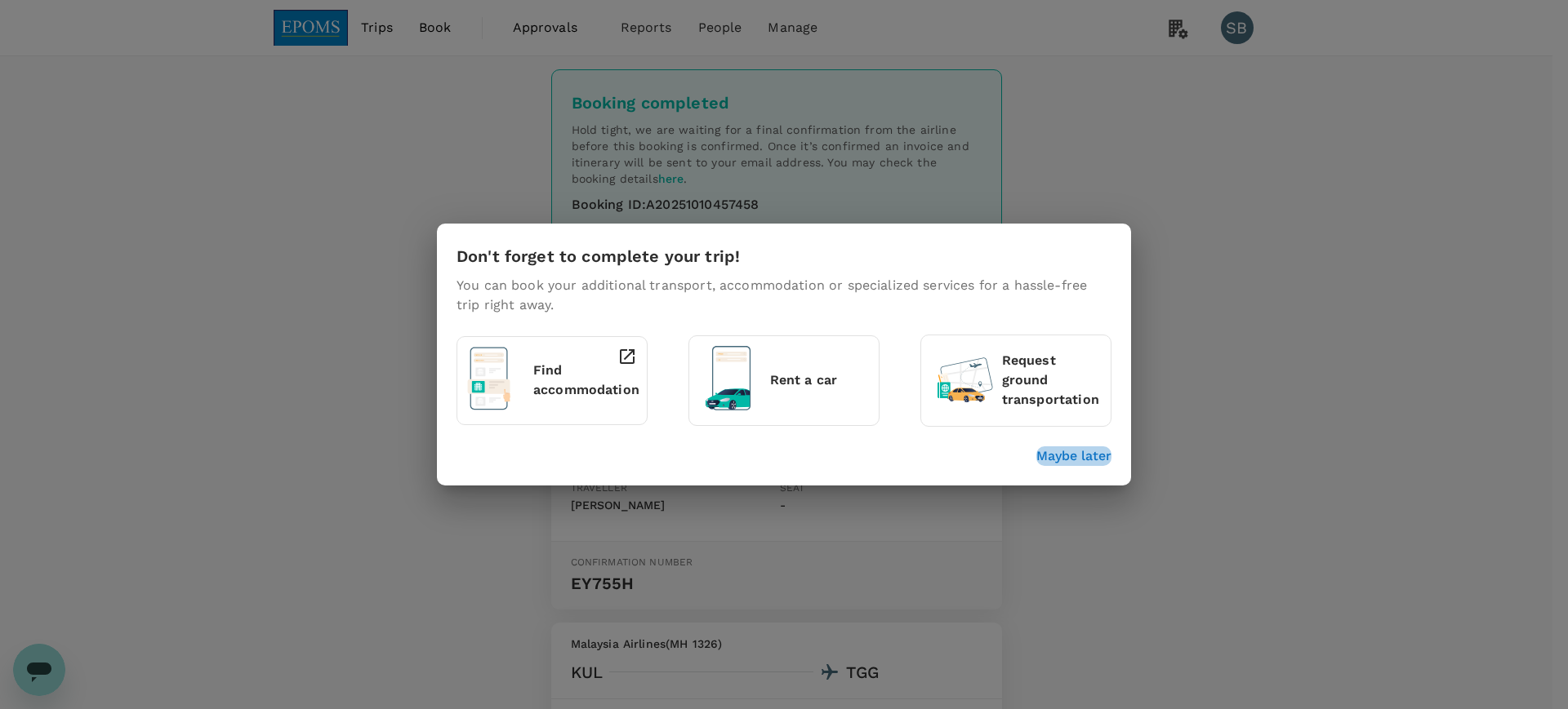
click at [1063, 456] on p "Maybe later" at bounding box center [1075, 456] width 76 height 19
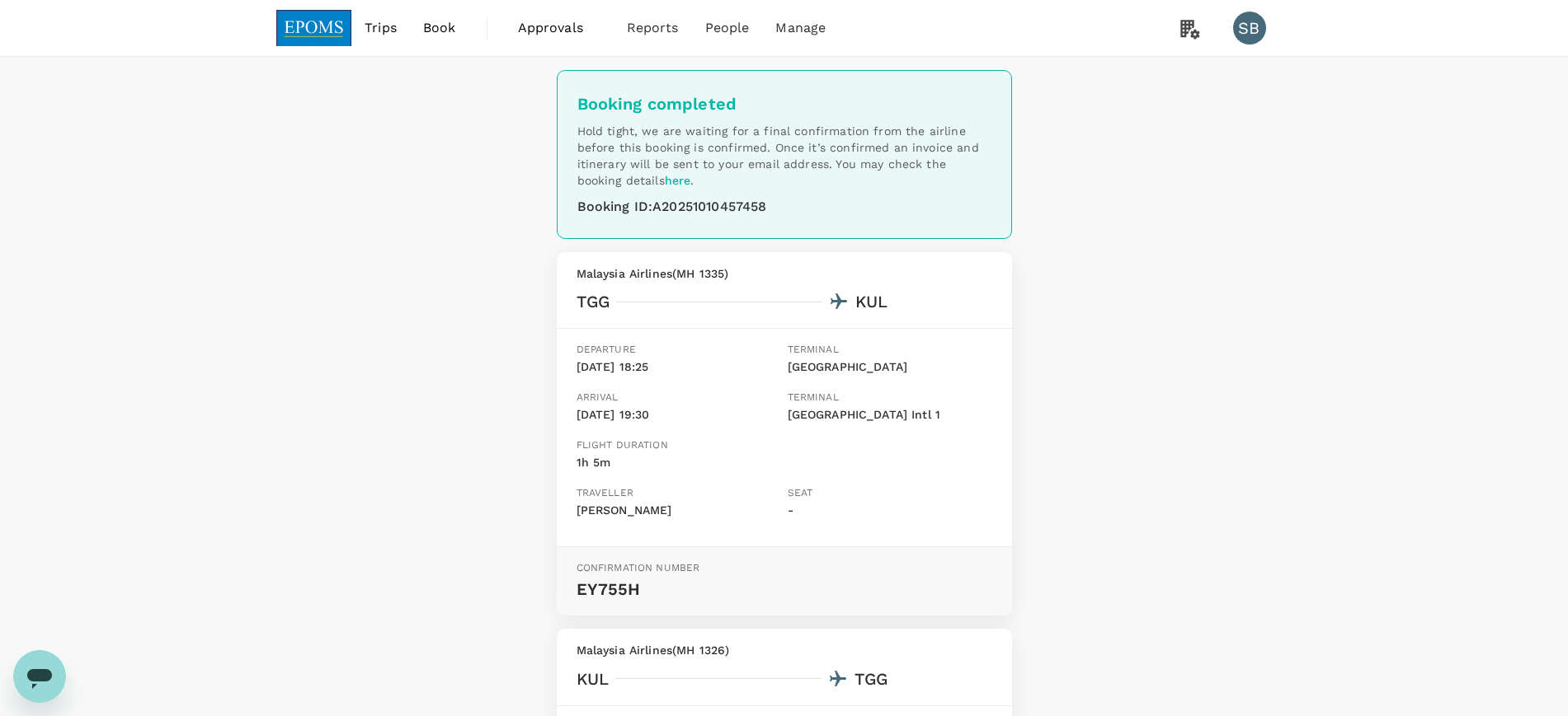
click at [299, 22] on img at bounding box center [314, 27] width 76 height 36
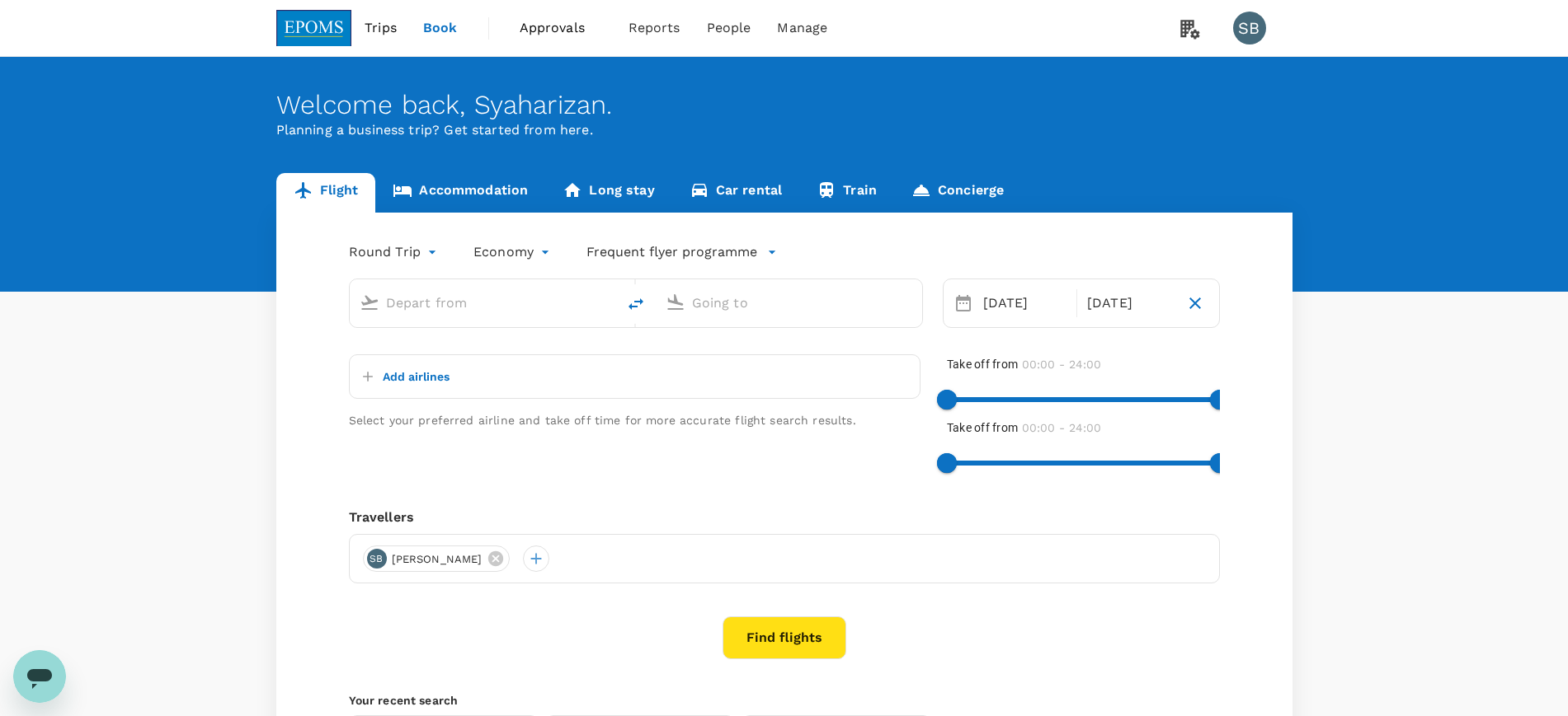
type input "[GEOGRAPHIC_DATA] (TGG)"
type input "Kuala Lumpur Intl ([GEOGRAPHIC_DATA])"
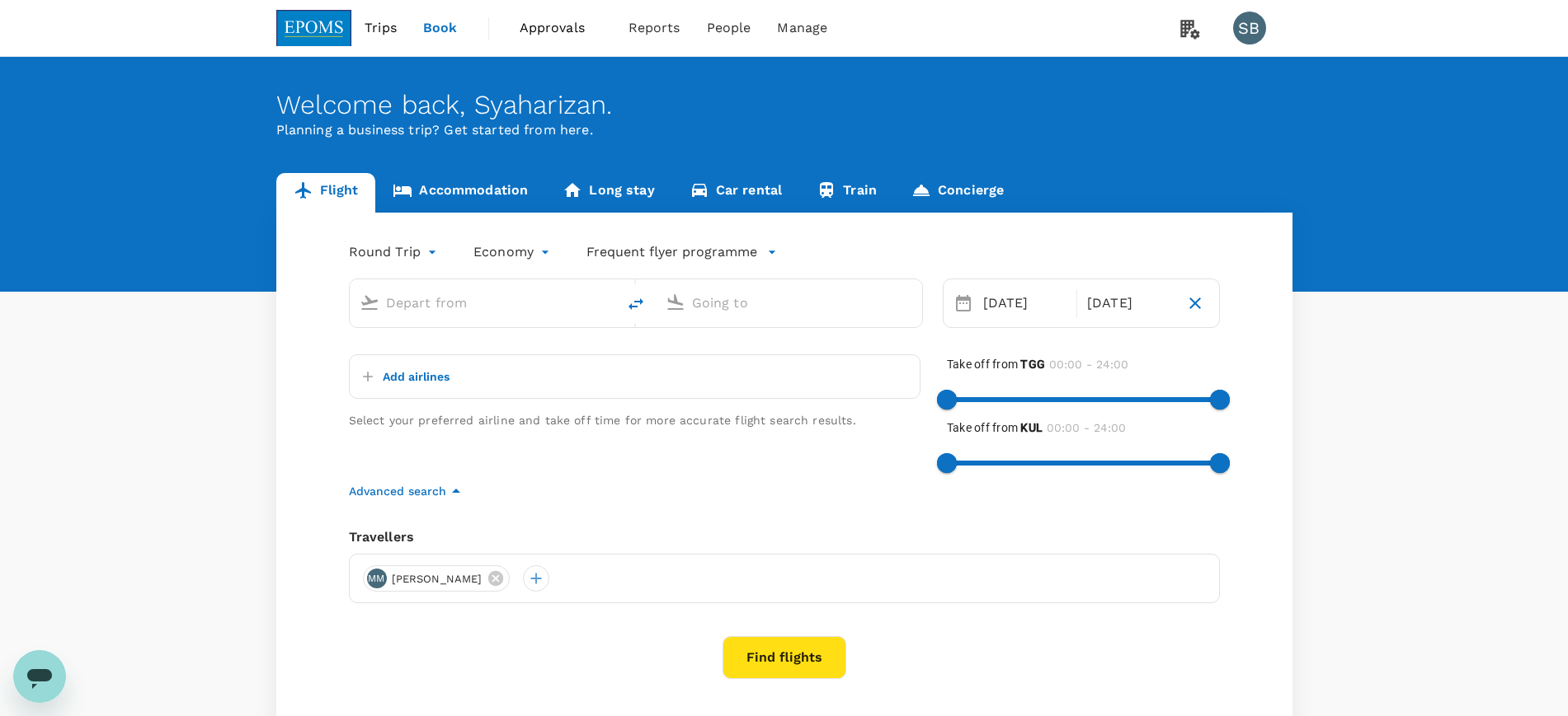
type input "[GEOGRAPHIC_DATA] (TGG)"
type input "Kuala Lumpur Intl ([GEOGRAPHIC_DATA])"
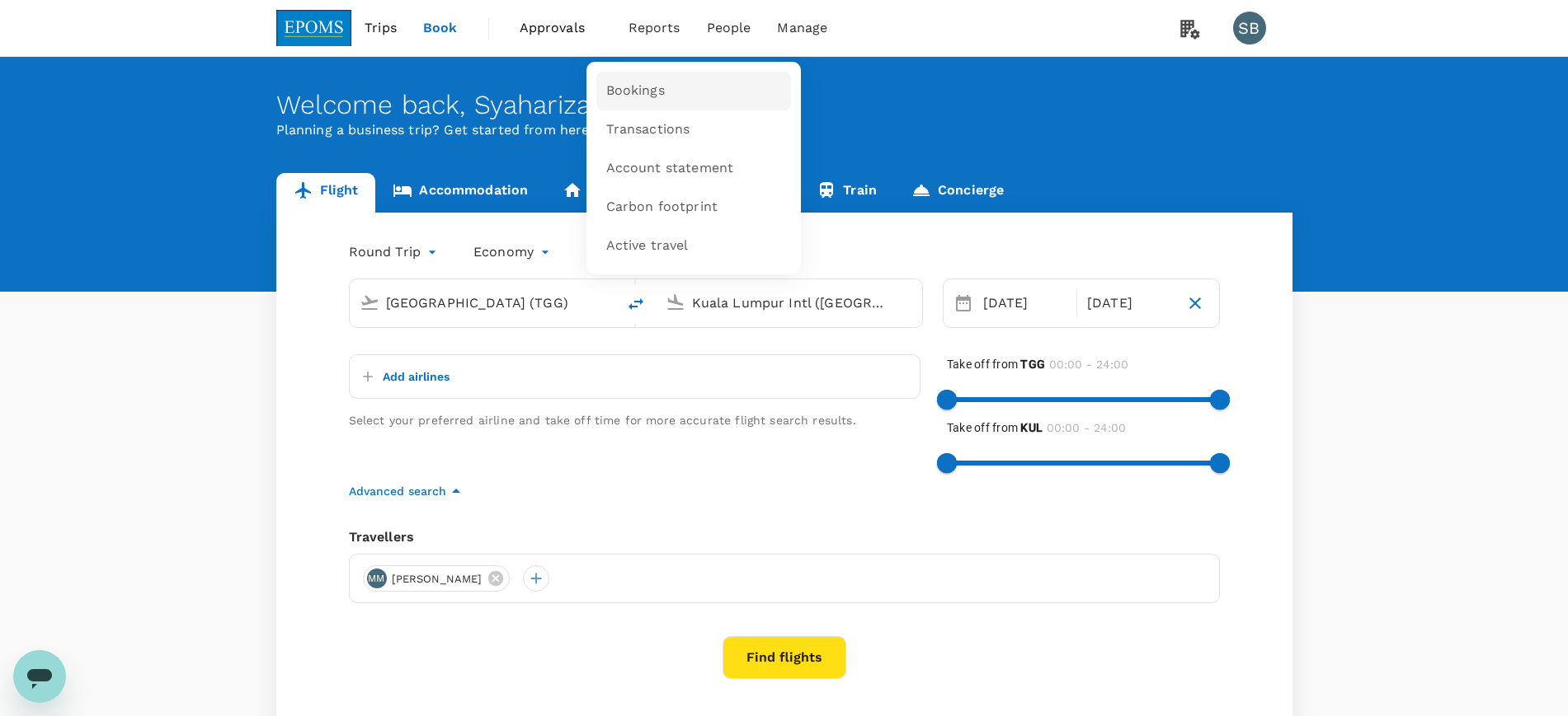
click at [659, 76] on link "Bookings" at bounding box center [693, 91] width 195 height 39
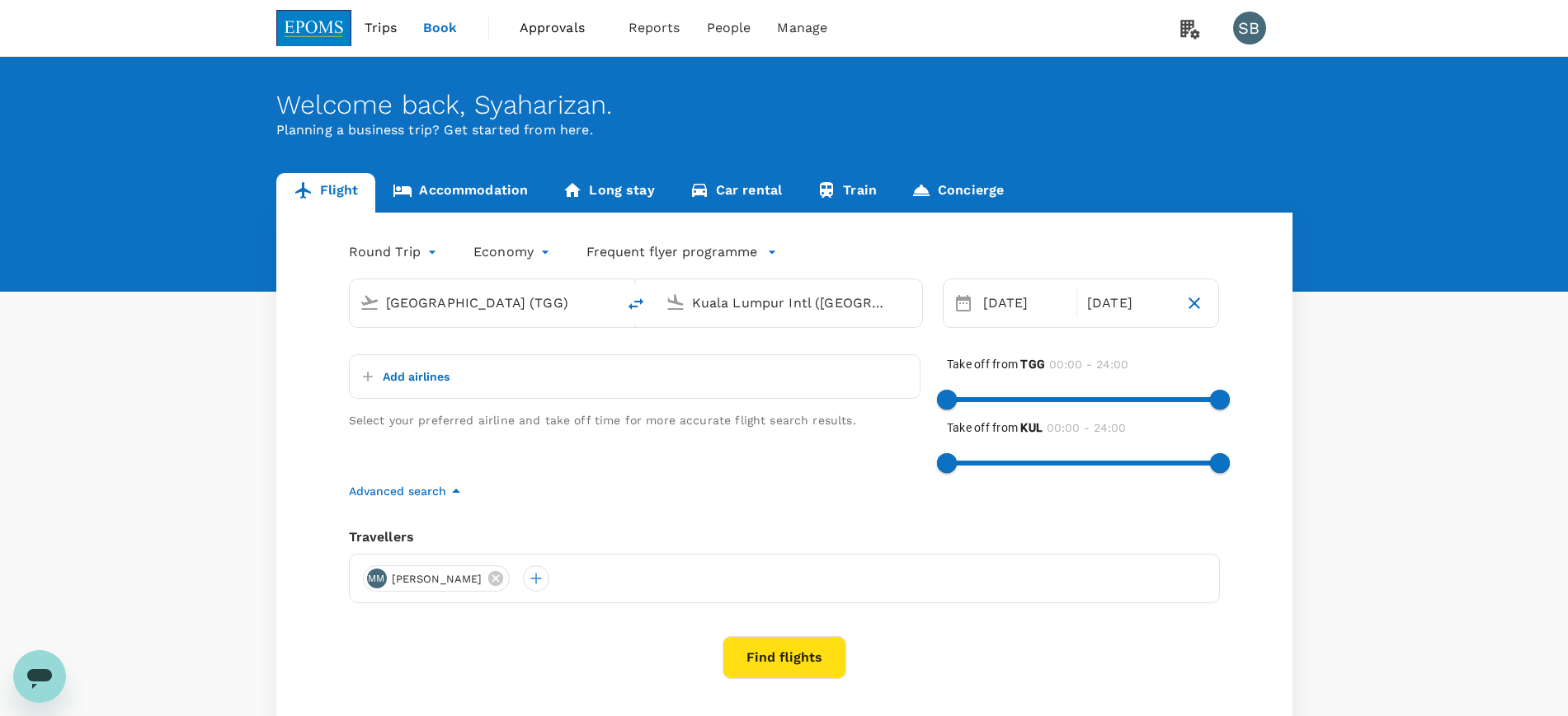
click at [325, 22] on img at bounding box center [314, 27] width 76 height 36
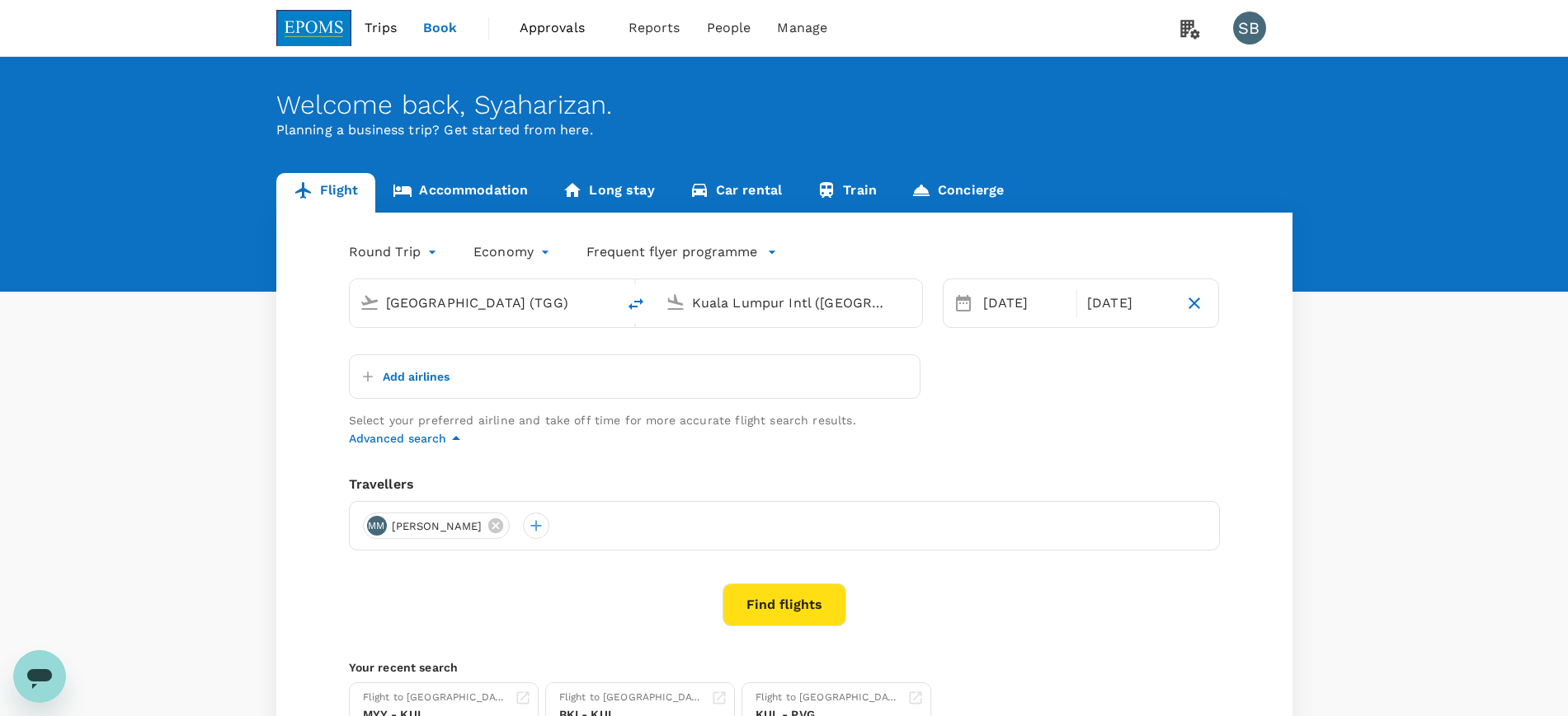
click at [439, 185] on link "Accommodation" at bounding box center [461, 193] width 170 height 39
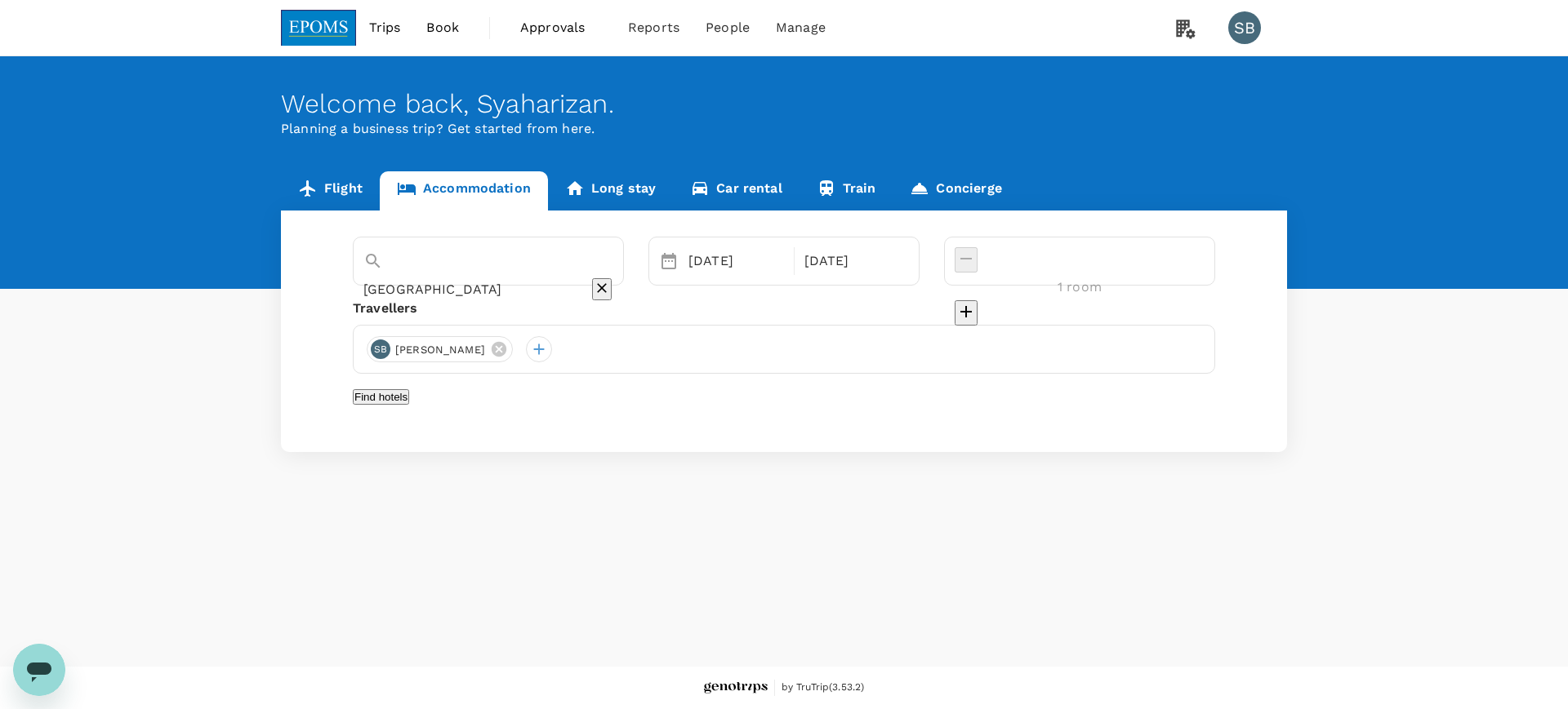
type input "3 rooms"
type input "The [GEOGRAPHIC_DATA]"
click at [409, 403] on button "Find hotels" at bounding box center [381, 397] width 56 height 15
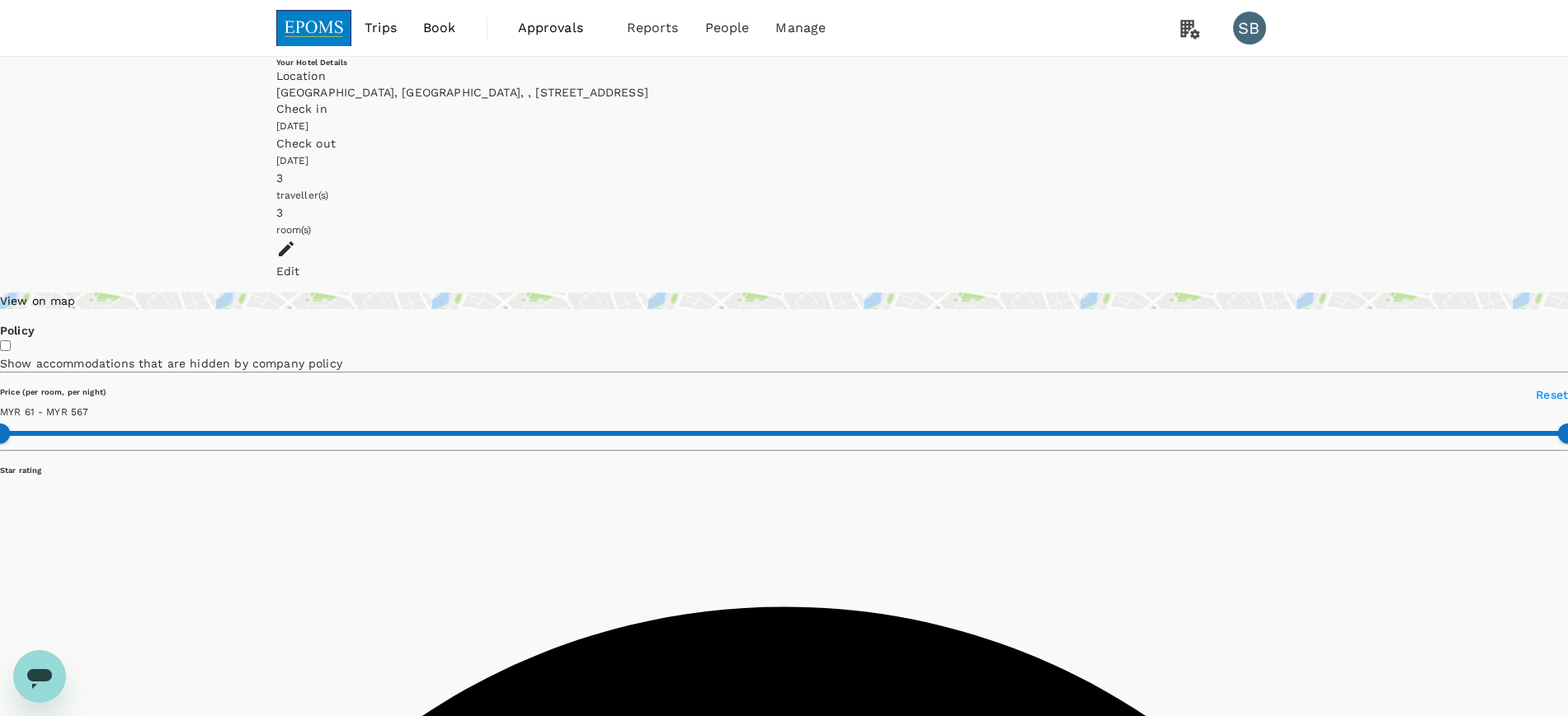
type input "566.79"
type input "61"
type input "177"
type input "0"
type input "177"
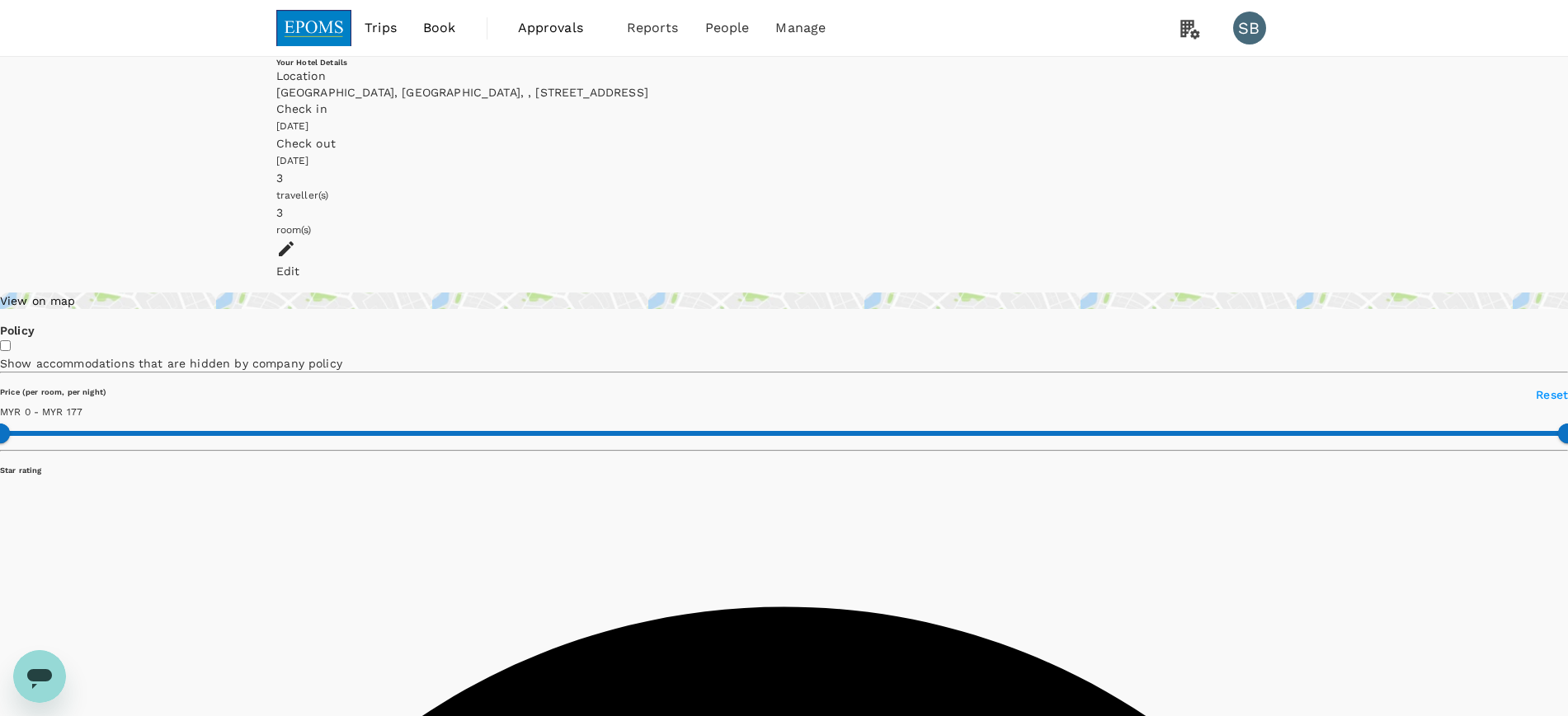
click at [323, 19] on img at bounding box center [314, 27] width 76 height 36
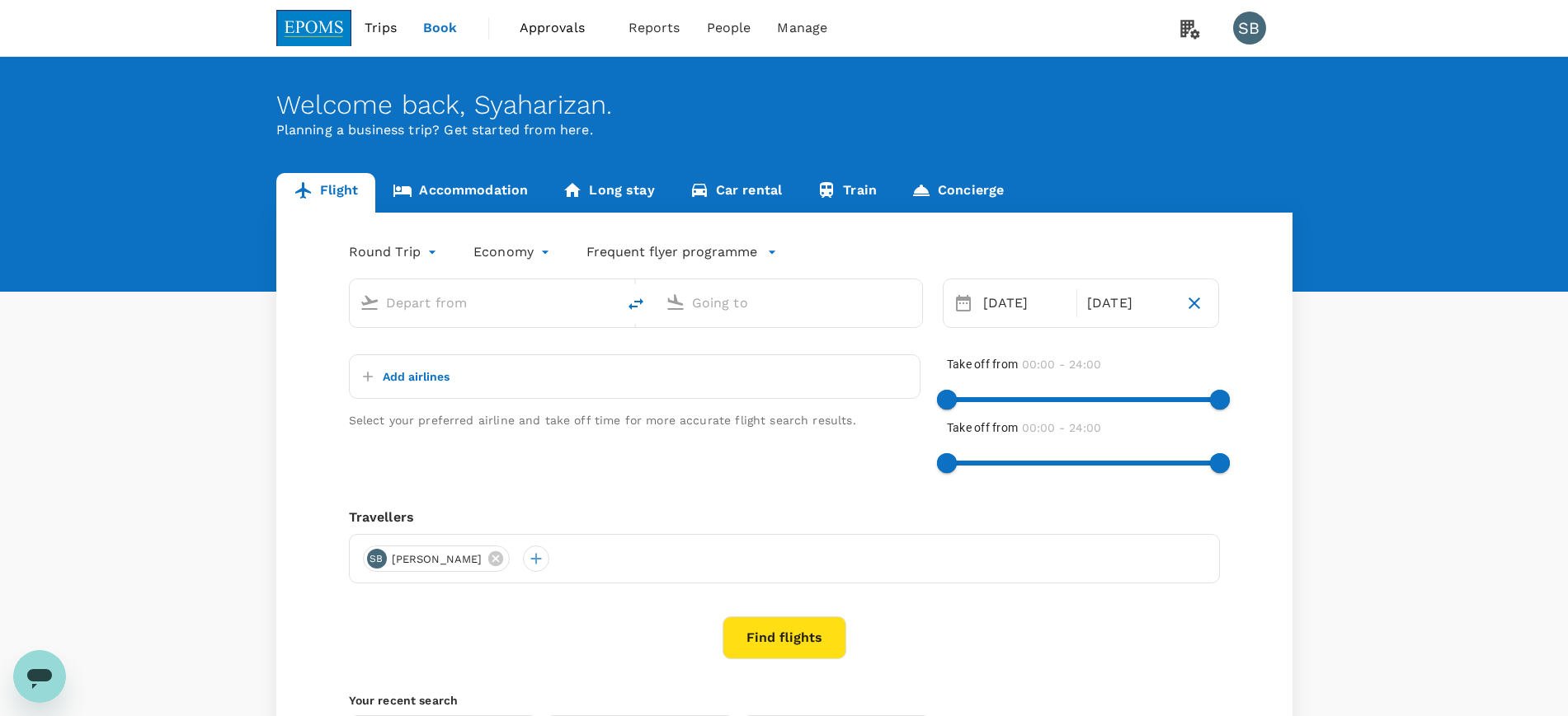
type input "[GEOGRAPHIC_DATA] (TGG)"
type input "Kuala Lumpur Intl ([GEOGRAPHIC_DATA])"
type input "[GEOGRAPHIC_DATA] (TGG)"
type input "Kuala Lumpur Intl ([GEOGRAPHIC_DATA])"
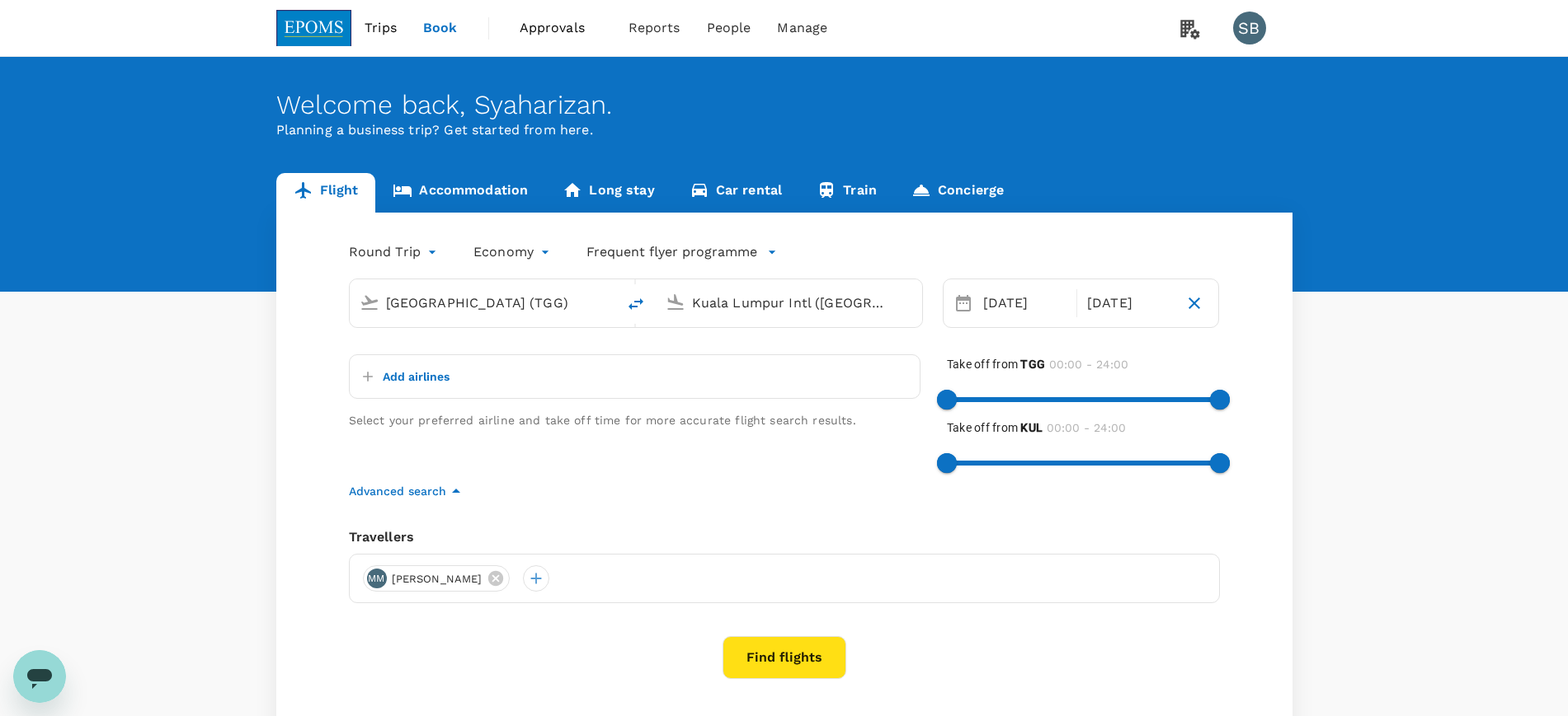
click at [447, 182] on link "Accommodation" at bounding box center [461, 193] width 170 height 39
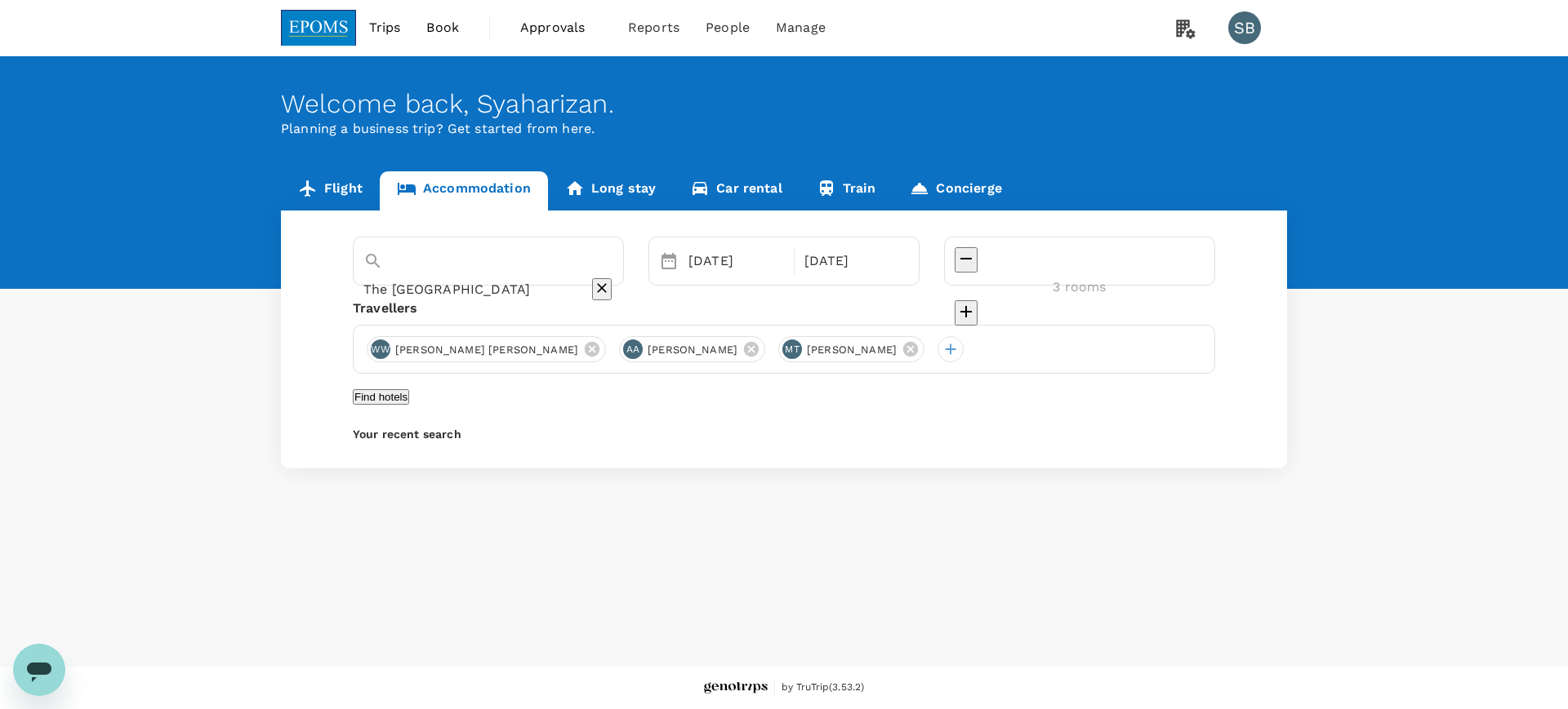
click at [409, 405] on button "Find hotels" at bounding box center [381, 397] width 56 height 15
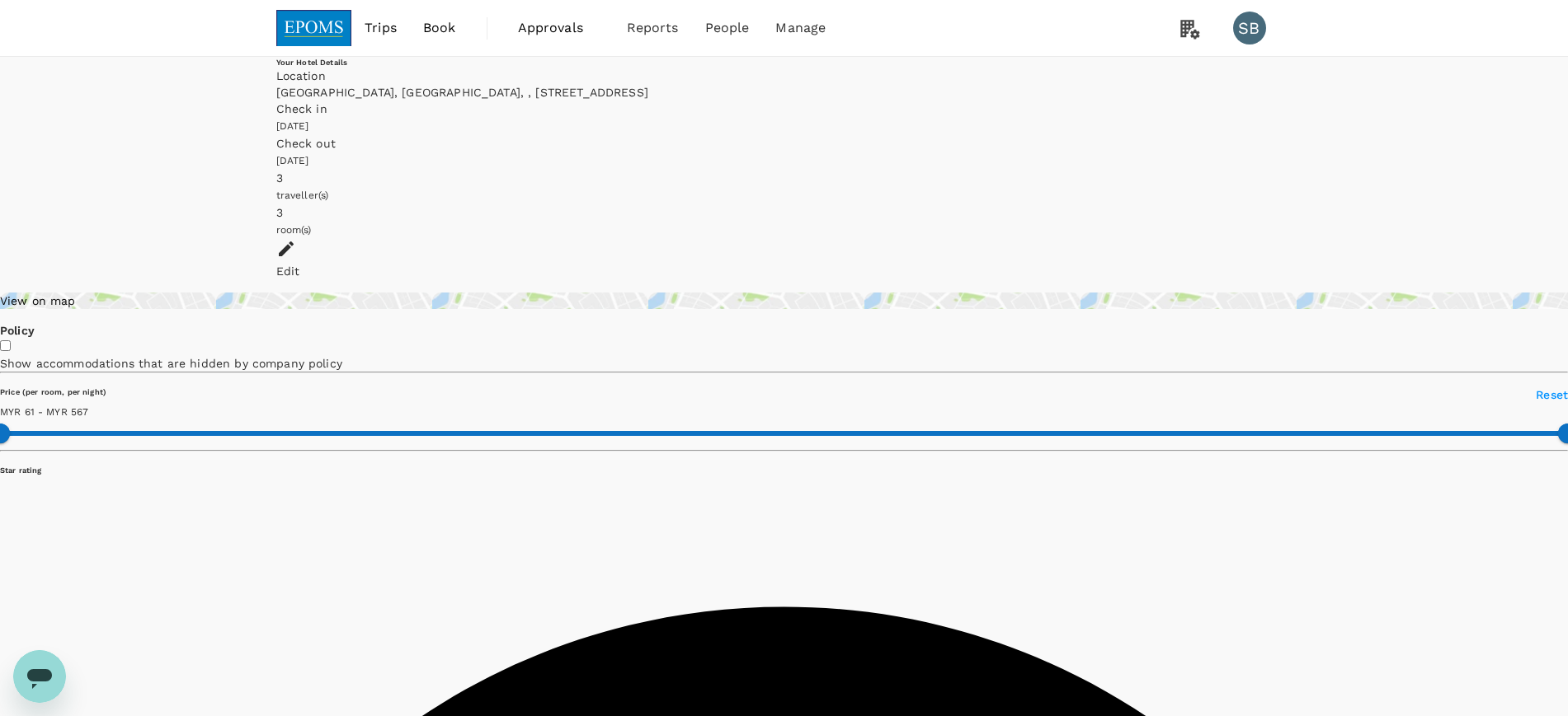
type input "566.79"
click at [336, 18] on img at bounding box center [314, 27] width 76 height 36
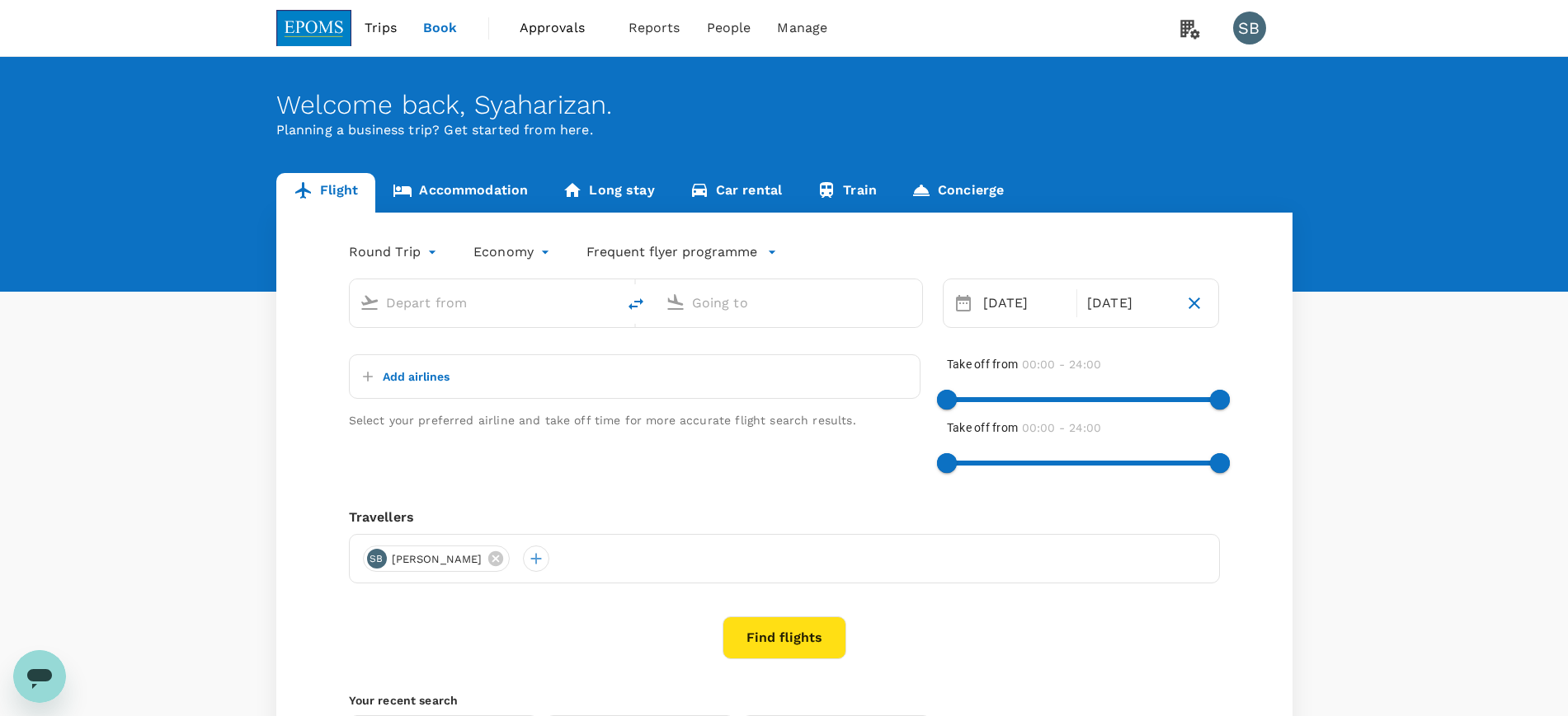
type input "[GEOGRAPHIC_DATA] (TGG)"
type input "Kuala Lumpur Intl ([GEOGRAPHIC_DATA])"
type input "[GEOGRAPHIC_DATA] (TGG)"
type input "Kuala Lumpur Intl ([GEOGRAPHIC_DATA])"
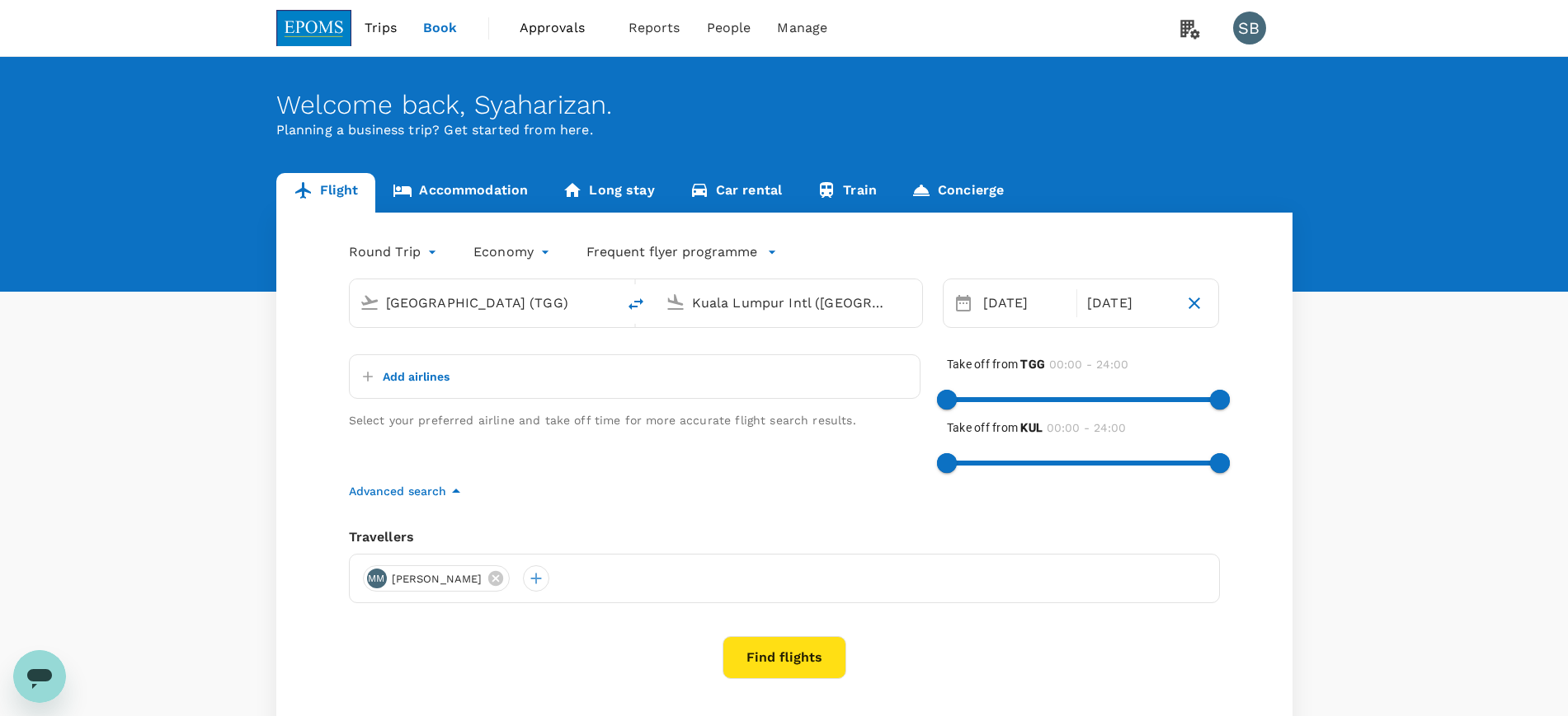
click at [486, 193] on link "Accommodation" at bounding box center [461, 193] width 170 height 39
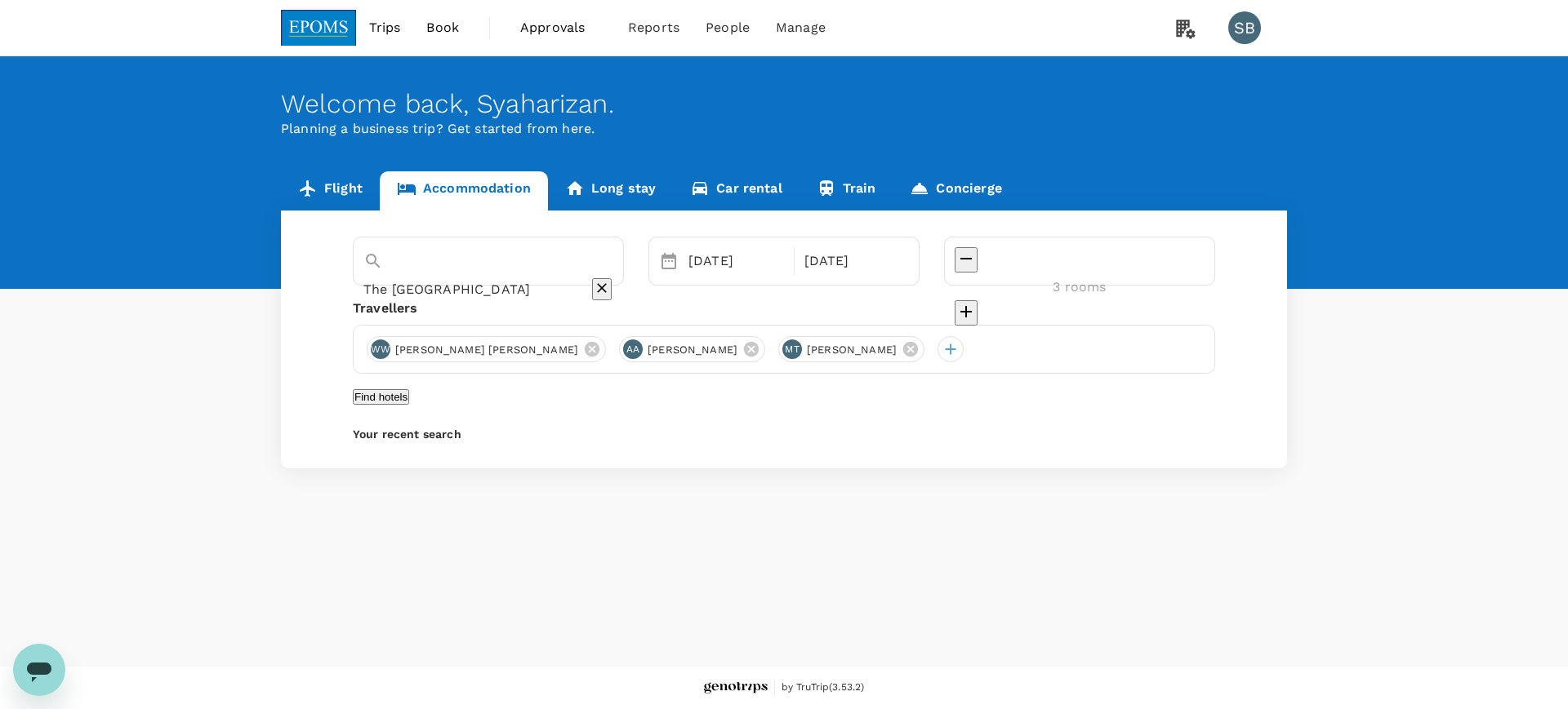
click at [409, 400] on button "Find hotels" at bounding box center [381, 397] width 56 height 15
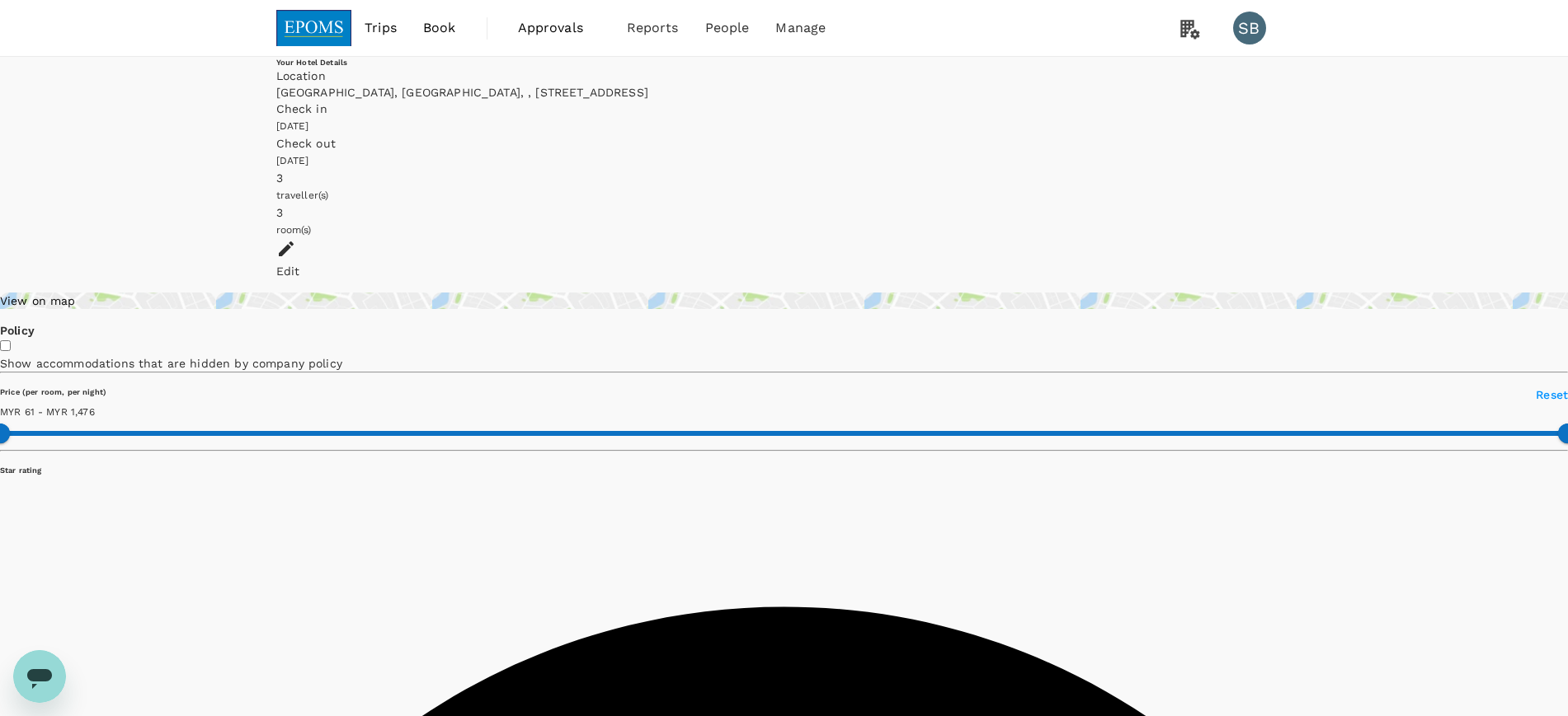
click at [306, 22] on img at bounding box center [314, 27] width 76 height 36
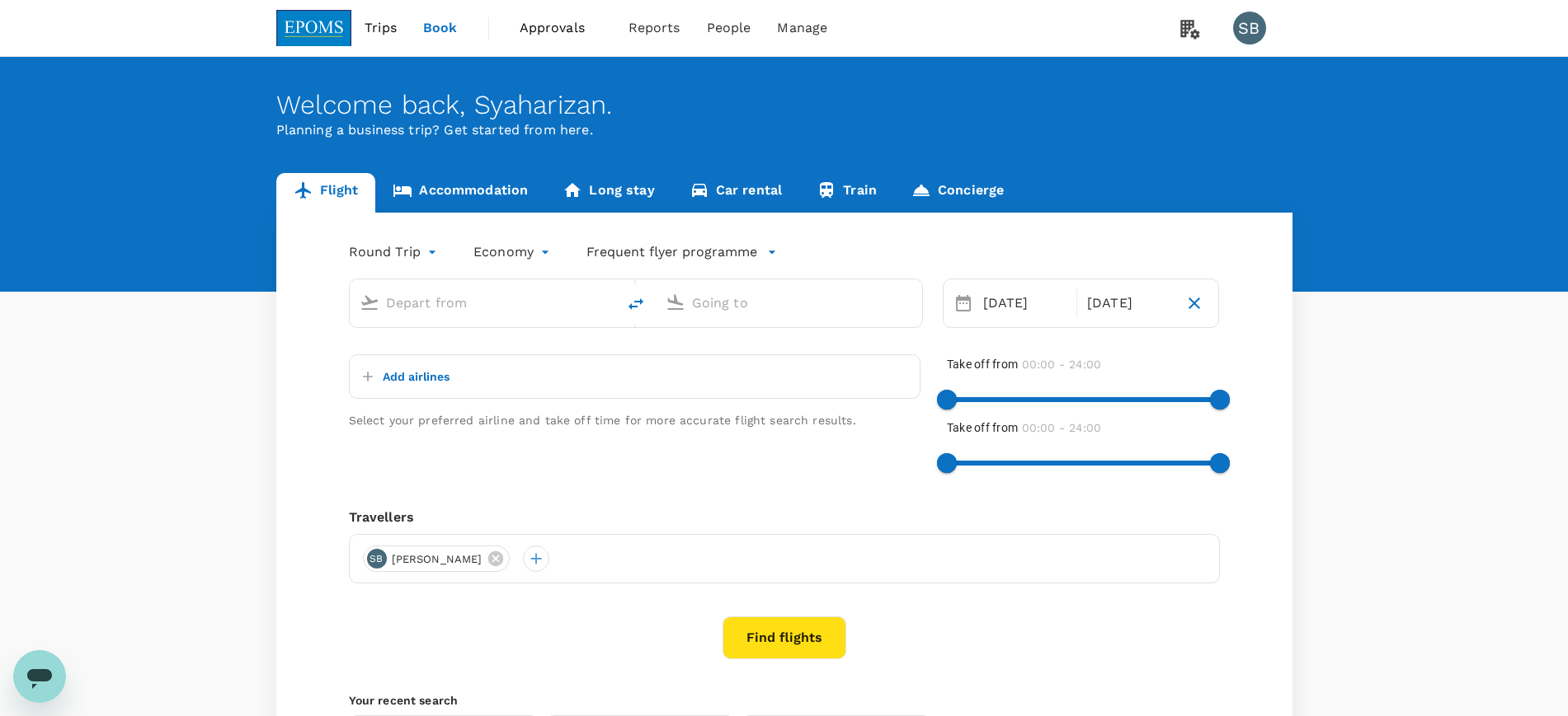
type input "[GEOGRAPHIC_DATA] (TGG)"
type input "Kuala Lumpur Intl ([GEOGRAPHIC_DATA])"
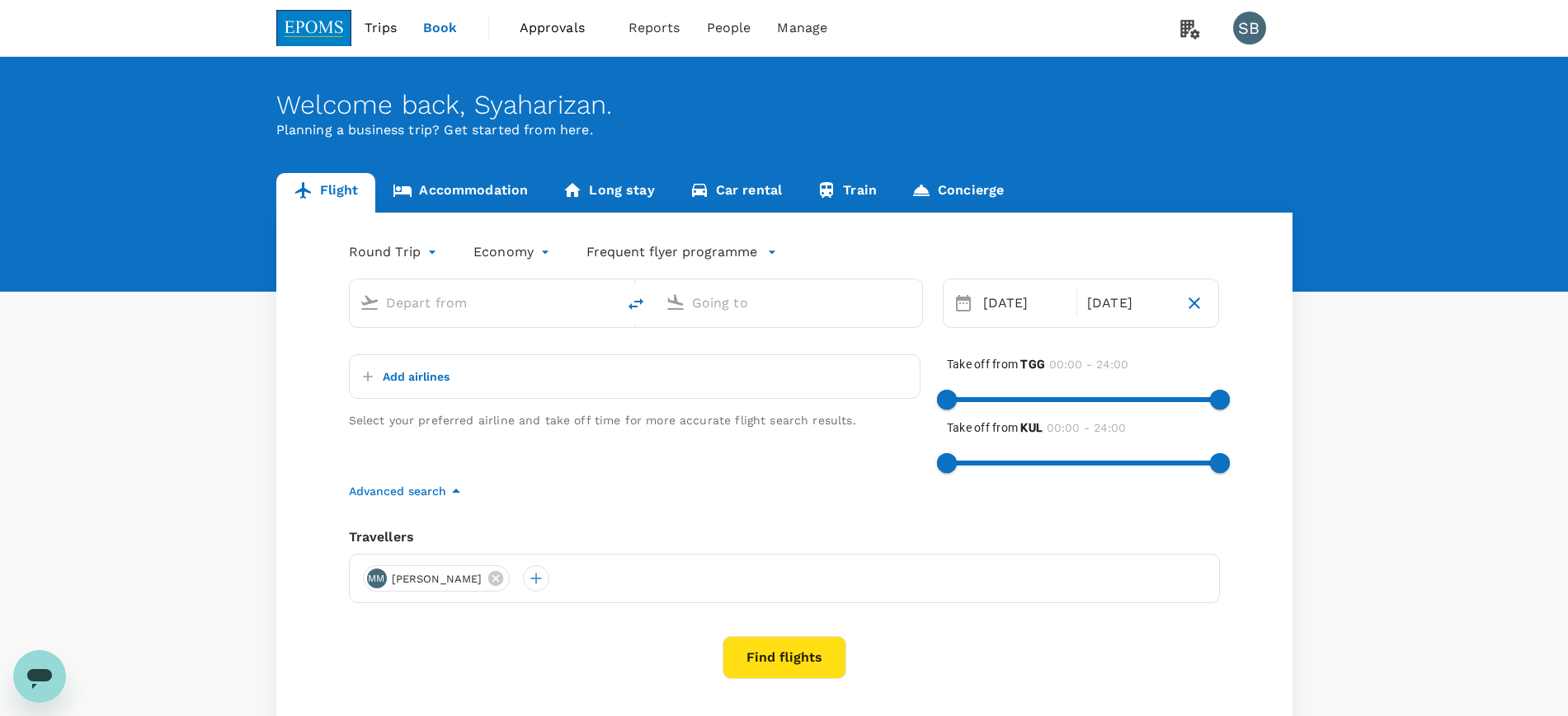
type input "[GEOGRAPHIC_DATA] (TGG)"
type input "Kuala Lumpur Intl ([GEOGRAPHIC_DATA])"
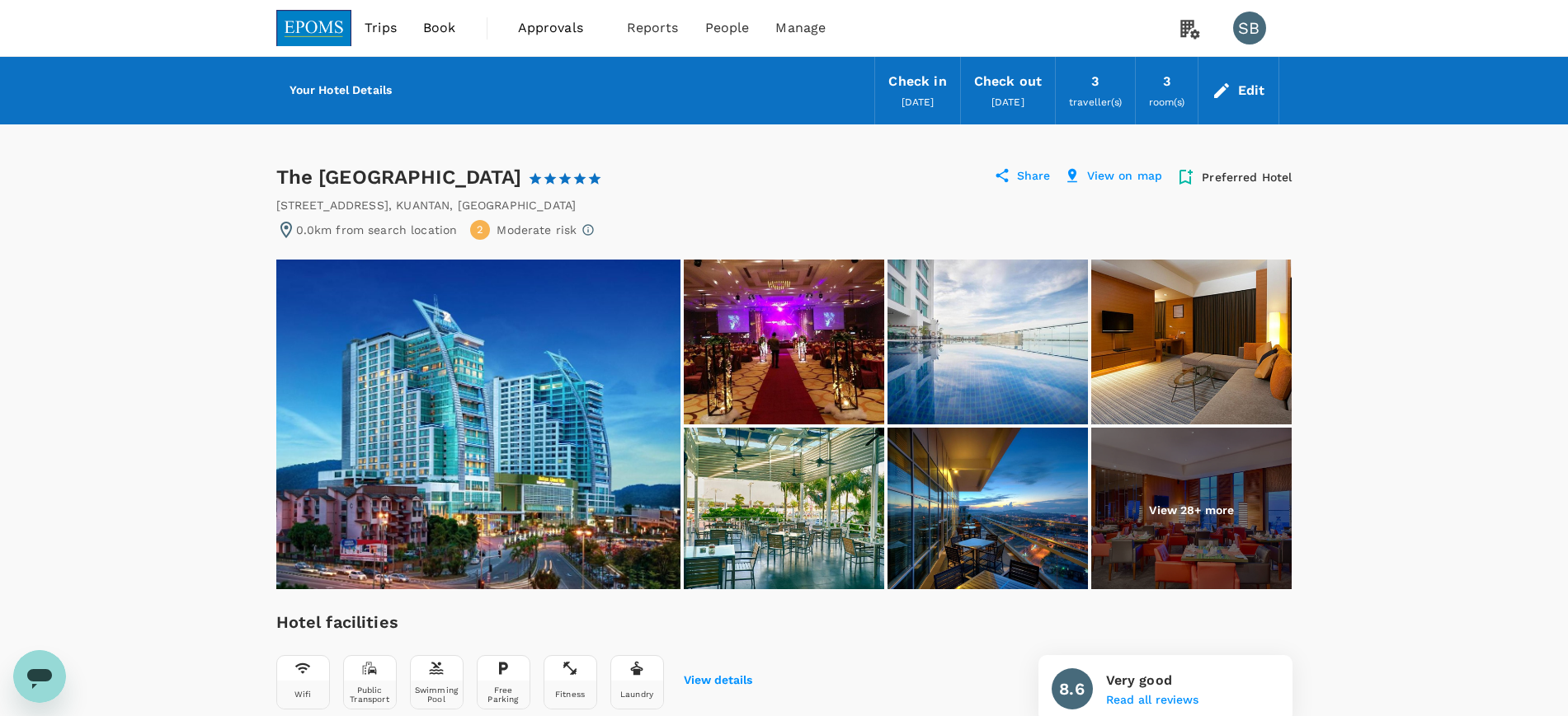
click at [318, 29] on img at bounding box center [314, 27] width 76 height 36
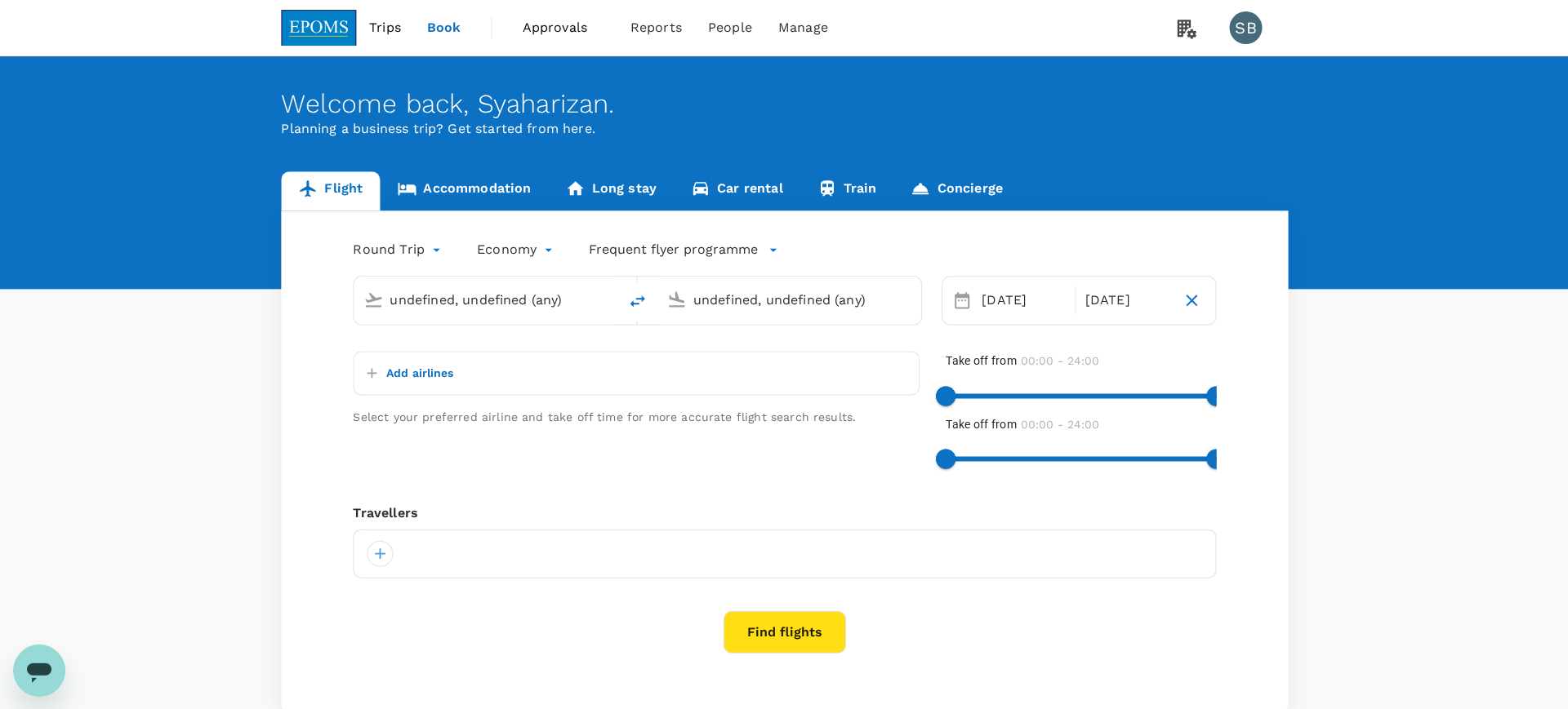
type input "[GEOGRAPHIC_DATA] (TGG)"
type input "Kuala Lumpur Intl ([GEOGRAPHIC_DATA])"
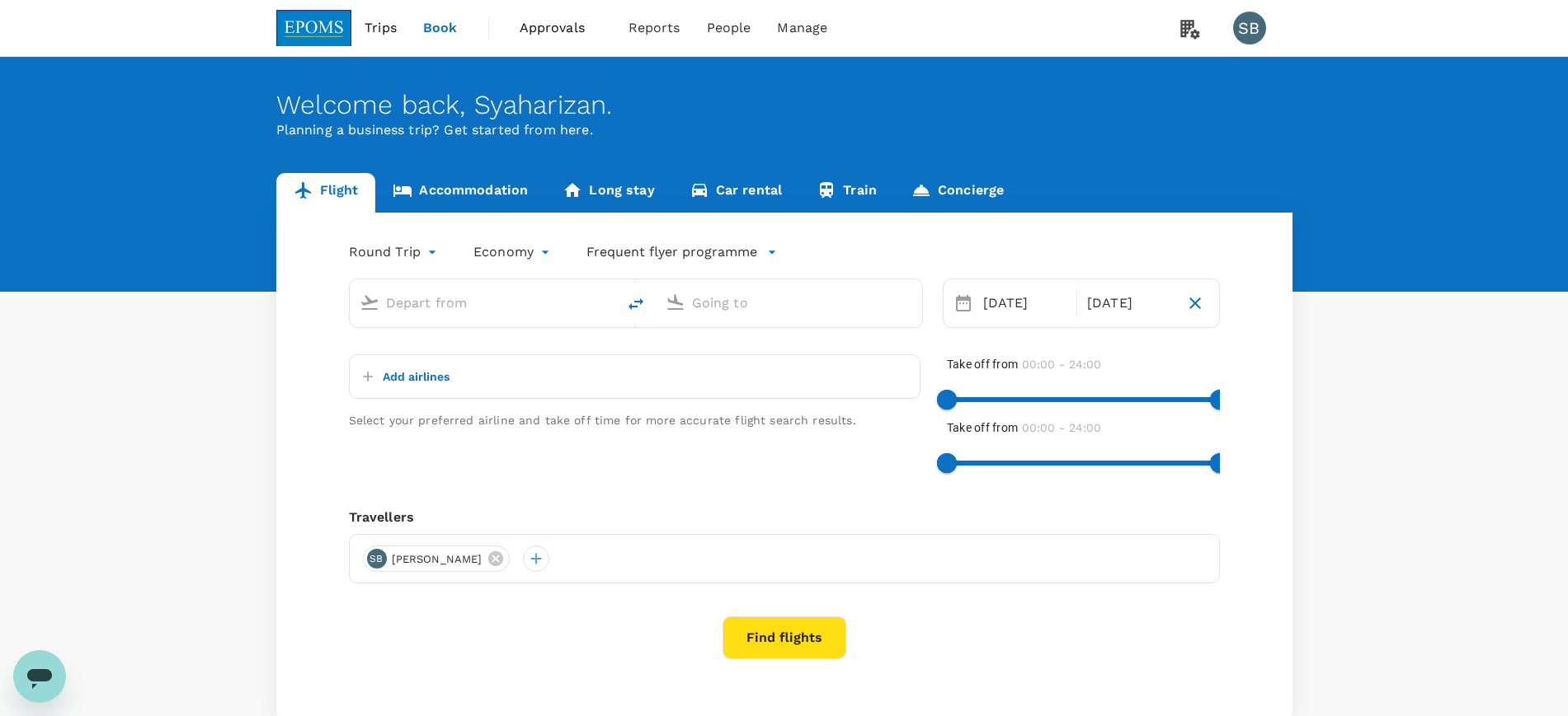
type input "[GEOGRAPHIC_DATA] (TGG)"
type input "Kuala Lumpur Intl ([GEOGRAPHIC_DATA])"
type input "[GEOGRAPHIC_DATA] (TGG)"
type input "Kuala Lumpur Intl ([GEOGRAPHIC_DATA])"
